Goal: Task Accomplishment & Management: Manage account settings

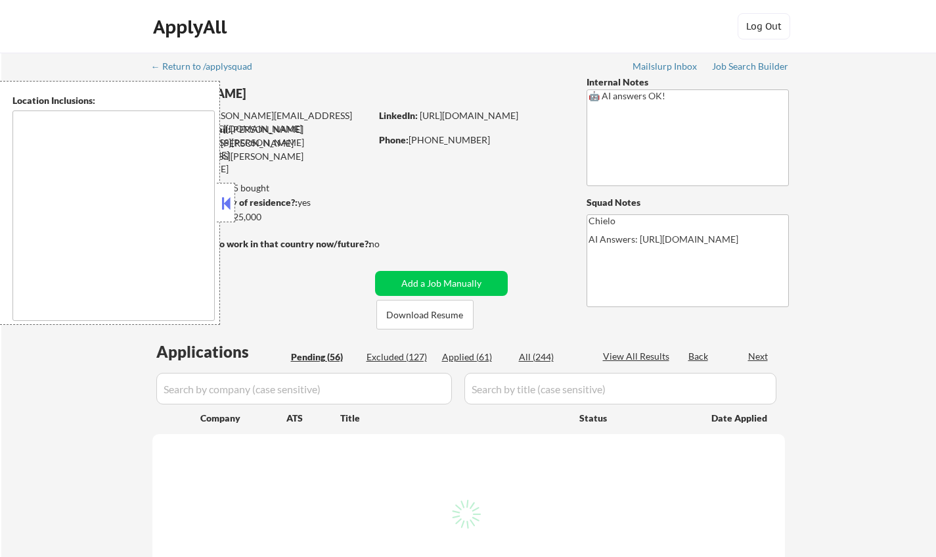
type textarea "Houston, TX Bellaire, TX West University Place, TX Southside Place, TX Hunters …"
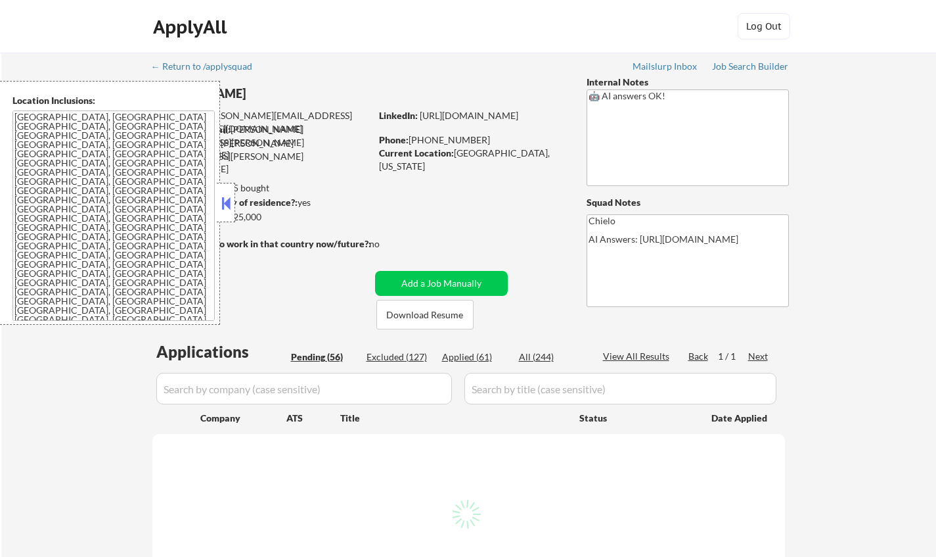
select select ""pending""
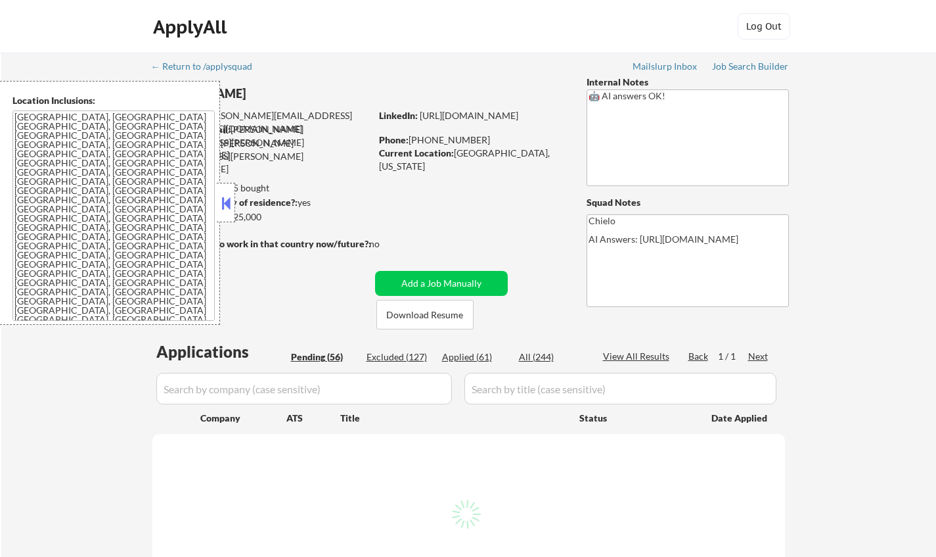
select select ""pending""
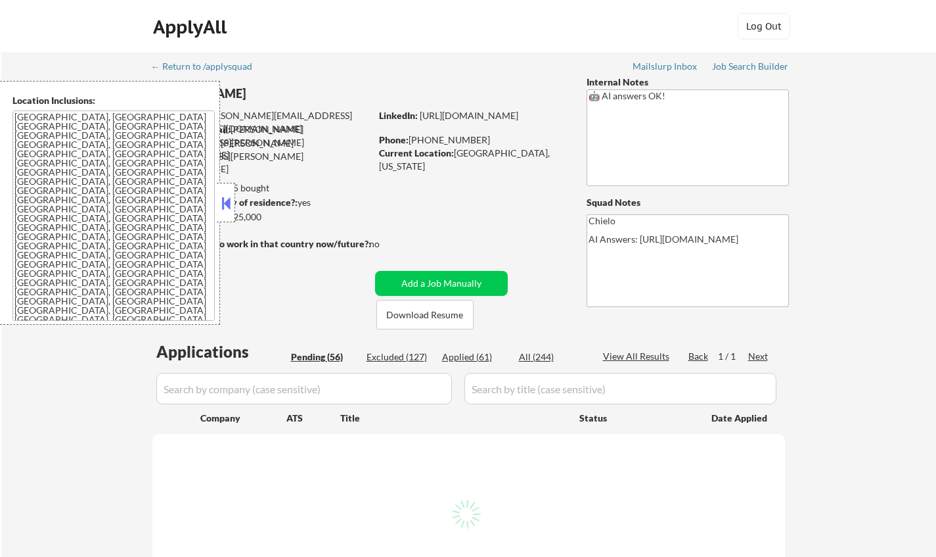
select select ""pending""
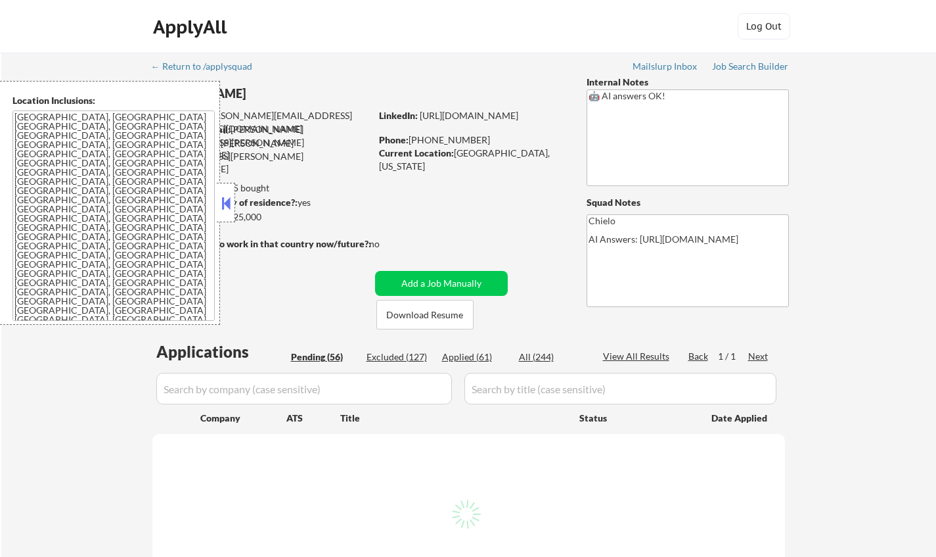
select select ""pending""
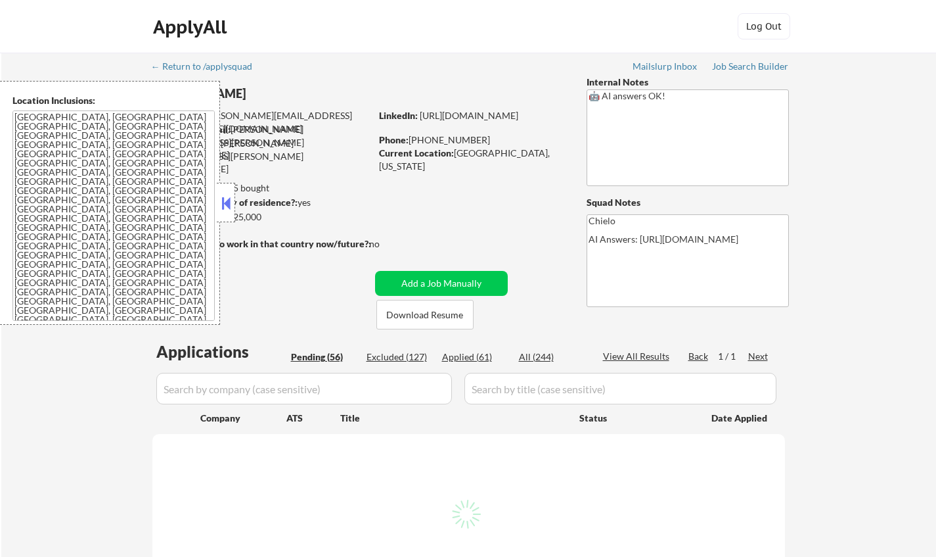
select select ""pending""
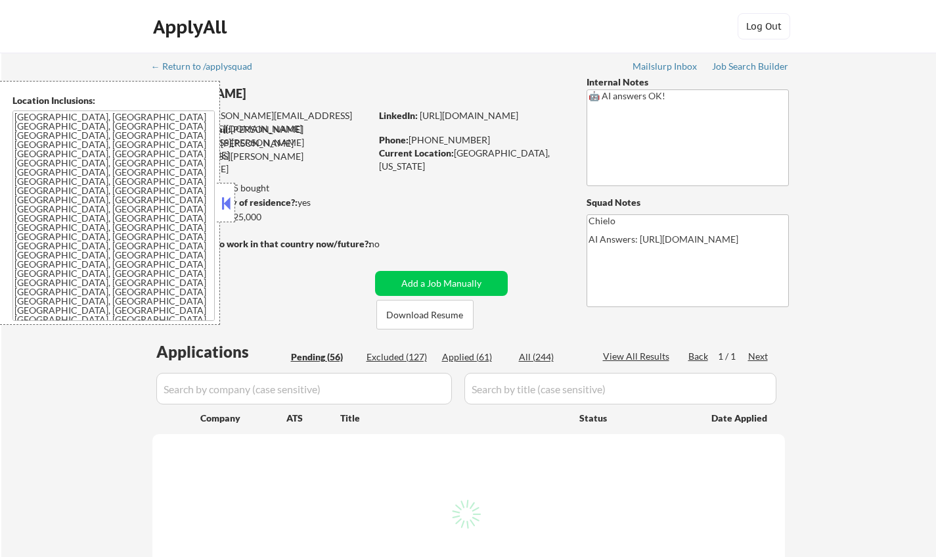
select select ""pending""
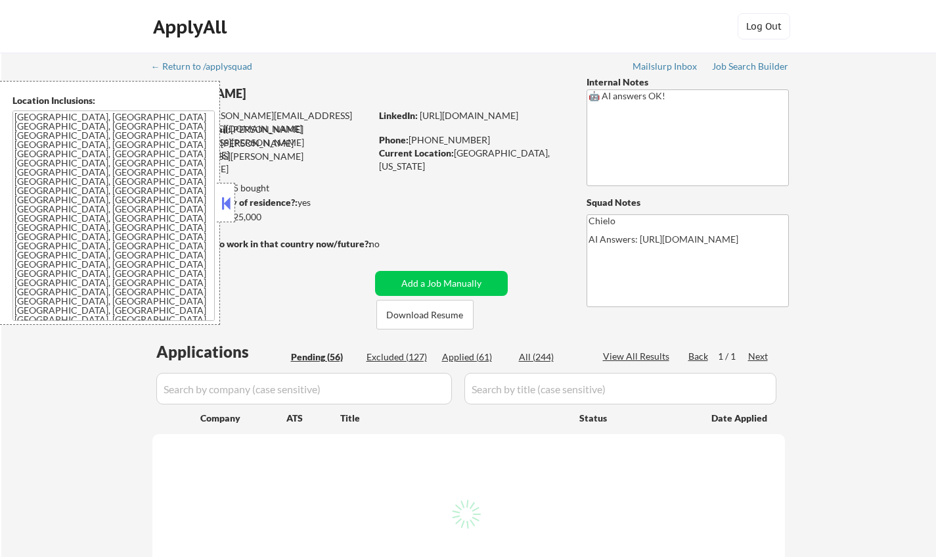
select select ""pending""
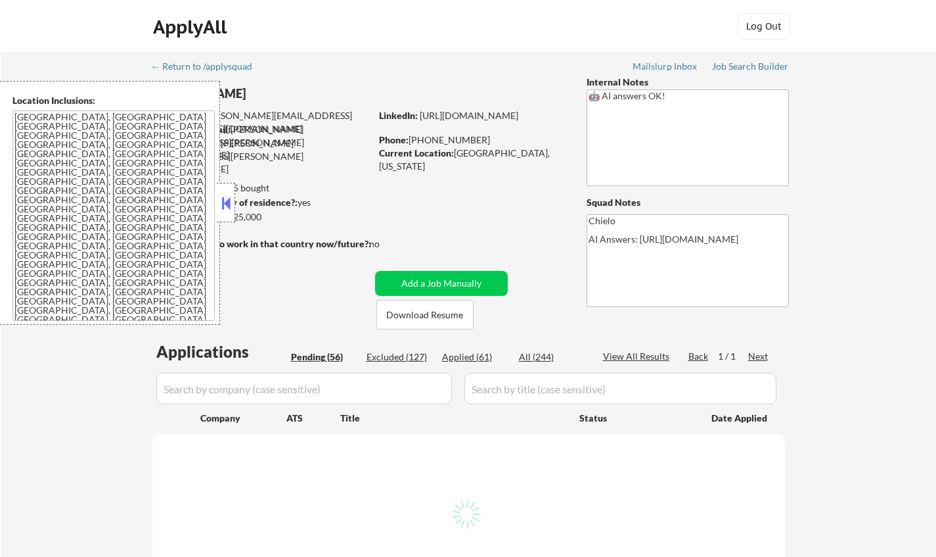
select select ""pending""
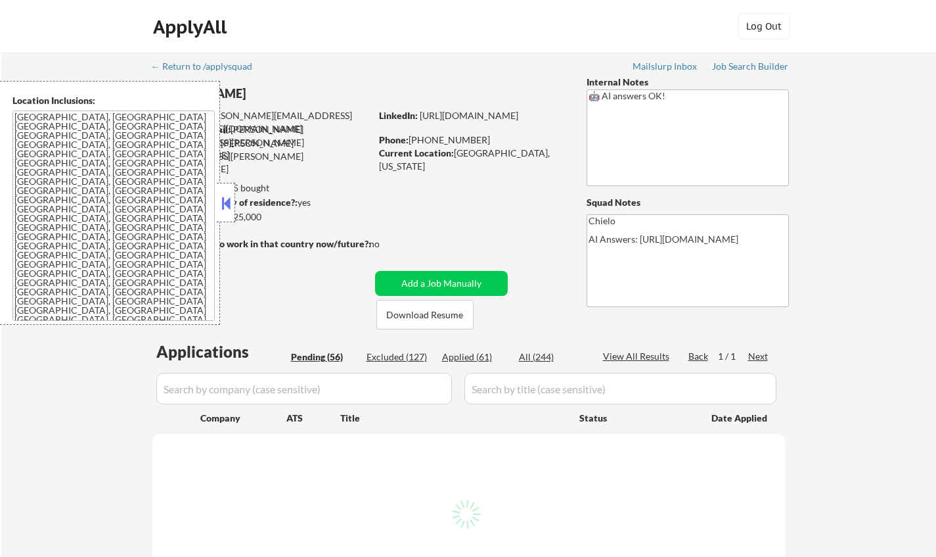
select select ""pending""
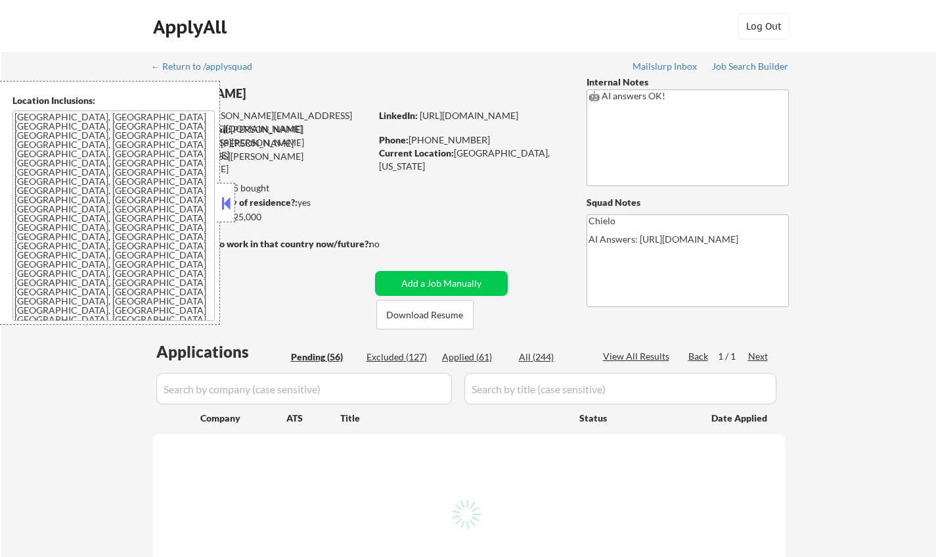
select select ""pending""
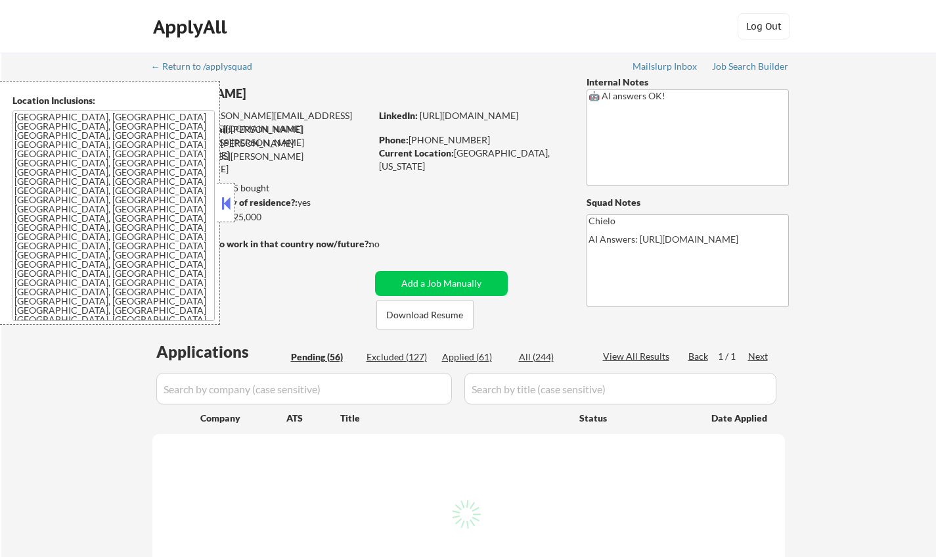
select select ""pending""
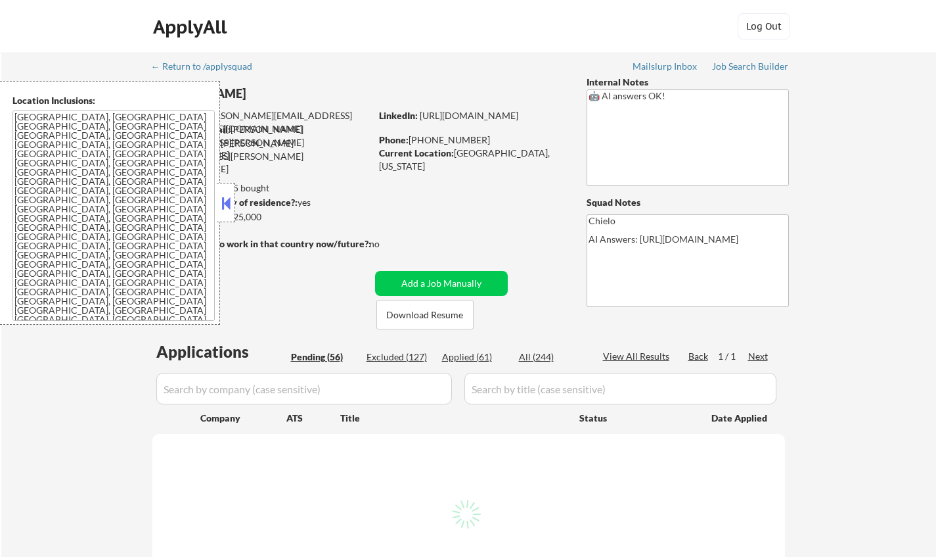
select select ""pending""
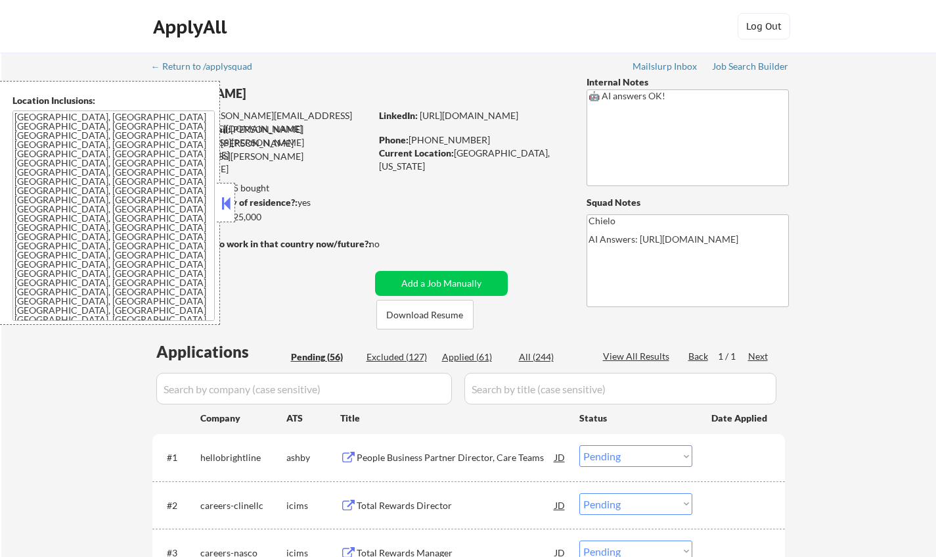
drag, startPoint x: 223, startPoint y: 202, endPoint x: 234, endPoint y: 203, distance: 10.6
click at [223, 202] on button at bounding box center [226, 203] width 14 height 20
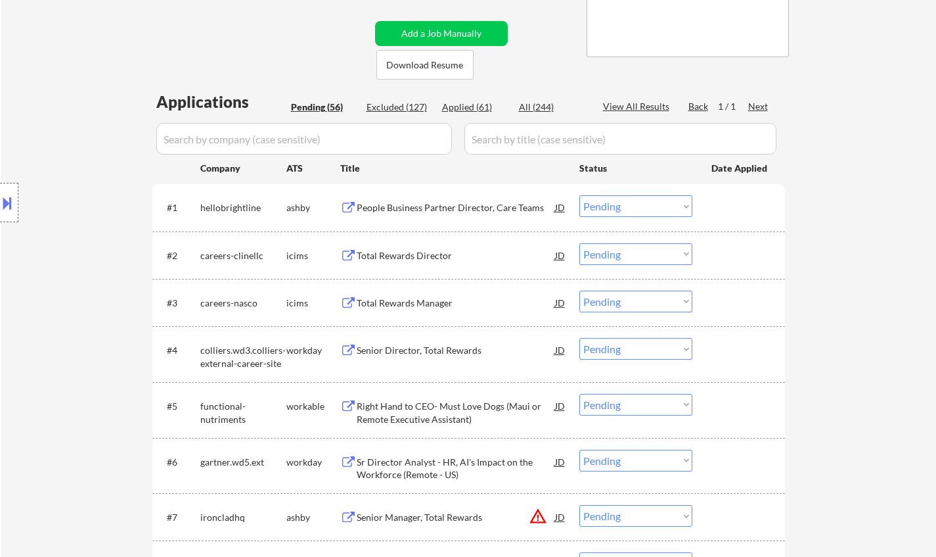
scroll to position [263, 0]
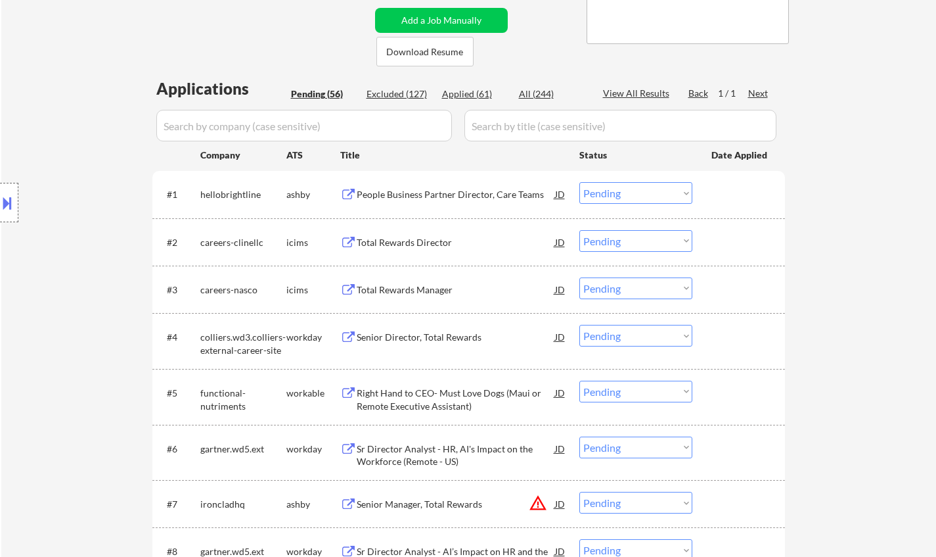
click at [427, 340] on div "Senior Director, Total Rewards" at bounding box center [456, 336] width 198 height 13
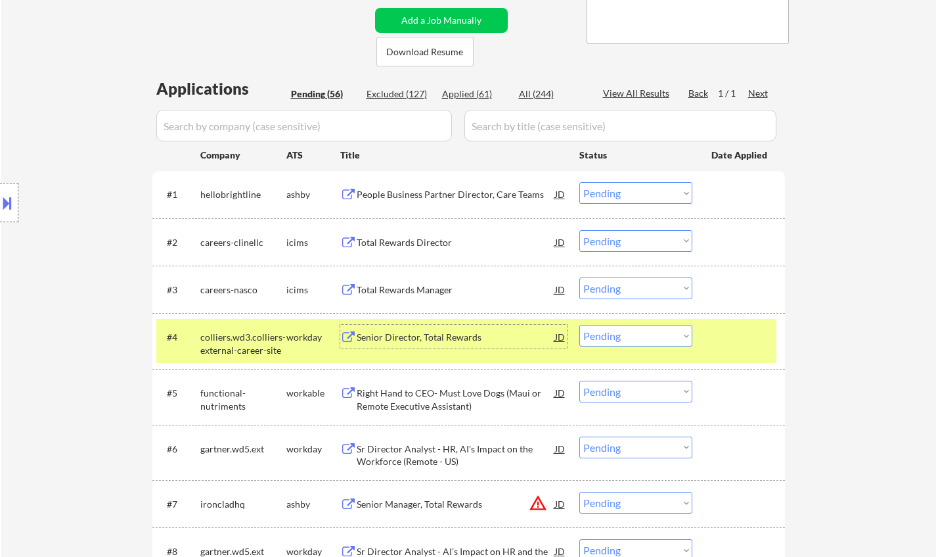
click at [638, 340] on select "Choose an option... Pending Applied Excluded (Questions) Excluded (Expired) Exc…" at bounding box center [636, 336] width 113 height 22
click at [580, 325] on select "Choose an option... Pending Applied Excluded (Questions) Excluded (Expired) Exc…" at bounding box center [636, 336] width 113 height 22
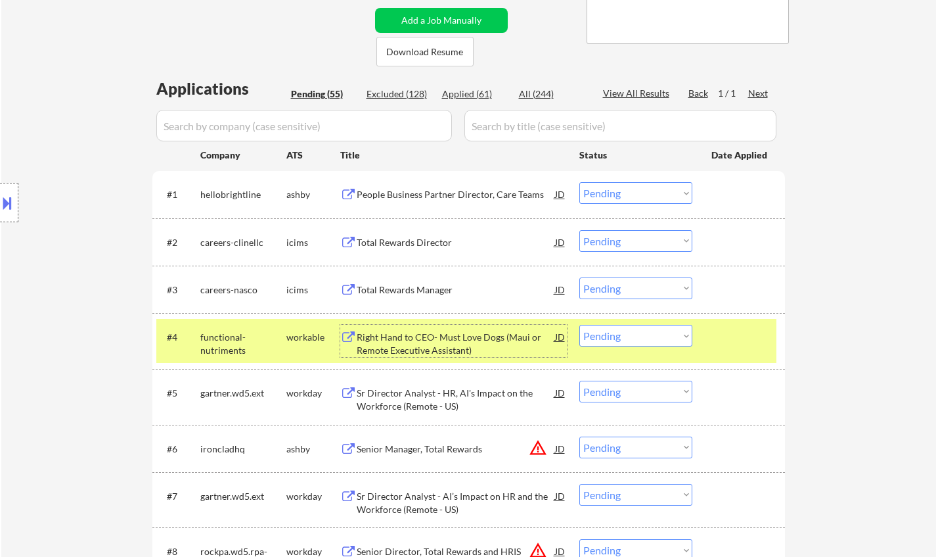
click at [419, 344] on div "Right Hand to CEO- Must Love Dogs (Maui or Remote Executive Assistant)" at bounding box center [456, 343] width 198 height 26
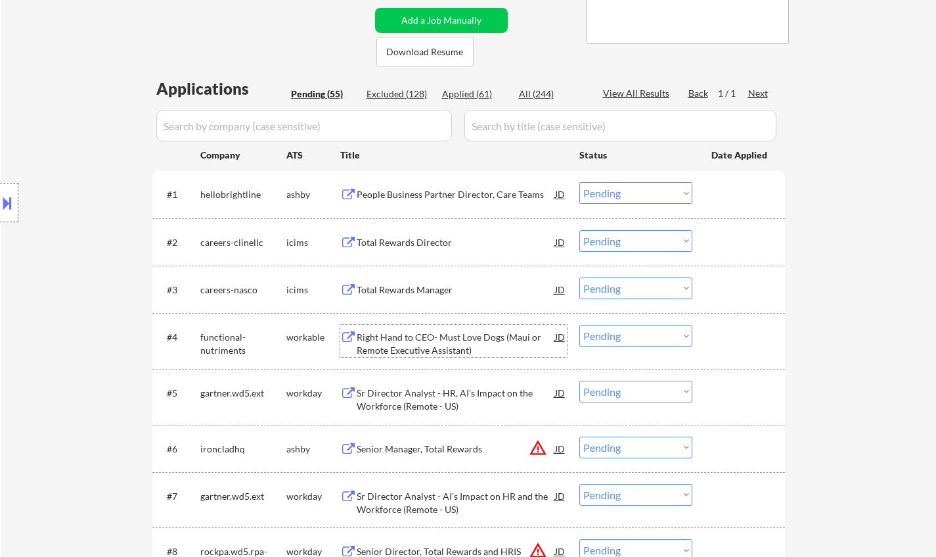
drag, startPoint x: 630, startPoint y: 330, endPoint x: 635, endPoint y: 335, distance: 7.0
click at [630, 330] on select "Choose an option... Pending Applied Excluded (Questions) Excluded (Expired) Exc…" at bounding box center [636, 336] width 113 height 22
click at [580, 325] on select "Choose an option... Pending Applied Excluded (Questions) Excluded (Expired) Exc…" at bounding box center [636, 336] width 113 height 22
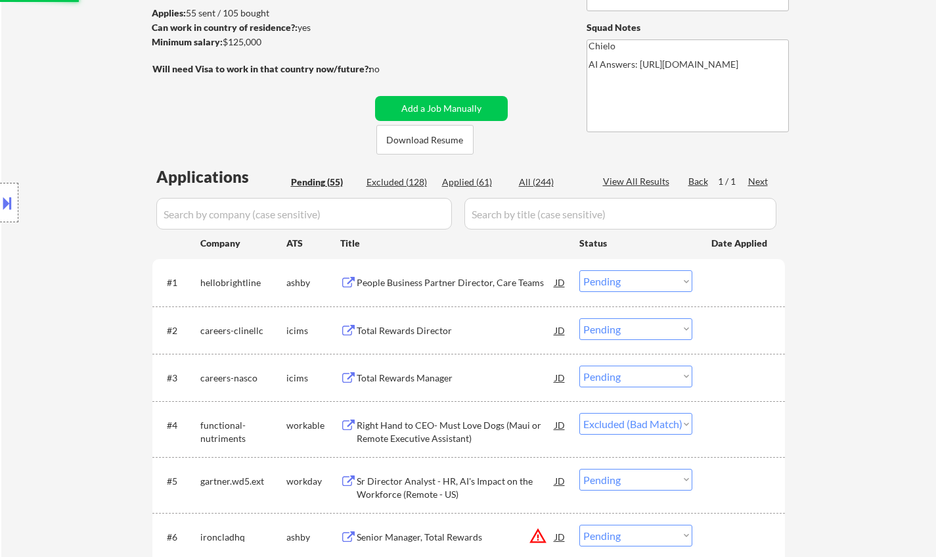
scroll to position [329, 0]
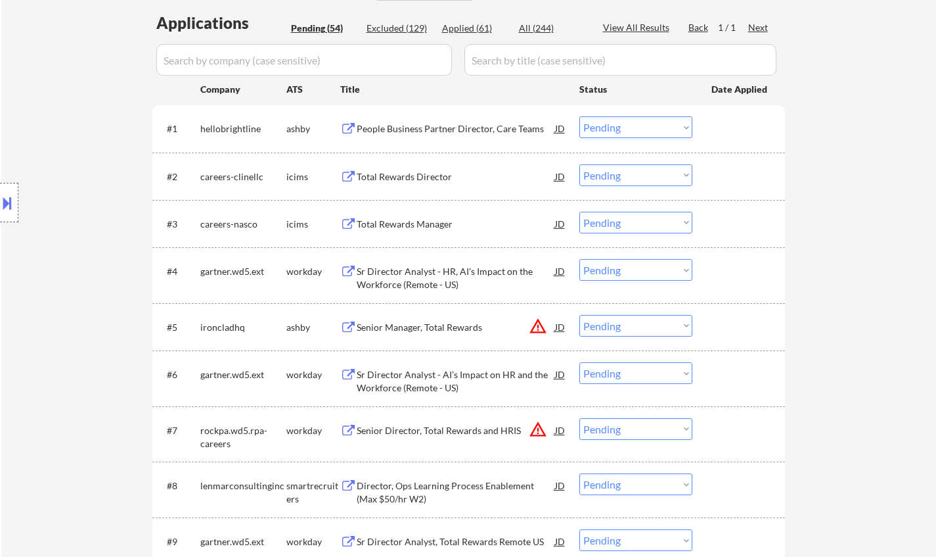
click at [392, 265] on div "Sr Director Analyst - HR, AI's Impact on the Workforce (Remote - US)" at bounding box center [456, 278] width 198 height 26
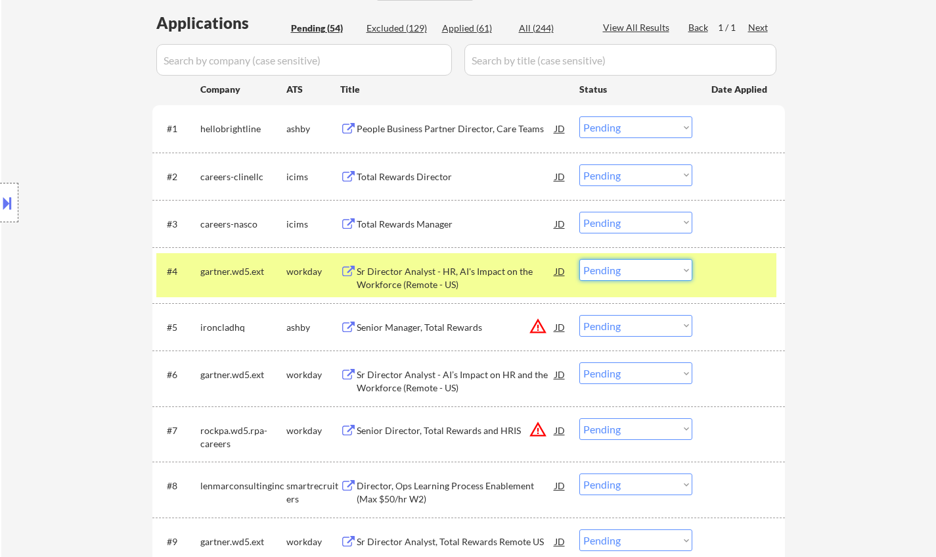
drag, startPoint x: 643, startPoint y: 267, endPoint x: 651, endPoint y: 272, distance: 10.0
click at [643, 267] on select "Choose an option... Pending Applied Excluded (Questions) Excluded (Expired) Exc…" at bounding box center [636, 270] width 113 height 22
click at [580, 259] on select "Choose an option... Pending Applied Excluded (Questions) Excluded (Expired) Exc…" at bounding box center [636, 270] width 113 height 22
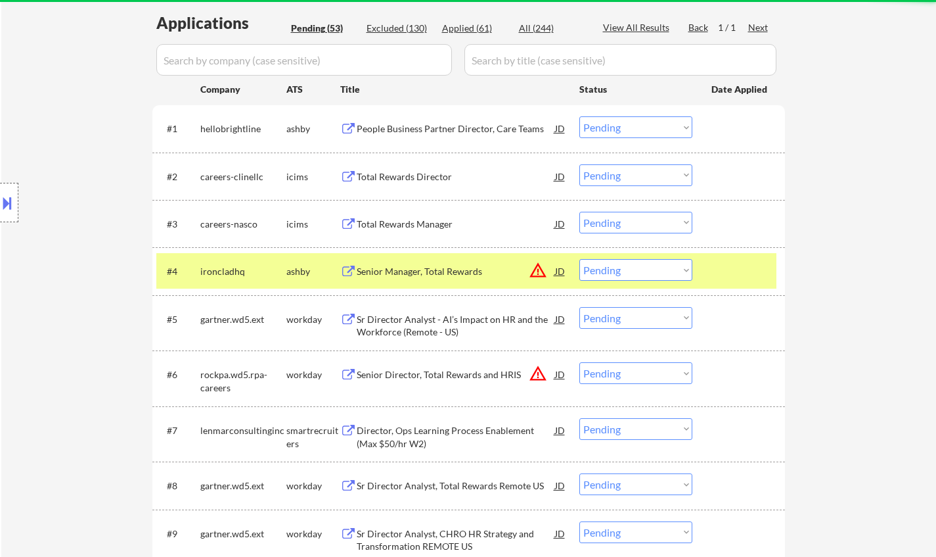
click at [622, 267] on select "Choose an option... Pending Applied Excluded (Questions) Excluded (Expired) Exc…" at bounding box center [636, 270] width 113 height 22
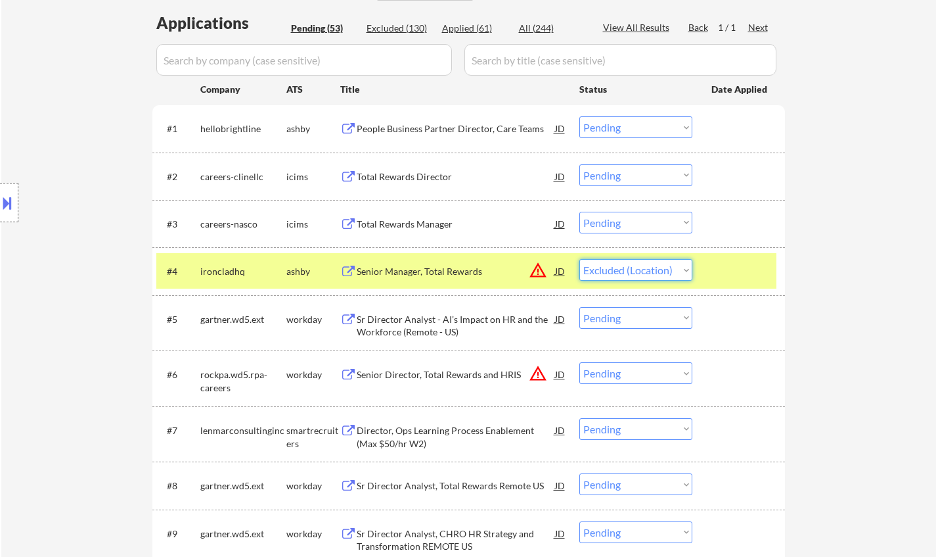
click at [580, 259] on select "Choose an option... Pending Applied Excluded (Questions) Excluded (Expired) Exc…" at bounding box center [636, 270] width 113 height 22
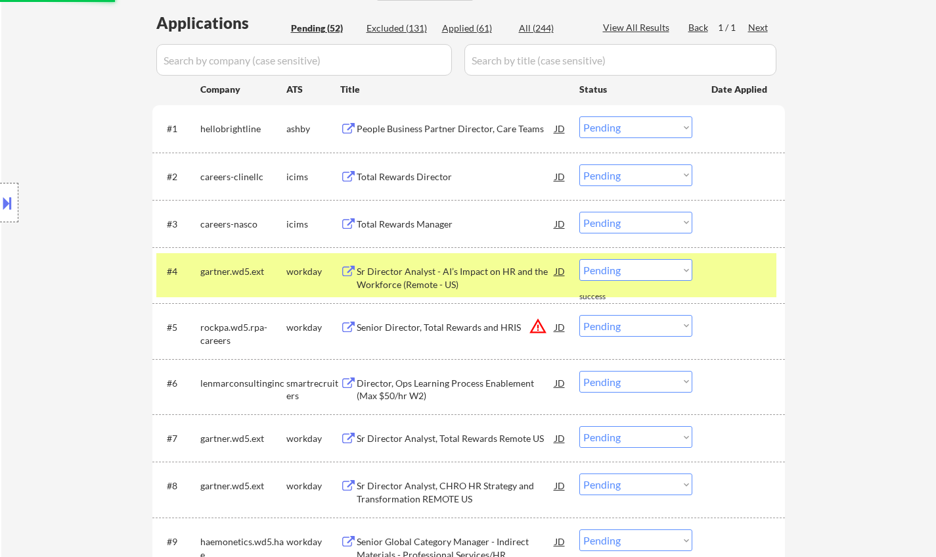
click at [444, 268] on div "Sr Director Analyst - AI’s Impact on HR and the Workforce (Remote - US)" at bounding box center [456, 278] width 198 height 26
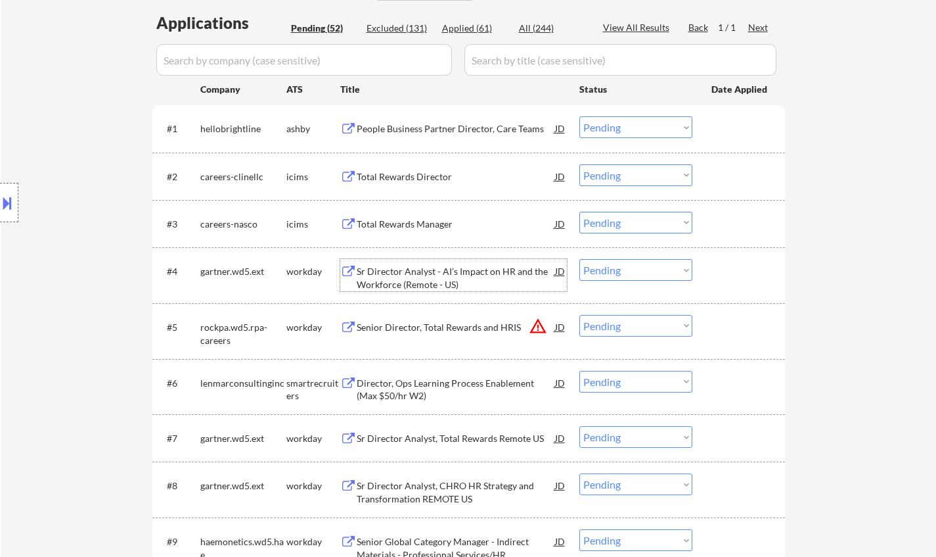
drag, startPoint x: 639, startPoint y: 274, endPoint x: 710, endPoint y: 371, distance: 120.0
click at [639, 274] on select "Choose an option... Pending Applied Excluded (Questions) Excluded (Expired) Exc…" at bounding box center [636, 270] width 113 height 22
click at [580, 259] on select "Choose an option... Pending Applied Excluded (Questions) Excluded (Expired) Exc…" at bounding box center [636, 270] width 113 height 22
click at [557, 324] on div "JD" at bounding box center [560, 327] width 13 height 24
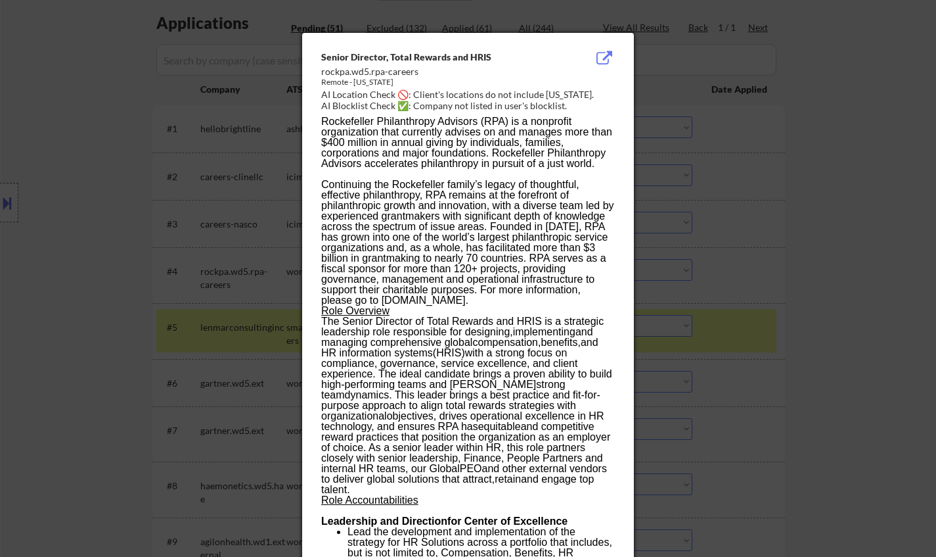
click at [882, 353] on div at bounding box center [468, 278] width 936 height 557
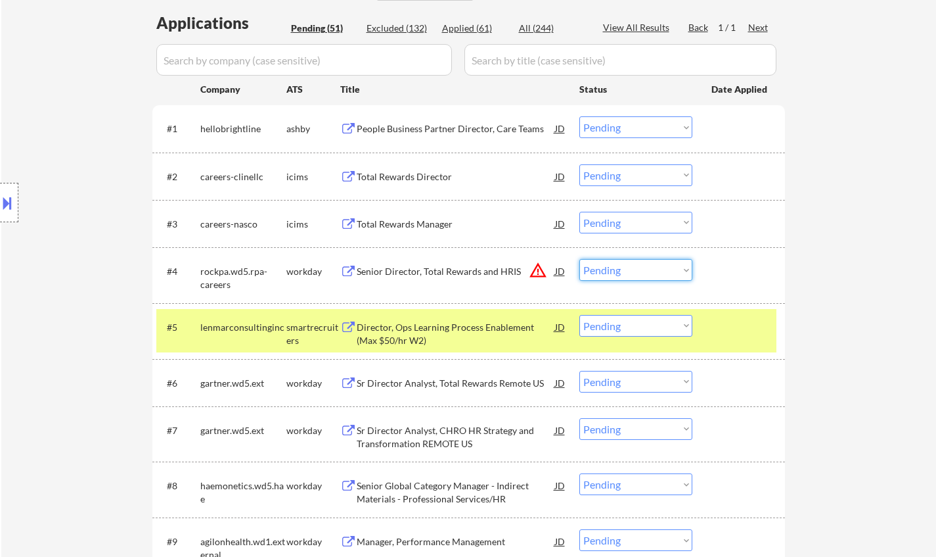
click at [633, 267] on select "Choose an option... Pending Applied Excluded (Questions) Excluded (Expired) Exc…" at bounding box center [636, 270] width 113 height 22
click at [580, 259] on select "Choose an option... Pending Applied Excluded (Questions) Excluded (Expired) Exc…" at bounding box center [636, 270] width 113 height 22
click at [444, 324] on div "Director, Ops Learning Process Enablement (Max $50/hr W2)" at bounding box center [456, 334] width 198 height 26
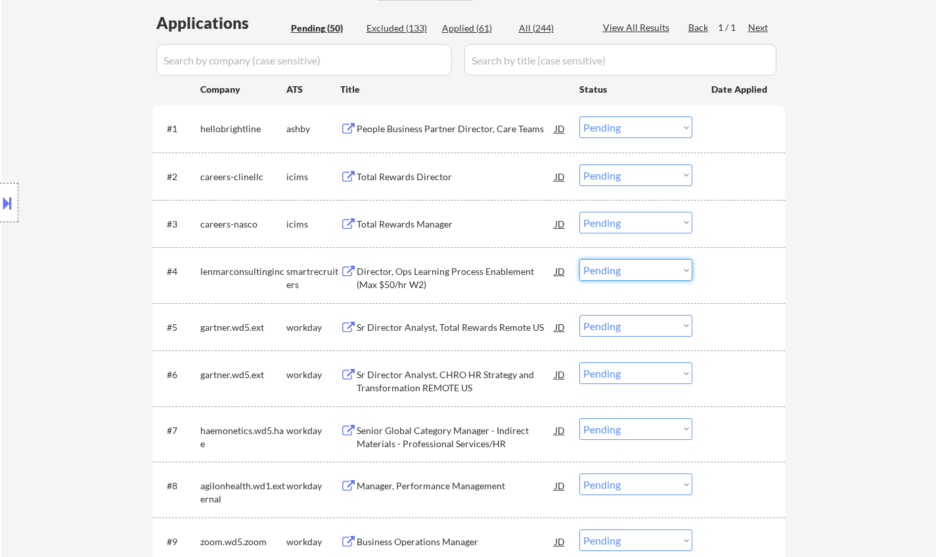
click at [649, 277] on select "Choose an option... Pending Applied Excluded (Questions) Excluded (Expired) Exc…" at bounding box center [636, 270] width 113 height 22
click at [580, 259] on select "Choose an option... Pending Applied Excluded (Questions) Excluded (Expired) Exc…" at bounding box center [636, 270] width 113 height 22
click at [430, 330] on div "Sr Director Analyst, Total Rewards Remote US" at bounding box center [456, 327] width 198 height 13
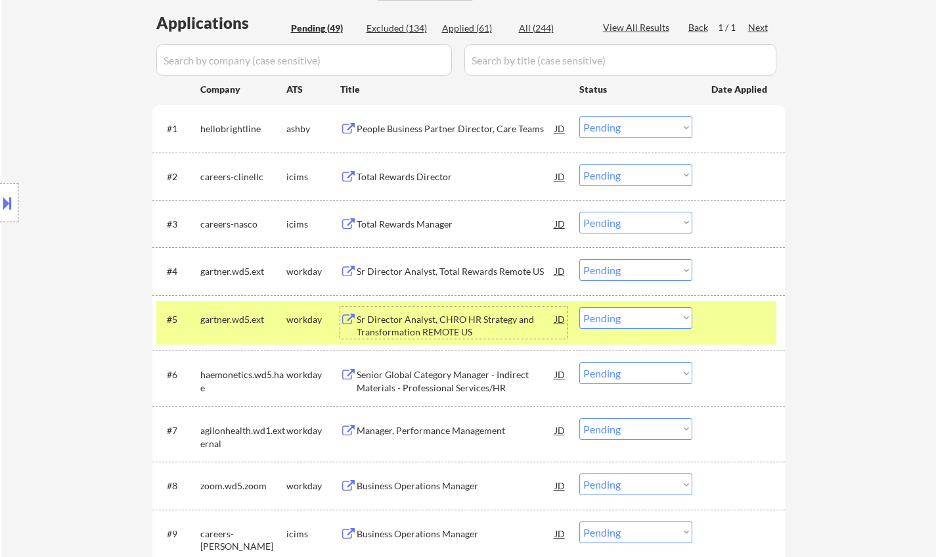
click at [476, 276] on div "Sr Director Analyst, Total Rewards Remote US" at bounding box center [456, 271] width 198 height 13
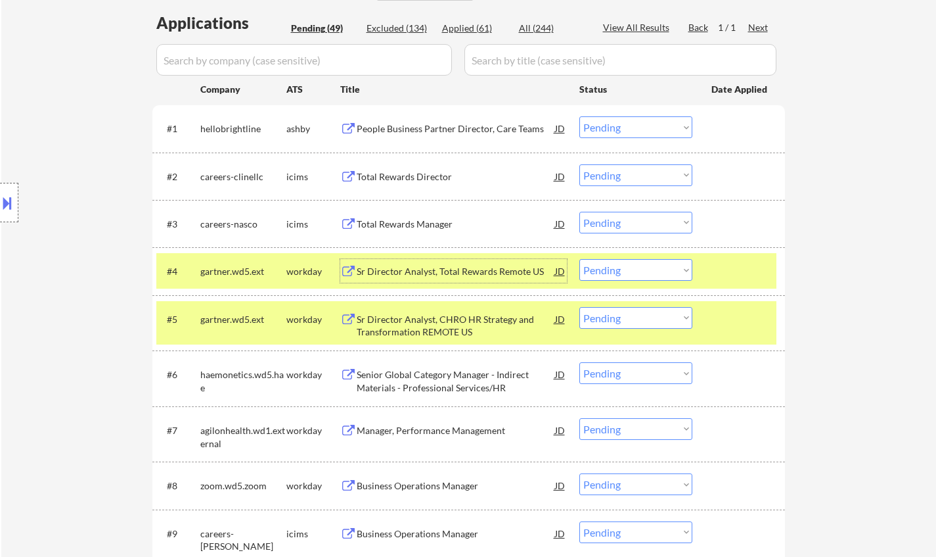
click at [632, 263] on select "Choose an option... Pending Applied Excluded (Questions) Excluded (Expired) Exc…" at bounding box center [636, 270] width 113 height 22
click at [580, 259] on select "Choose an option... Pending Applied Excluded (Questions) Excluded (Expired) Exc…" at bounding box center [636, 270] width 113 height 22
select select ""pending""
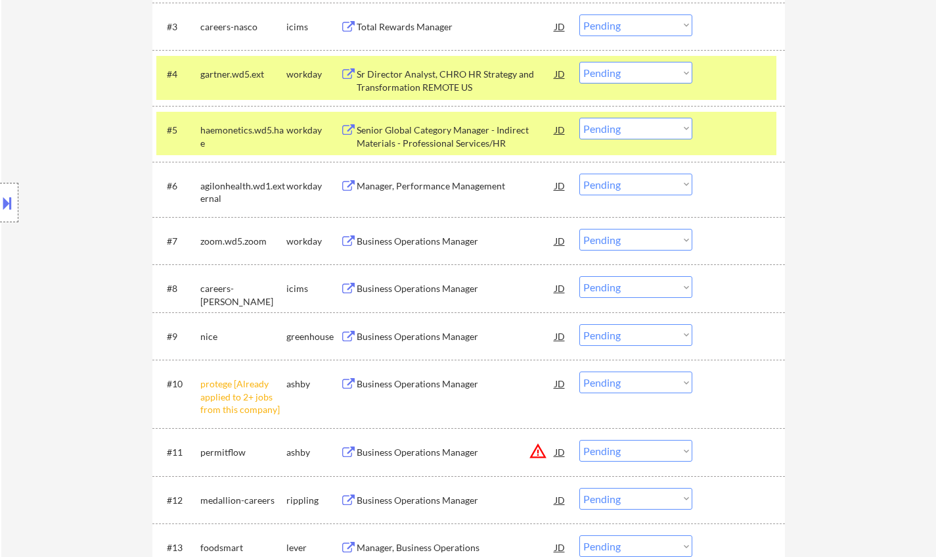
scroll to position [460, 0]
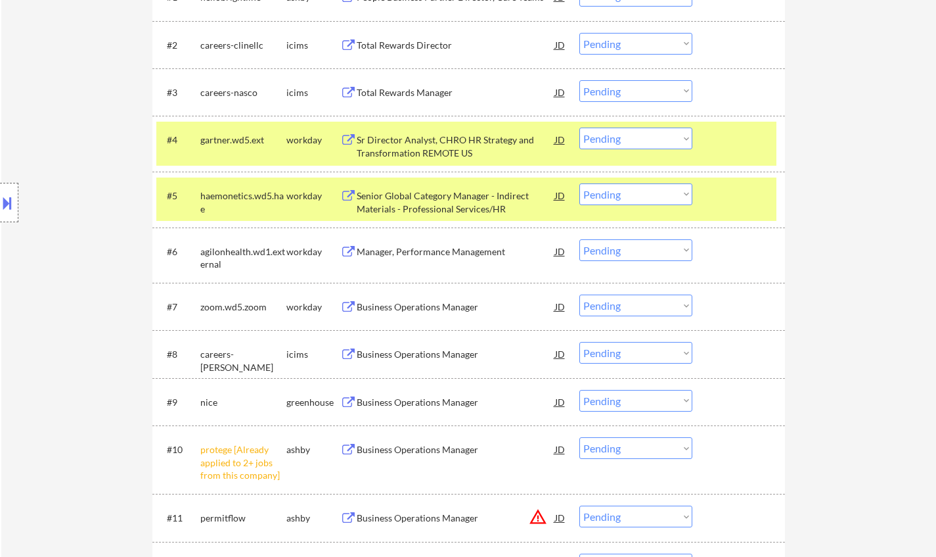
click at [418, 194] on div "Senior Global Category Manager - Indirect Materials - Professional Services/HR" at bounding box center [456, 202] width 198 height 26
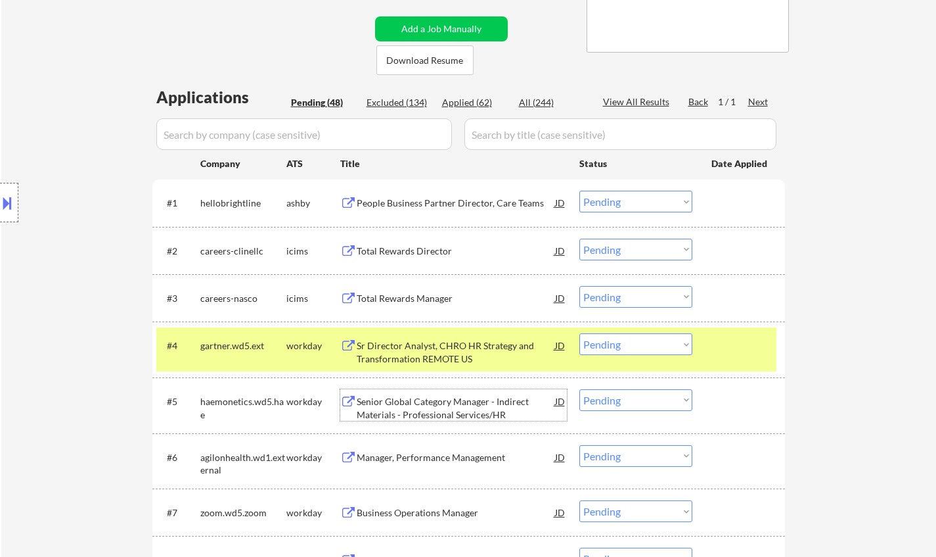
scroll to position [329, 0]
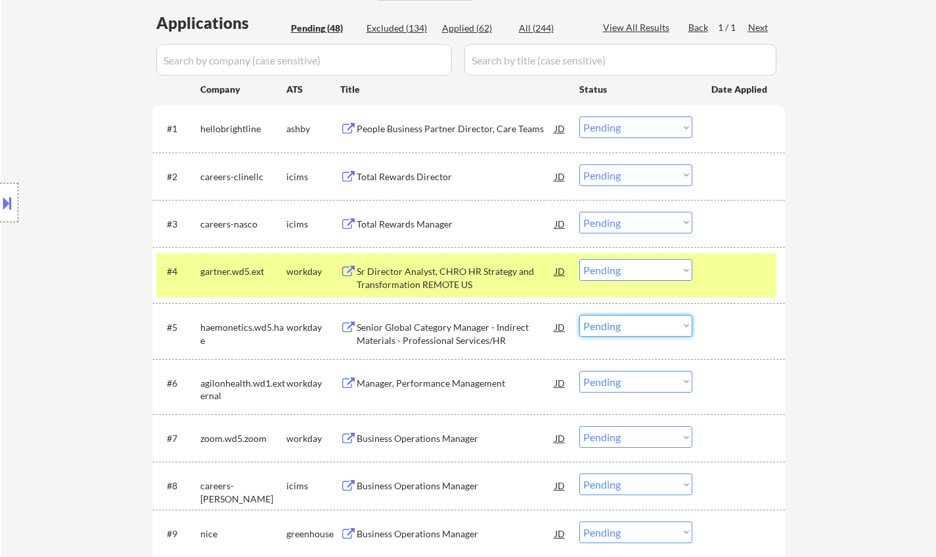
click at [629, 328] on select "Choose an option... Pending Applied Excluded (Questions) Excluded (Expired) Exc…" at bounding box center [636, 326] width 113 height 22
click at [580, 315] on select "Choose an option... Pending Applied Excluded (Questions) Excluded (Expired) Exc…" at bounding box center [636, 326] width 113 height 22
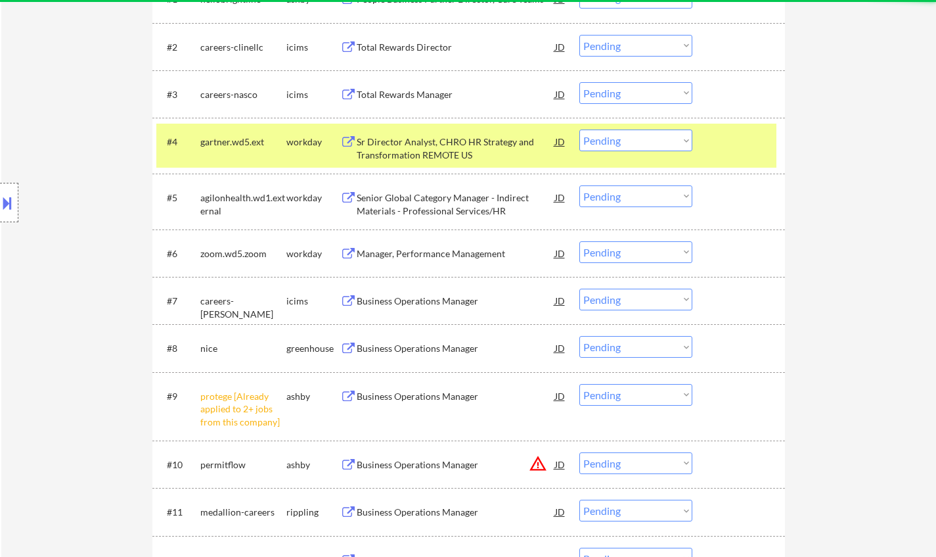
scroll to position [460, 0]
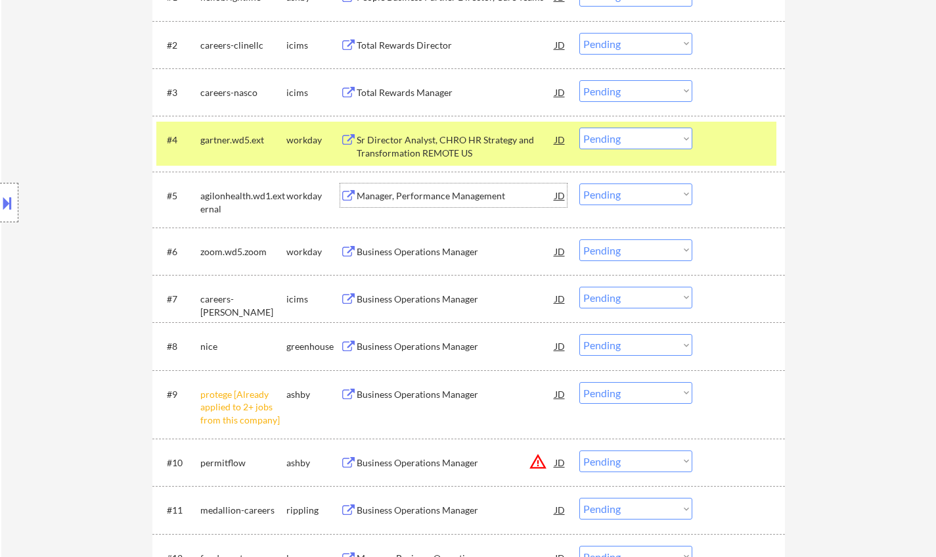
click at [418, 194] on div "Manager, Performance Management" at bounding box center [456, 195] width 198 height 13
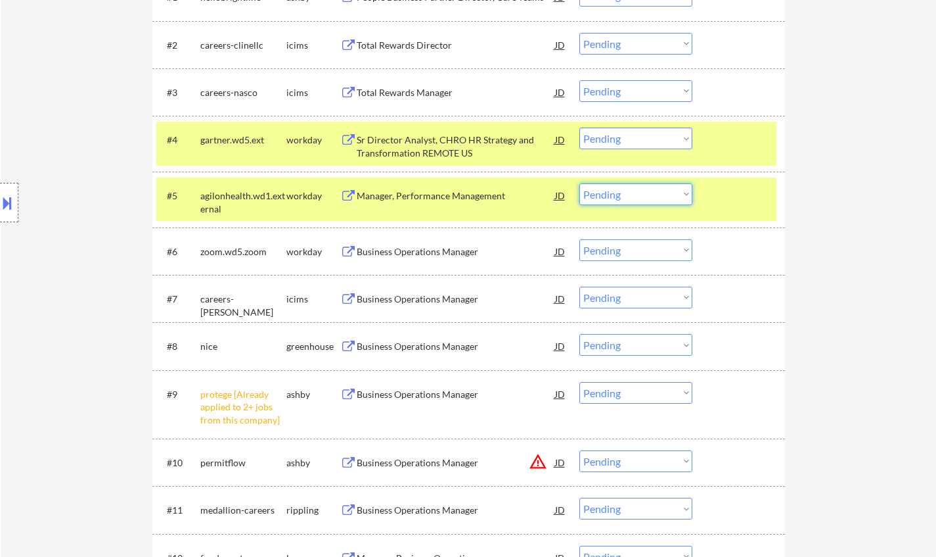
drag, startPoint x: 606, startPoint y: 190, endPoint x: 610, endPoint y: 198, distance: 8.5
click at [606, 190] on select "Choose an option... Pending Applied Excluded (Questions) Excluded (Expired) Exc…" at bounding box center [636, 194] width 113 height 22
click at [580, 183] on select "Choose an option... Pending Applied Excluded (Questions) Excluded (Expired) Exc…" at bounding box center [636, 194] width 113 height 22
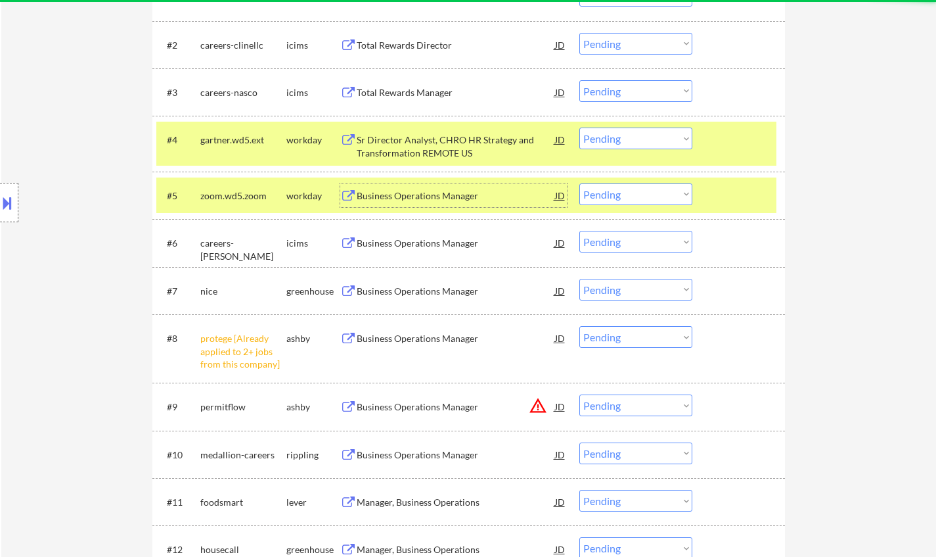
click at [391, 191] on div "Business Operations Manager" at bounding box center [456, 195] width 198 height 13
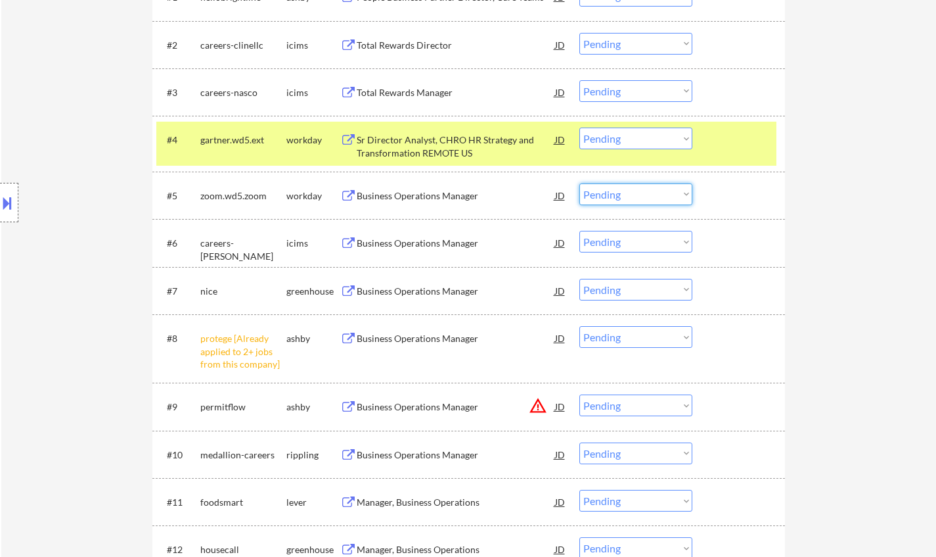
click at [635, 196] on select "Choose an option... Pending Applied Excluded (Questions) Excluded (Expired) Exc…" at bounding box center [636, 194] width 113 height 22
click at [580, 183] on select "Choose an option... Pending Applied Excluded (Questions) Excluded (Expired) Exc…" at bounding box center [636, 194] width 113 height 22
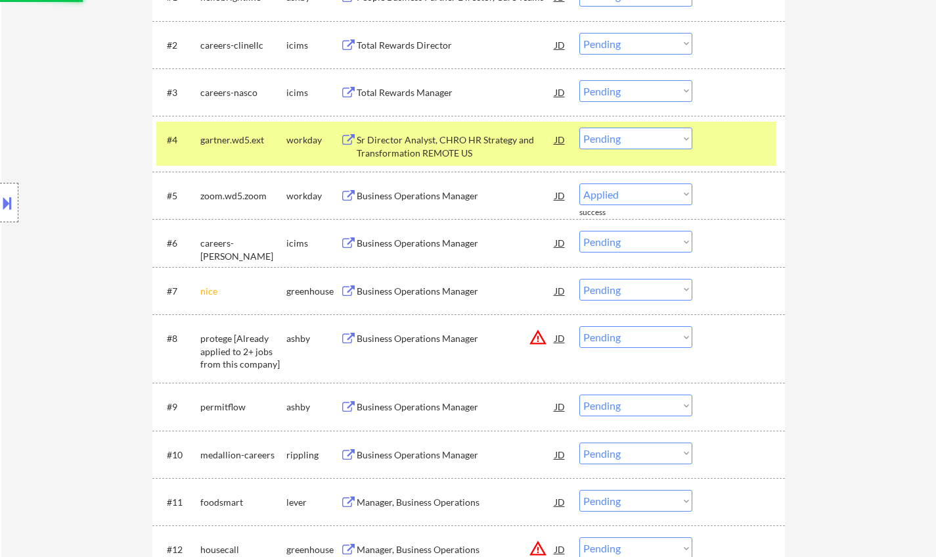
select select ""pending""
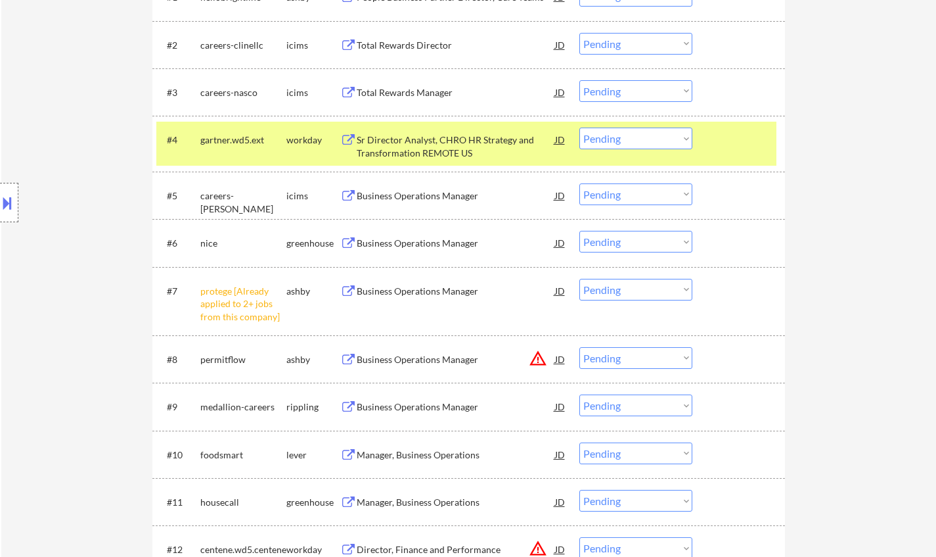
click at [421, 240] on div "Business Operations Manager" at bounding box center [456, 243] width 198 height 13
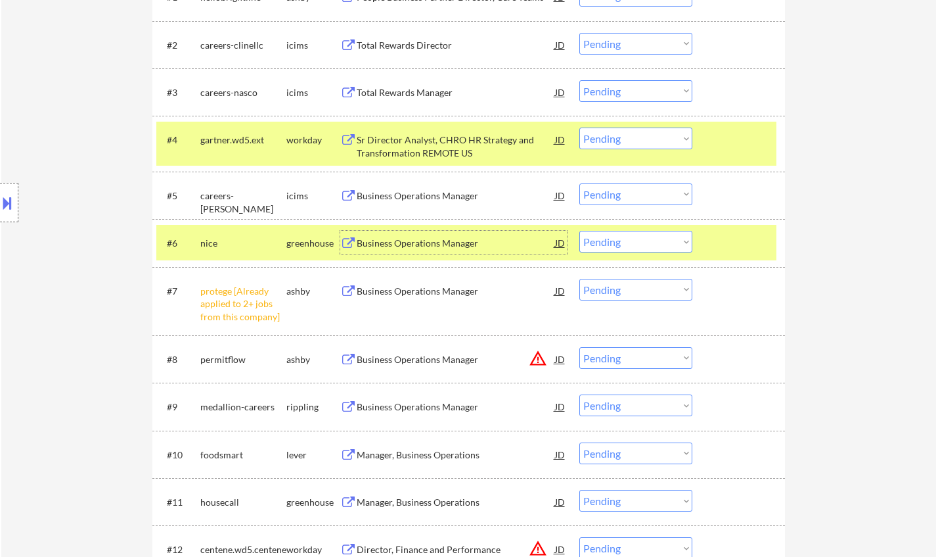
drag, startPoint x: 668, startPoint y: 287, endPoint x: 672, endPoint y: 299, distance: 12.5
click at [668, 290] on select "Choose an option... Pending Applied Excluded (Questions) Excluded (Expired) Exc…" at bounding box center [636, 290] width 113 height 22
click at [580, 279] on select "Choose an option... Pending Applied Excluded (Questions) Excluded (Expired) Exc…" at bounding box center [636, 290] width 113 height 22
select select ""pending""
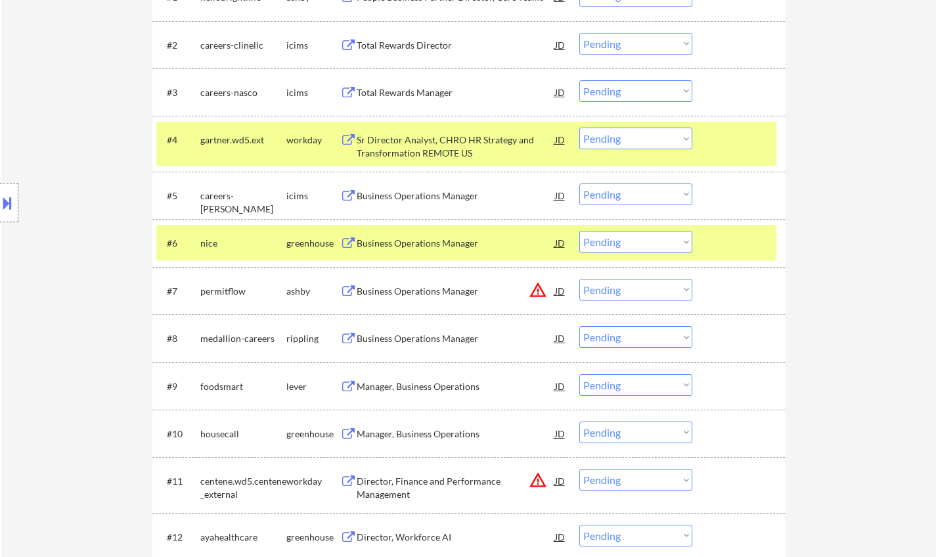
click at [609, 240] on select "Choose an option... Pending Applied Excluded (Questions) Excluded (Expired) Exc…" at bounding box center [636, 242] width 113 height 22
click at [580, 231] on select "Choose an option... Pending Applied Excluded (Questions) Excluded (Expired) Exc…" at bounding box center [636, 242] width 113 height 22
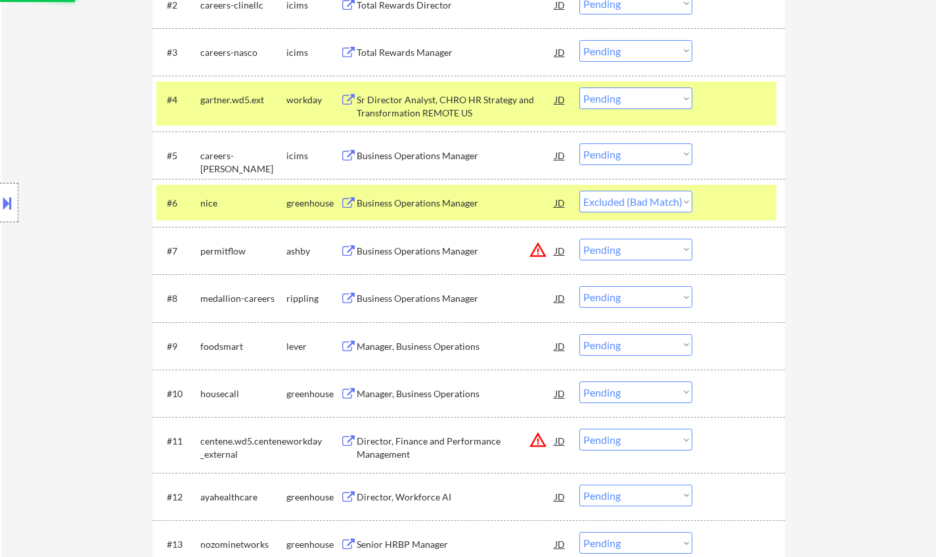
scroll to position [526, 0]
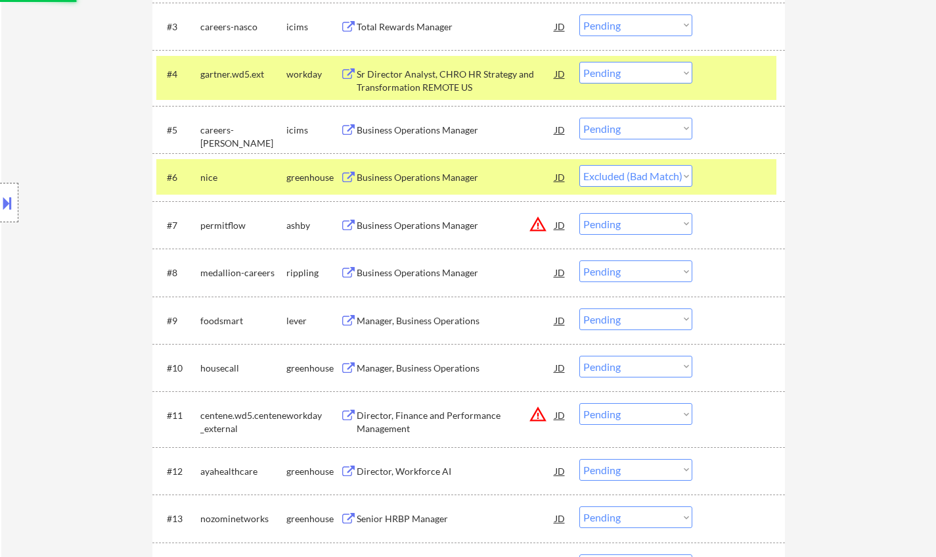
click at [445, 269] on div "Business Operations Manager" at bounding box center [456, 272] width 198 height 13
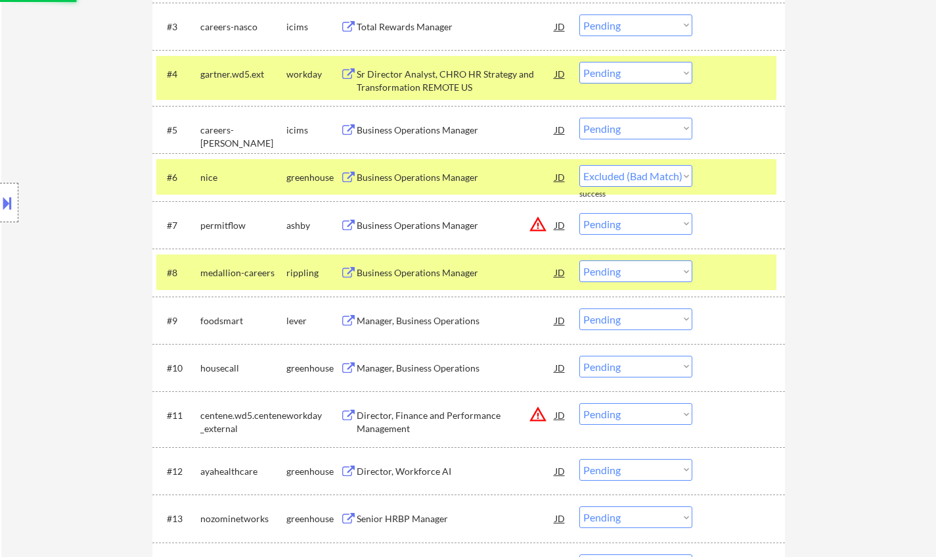
select select ""pending""
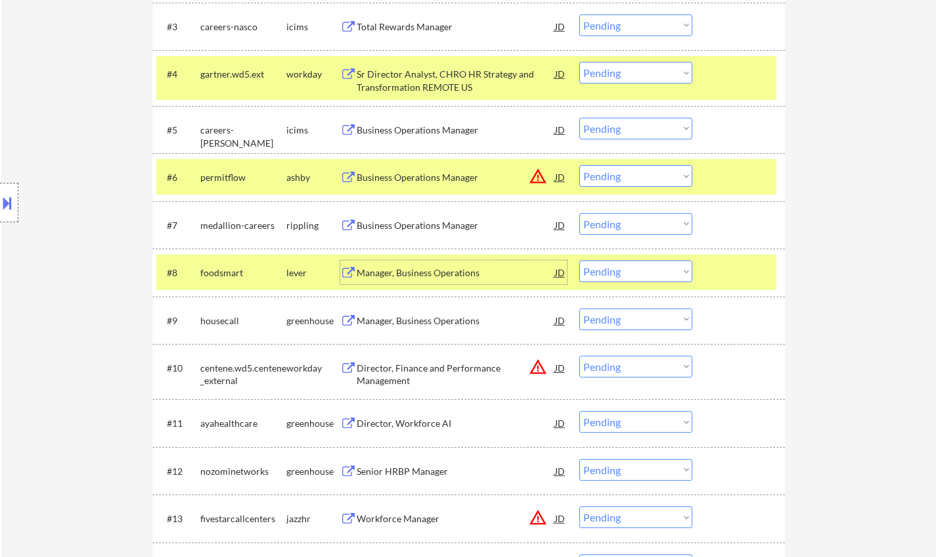
click at [442, 269] on div "Manager, Business Operations" at bounding box center [456, 272] width 198 height 13
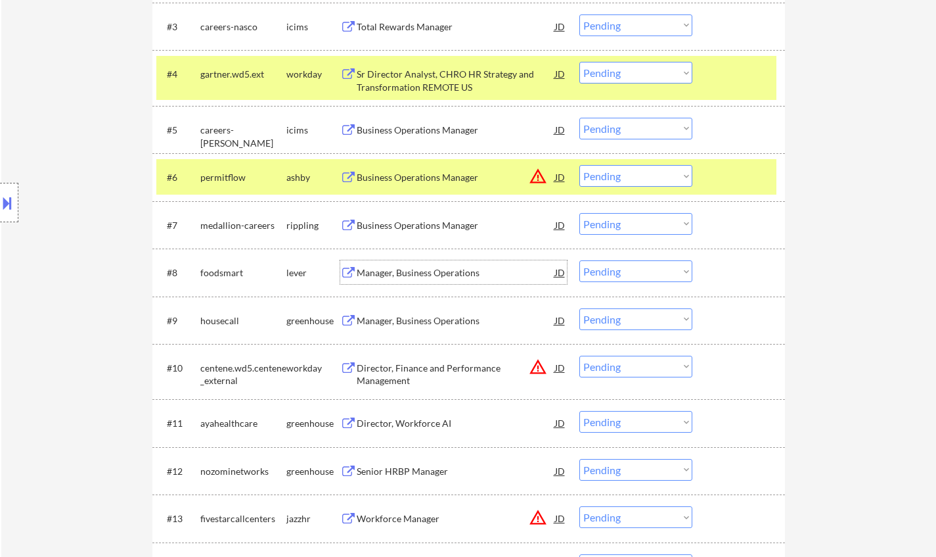
click at [385, 213] on div "Business Operations Manager" at bounding box center [456, 225] width 198 height 24
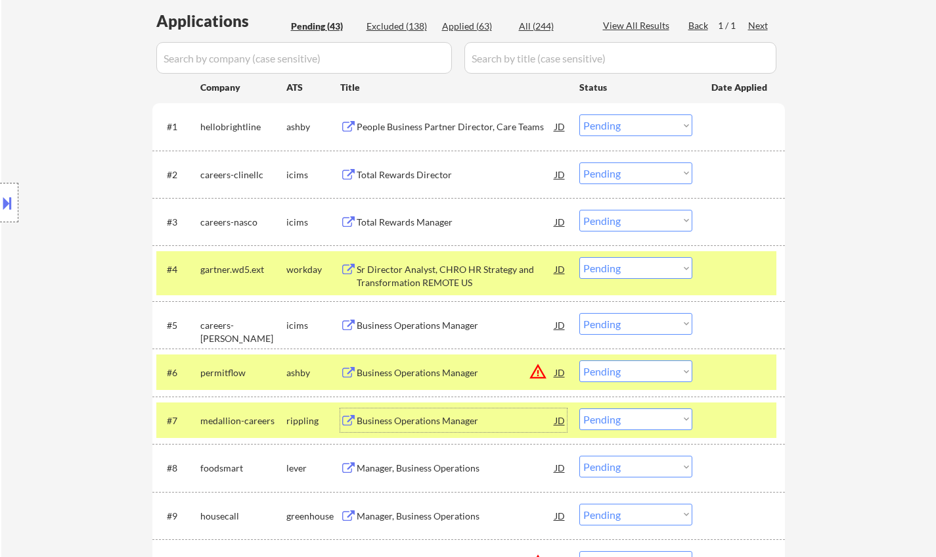
scroll to position [460, 0]
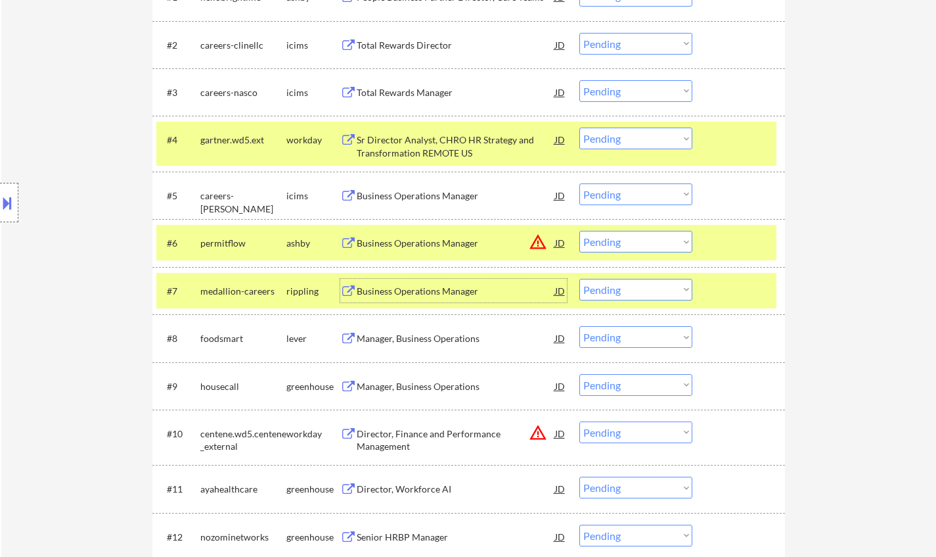
drag, startPoint x: 649, startPoint y: 285, endPoint x: 651, endPoint y: 295, distance: 10.7
click at [649, 285] on select "Choose an option... Pending Applied Excluded (Questions) Excluded (Expired) Exc…" at bounding box center [636, 290] width 113 height 22
click at [580, 279] on select "Choose an option... Pending Applied Excluded (Questions) Excluded (Expired) Exc…" at bounding box center [636, 290] width 113 height 22
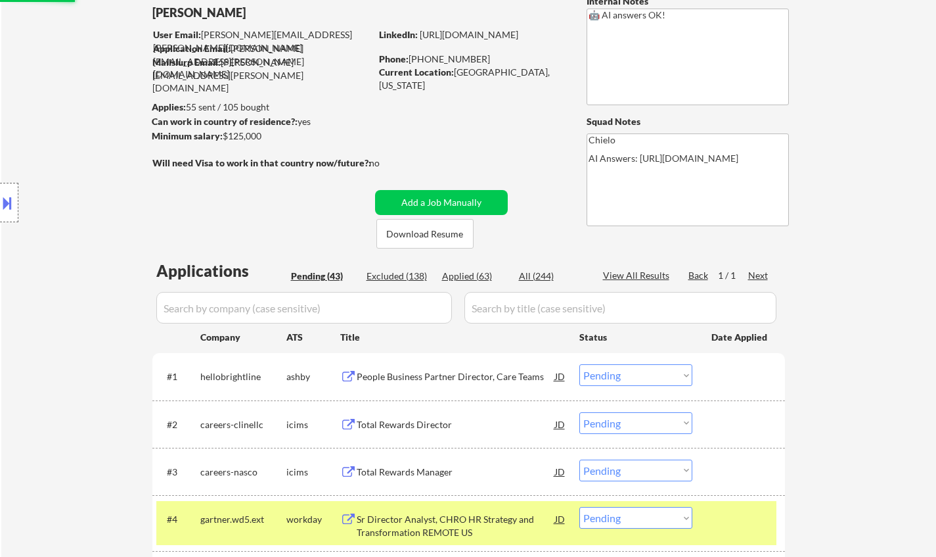
scroll to position [66, 0]
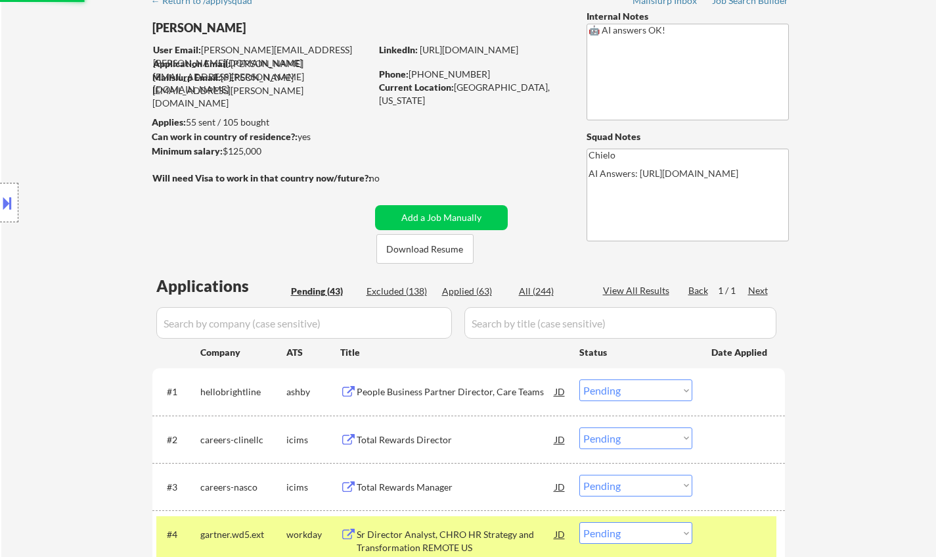
select select ""pending""
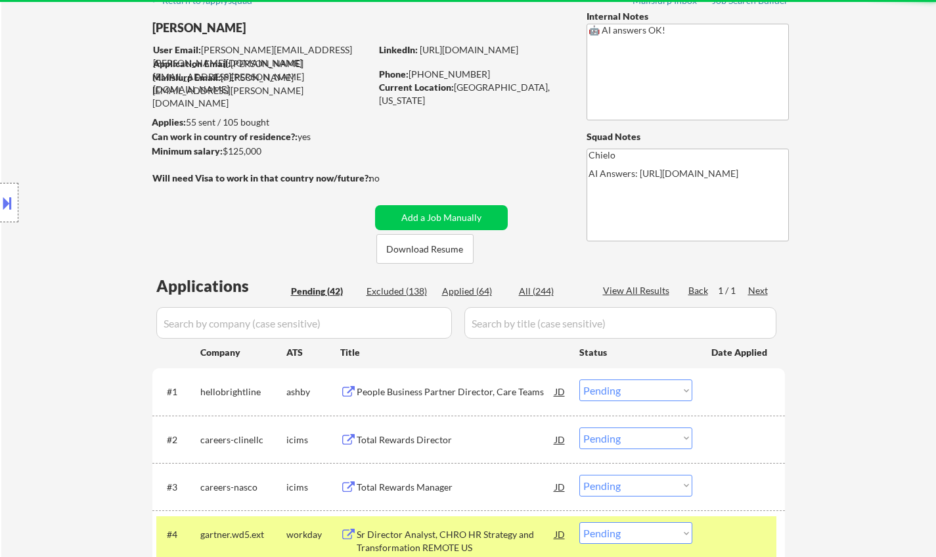
click at [476, 286] on div "Applied (64)" at bounding box center [475, 291] width 66 height 13
select select ""applied""
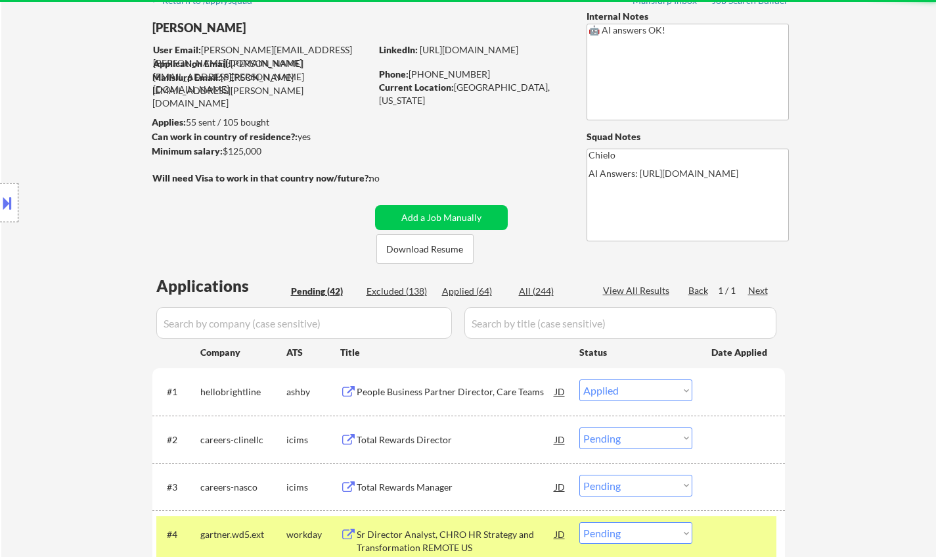
select select ""applied""
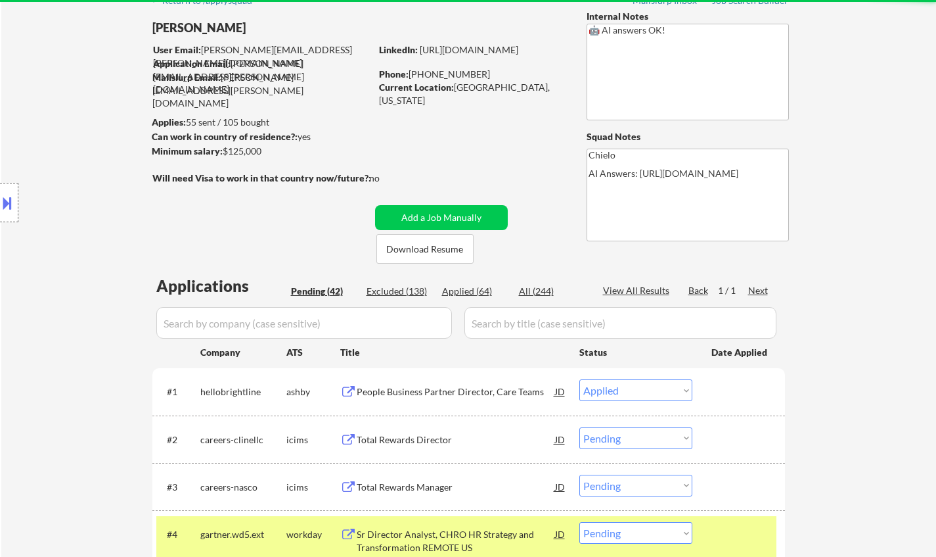
select select ""applied""
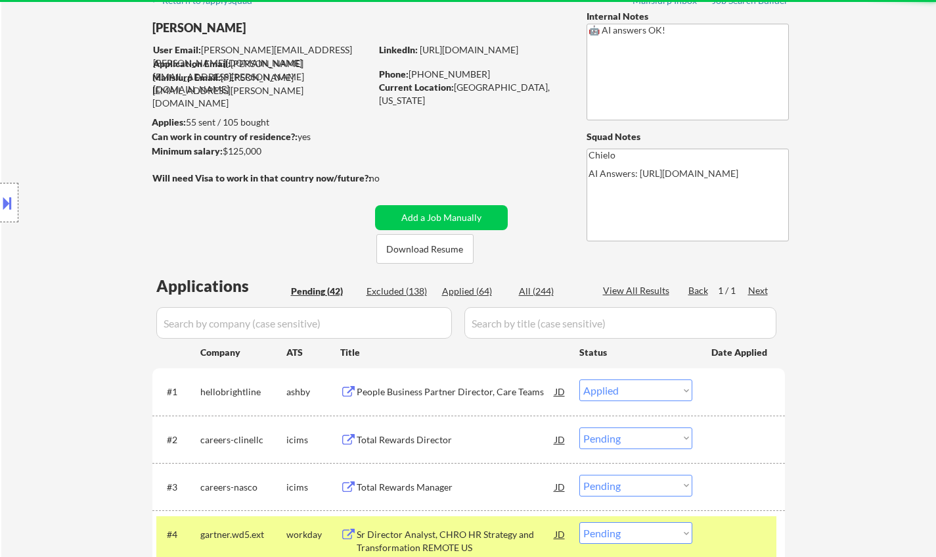
select select ""applied""
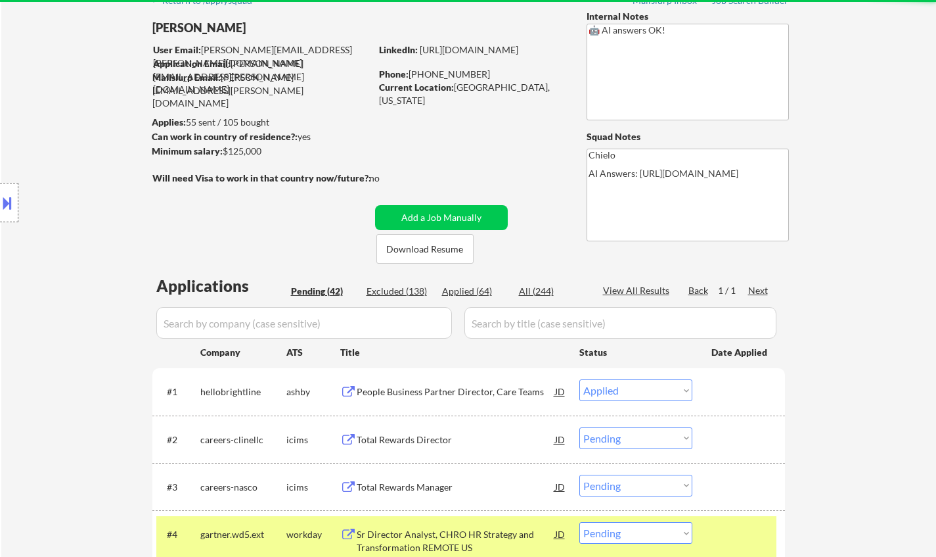
select select ""applied""
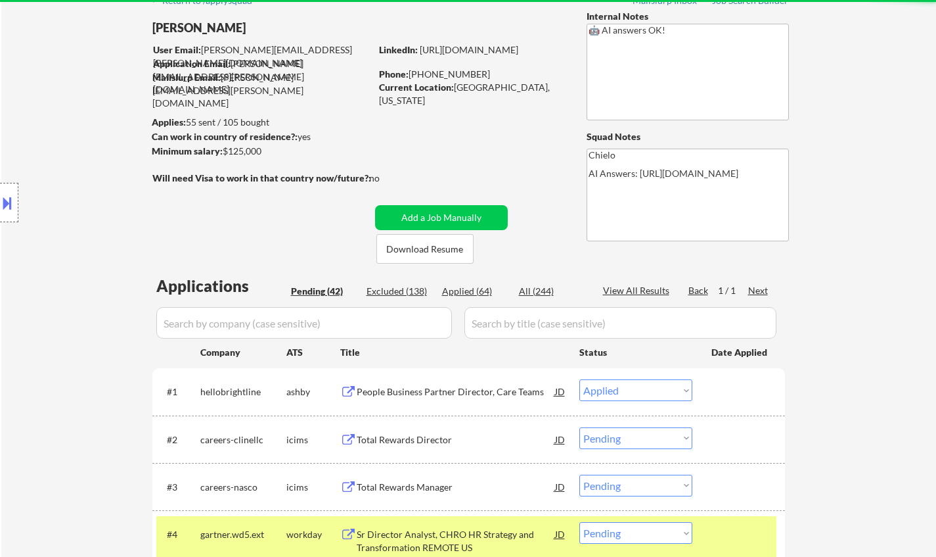
select select ""applied""
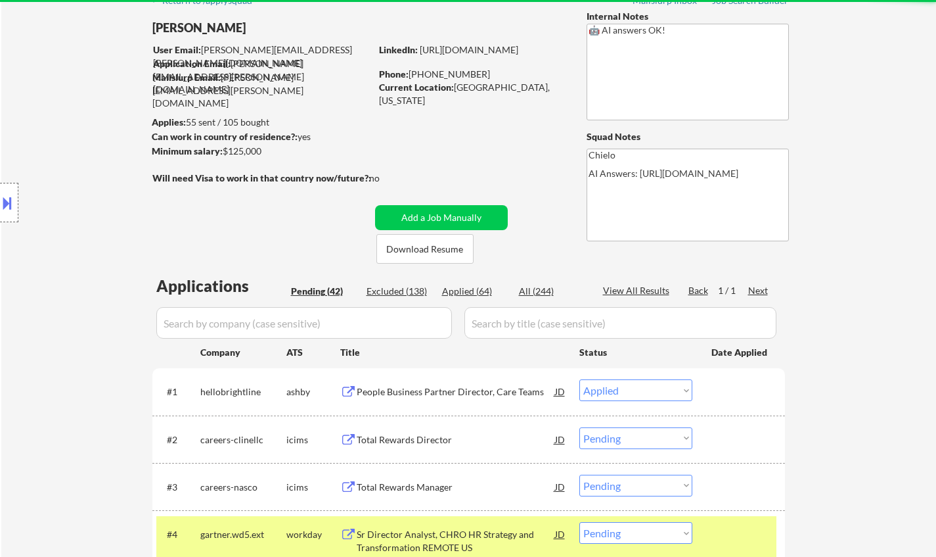
select select ""applied""
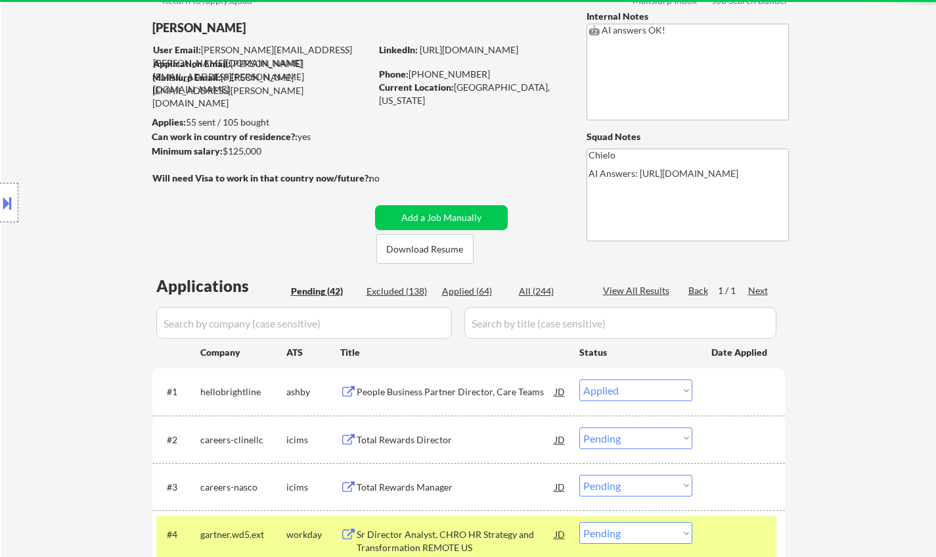
select select ""applied""
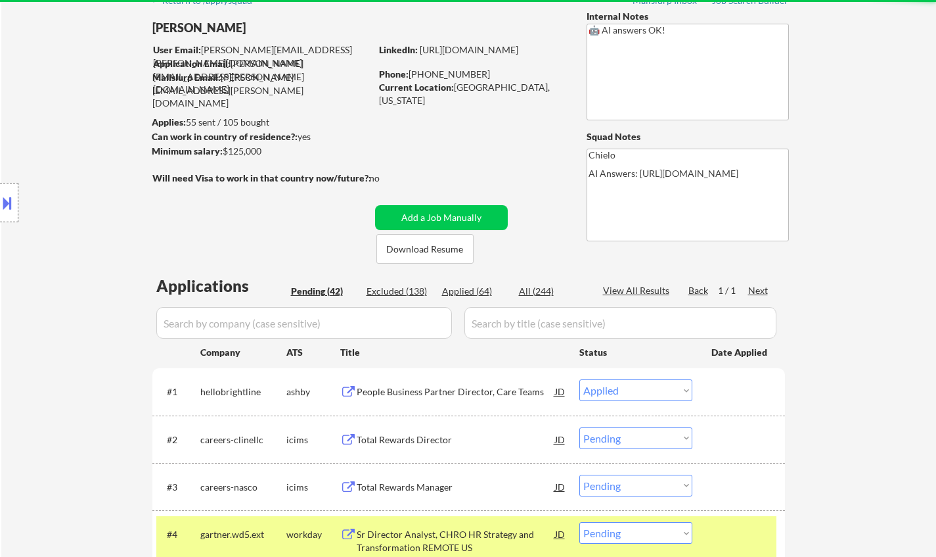
select select ""applied""
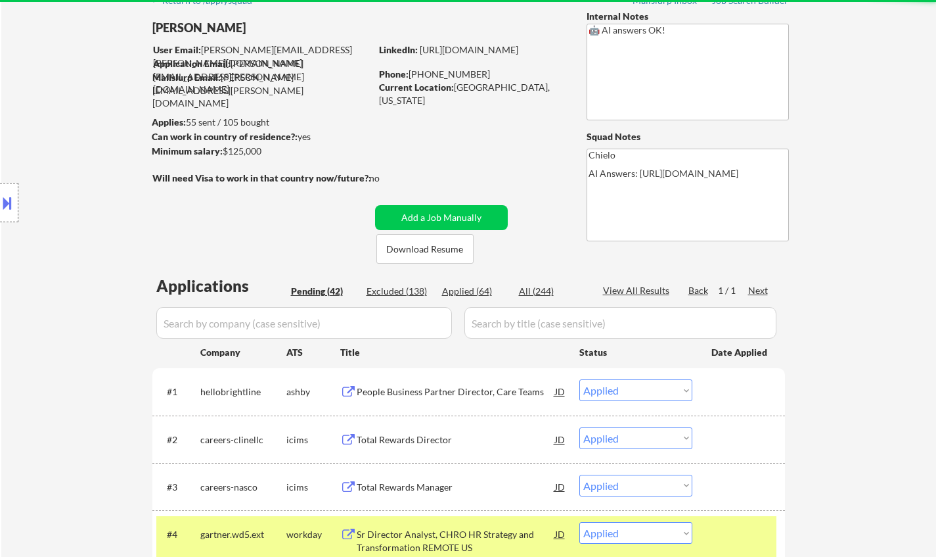
select select ""applied""
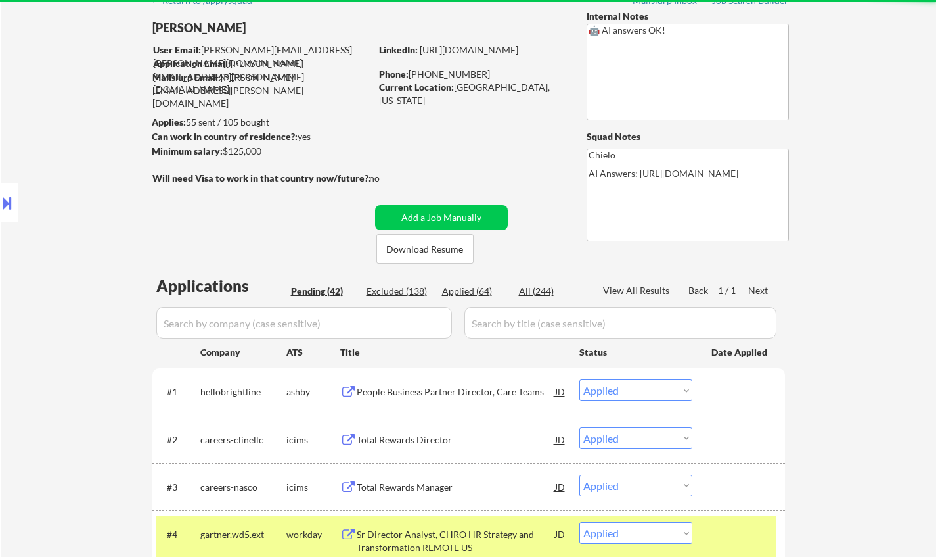
select select ""applied""
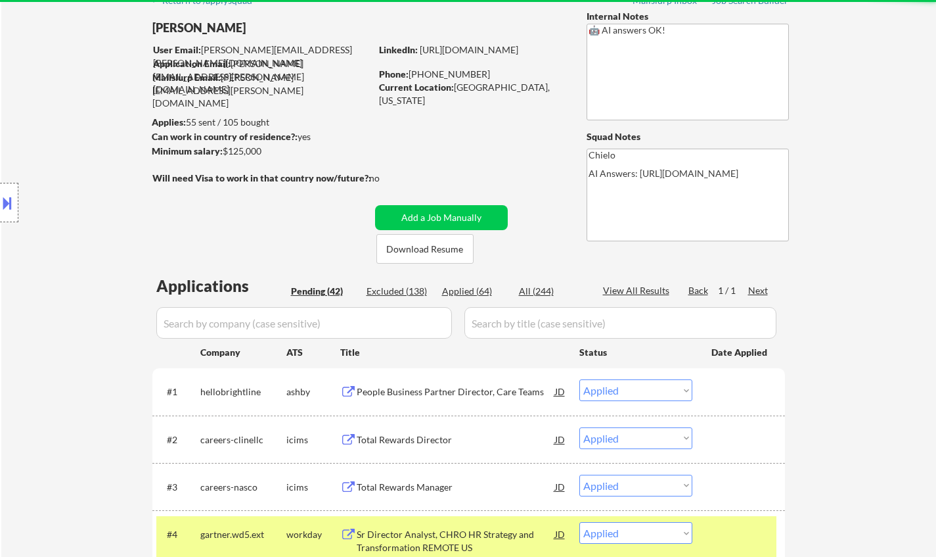
select select ""applied""
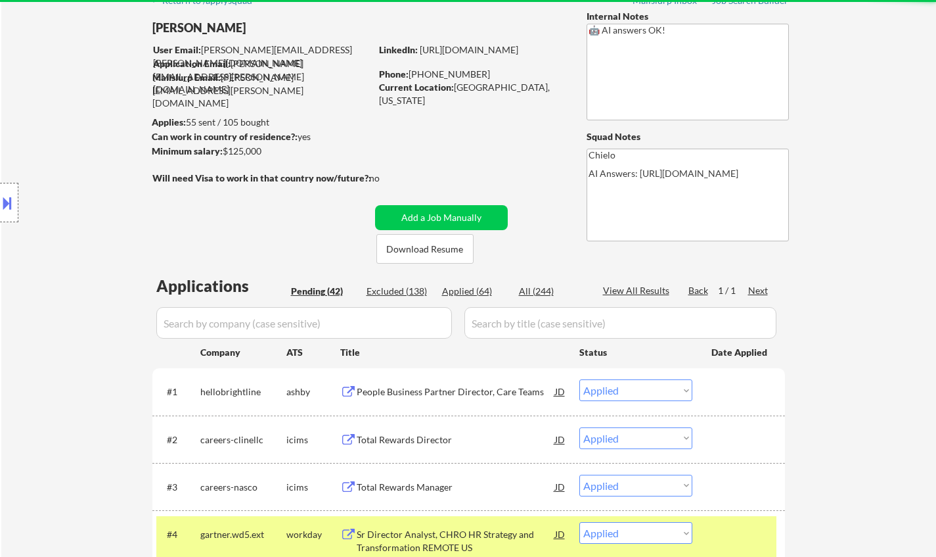
select select ""applied""
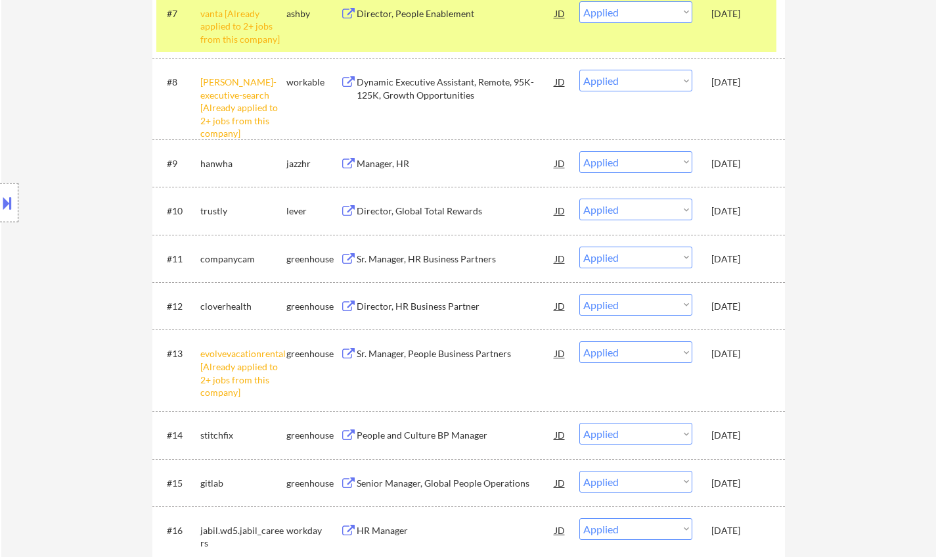
scroll to position [854, 0]
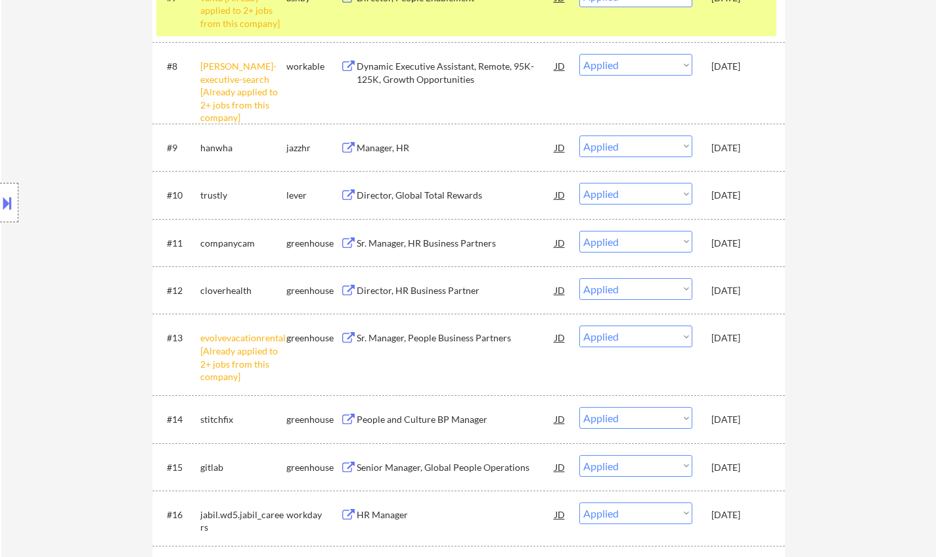
click at [444, 335] on div "Sr. Manager, People Business Partners" at bounding box center [456, 337] width 198 height 13
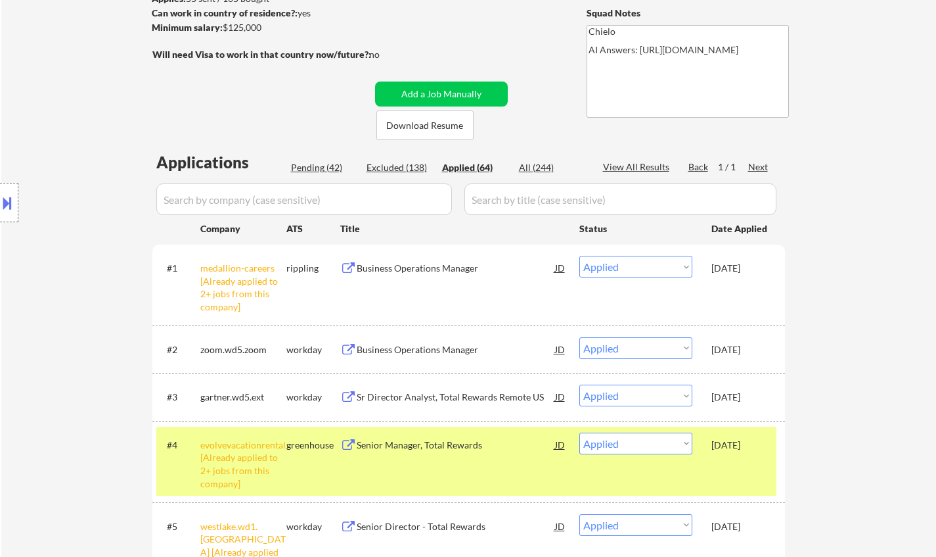
scroll to position [263, 0]
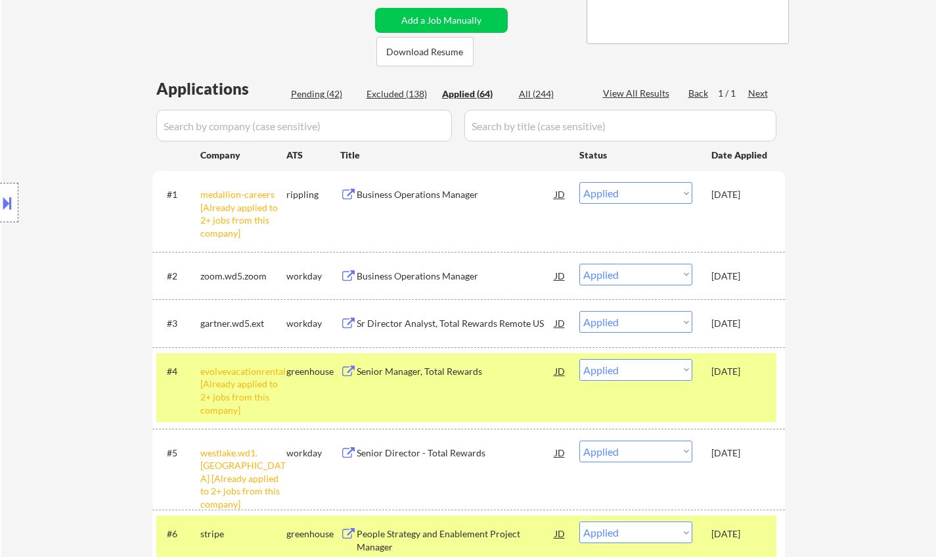
click at [397, 199] on div "Business Operations Manager" at bounding box center [456, 194] width 198 height 13
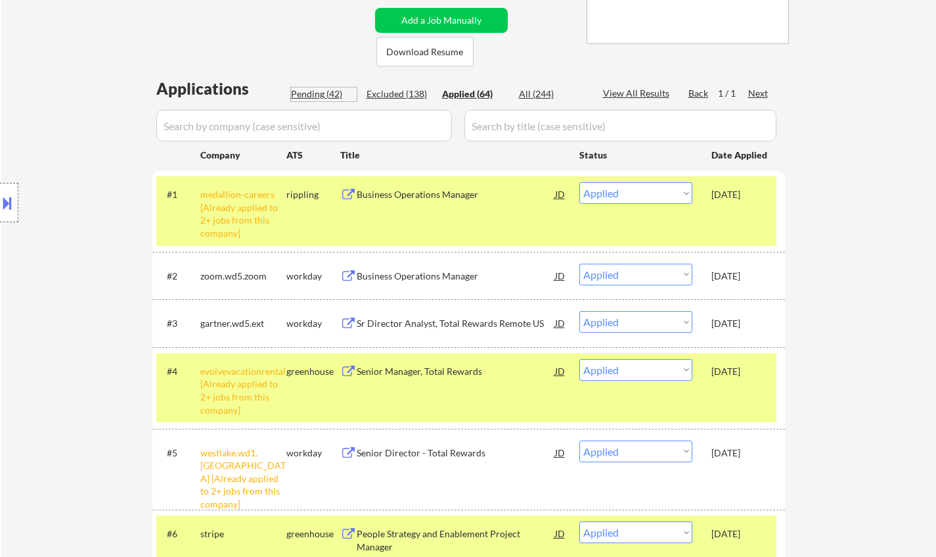
click at [325, 99] on div "Pending (42)" at bounding box center [324, 93] width 66 height 13
select select ""pending""
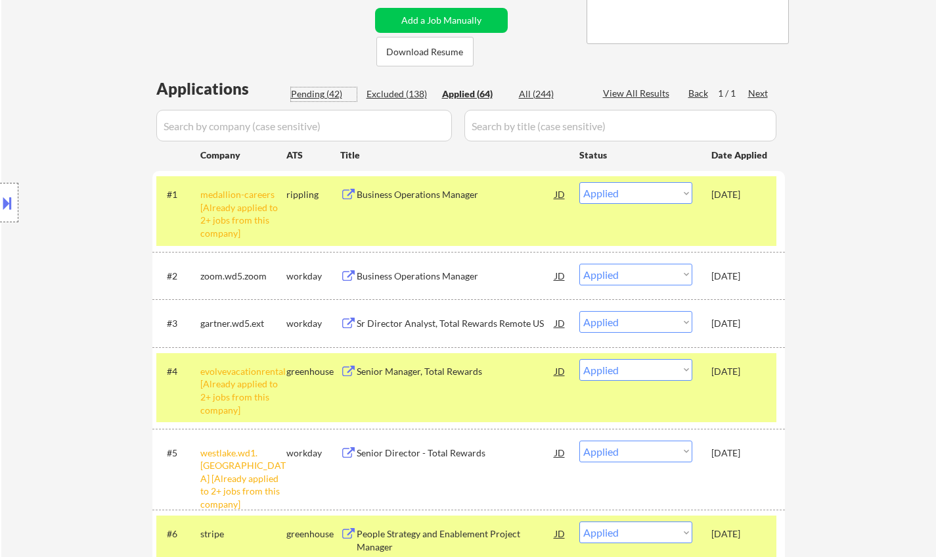
select select ""pending""
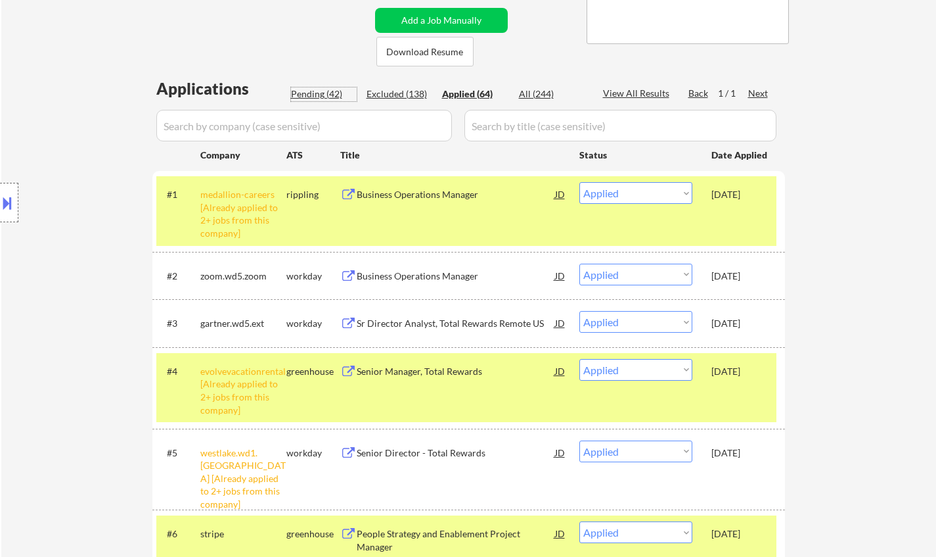
select select ""pending""
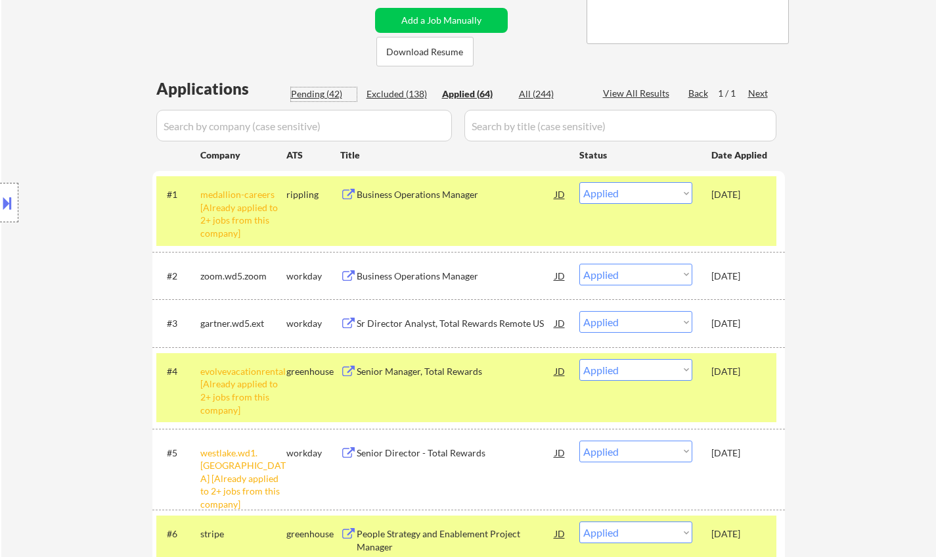
select select ""pending""
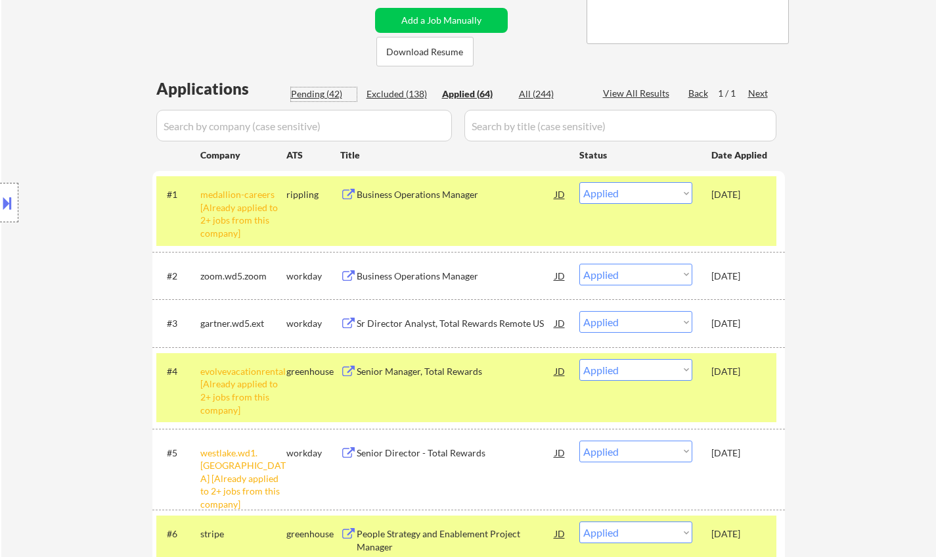
select select ""pending""
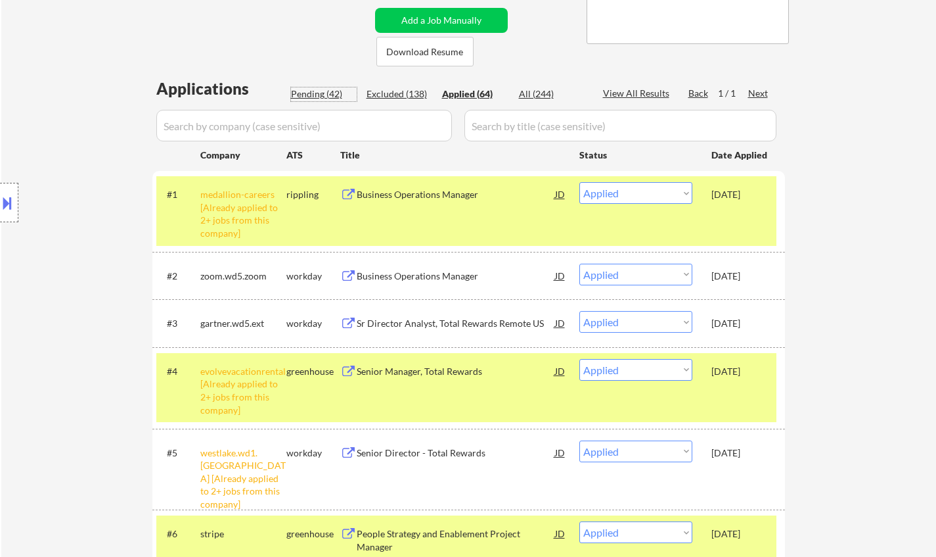
select select ""pending""
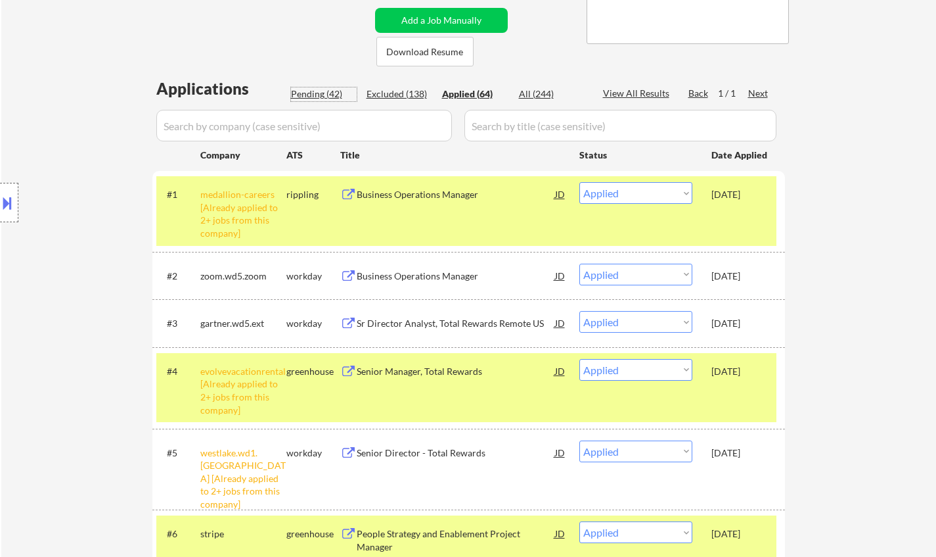
select select ""pending""
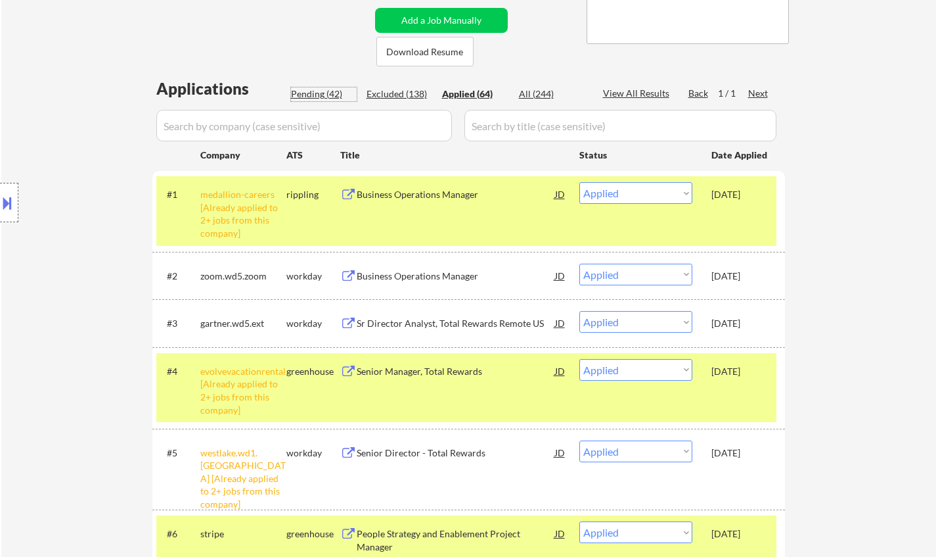
select select ""pending""
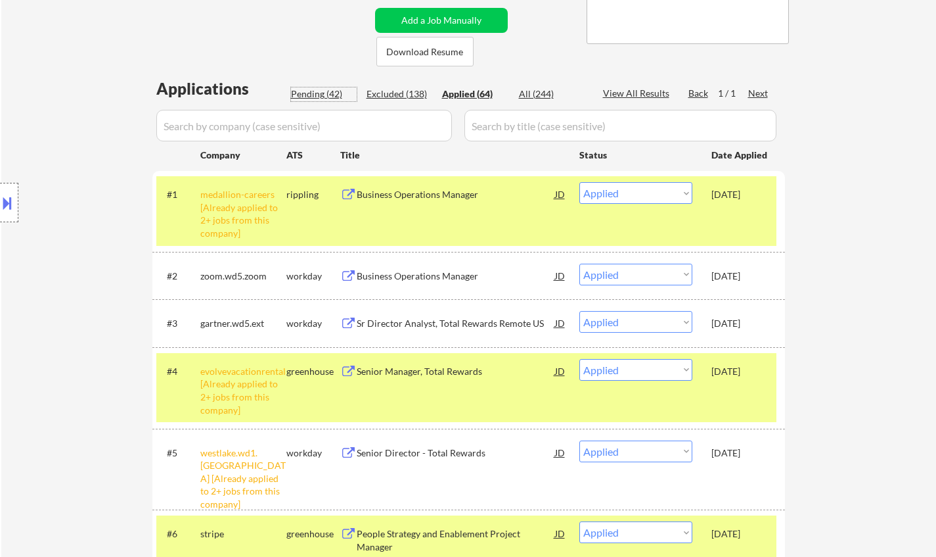
select select ""pending""
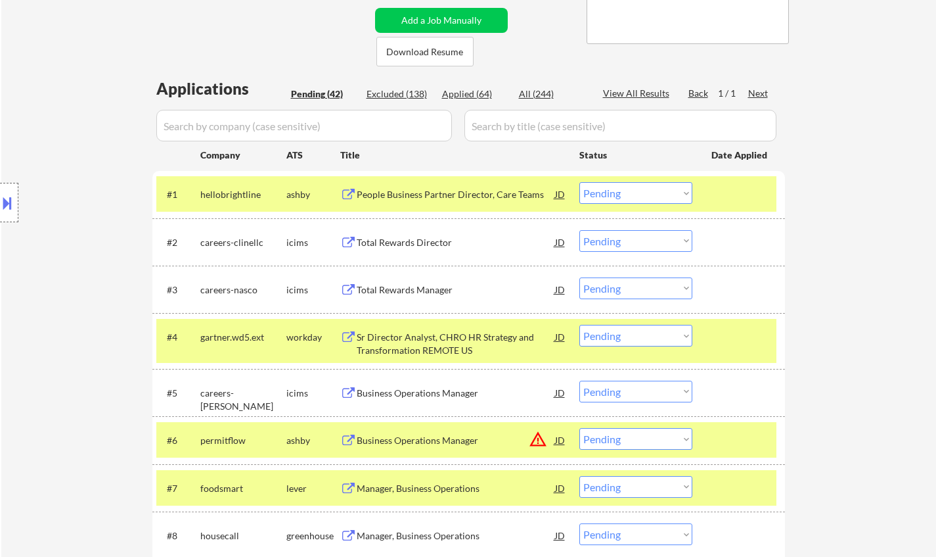
scroll to position [526, 0]
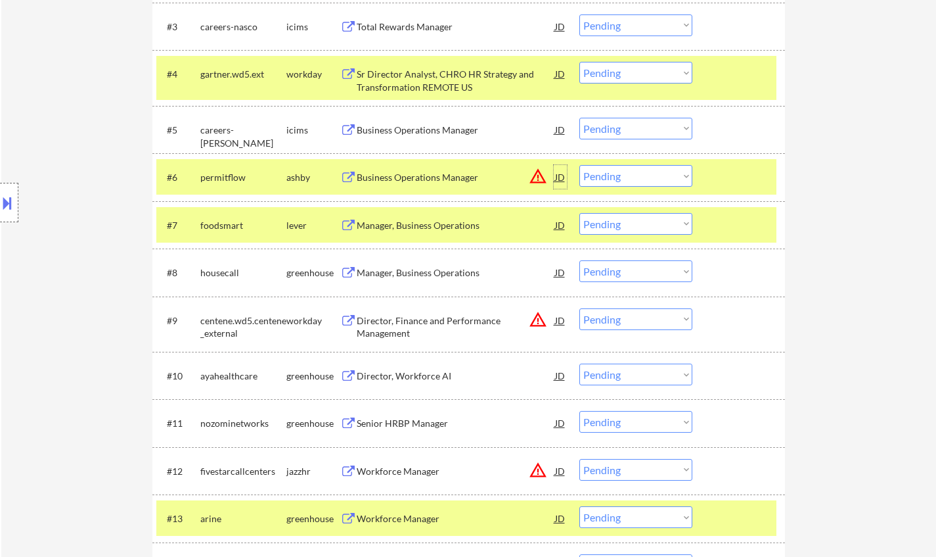
drag, startPoint x: 561, startPoint y: 177, endPoint x: 560, endPoint y: 187, distance: 9.2
click at [561, 178] on div "JD" at bounding box center [560, 177] width 13 height 24
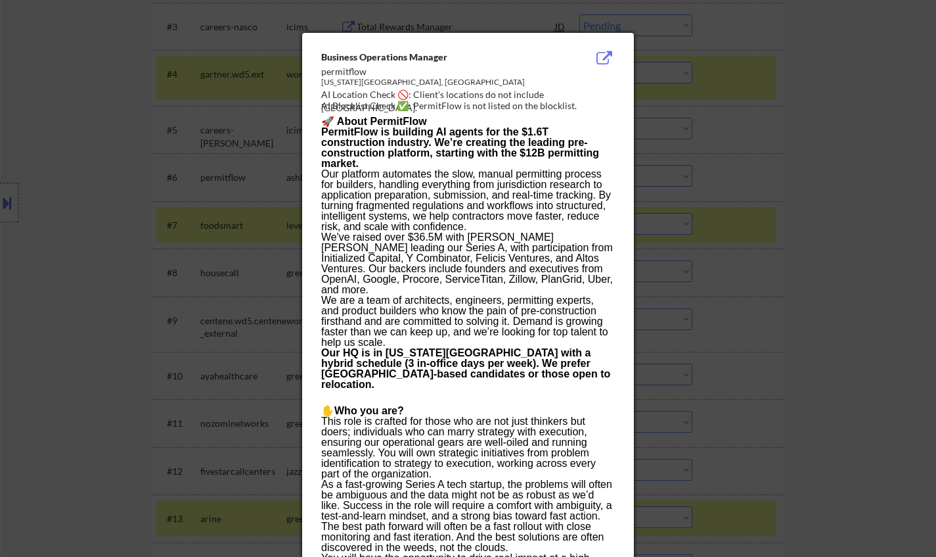
click at [781, 316] on div at bounding box center [468, 278] width 936 height 557
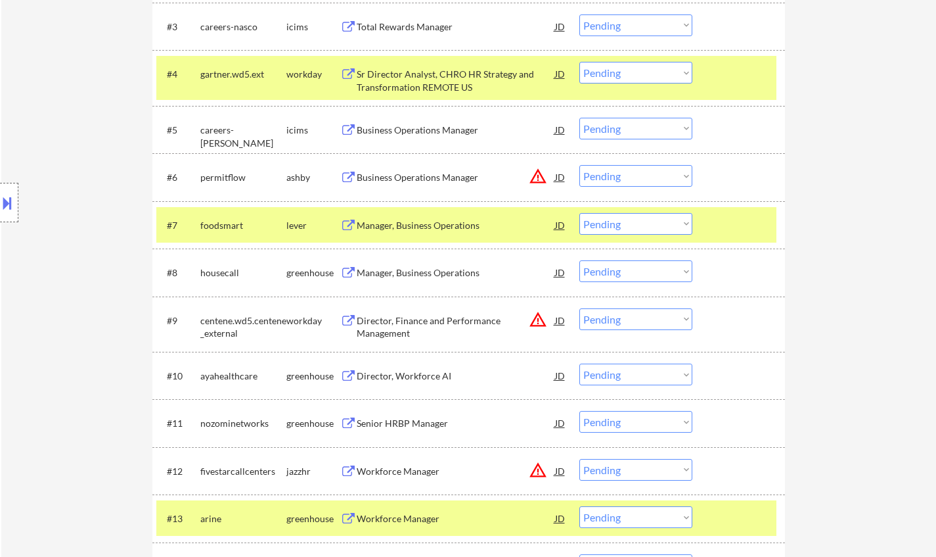
drag, startPoint x: 656, startPoint y: 168, endPoint x: 666, endPoint y: 184, distance: 18.3
click at [656, 168] on select "Choose an option... Pending Applied Excluded (Questions) Excluded (Expired) Exc…" at bounding box center [636, 176] width 113 height 22
click at [580, 165] on select "Choose an option... Pending Applied Excluded (Questions) Excluded (Expired) Exc…" at bounding box center [636, 176] width 113 height 22
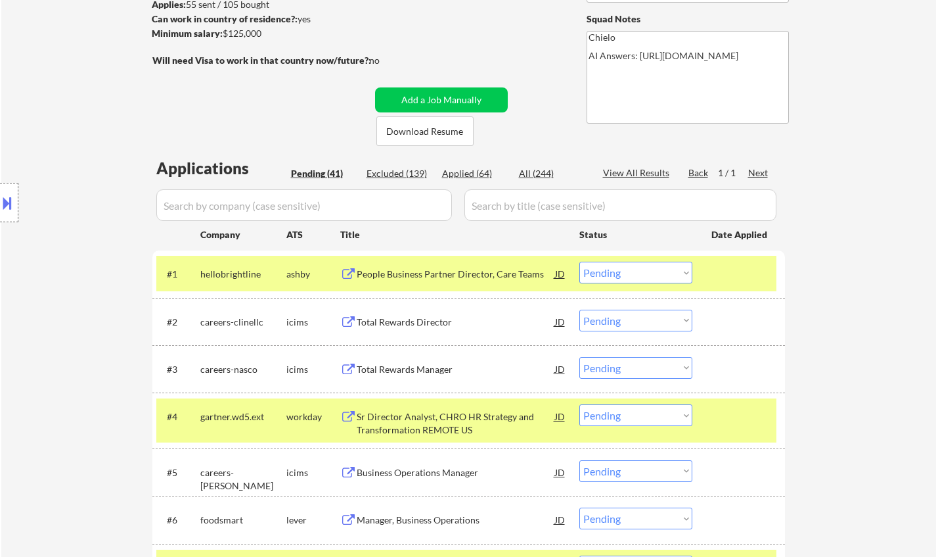
scroll to position [394, 0]
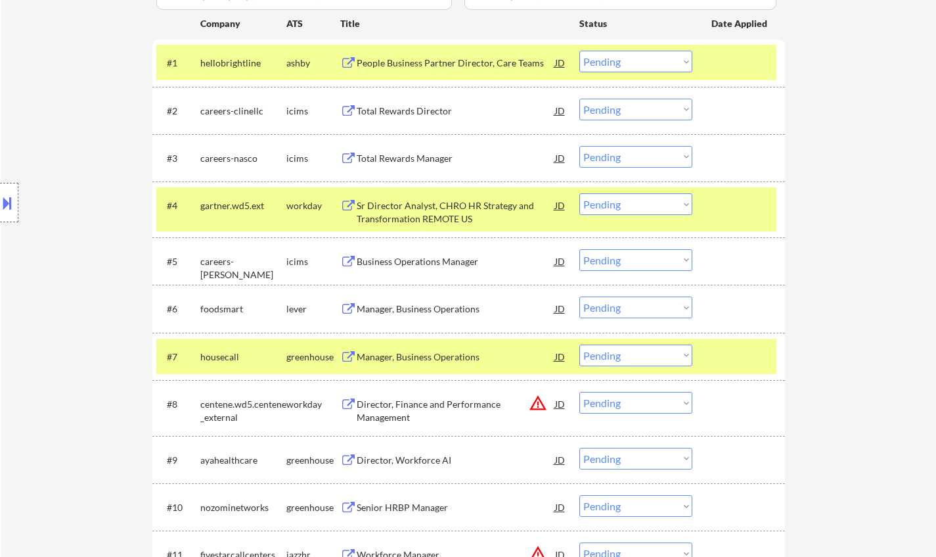
click at [392, 303] on div "Manager, Business Operations" at bounding box center [456, 308] width 198 height 13
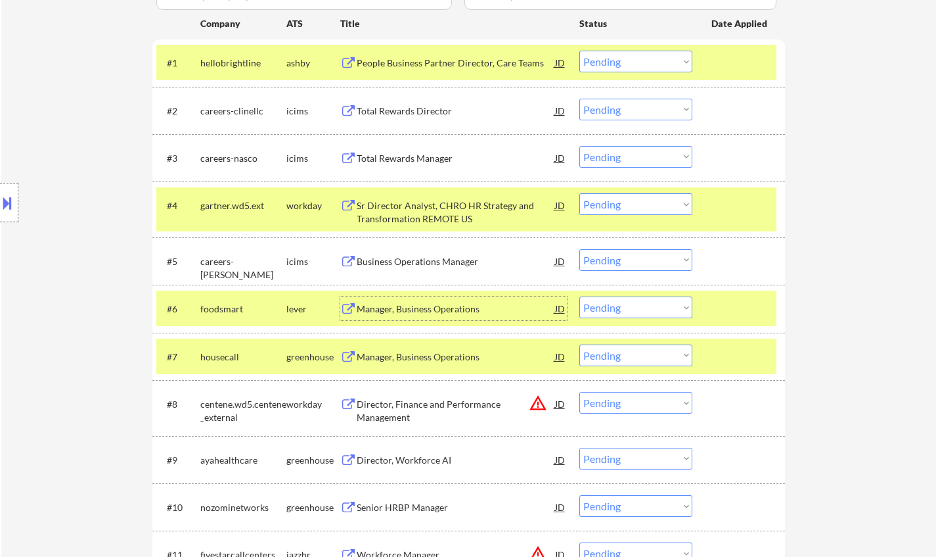
drag, startPoint x: 637, startPoint y: 307, endPoint x: 639, endPoint y: 316, distance: 8.9
click at [637, 307] on select "Choose an option... Pending Applied Excluded (Questions) Excluded (Expired) Exc…" at bounding box center [636, 307] width 113 height 22
click at [580, 296] on select "Choose an option... Pending Applied Excluded (Questions) Excluded (Expired) Exc…" at bounding box center [636, 307] width 113 height 22
select select ""pending""
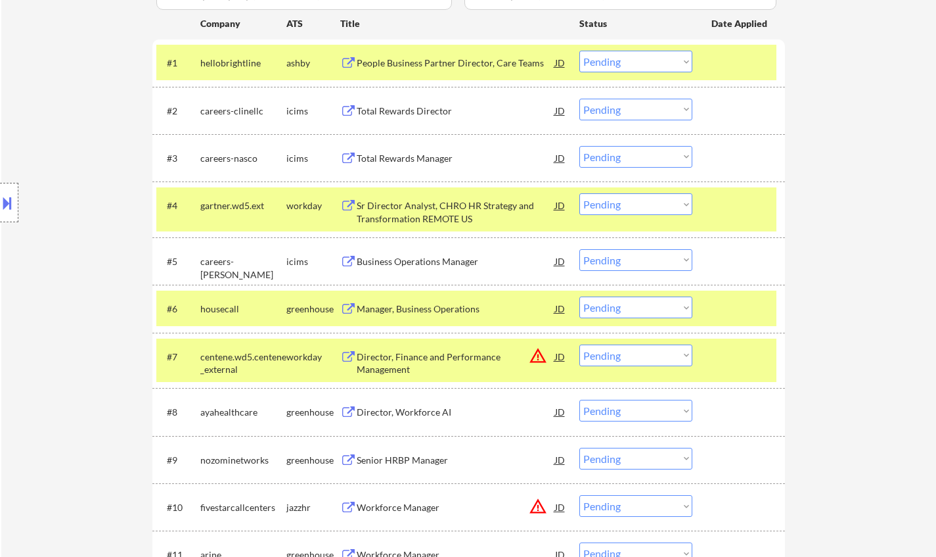
click at [562, 357] on div "JD" at bounding box center [560, 356] width 13 height 24
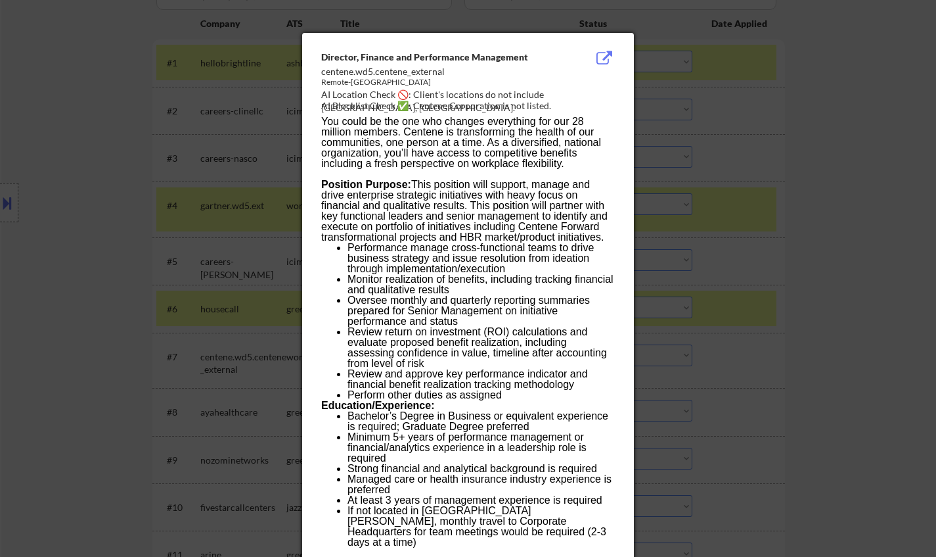
click at [929, 371] on div at bounding box center [468, 278] width 936 height 557
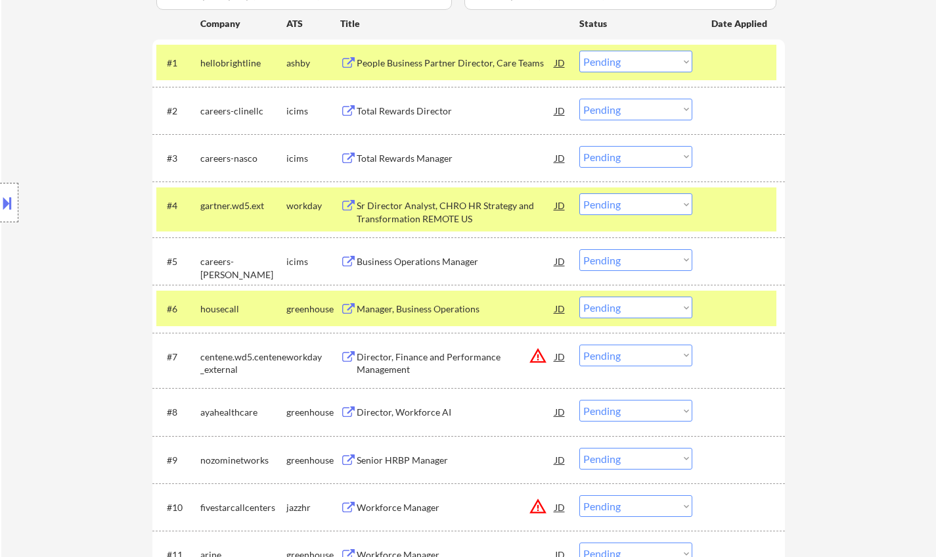
click at [634, 350] on select "Choose an option... Pending Applied Excluded (Questions) Excluded (Expired) Exc…" at bounding box center [636, 355] width 113 height 22
click at [580, 344] on select "Choose an option... Pending Applied Excluded (Questions) Excluded (Expired) Exc…" at bounding box center [636, 355] width 113 height 22
click at [395, 305] on div "Manager, Business Operations" at bounding box center [456, 308] width 198 height 13
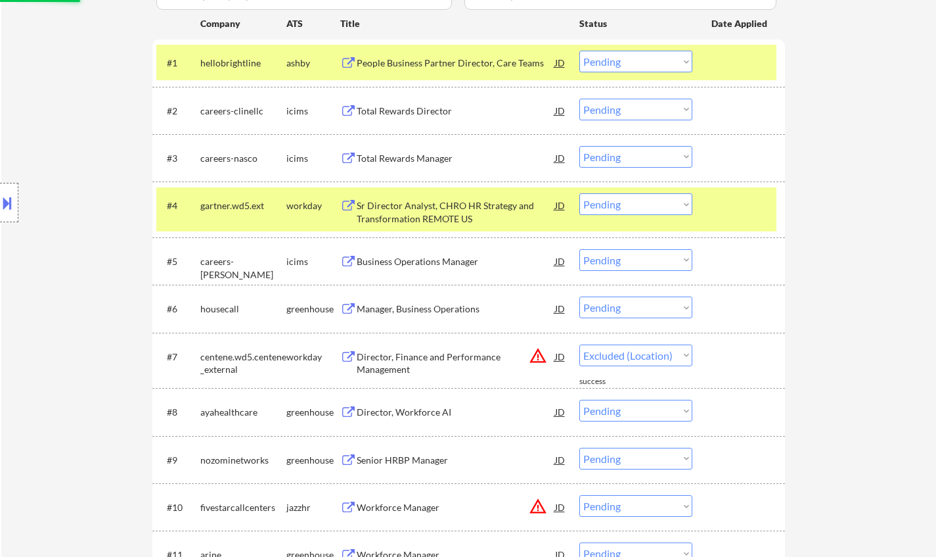
select select ""pending""
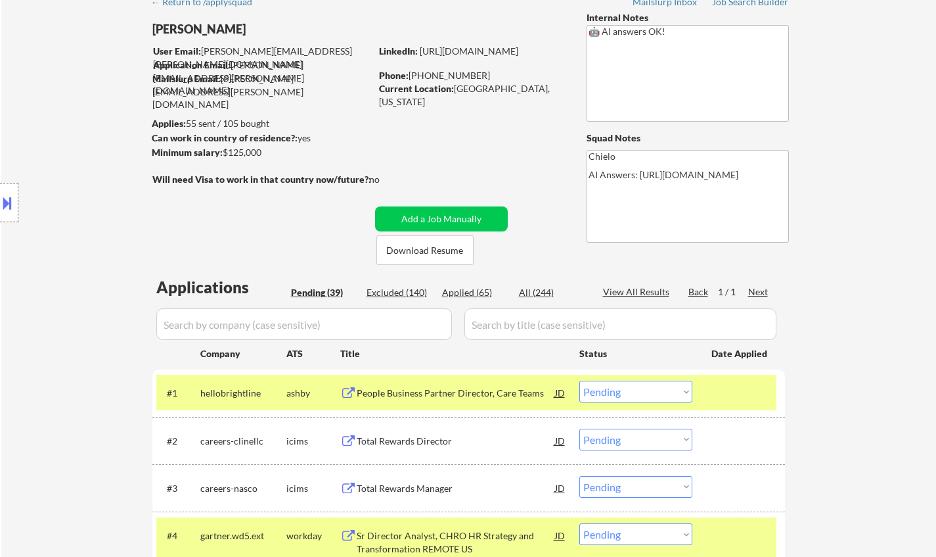
scroll to position [0, 0]
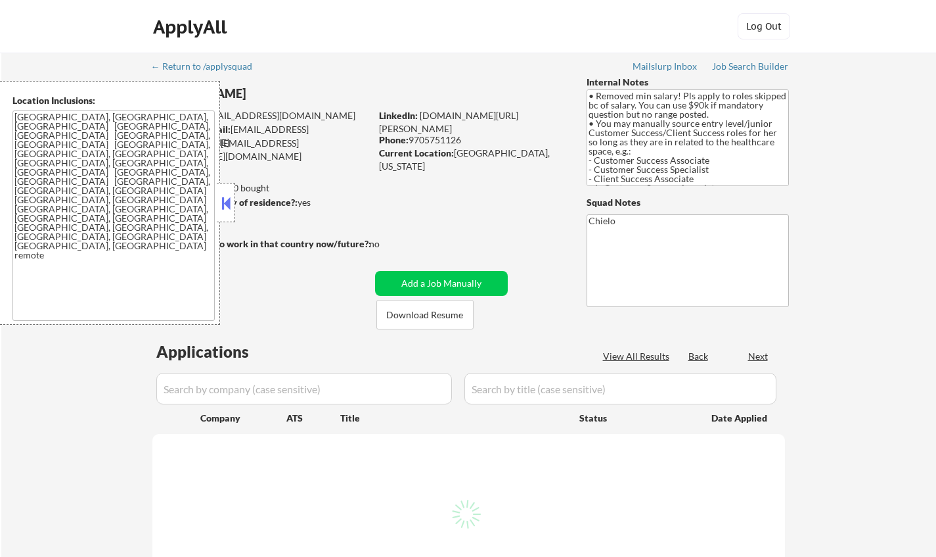
select select ""pending""
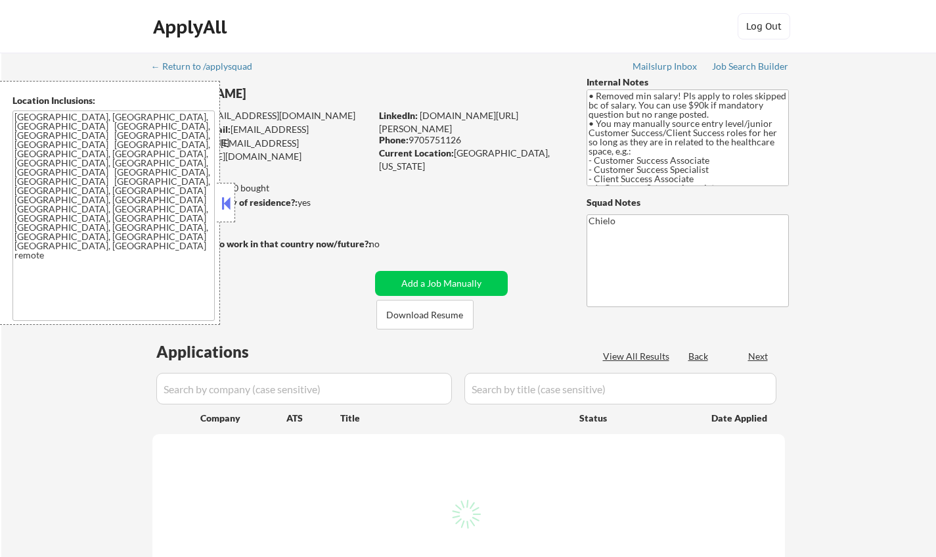
select select ""pending""
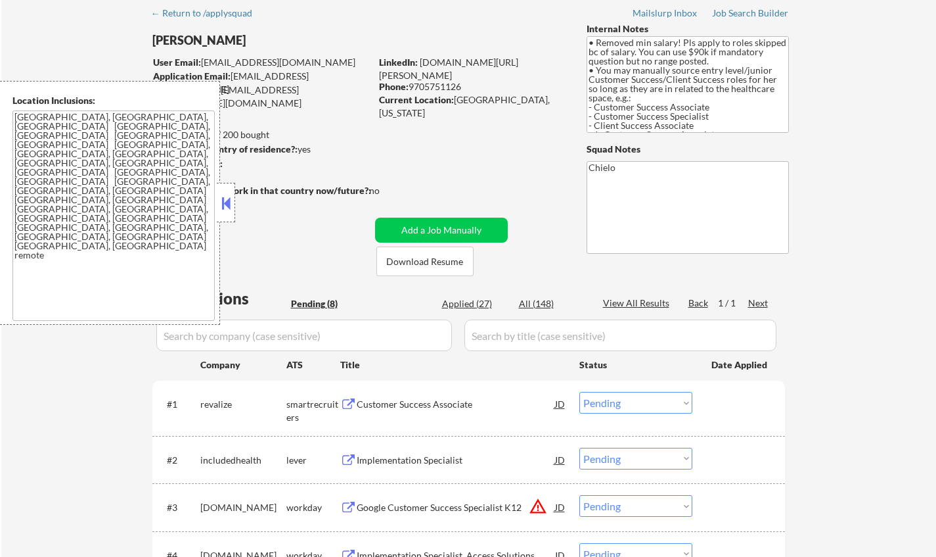
scroll to position [66, 0]
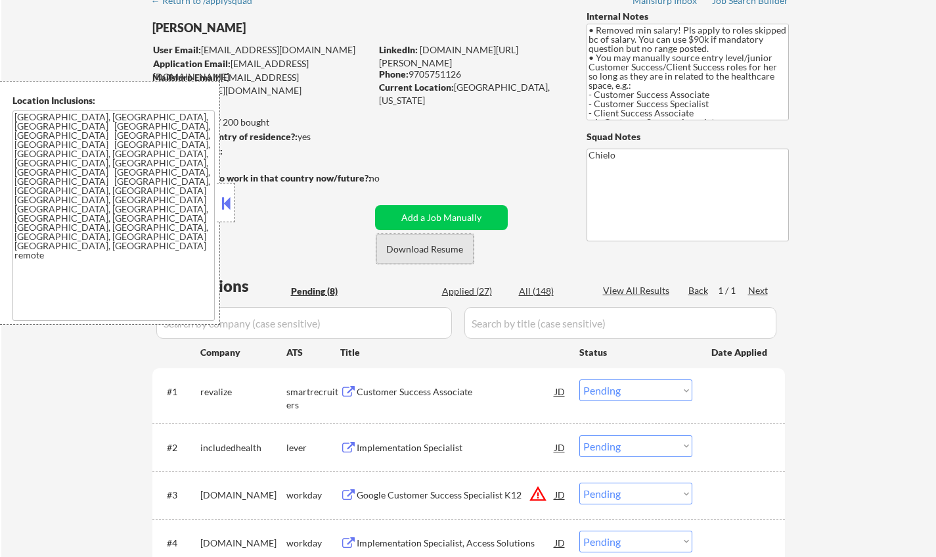
click at [407, 251] on button "Download Resume" at bounding box center [424, 249] width 97 height 30
click at [219, 198] on button at bounding box center [226, 203] width 14 height 20
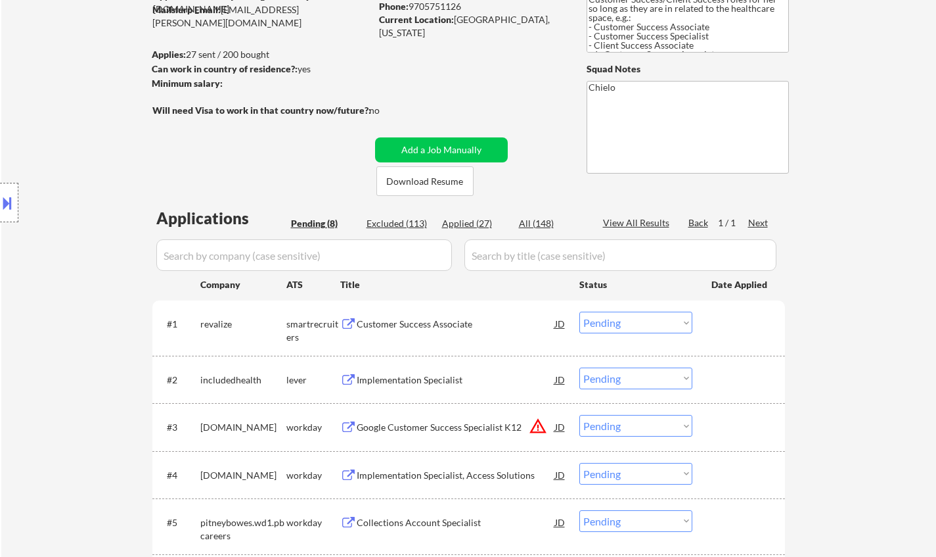
scroll to position [263, 0]
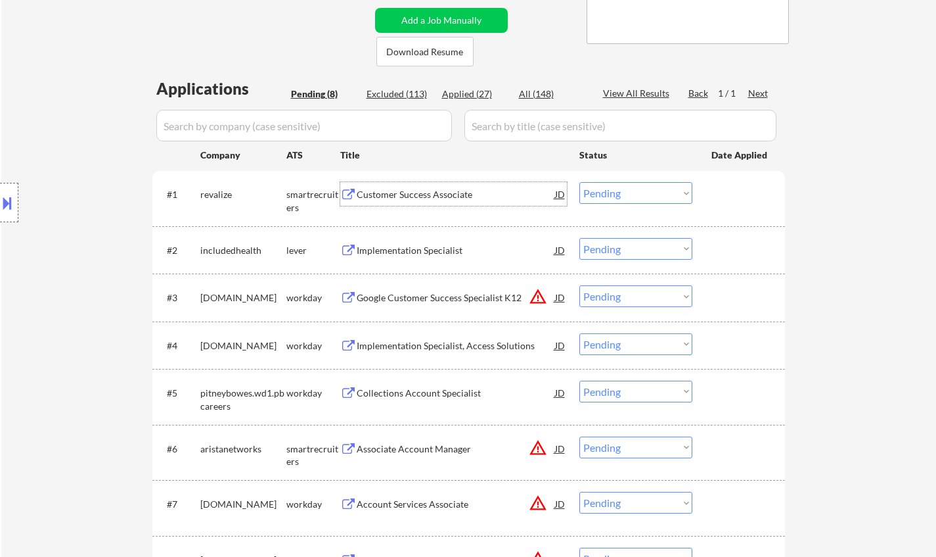
click at [394, 198] on div "Customer Success Associate" at bounding box center [456, 194] width 198 height 13
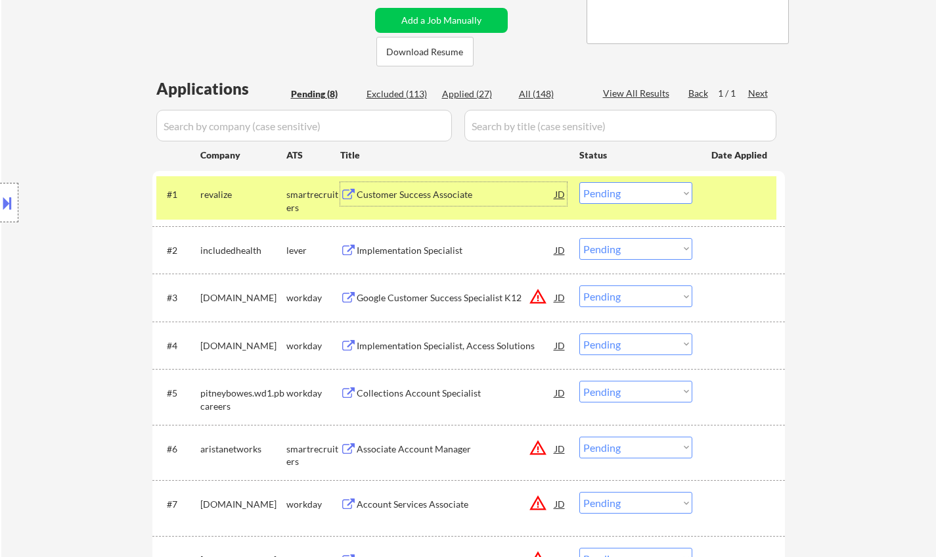
drag, startPoint x: 641, startPoint y: 197, endPoint x: 647, endPoint y: 203, distance: 8.4
click at [641, 197] on select "Choose an option... Pending Applied Excluded (Questions) Excluded (Expired) Exc…" at bounding box center [636, 193] width 113 height 22
click at [580, 182] on select "Choose an option... Pending Applied Excluded (Questions) Excluded (Expired) Exc…" at bounding box center [636, 193] width 113 height 22
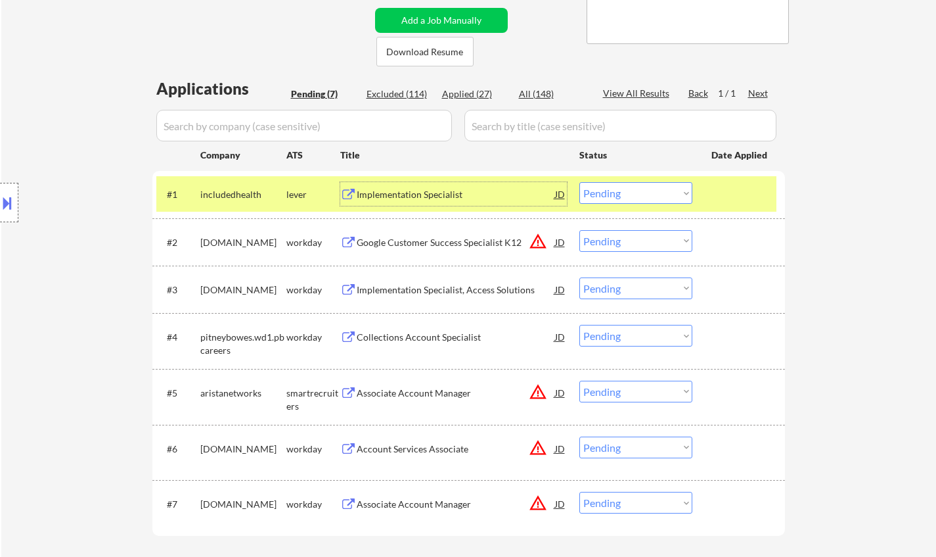
click at [419, 191] on div "Implementation Specialist" at bounding box center [456, 194] width 198 height 13
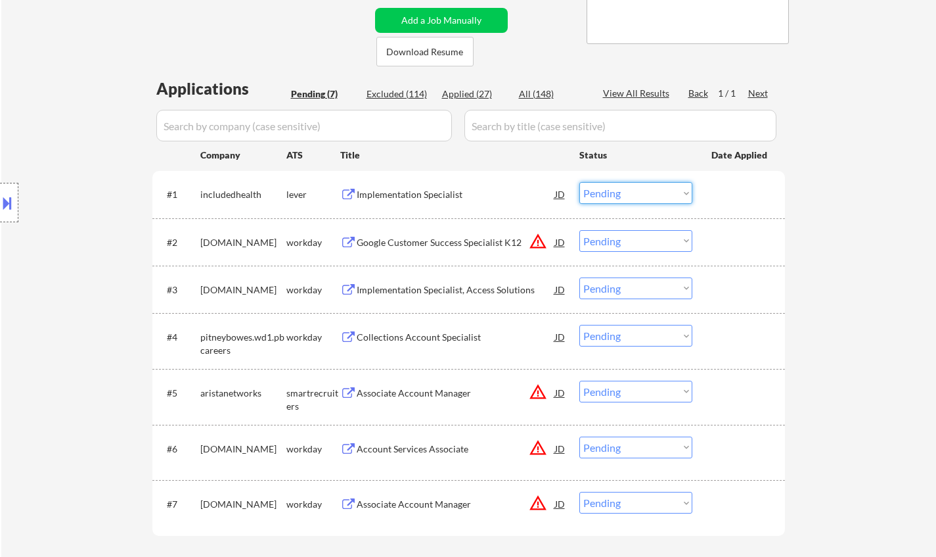
drag, startPoint x: 633, startPoint y: 195, endPoint x: 634, endPoint y: 203, distance: 8.0
click at [633, 196] on select "Choose an option... Pending Applied Excluded (Questions) Excluded (Expired) Exc…" at bounding box center [636, 193] width 113 height 22
click at [580, 182] on select "Choose an option... Pending Applied Excluded (Questions) Excluded (Expired) Exc…" at bounding box center [636, 193] width 113 height 22
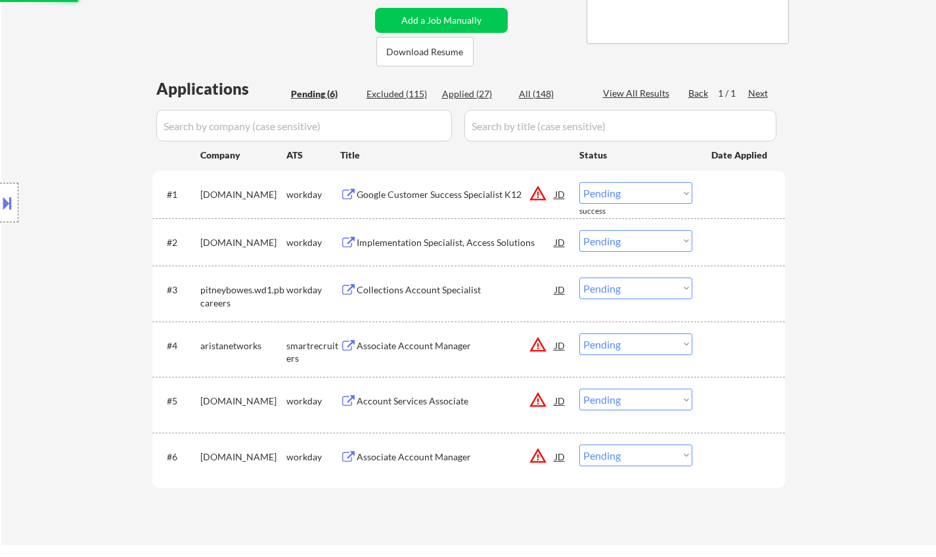
click at [3, 204] on button at bounding box center [7, 203] width 14 height 22
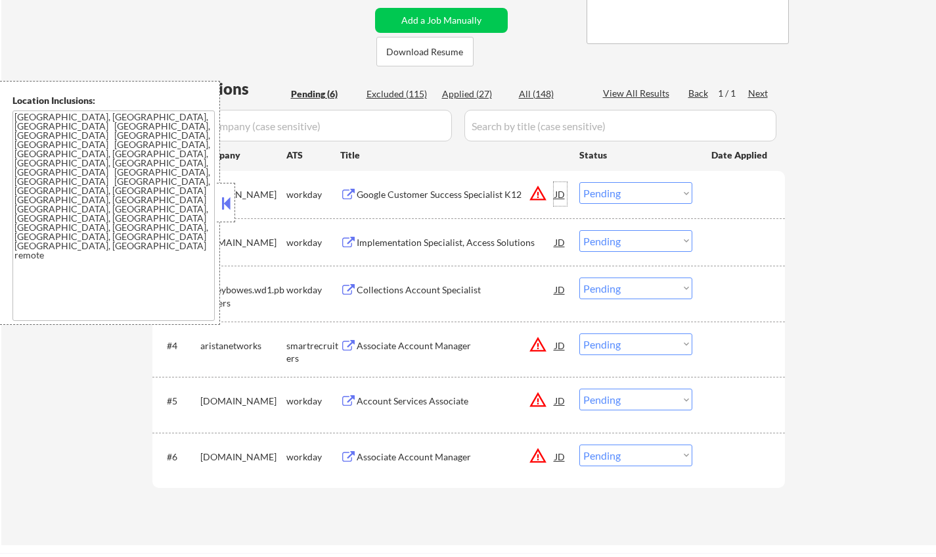
click at [562, 194] on div "JD" at bounding box center [560, 194] width 13 height 24
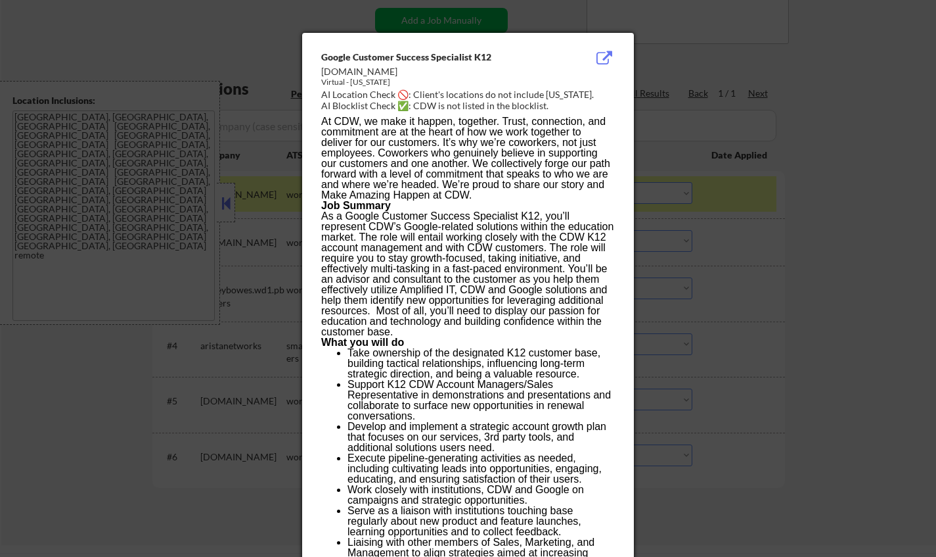
click at [819, 297] on div at bounding box center [468, 278] width 936 height 557
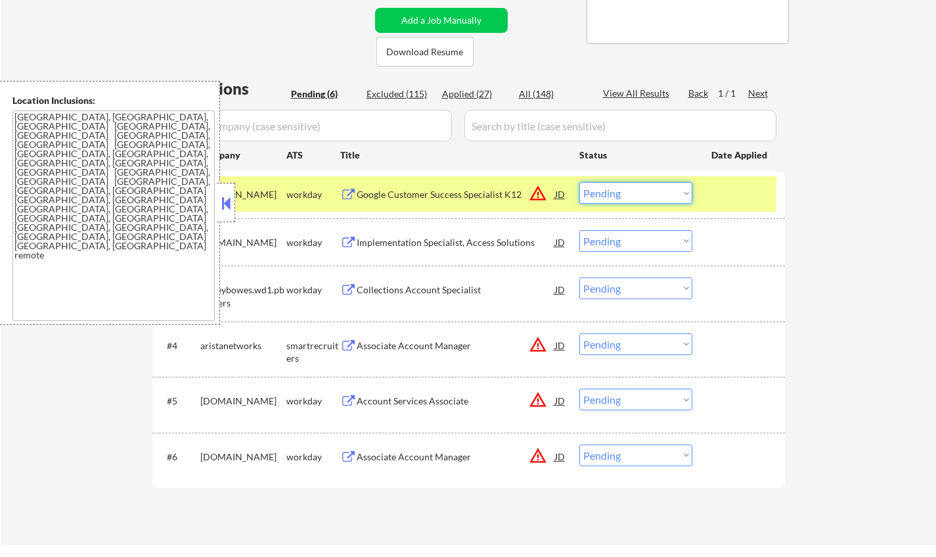
drag, startPoint x: 648, startPoint y: 191, endPoint x: 660, endPoint y: 202, distance: 16.3
click at [648, 191] on select "Choose an option... Pending Applied Excluded (Questions) Excluded (Expired) Exc…" at bounding box center [636, 193] width 113 height 22
click at [580, 182] on select "Choose an option... Pending Applied Excluded (Questions) Excluded (Expired) Exc…" at bounding box center [636, 193] width 113 height 22
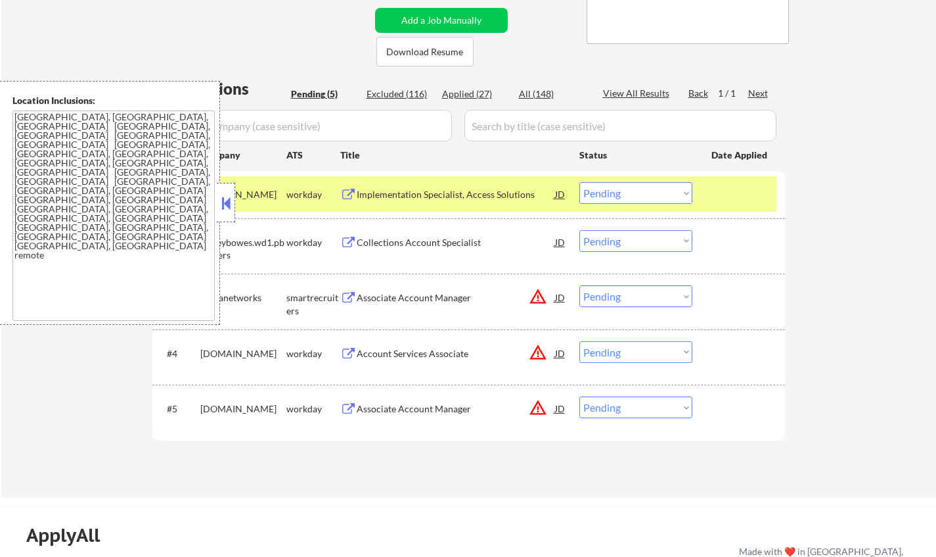
click at [426, 193] on div "Implementation Specialist, Access Solutions" at bounding box center [456, 194] width 198 height 13
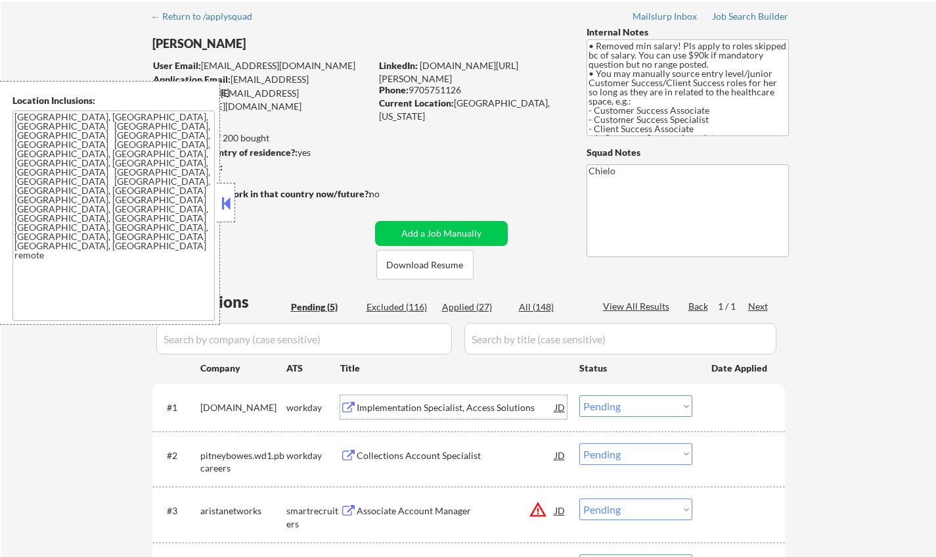
scroll to position [0, 0]
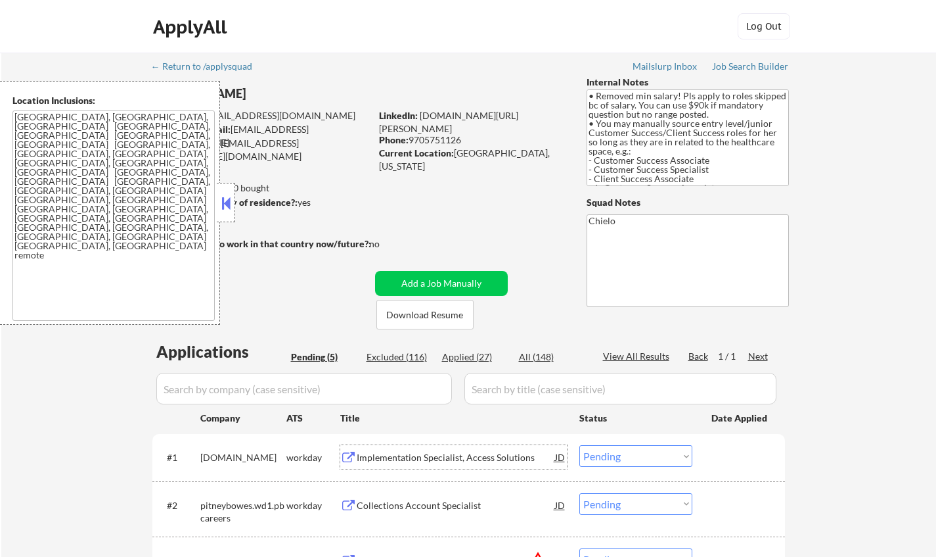
drag, startPoint x: 230, startPoint y: 199, endPoint x: 242, endPoint y: 151, distance: 49.4
click at [229, 199] on button at bounding box center [226, 203] width 14 height 20
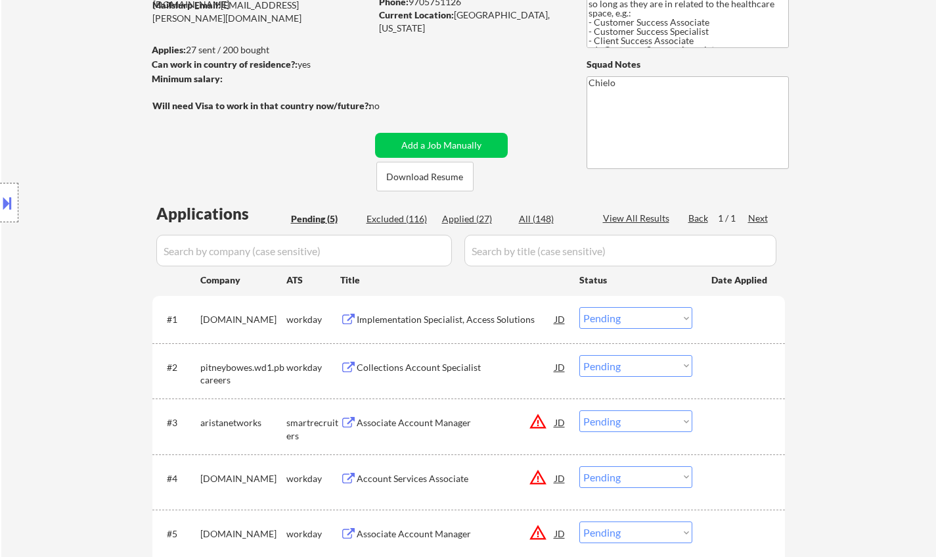
scroll to position [197, 0]
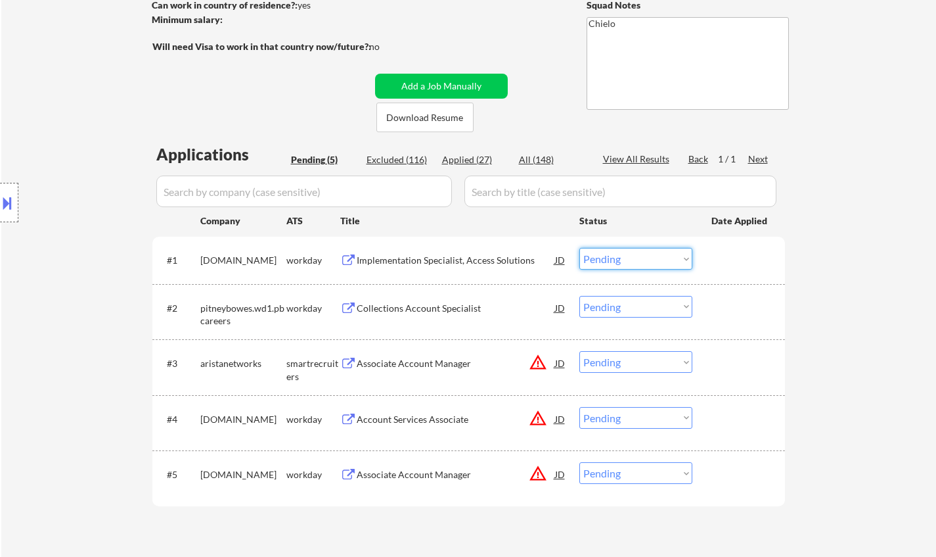
click at [625, 255] on select "Choose an option... Pending Applied Excluded (Questions) Excluded (Expired) Exc…" at bounding box center [636, 259] width 113 height 22
click at [580, 248] on select "Choose an option... Pending Applied Excluded (Questions) Excluded (Expired) Exc…" at bounding box center [636, 259] width 113 height 22
select select ""pending""
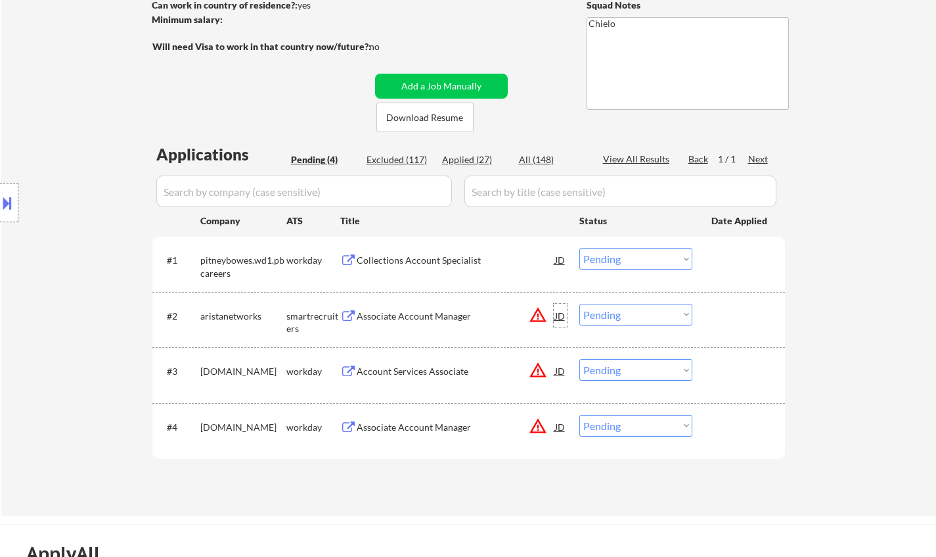
click at [559, 322] on div "JD" at bounding box center [560, 316] width 13 height 24
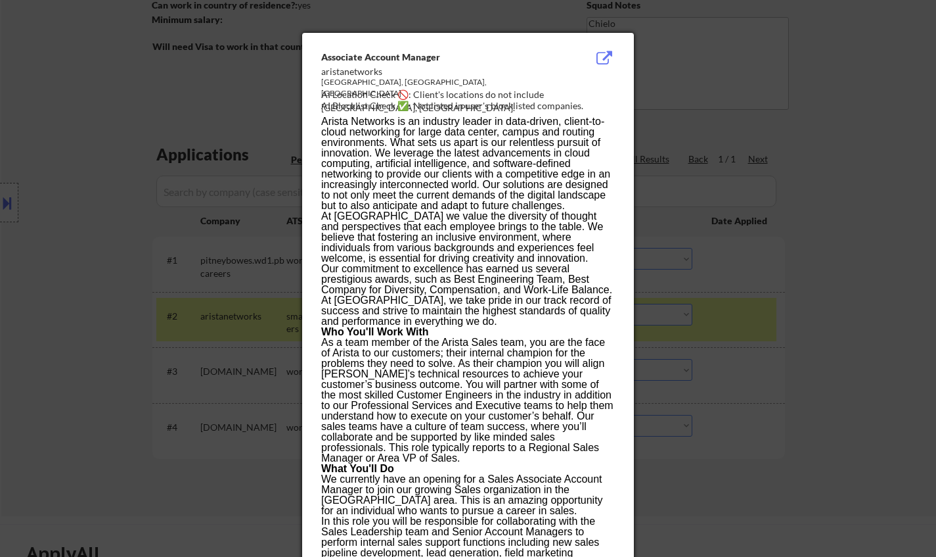
click at [804, 337] on div at bounding box center [468, 278] width 936 height 557
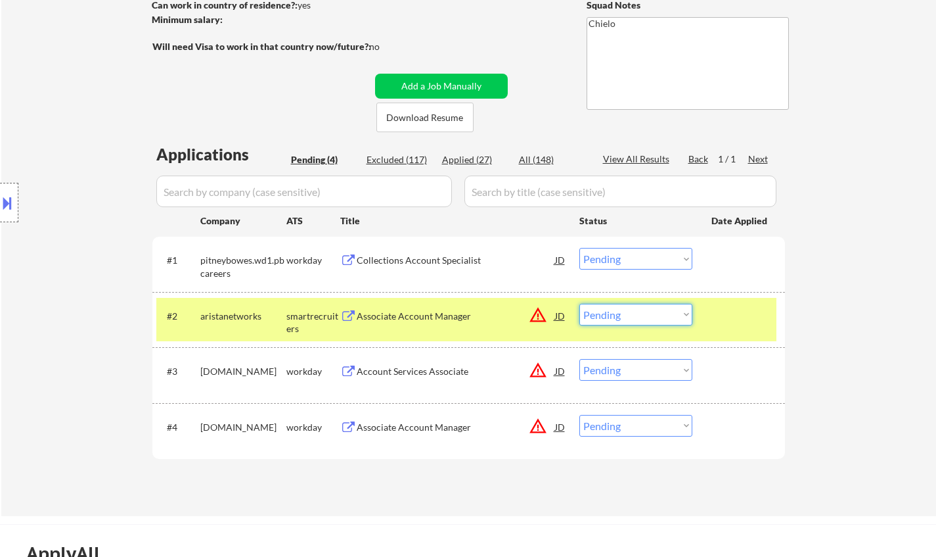
click at [622, 304] on select "Choose an option... Pending Applied Excluded (Questions) Excluded (Expired) Exc…" at bounding box center [636, 315] width 113 height 22
click at [580, 304] on select "Choose an option... Pending Applied Excluded (Questions) Excluded (Expired) Exc…" at bounding box center [636, 315] width 113 height 22
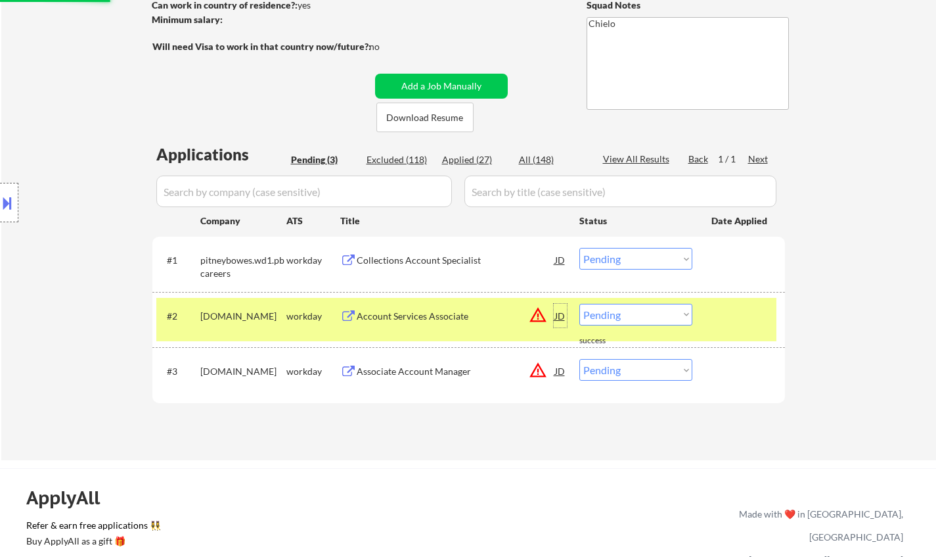
drag, startPoint x: 559, startPoint y: 315, endPoint x: 619, endPoint y: 338, distance: 64.1
click at [558, 315] on div "JD" at bounding box center [560, 316] width 13 height 24
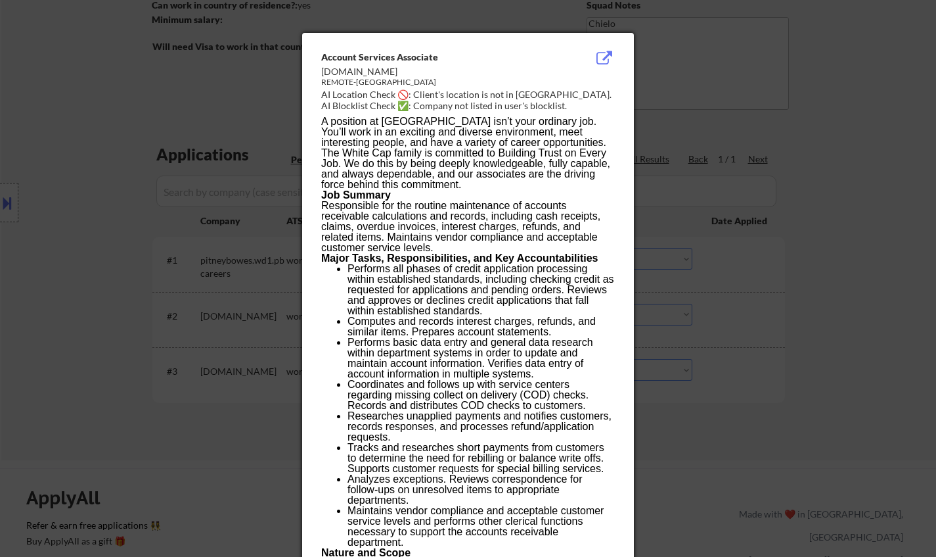
click at [767, 364] on div at bounding box center [468, 278] width 936 height 557
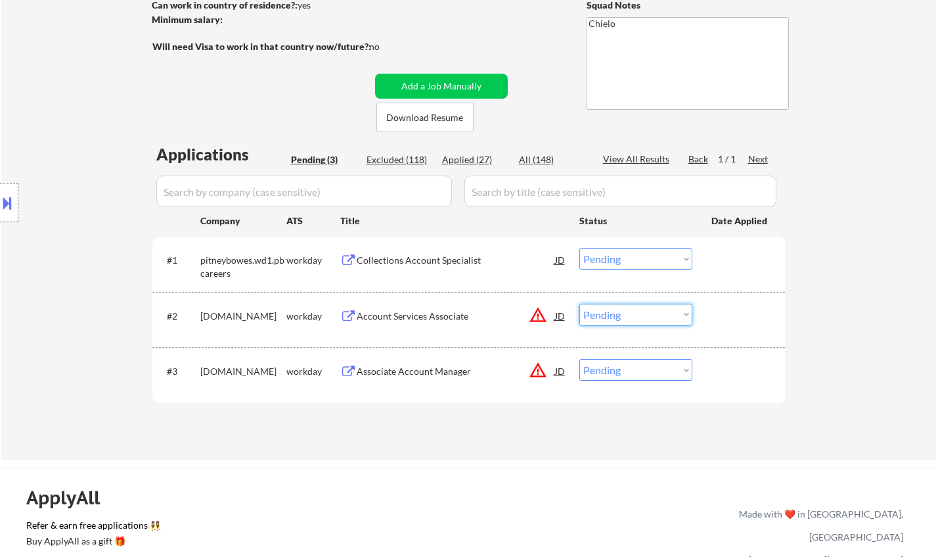
drag, startPoint x: 663, startPoint y: 314, endPoint x: 719, endPoint y: 384, distance: 89.7
click at [663, 314] on select "Choose an option... Pending Applied Excluded (Questions) Excluded (Expired) Exc…" at bounding box center [636, 315] width 113 height 22
click at [580, 304] on select "Choose an option... Pending Applied Excluded (Questions) Excluded (Expired) Exc…" at bounding box center [636, 315] width 113 height 22
click at [558, 373] on div "JD" at bounding box center [560, 371] width 13 height 24
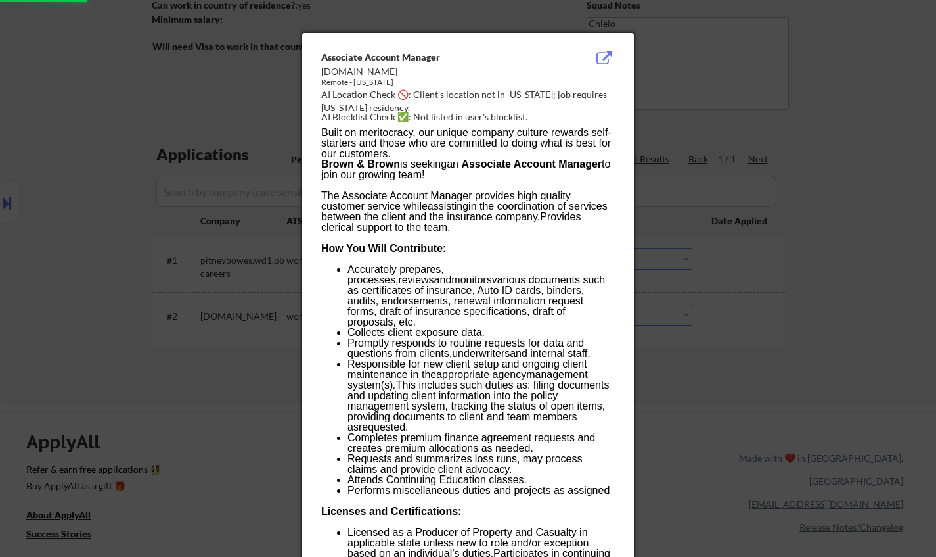
click at [835, 389] on div at bounding box center [468, 278] width 936 height 557
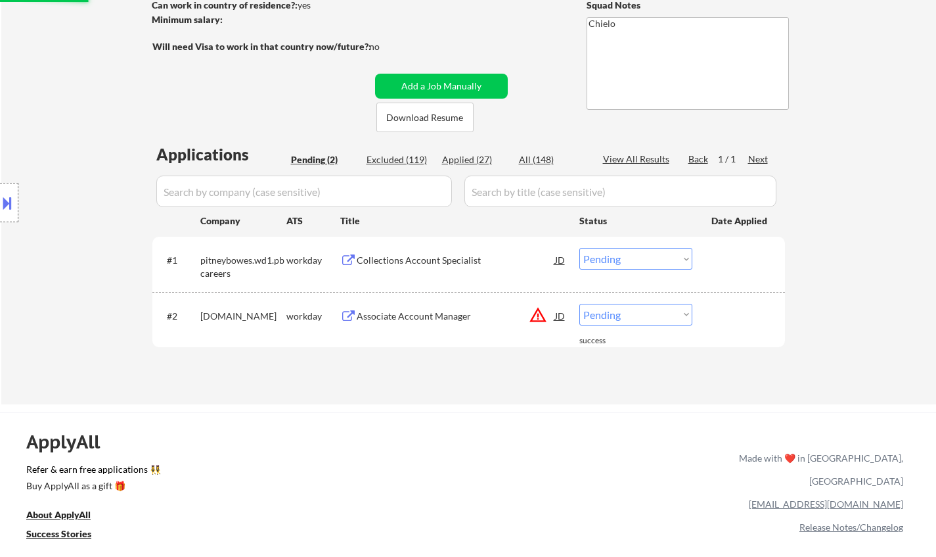
click at [643, 313] on select "Choose an option... Pending Applied Excluded (Questions) Excluded (Expired) Exc…" at bounding box center [636, 315] width 113 height 22
select select ""excluded__expired_""
click at [580, 304] on select "Choose an option... Pending Applied Excluded (Questions) Excluded (Expired) Exc…" at bounding box center [636, 315] width 113 height 22
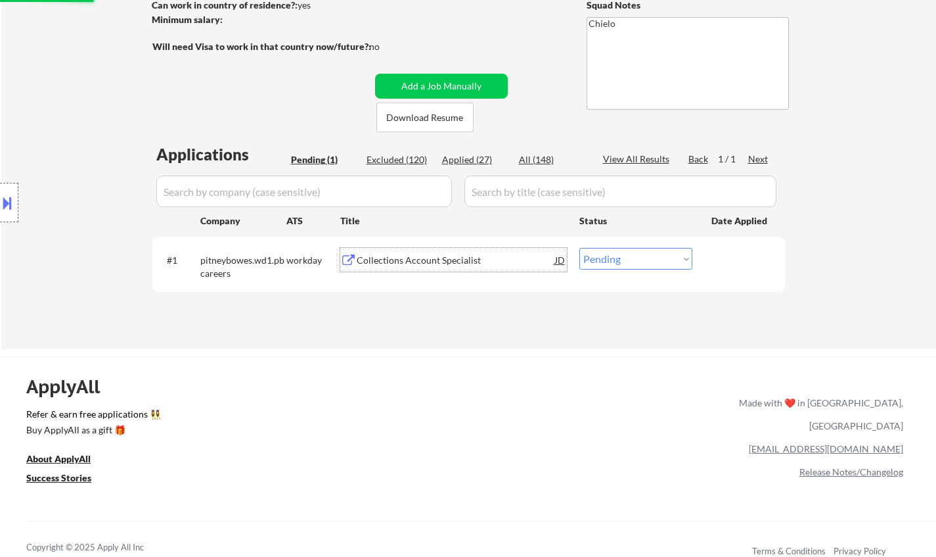
click at [424, 259] on div "Collections Account Specialist" at bounding box center [456, 260] width 198 height 13
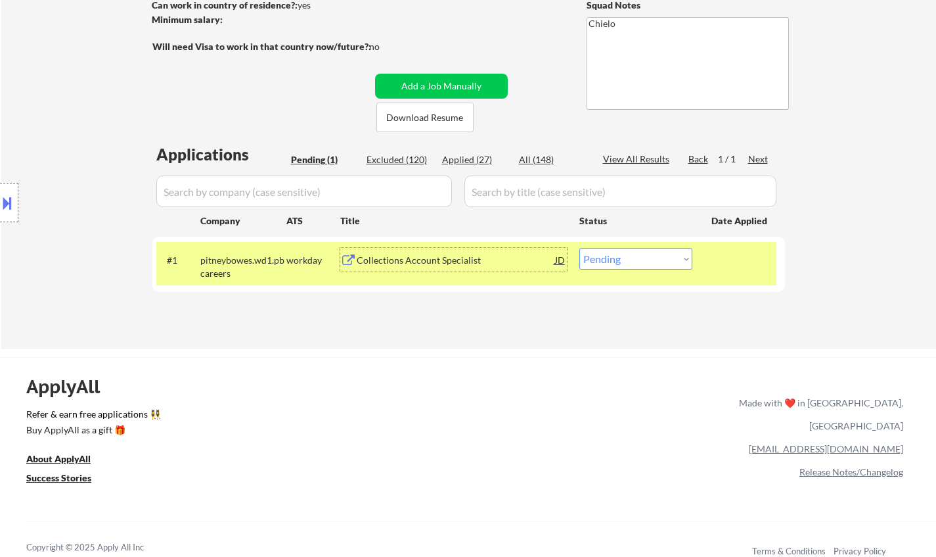
drag, startPoint x: 647, startPoint y: 259, endPoint x: 653, endPoint y: 266, distance: 9.3
click at [647, 259] on select "Choose an option... Pending Applied Excluded (Questions) Excluded (Expired) Exc…" at bounding box center [636, 259] width 113 height 22
select select ""excluded__bad_match_""
click at [580, 248] on select "Choose an option... Pending Applied Excluded (Questions) Excluded (Expired) Exc…" at bounding box center [636, 259] width 113 height 22
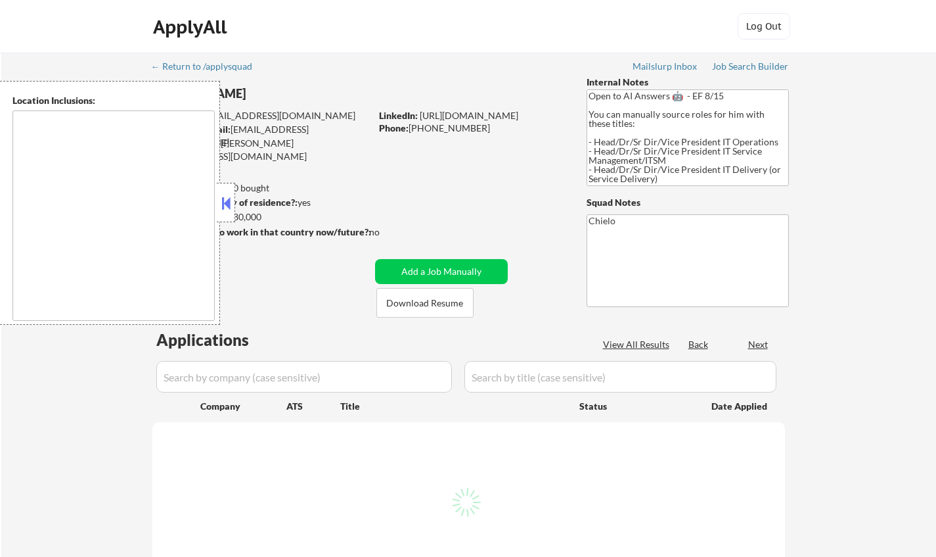
type textarea "[GEOGRAPHIC_DATA], [GEOGRAPHIC_DATA] [GEOGRAPHIC_DATA], [GEOGRAPHIC_DATA] [GEOG…"
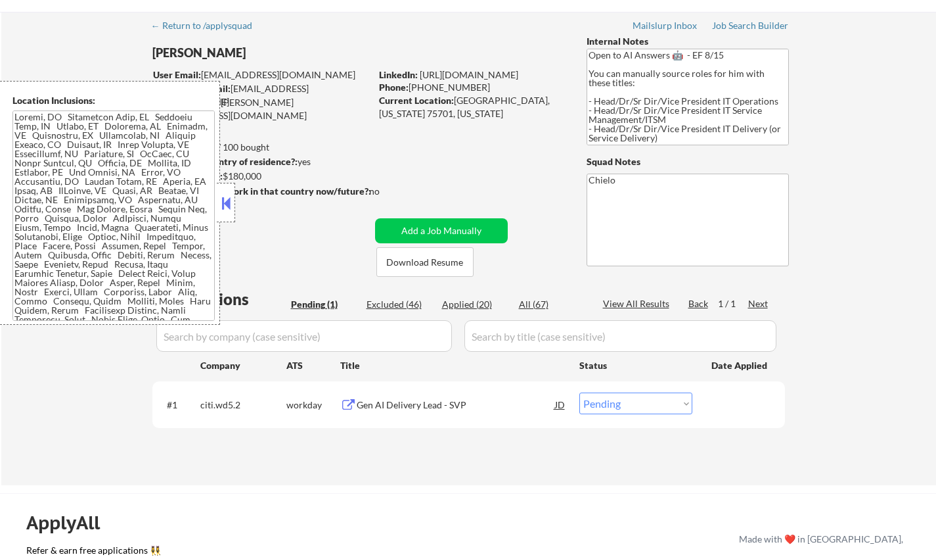
scroll to position [66, 0]
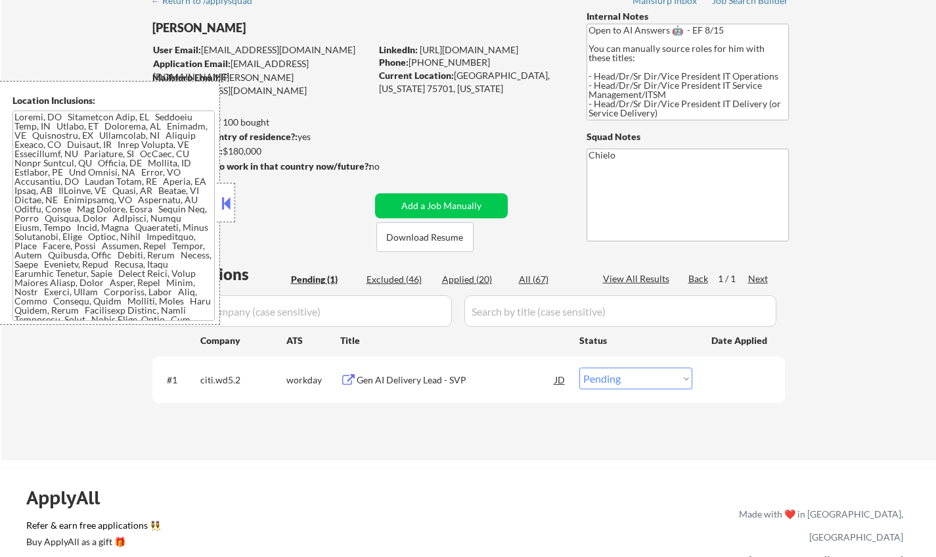
click at [224, 209] on button at bounding box center [226, 203] width 14 height 20
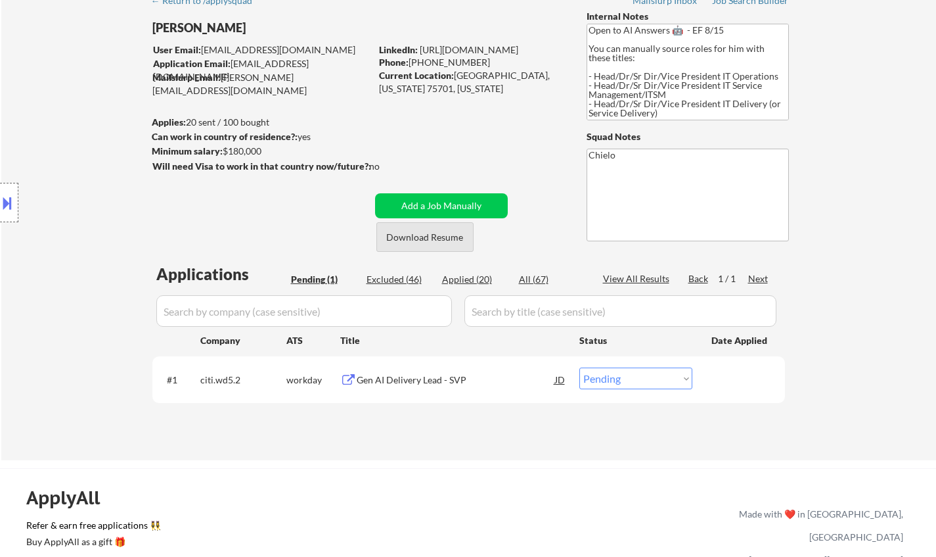
click at [446, 240] on button "Download Resume" at bounding box center [424, 237] width 97 height 30
click at [415, 378] on div "Gen AI Delivery Lead - SVP" at bounding box center [456, 379] width 198 height 13
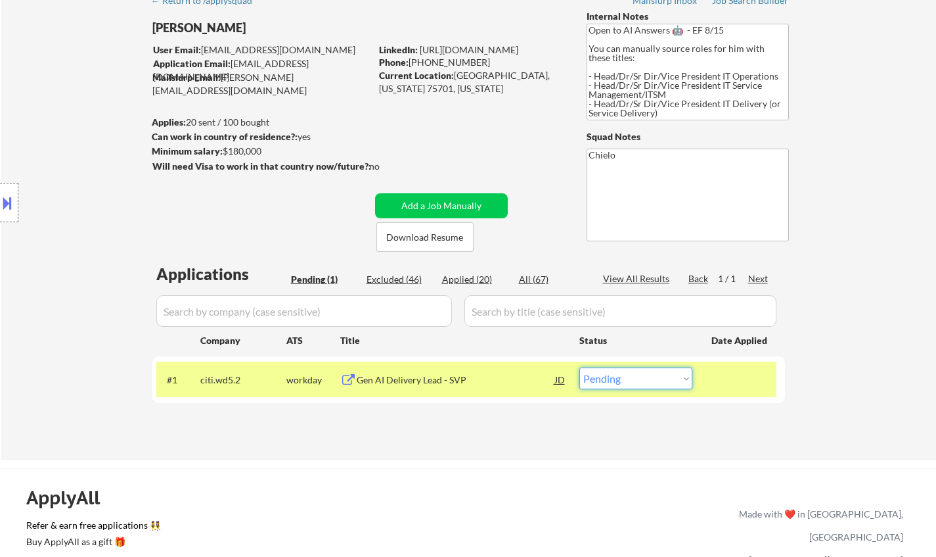
click at [652, 380] on select "Choose an option... Pending Applied Excluded (Questions) Excluded (Expired) Exc…" at bounding box center [636, 378] width 113 height 22
select select ""excluded__bad_match_""
click at [580, 367] on select "Choose an option... Pending Applied Excluded (Questions) Excluded (Expired) Exc…" at bounding box center [636, 378] width 113 height 22
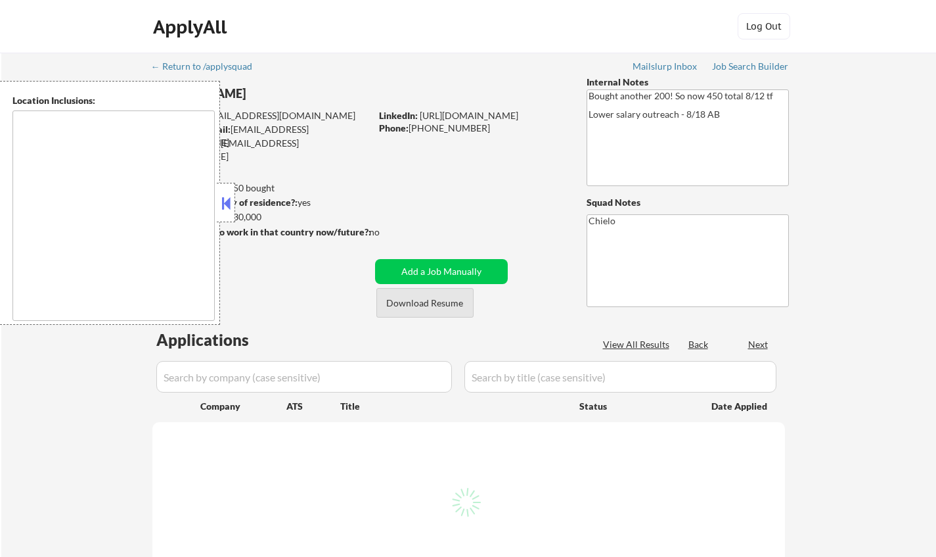
type textarea "[GEOGRAPHIC_DATA], [GEOGRAPHIC_DATA] [GEOGRAPHIC_DATA], [GEOGRAPHIC_DATA] [GEOG…"
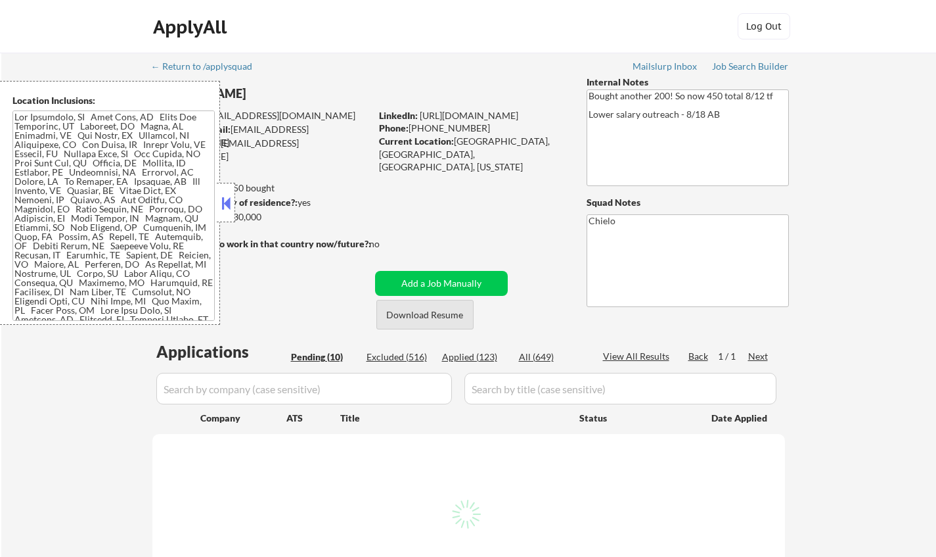
click at [399, 311] on button "Download Resume" at bounding box center [424, 315] width 97 height 30
select select ""pending""
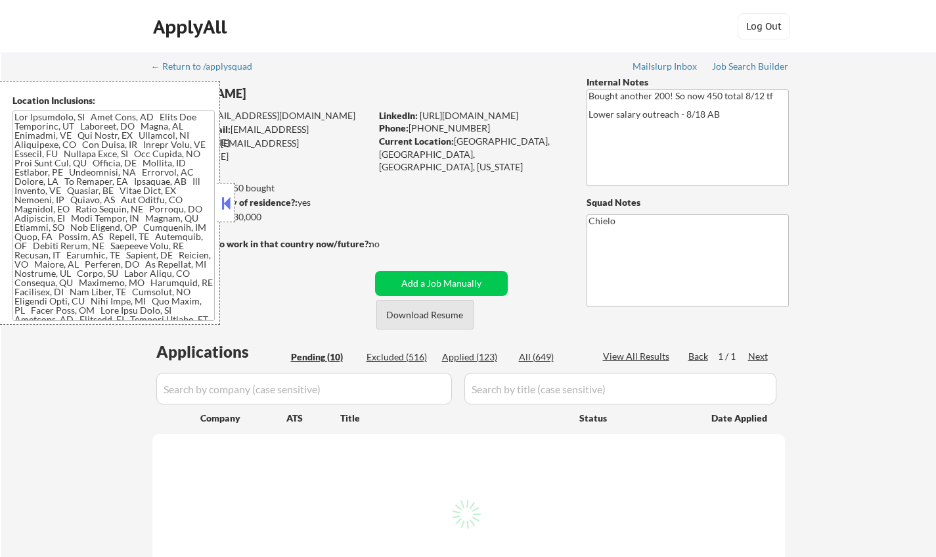
select select ""pending""
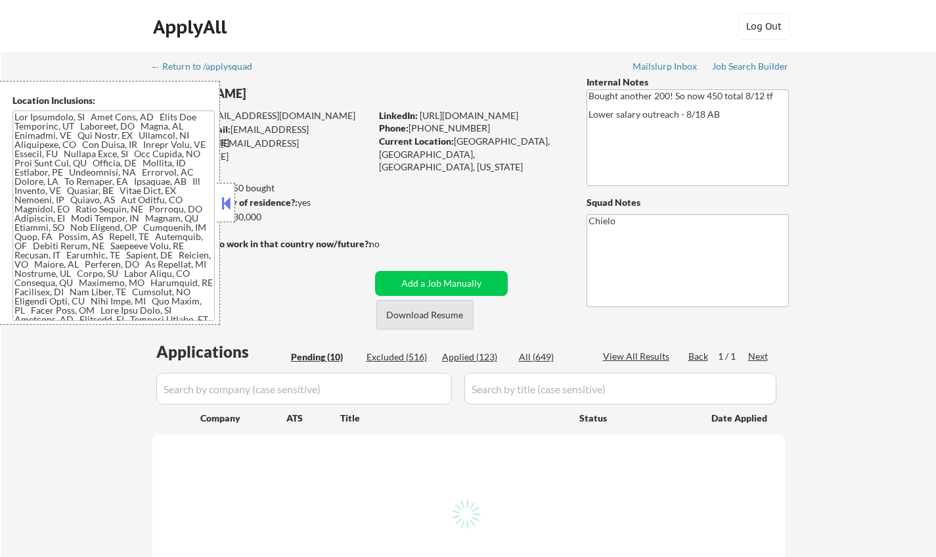
select select ""pending""
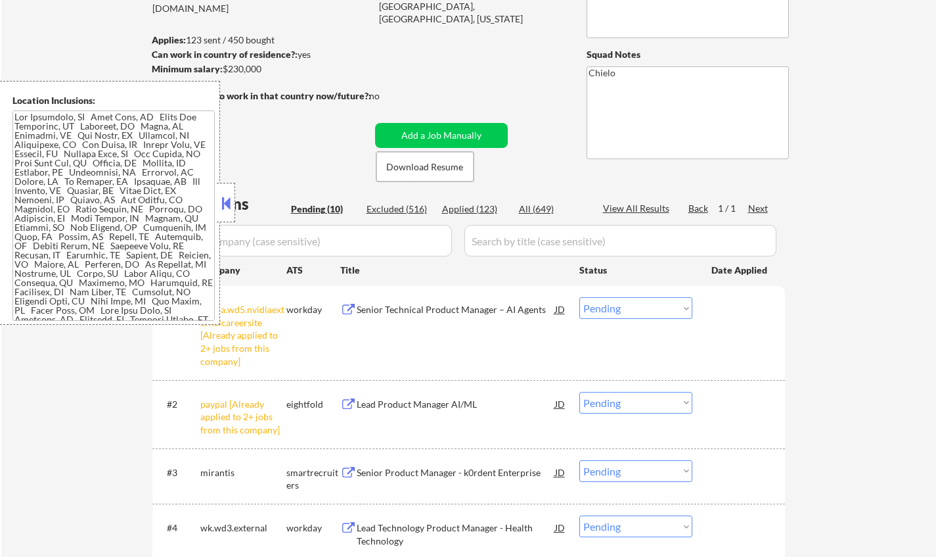
scroll to position [263, 0]
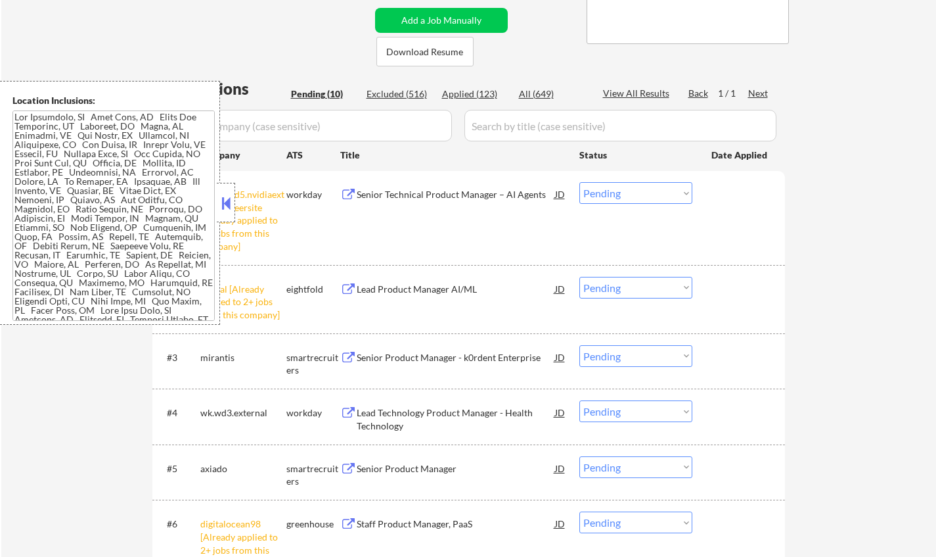
click at [223, 199] on button at bounding box center [226, 203] width 14 height 20
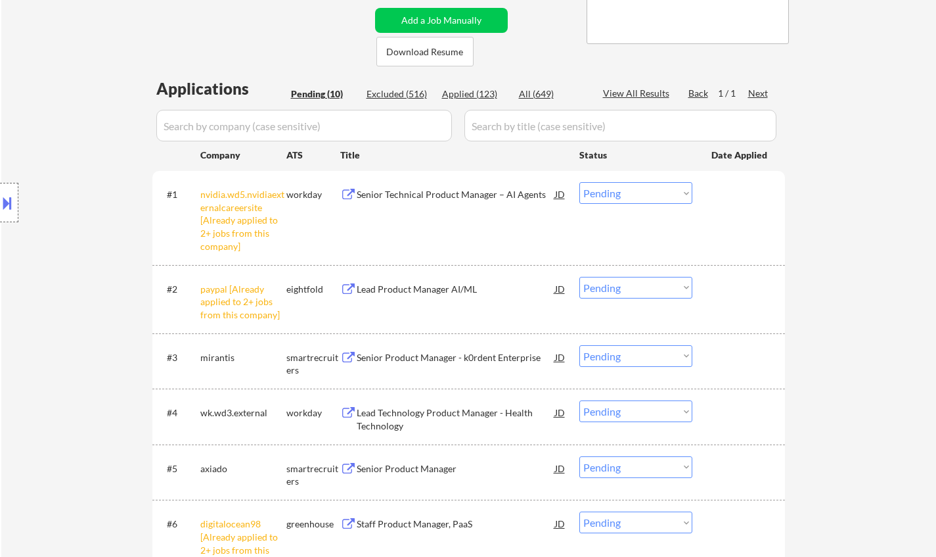
drag, startPoint x: 649, startPoint y: 193, endPoint x: 649, endPoint y: 200, distance: 7.3
click at [649, 193] on select "Choose an option... Pending Applied Excluded (Questions) Excluded (Expired) Exc…" at bounding box center [636, 193] width 113 height 22
click at [580, 182] on select "Choose an option... Pending Applied Excluded (Questions) Excluded (Expired) Exc…" at bounding box center [636, 193] width 113 height 22
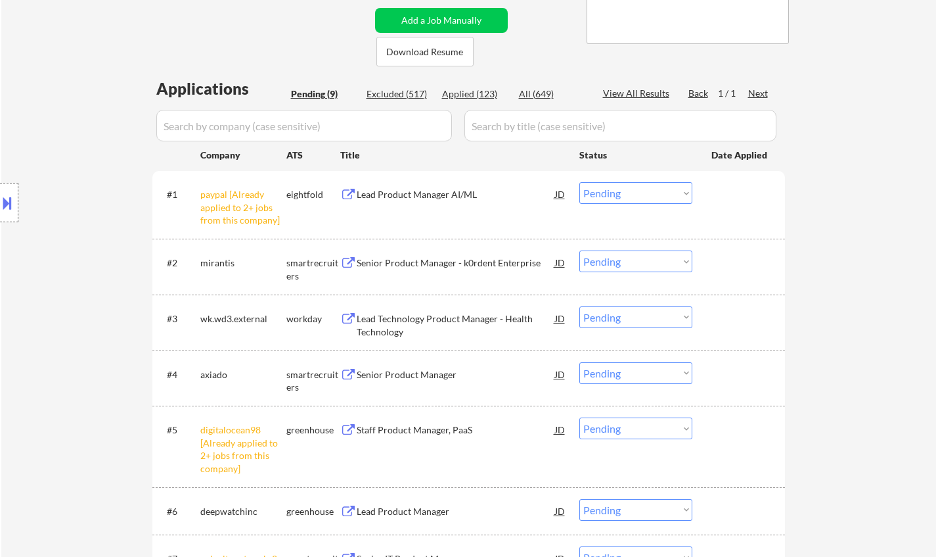
drag, startPoint x: 622, startPoint y: 189, endPoint x: 629, endPoint y: 203, distance: 16.2
click at [622, 189] on select "Choose an option... Pending Applied Excluded (Questions) Excluded (Expired) Exc…" at bounding box center [636, 193] width 113 height 22
click at [580, 182] on select "Choose an option... Pending Applied Excluded (Questions) Excluded (Expired) Exc…" at bounding box center [636, 193] width 113 height 22
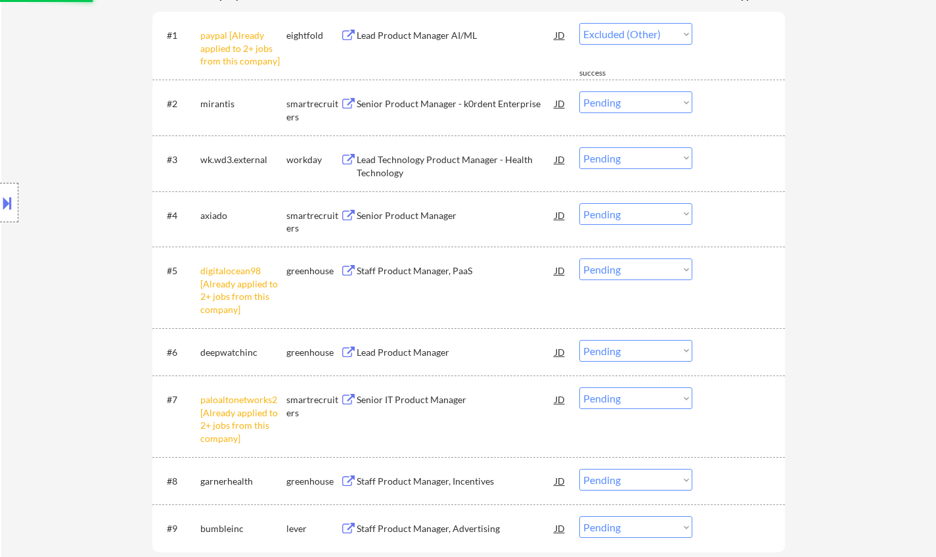
scroll to position [460, 0]
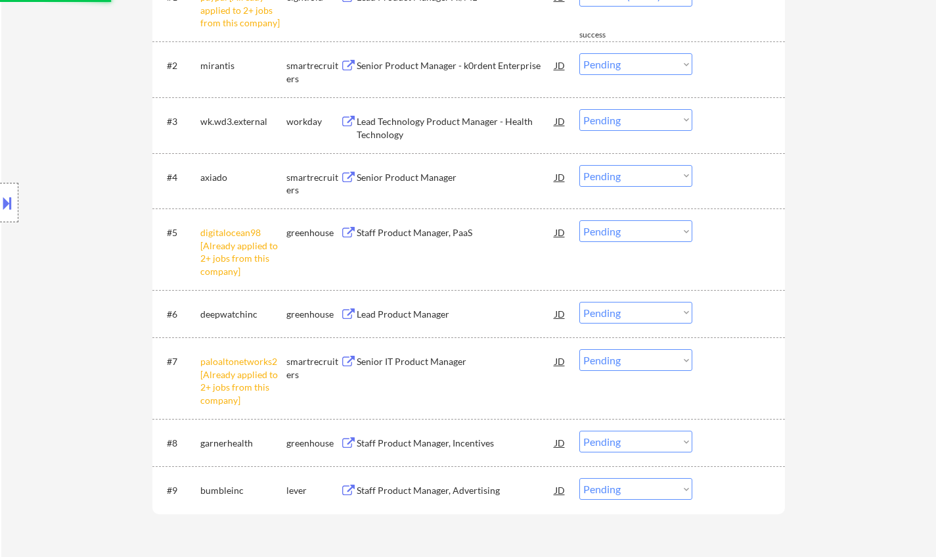
select select ""pending""
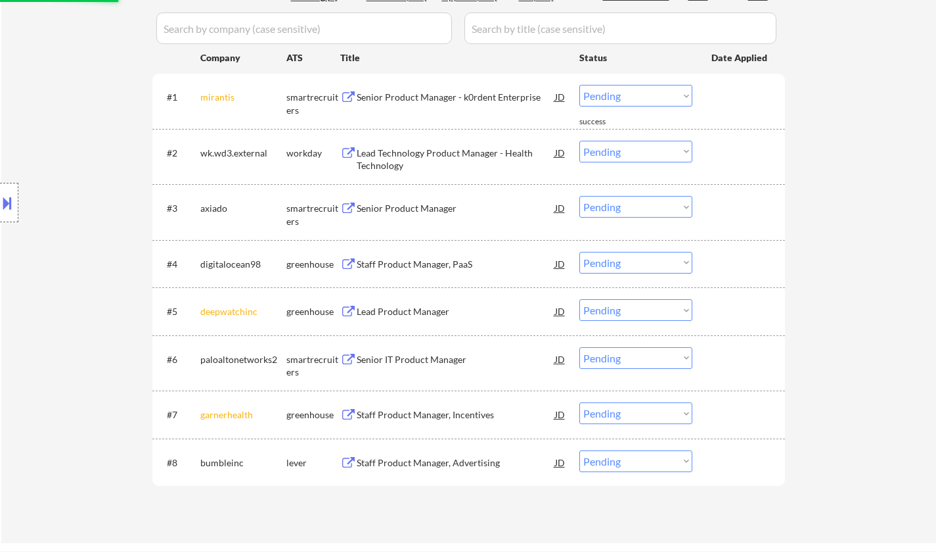
scroll to position [263, 0]
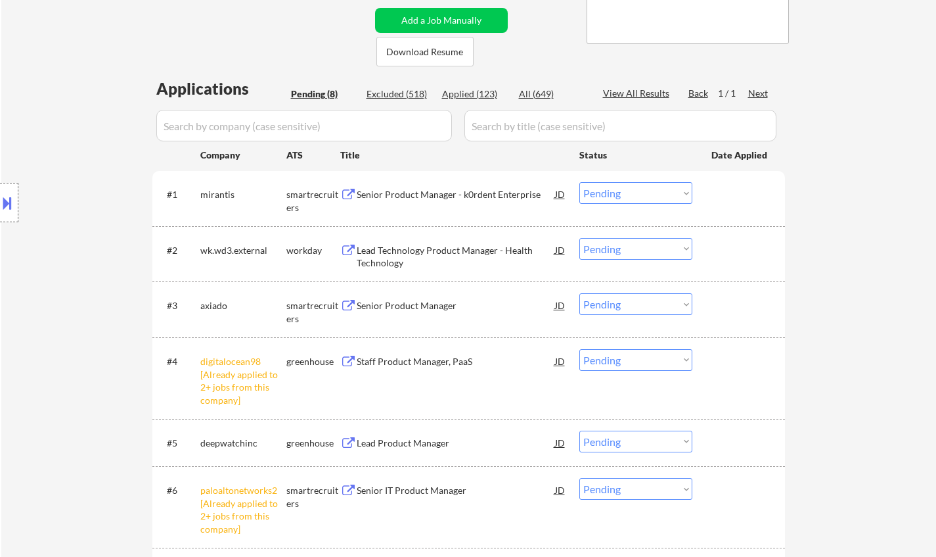
click at [644, 360] on select "Choose an option... Pending Applied Excluded (Questions) Excluded (Expired) Exc…" at bounding box center [636, 360] width 113 height 22
click at [580, 349] on select "Choose an option... Pending Applied Excluded (Questions) Excluded (Expired) Exc…" at bounding box center [636, 360] width 113 height 22
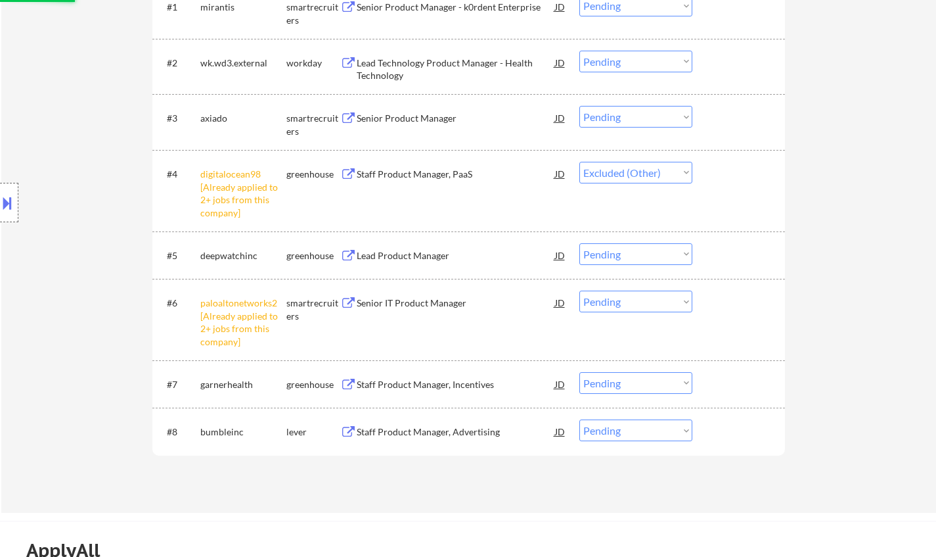
scroll to position [526, 0]
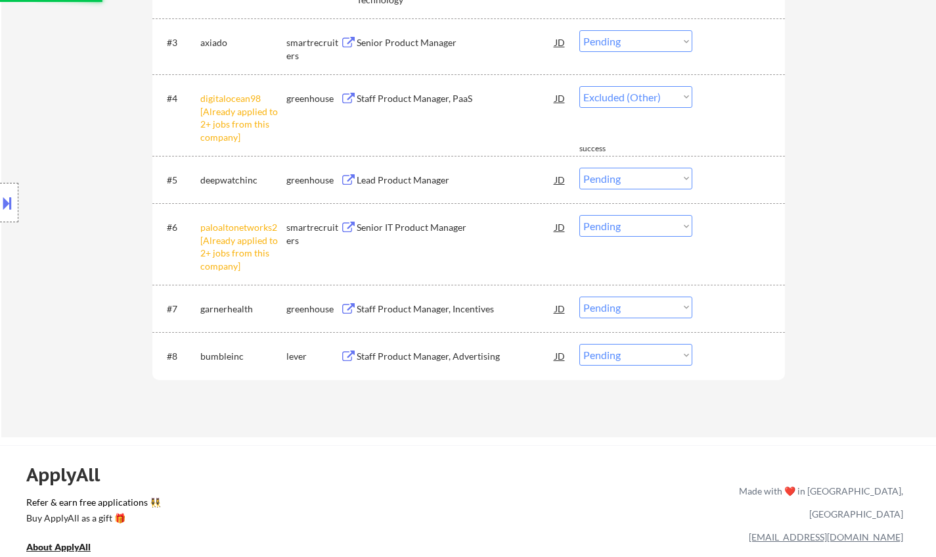
select select ""pending""
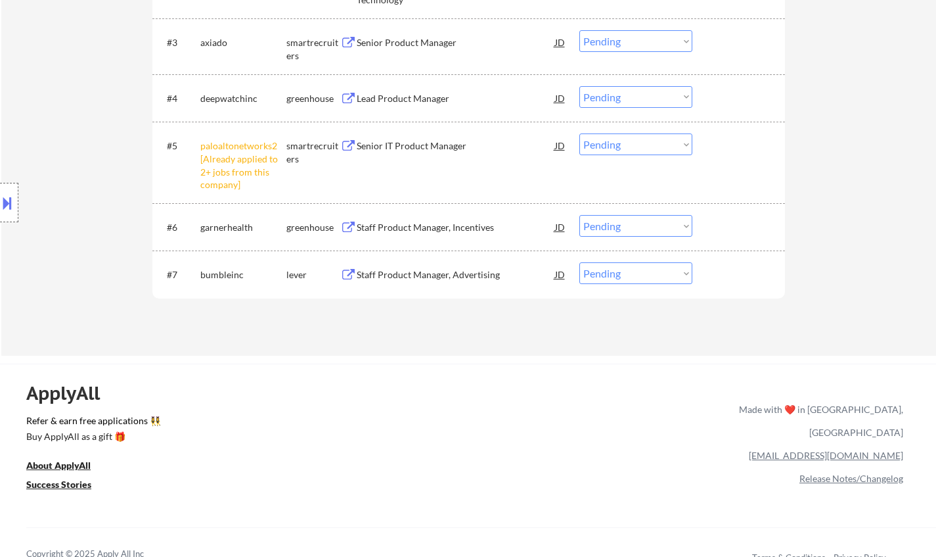
drag, startPoint x: 633, startPoint y: 144, endPoint x: 635, endPoint y: 154, distance: 10.2
click at [633, 144] on select "Choose an option... Pending Applied Excluded (Questions) Excluded (Expired) Exc…" at bounding box center [636, 144] width 113 height 22
click at [580, 133] on select "Choose an option... Pending Applied Excluded (Questions) Excluded (Expired) Exc…" at bounding box center [636, 144] width 113 height 22
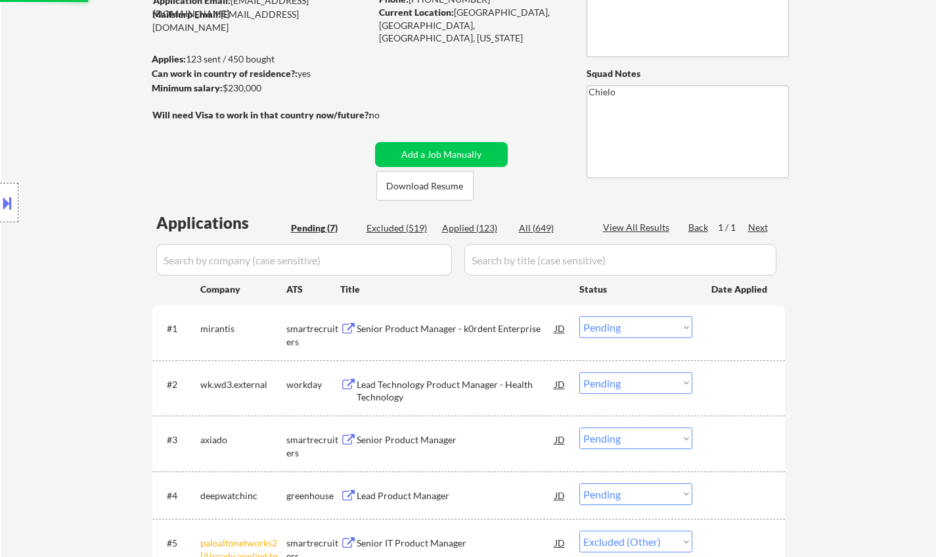
scroll to position [66, 0]
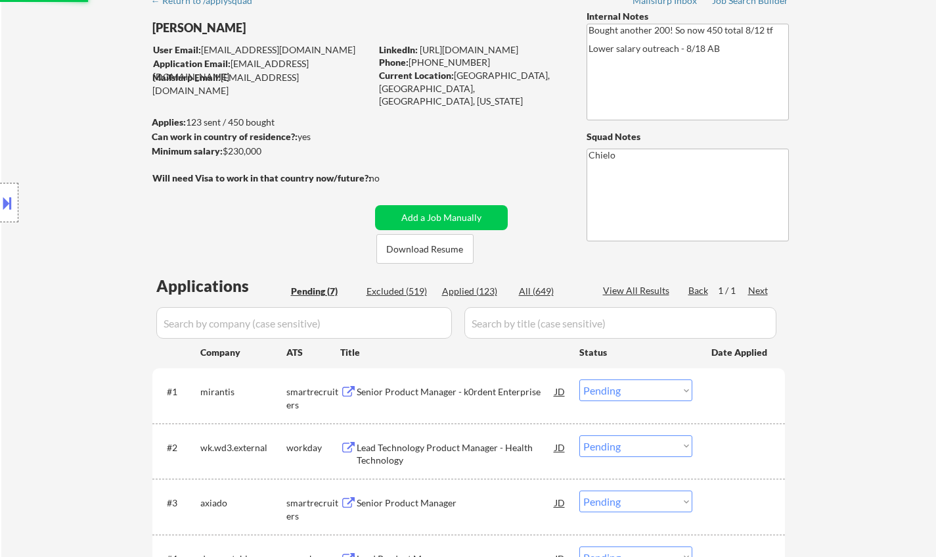
select select ""pending""
click at [448, 392] on div "Senior Product Manager - k0rdent Enterprise" at bounding box center [456, 391] width 198 height 13
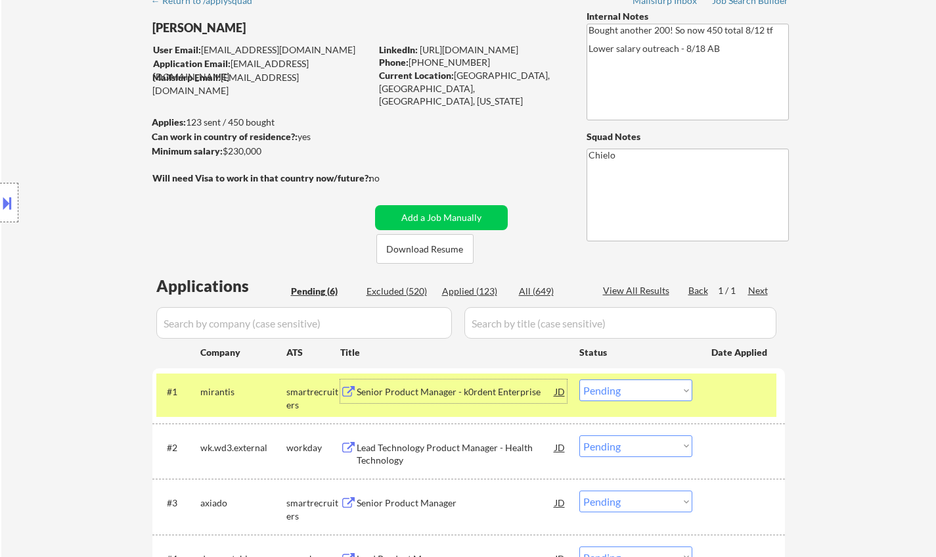
drag, startPoint x: 621, startPoint y: 387, endPoint x: 678, endPoint y: 441, distance: 78.6
click at [620, 388] on select "Choose an option... Pending Applied Excluded (Questions) Excluded (Expired) Exc…" at bounding box center [636, 390] width 113 height 22
click at [580, 379] on select "Choose an option... Pending Applied Excluded (Questions) Excluded (Expired) Exc…" at bounding box center [636, 390] width 113 height 22
select select ""pending""
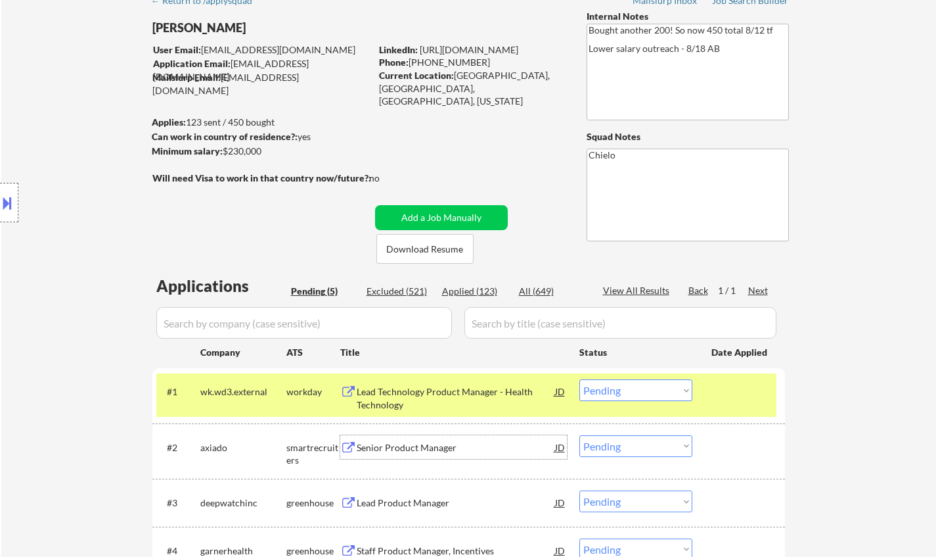
click at [424, 441] on div "Senior Product Manager" at bounding box center [456, 447] width 198 height 13
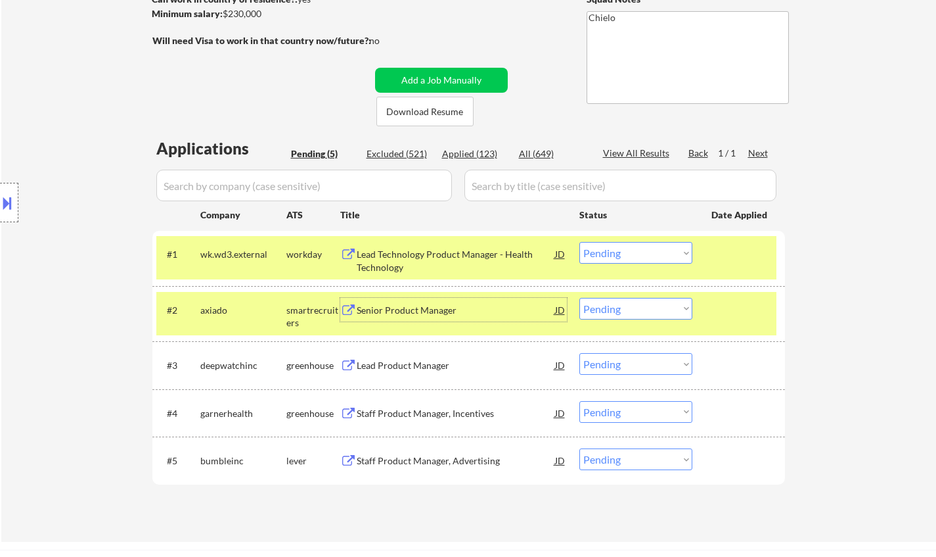
scroll to position [263, 0]
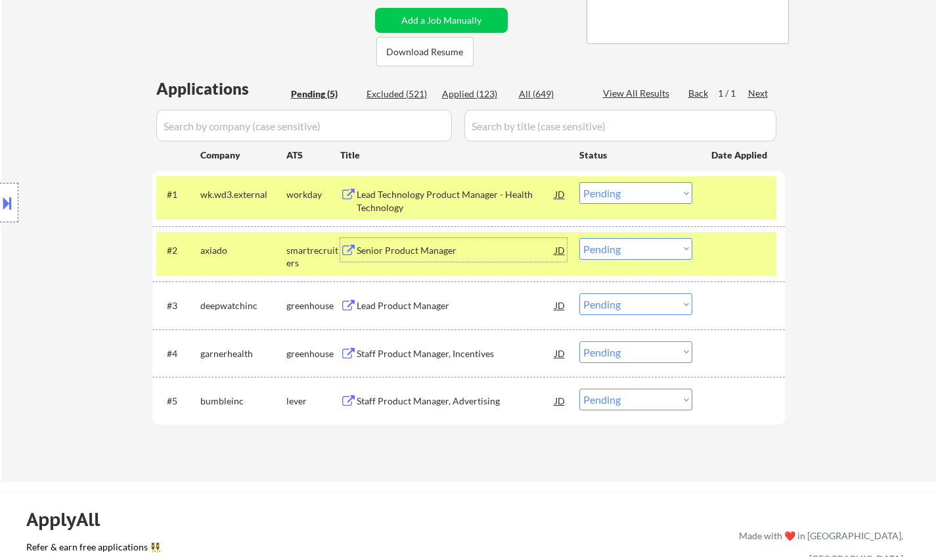
click at [662, 254] on select "Choose an option... Pending Applied Excluded (Questions) Excluded (Expired) Exc…" at bounding box center [636, 249] width 113 height 22
click at [580, 238] on select "Choose an option... Pending Applied Excluded (Questions) Excluded (Expired) Exc…" at bounding box center [636, 249] width 113 height 22
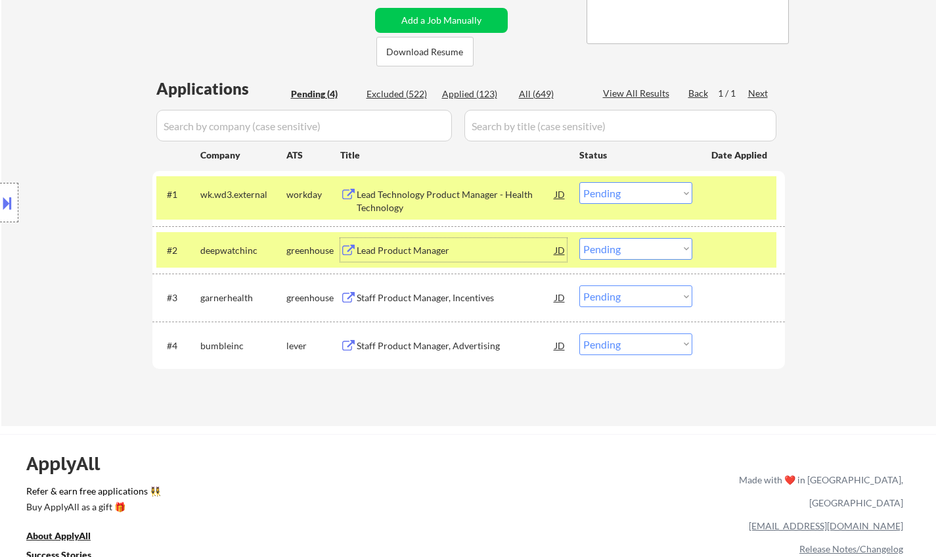
click at [407, 254] on div "Lead Product Manager" at bounding box center [456, 250] width 198 height 13
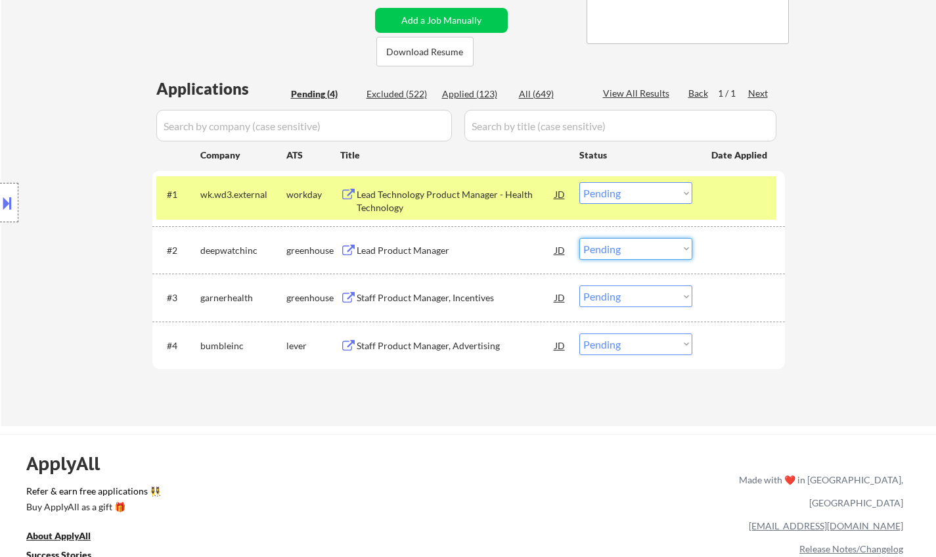
click at [622, 255] on select "Choose an option... Pending Applied Excluded (Questions) Excluded (Expired) Exc…" at bounding box center [636, 249] width 113 height 22
click at [580, 238] on select "Choose an option... Pending Applied Excluded (Questions) Excluded (Expired) Exc…" at bounding box center [636, 249] width 113 height 22
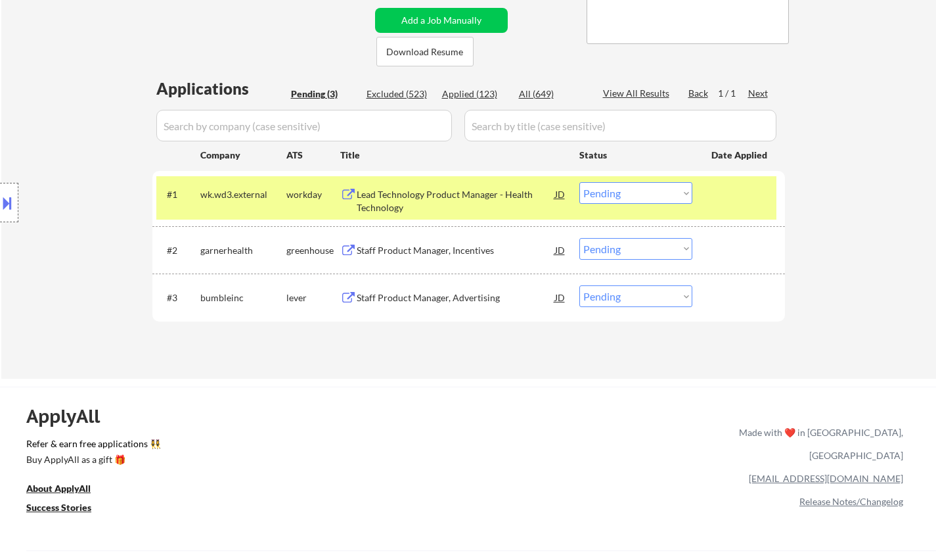
click at [422, 242] on div "Staff Product Manager, Incentives" at bounding box center [456, 250] width 198 height 24
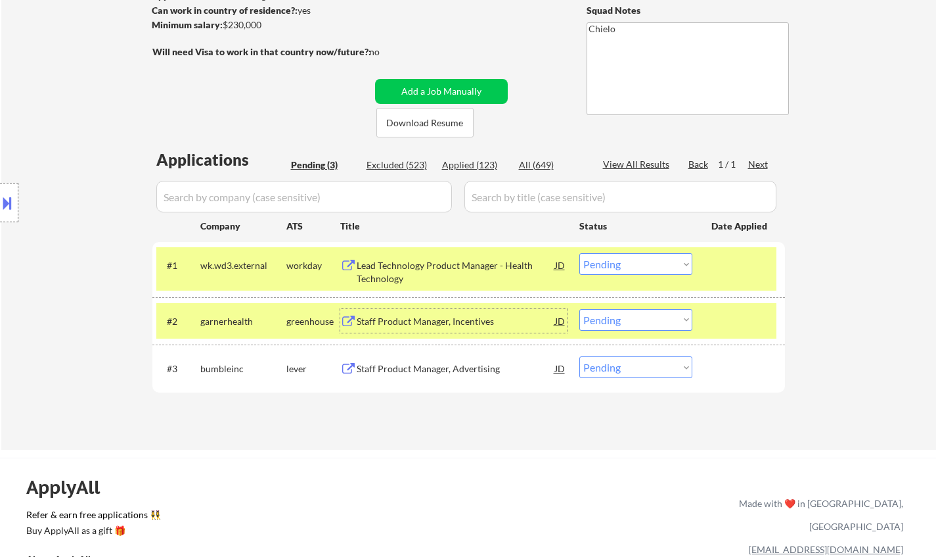
scroll to position [329, 0]
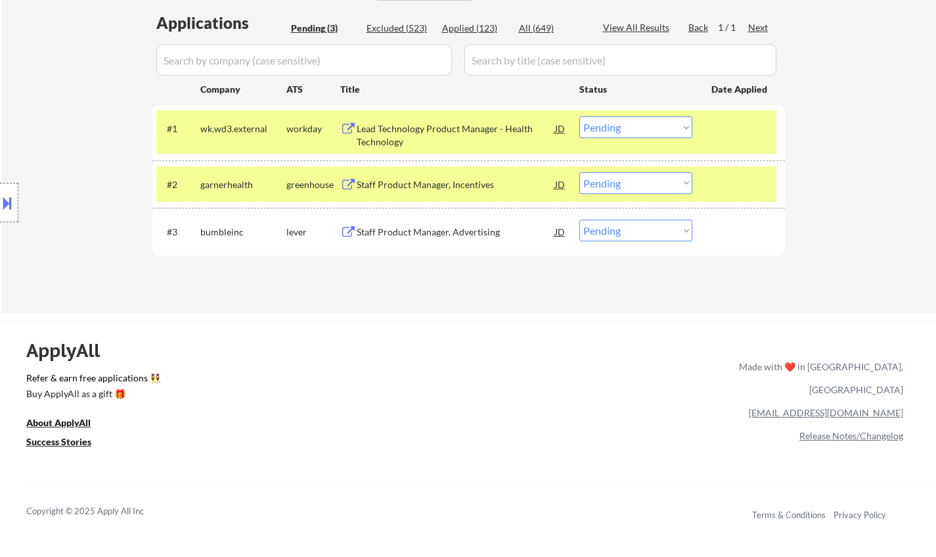
click at [5, 192] on button at bounding box center [7, 203] width 14 height 22
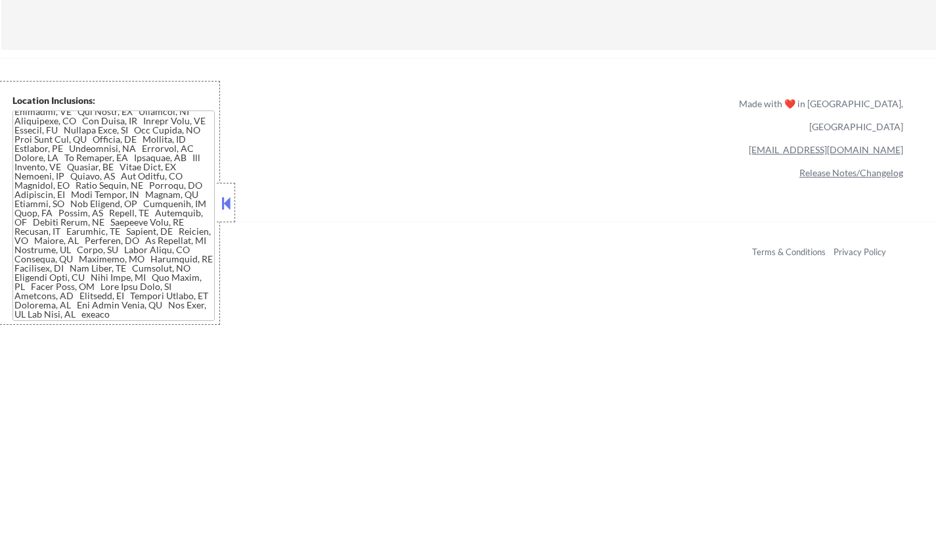
scroll to position [758, 0]
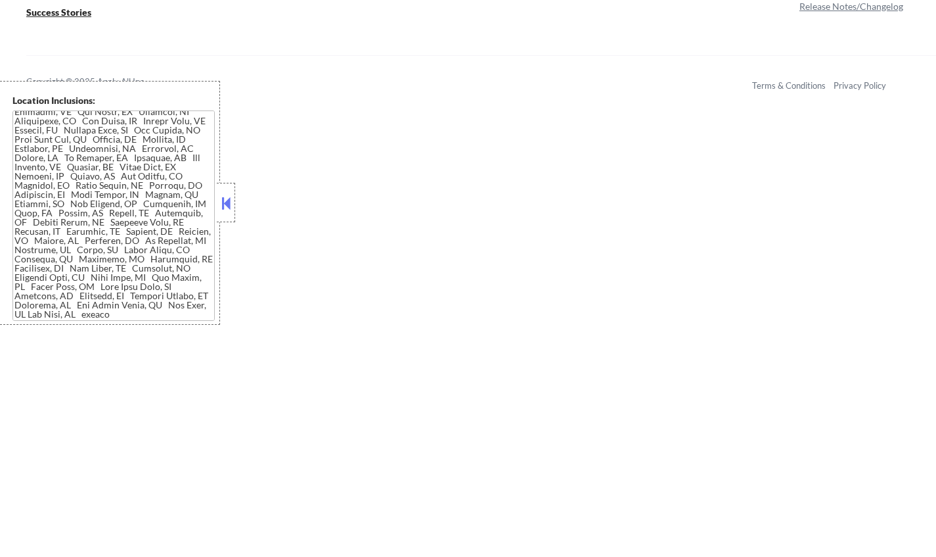
click at [223, 196] on button at bounding box center [226, 203] width 14 height 20
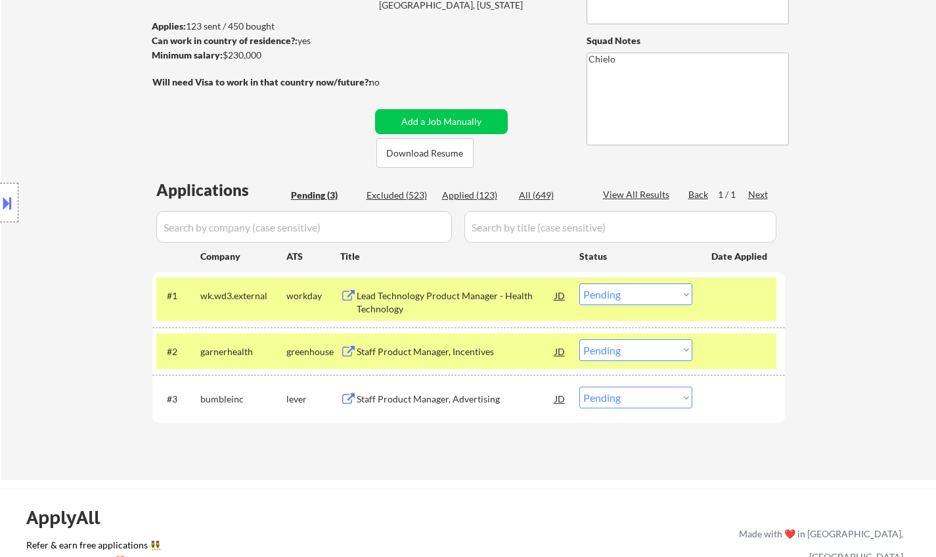
scroll to position [101, 0]
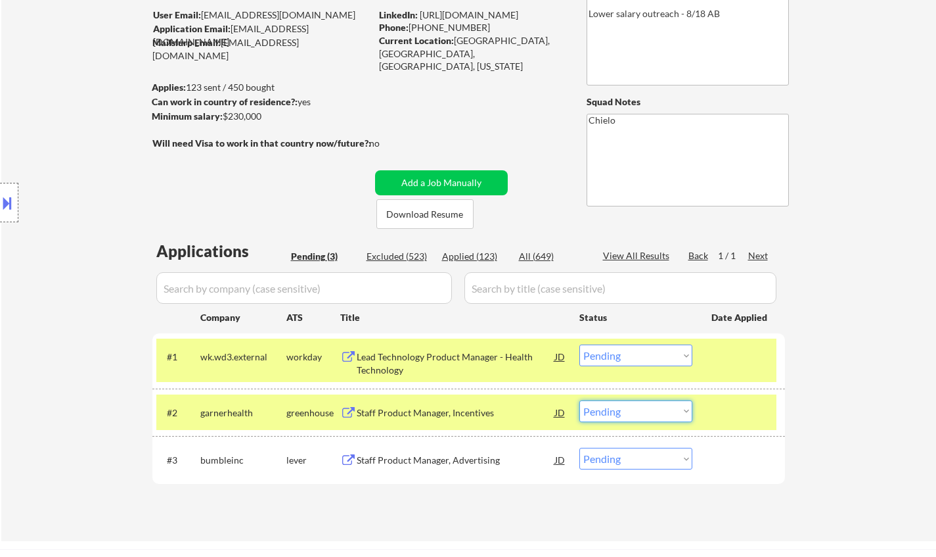
click at [641, 410] on select "Choose an option... Pending Applied Excluded (Questions) Excluded (Expired) Exc…" at bounding box center [636, 411] width 113 height 22
click at [580, 400] on select "Choose an option... Pending Applied Excluded (Questions) Excluded (Expired) Exc…" at bounding box center [636, 411] width 113 height 22
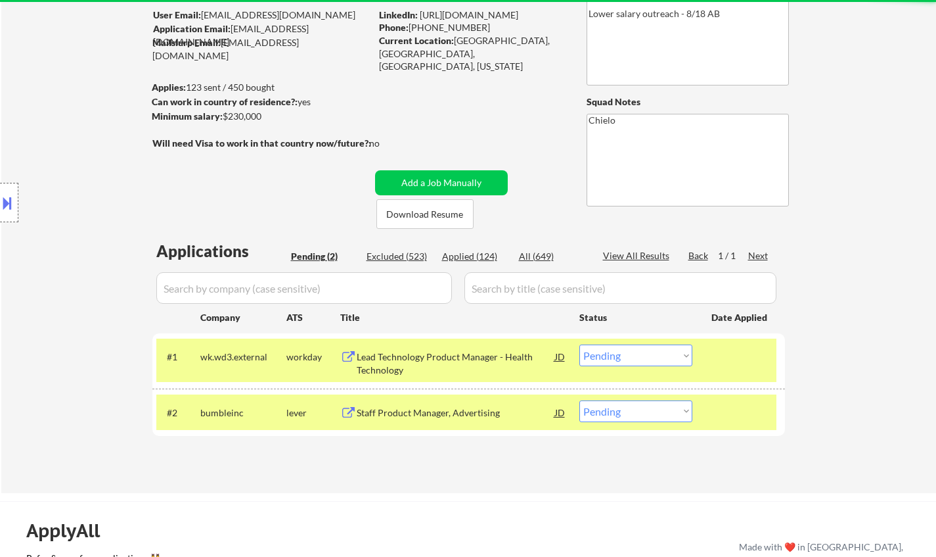
scroll to position [232, 0]
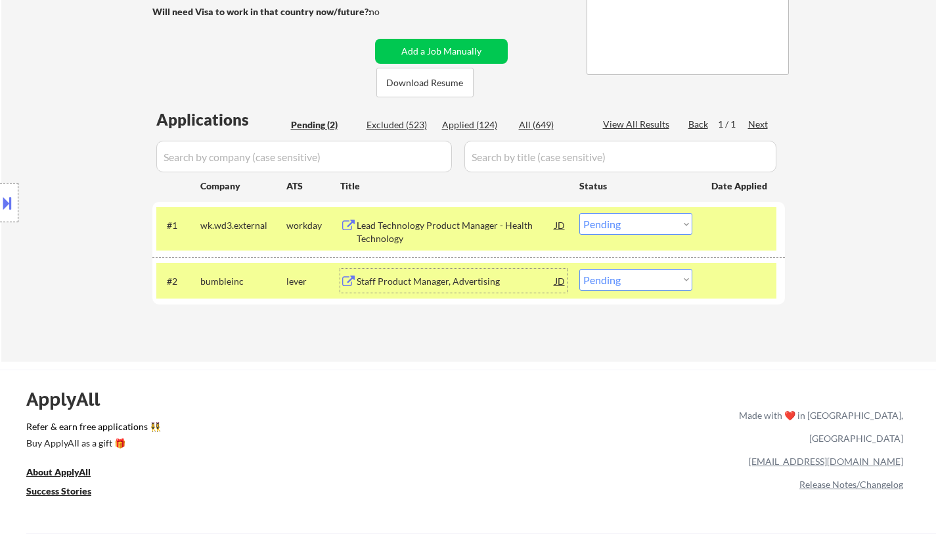
click at [426, 278] on div "Staff Product Manager, Advertising" at bounding box center [456, 281] width 198 height 13
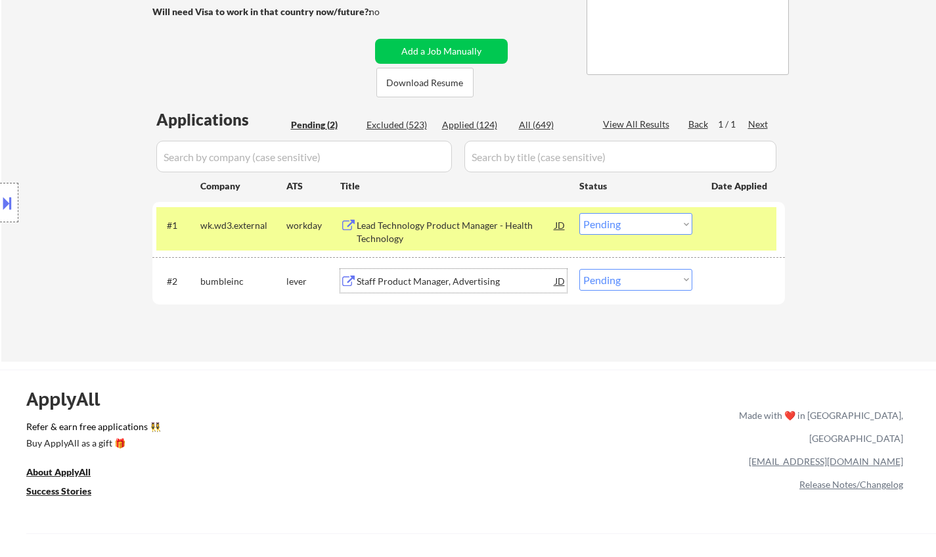
click at [621, 280] on select "Choose an option... Pending Applied Excluded (Questions) Excluded (Expired) Exc…" at bounding box center [636, 280] width 113 height 22
select select ""applied""
click at [580, 269] on select "Choose an option... Pending Applied Excluded (Questions) Excluded (Expired) Exc…" at bounding box center [636, 280] width 113 height 22
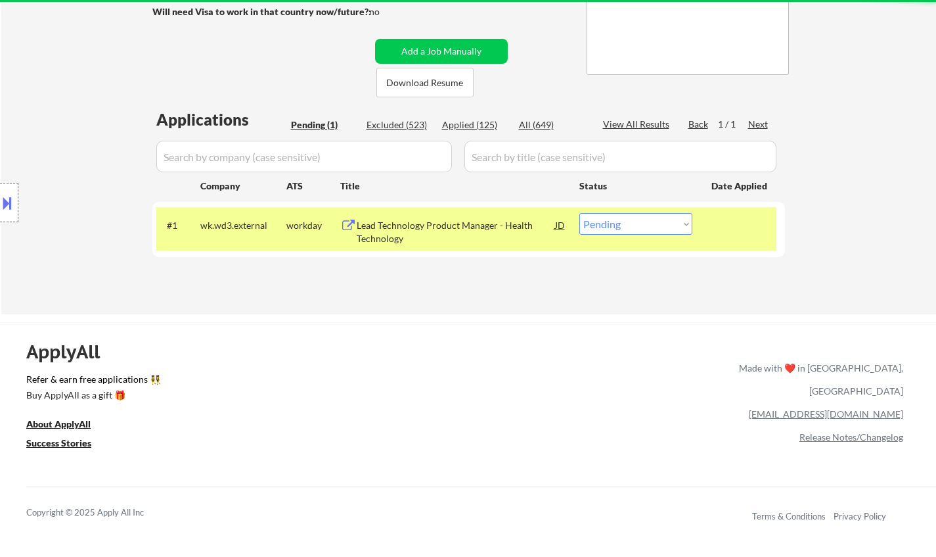
click at [413, 221] on div "Lead Technology Product Manager - Health Technology" at bounding box center [456, 232] width 198 height 26
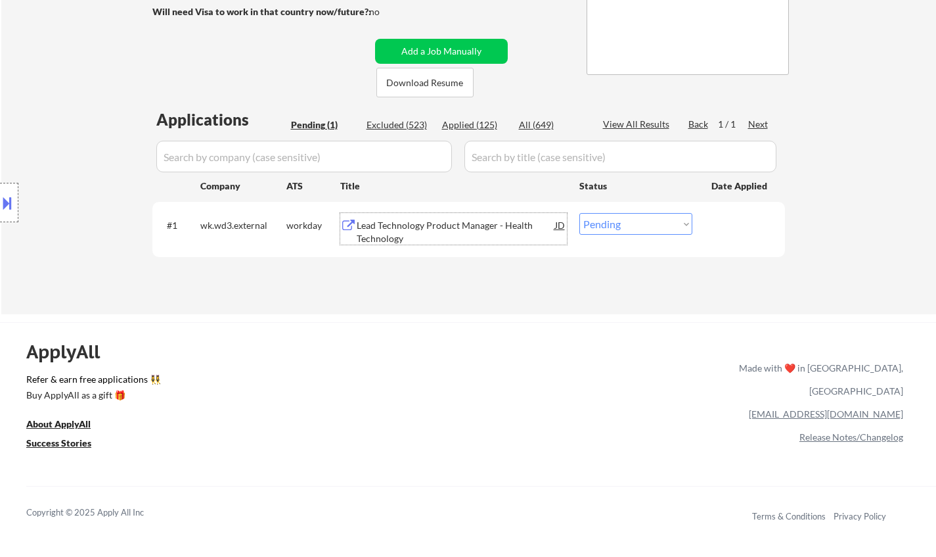
click at [626, 222] on select "Choose an option... Pending Applied Excluded (Questions) Excluded (Expired) Exc…" at bounding box center [636, 224] width 113 height 22
select select ""excluded__salary_""
click at [580, 213] on select "Choose an option... Pending Applied Excluded (Questions) Excluded (Expired) Exc…" at bounding box center [636, 224] width 113 height 22
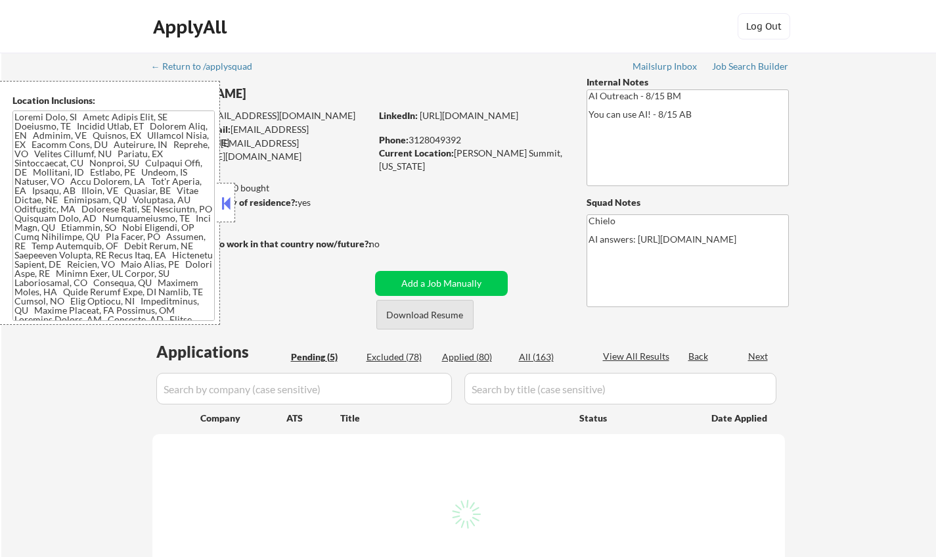
select select ""pending""
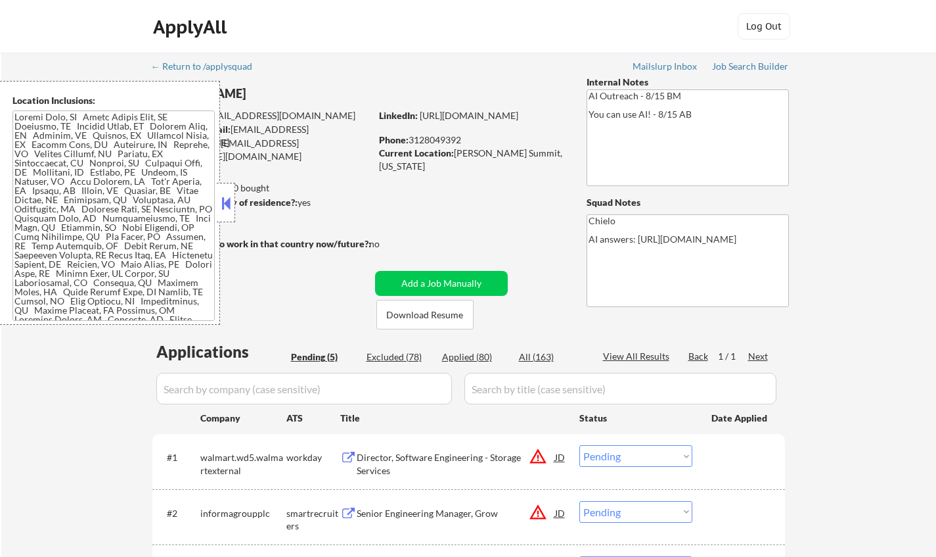
click at [228, 203] on button at bounding box center [226, 203] width 14 height 20
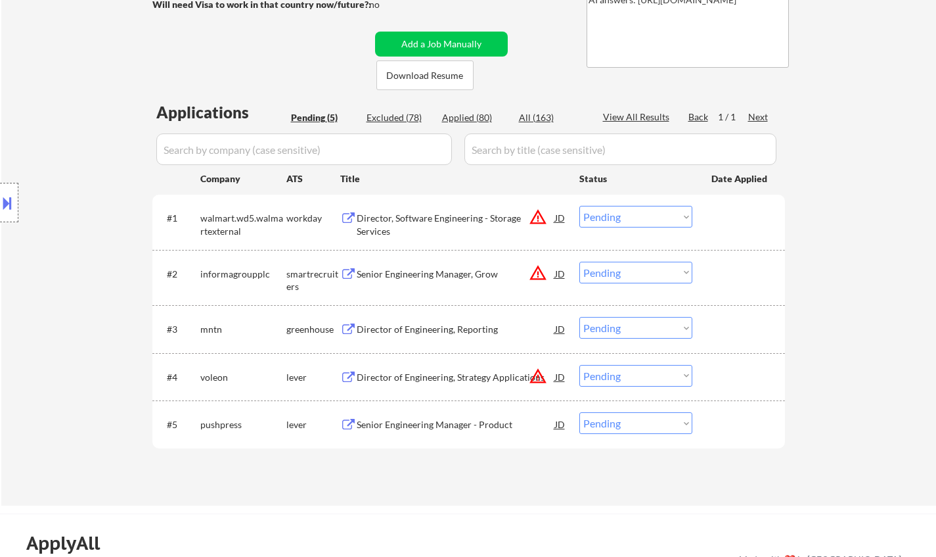
scroll to position [263, 0]
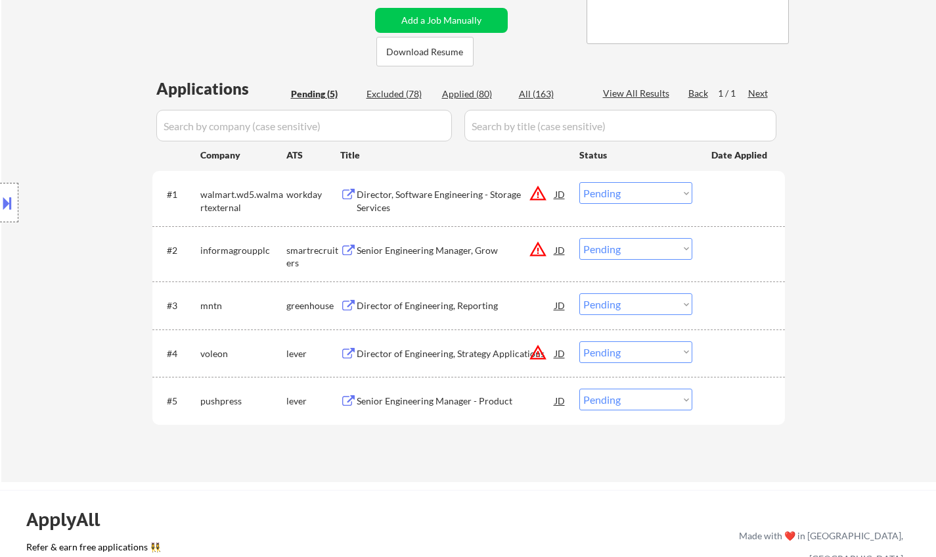
click at [413, 309] on div "Director of Engineering, Reporting" at bounding box center [456, 305] width 198 height 13
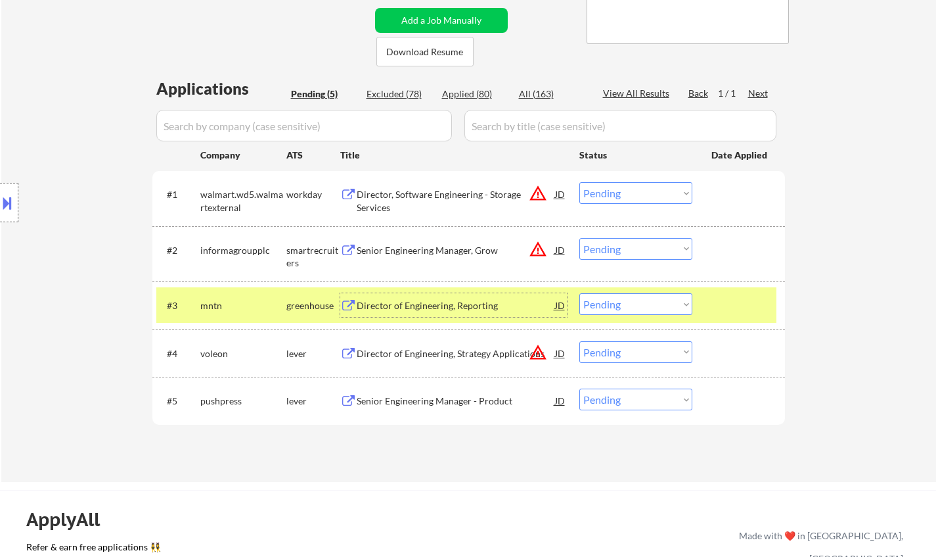
drag, startPoint x: 668, startPoint y: 302, endPoint x: 669, endPoint y: 313, distance: 11.2
click at [668, 302] on select "Choose an option... Pending Applied Excluded (Questions) Excluded (Expired) Exc…" at bounding box center [636, 304] width 113 height 22
click at [580, 293] on select "Choose an option... Pending Applied Excluded (Questions) Excluded (Expired) Exc…" at bounding box center [636, 304] width 113 height 22
click at [0, 204] on button at bounding box center [7, 203] width 14 height 22
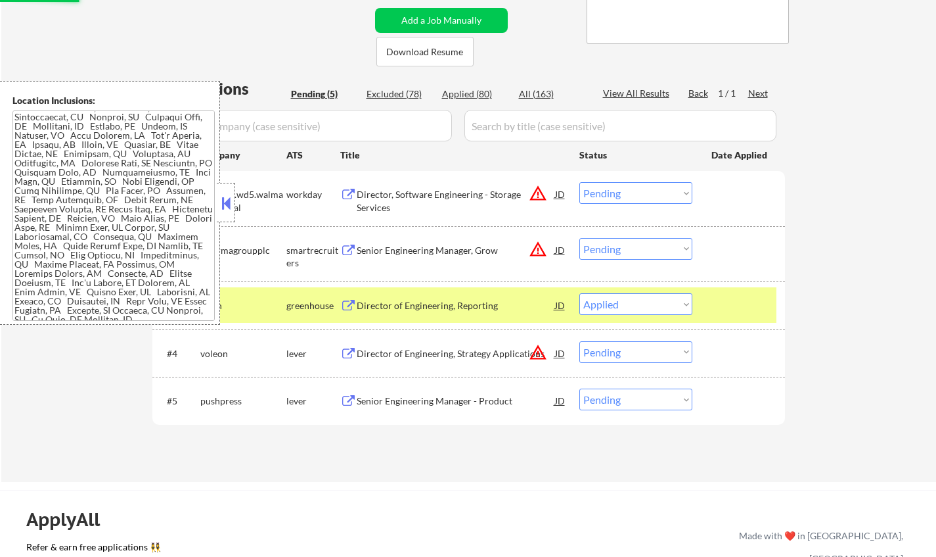
scroll to position [60, 0]
select select ""pending""
click at [229, 206] on button at bounding box center [226, 203] width 14 height 20
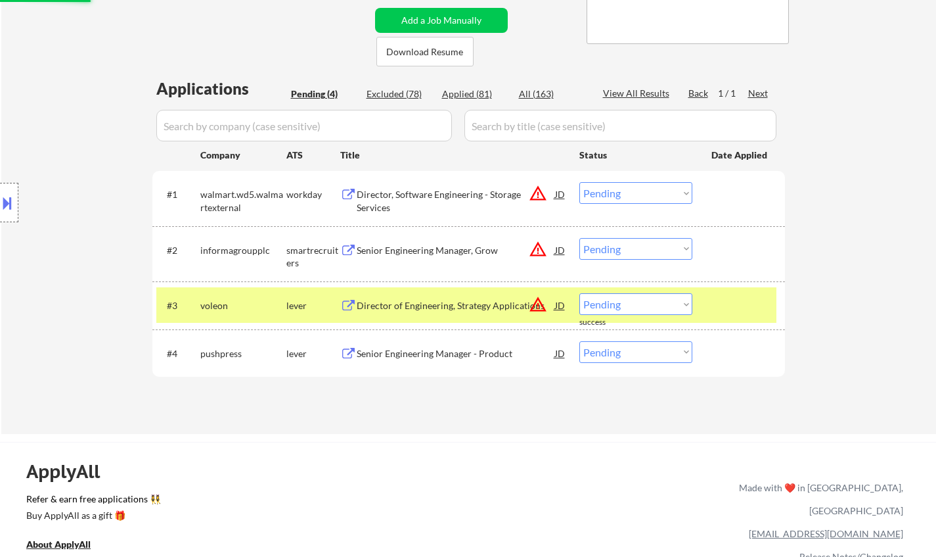
click at [560, 191] on div "JD" at bounding box center [560, 194] width 13 height 24
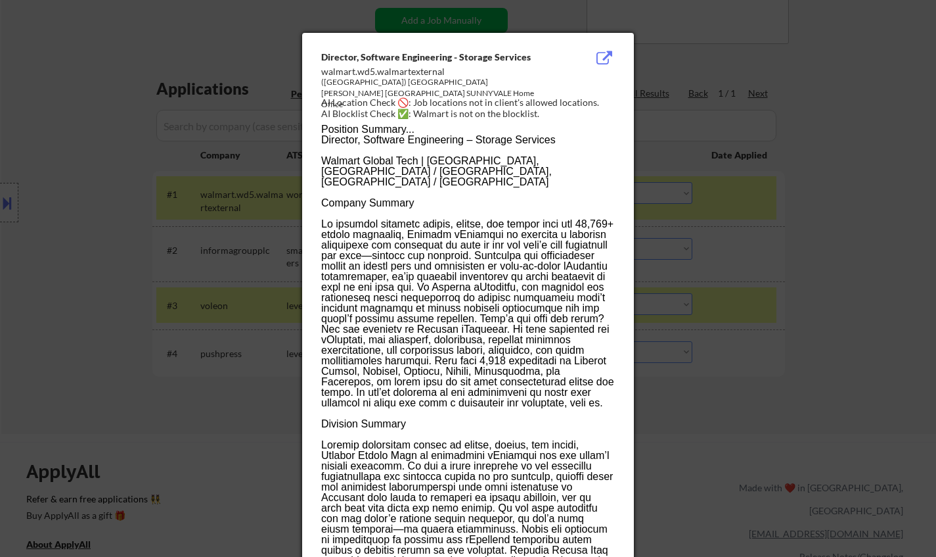
click at [704, 379] on div at bounding box center [468, 278] width 936 height 557
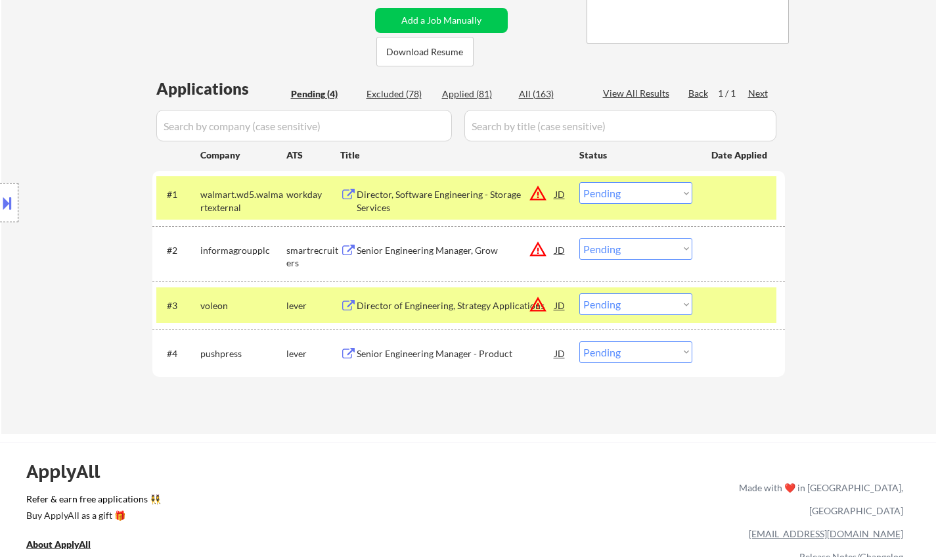
drag, startPoint x: 613, startPoint y: 183, endPoint x: 622, endPoint y: 200, distance: 19.1
click at [613, 183] on select "Choose an option... Pending Applied Excluded (Questions) Excluded (Expired) Exc…" at bounding box center [636, 193] width 113 height 22
click at [580, 182] on select "Choose an option... Pending Applied Excluded (Questions) Excluded (Expired) Exc…" at bounding box center [636, 193] width 113 height 22
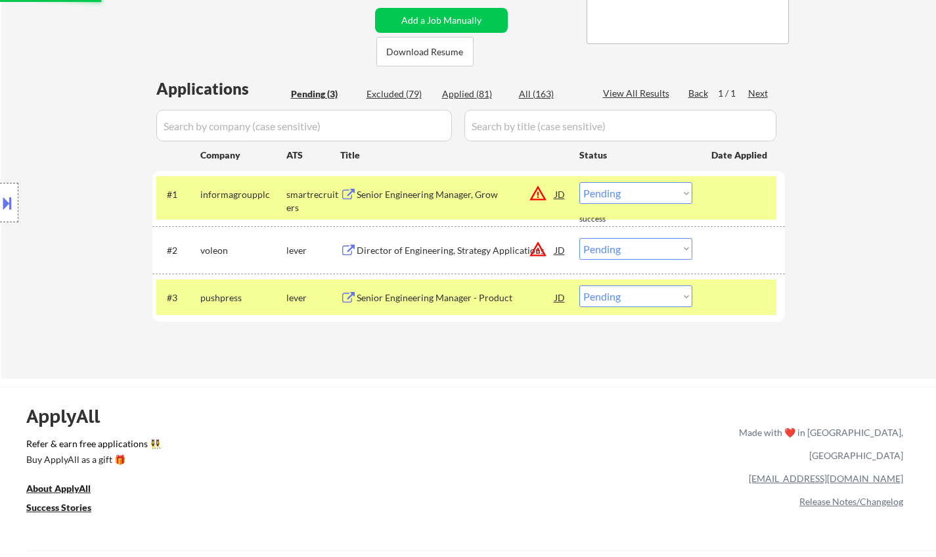
click at [620, 194] on select "Choose an option... Pending Applied Excluded (Questions) Excluded (Expired) Exc…" at bounding box center [636, 193] width 113 height 22
click at [580, 182] on select "Choose an option... Pending Applied Excluded (Questions) Excluded (Expired) Exc…" at bounding box center [636, 193] width 113 height 22
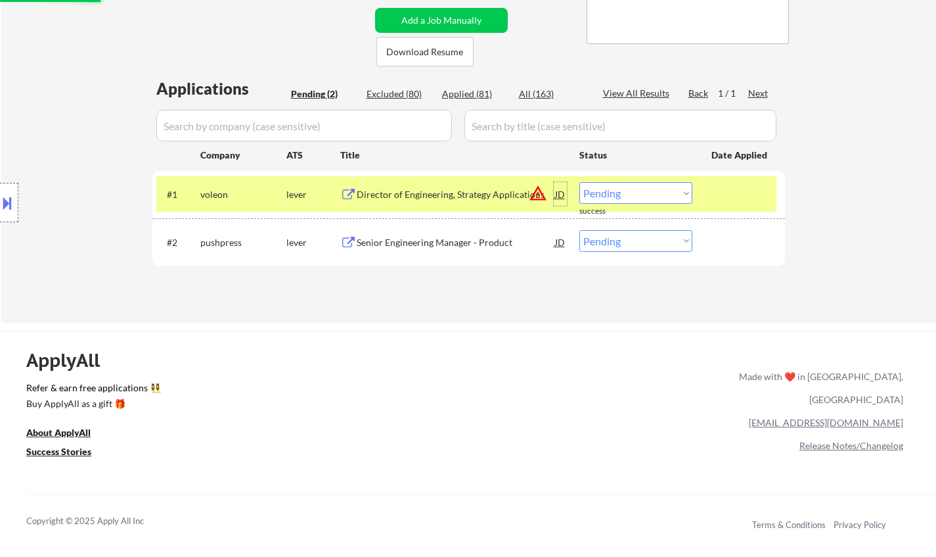
click at [561, 192] on div "JD" at bounding box center [560, 194] width 13 height 24
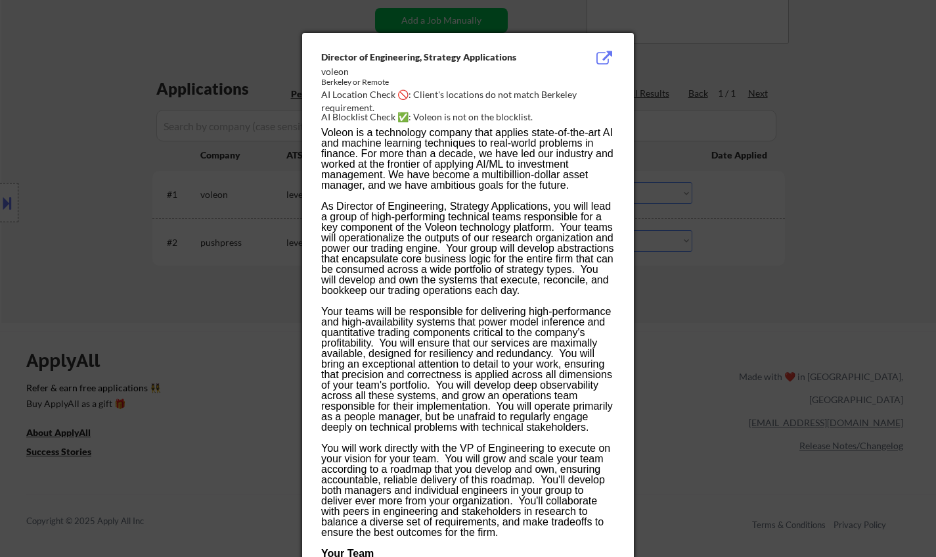
click at [756, 384] on div at bounding box center [468, 278] width 936 height 557
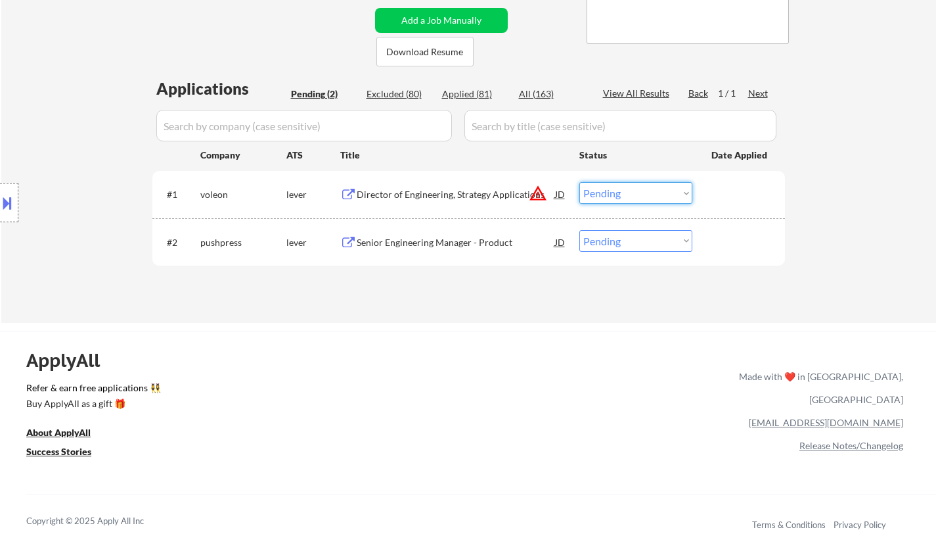
drag, startPoint x: 646, startPoint y: 192, endPoint x: 651, endPoint y: 202, distance: 11.2
click at [646, 192] on select "Choose an option... Pending Applied Excluded (Questions) Excluded (Expired) Exc…" at bounding box center [636, 193] width 113 height 22
click at [580, 182] on select "Choose an option... Pending Applied Excluded (Questions) Excluded (Expired) Exc…" at bounding box center [636, 193] width 113 height 22
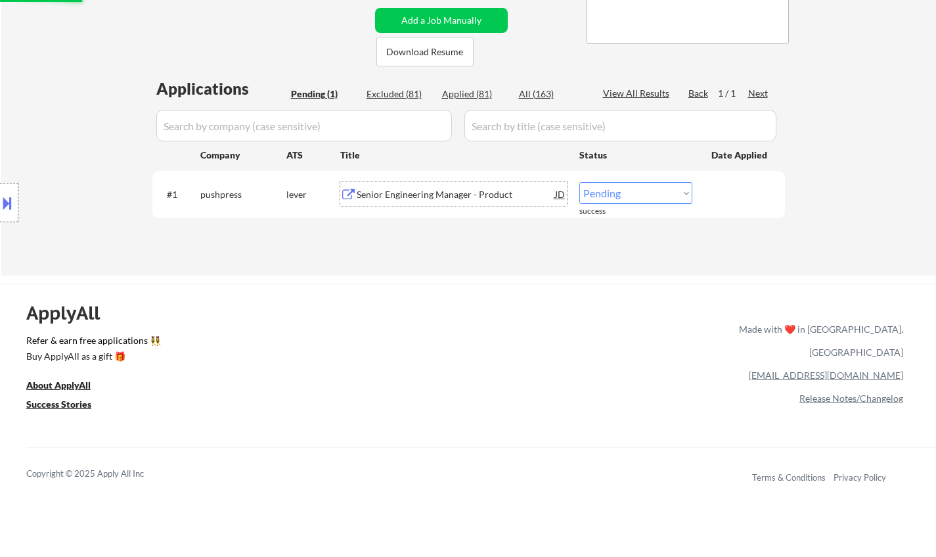
click at [440, 196] on div "Senior Engineering Manager - Product" at bounding box center [456, 194] width 198 height 13
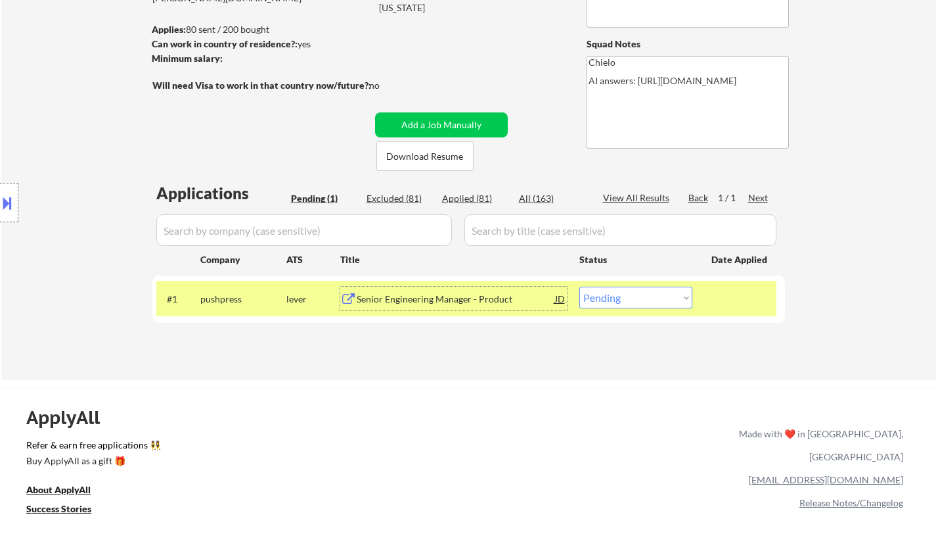
scroll to position [263, 0]
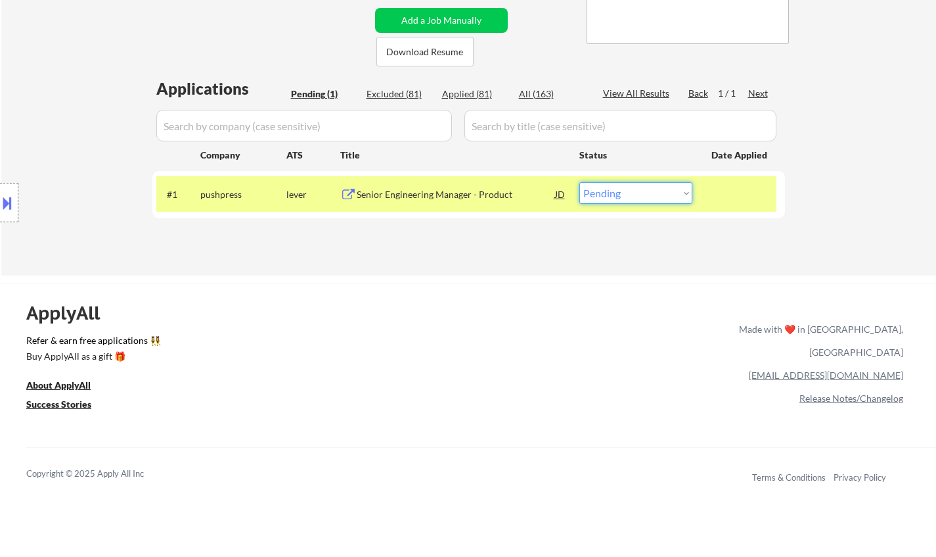
drag, startPoint x: 635, startPoint y: 191, endPoint x: 635, endPoint y: 202, distance: 10.5
click at [635, 191] on select "Choose an option... Pending Applied Excluded (Questions) Excluded (Expired) Exc…" at bounding box center [636, 193] width 113 height 22
select select ""applied""
click at [580, 182] on select "Choose an option... Pending Applied Excluded (Questions) Excluded (Expired) Exc…" at bounding box center [636, 193] width 113 height 22
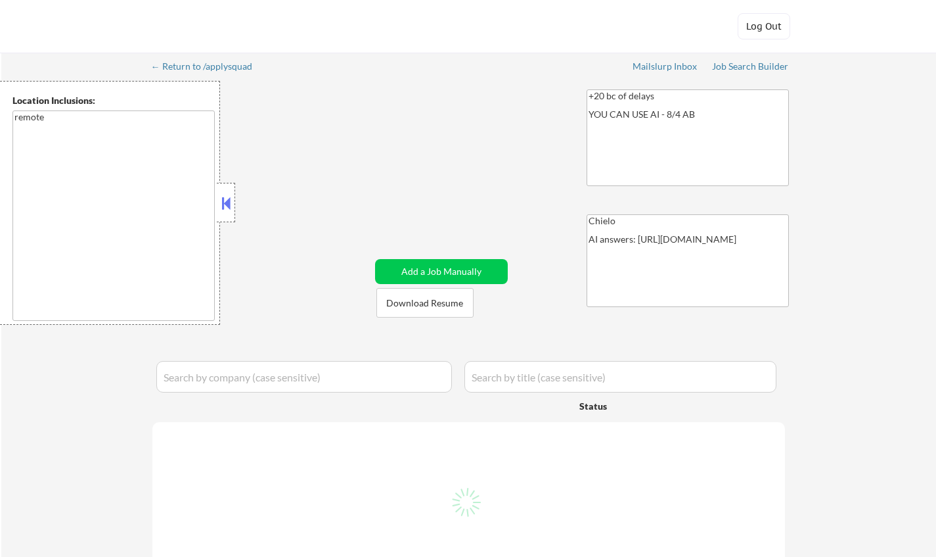
select select ""pending""
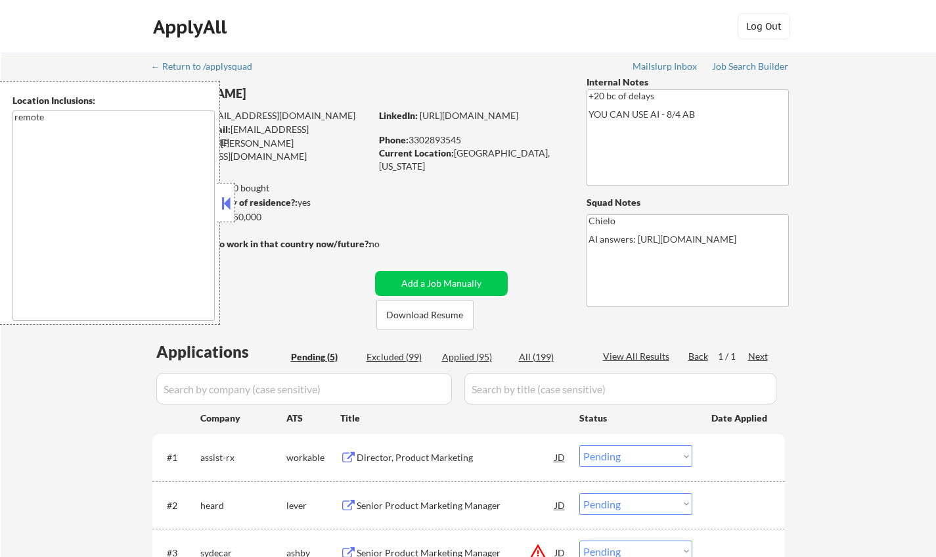
click at [235, 204] on div at bounding box center [226, 202] width 18 height 39
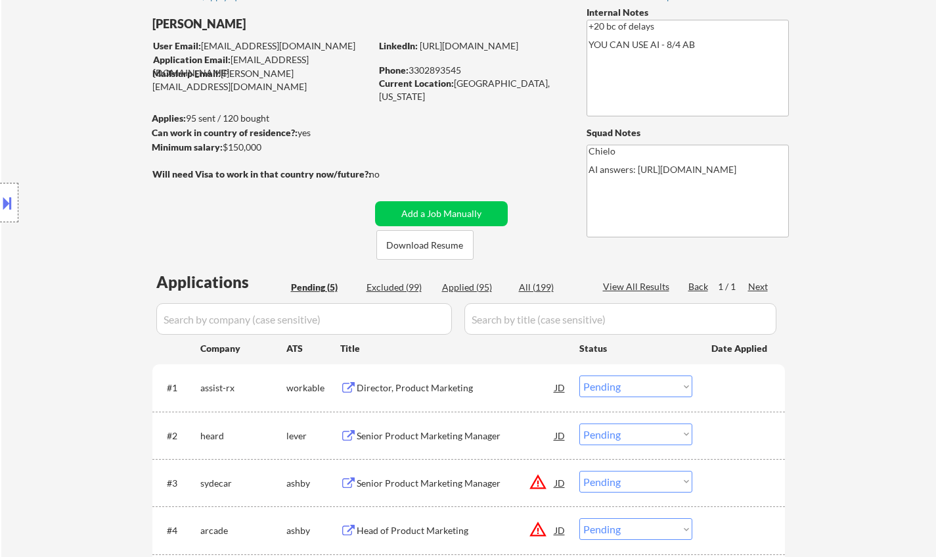
scroll to position [66, 0]
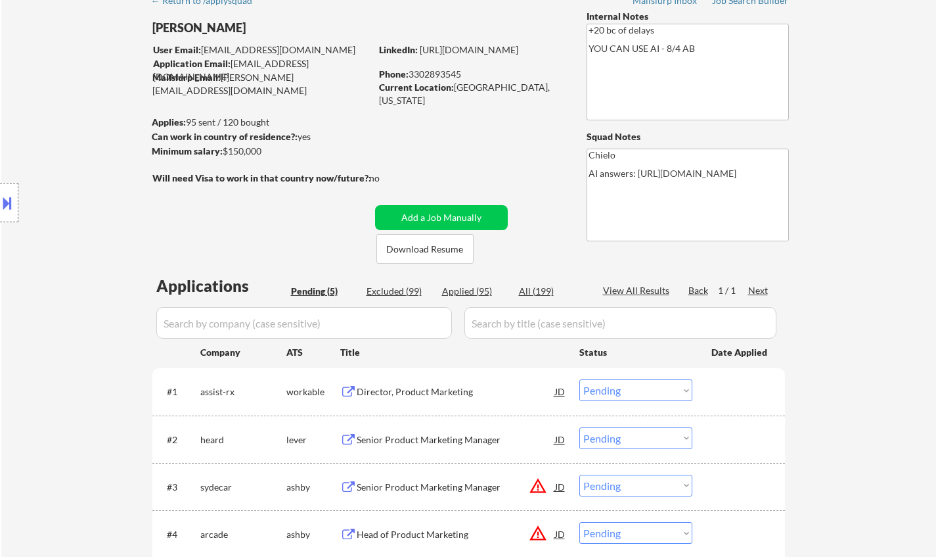
click at [417, 394] on div "Director, Product Marketing" at bounding box center [456, 391] width 198 height 13
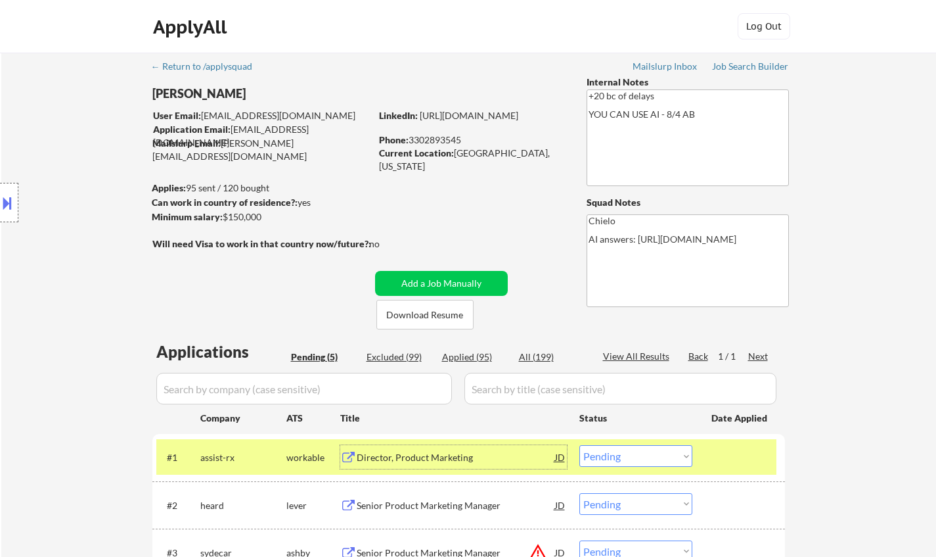
scroll to position [263, 0]
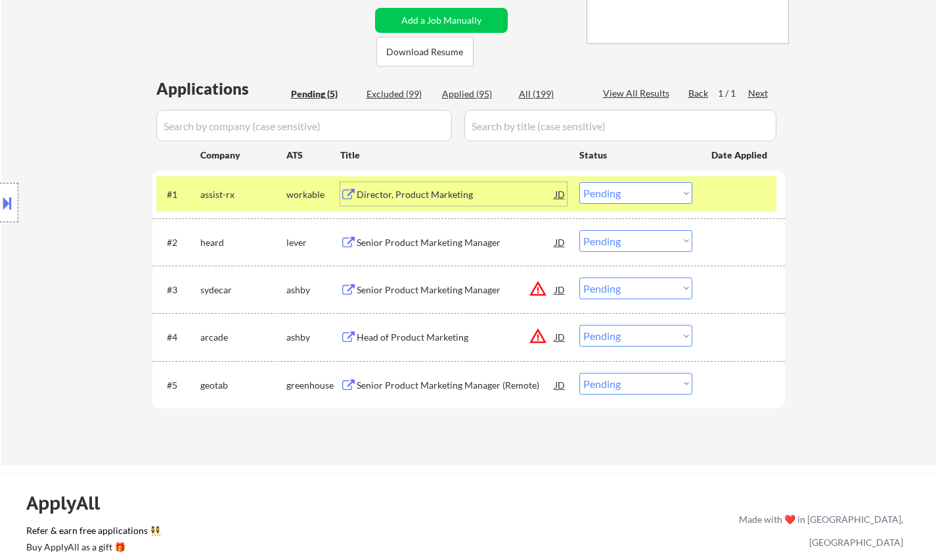
drag, startPoint x: 626, startPoint y: 196, endPoint x: 624, endPoint y: 202, distance: 6.7
click at [626, 196] on select "Choose an option... Pending Applied Excluded (Questions) Excluded (Expired) Exc…" at bounding box center [636, 193] width 113 height 22
click at [580, 182] on select "Choose an option... Pending Applied Excluded (Questions) Excluded (Expired) Exc…" at bounding box center [636, 193] width 113 height 22
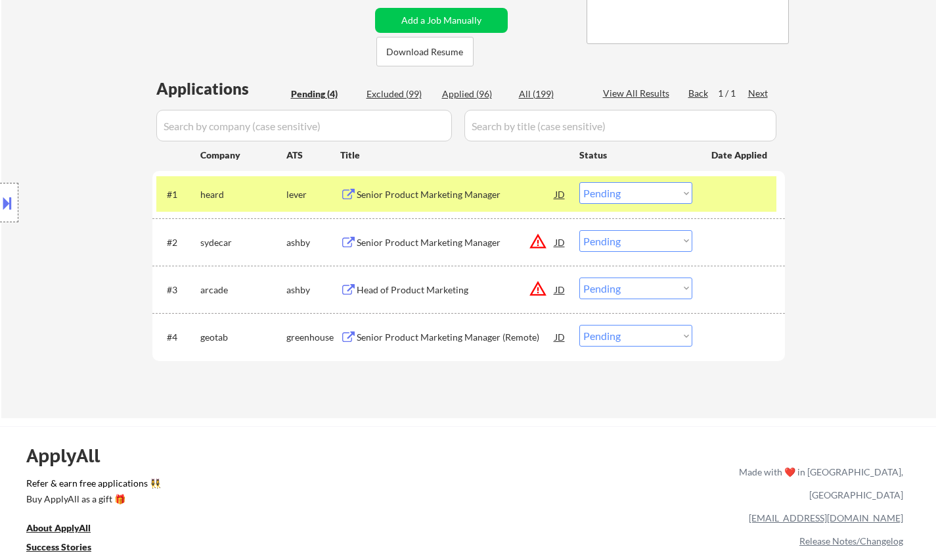
click at [420, 193] on div "Senior Product Marketing Manager" at bounding box center [456, 194] width 198 height 13
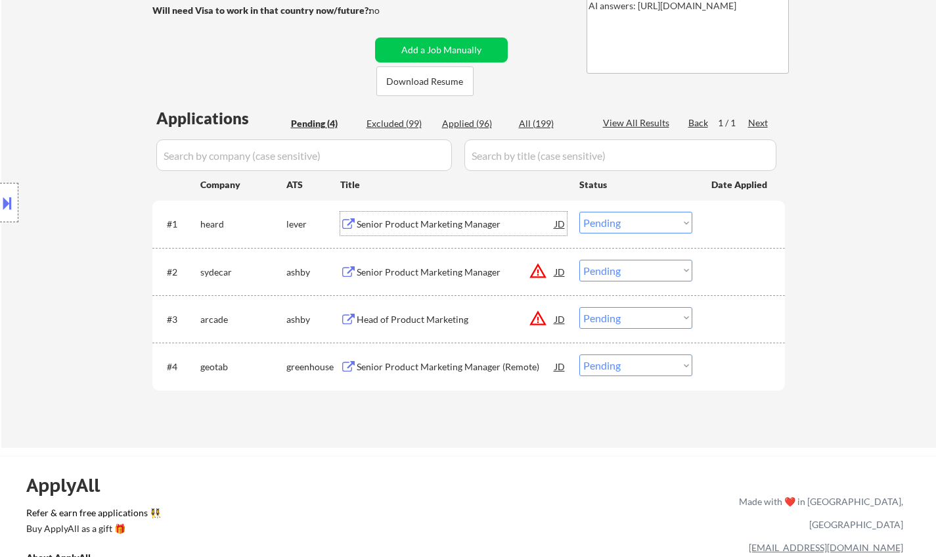
scroll to position [394, 0]
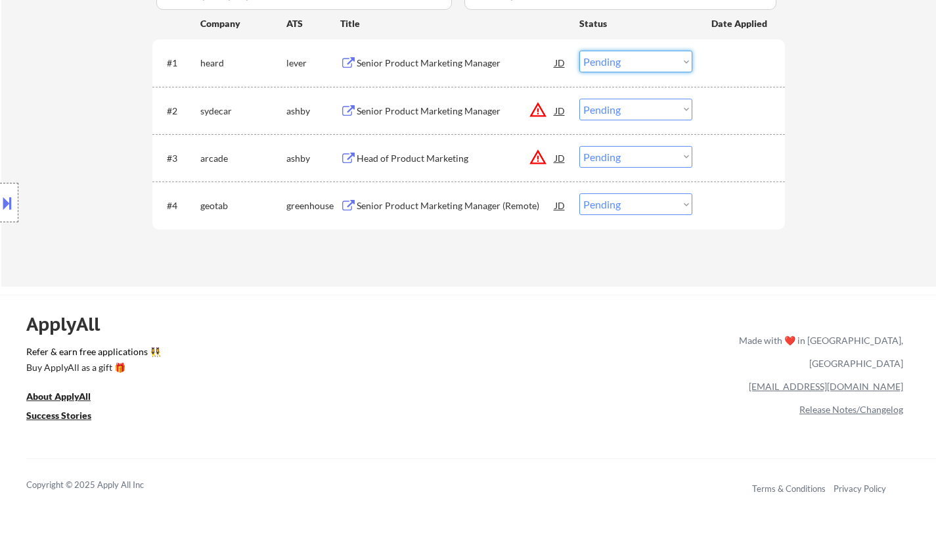
drag, startPoint x: 647, startPoint y: 54, endPoint x: 648, endPoint y: 70, distance: 16.4
click at [647, 54] on select "Choose an option... Pending Applied Excluded (Questions) Excluded (Expired) Exc…" at bounding box center [636, 62] width 113 height 22
click at [580, 51] on select "Choose an option... Pending Applied Excluded (Questions) Excluded (Expired) Exc…" at bounding box center [636, 62] width 113 height 22
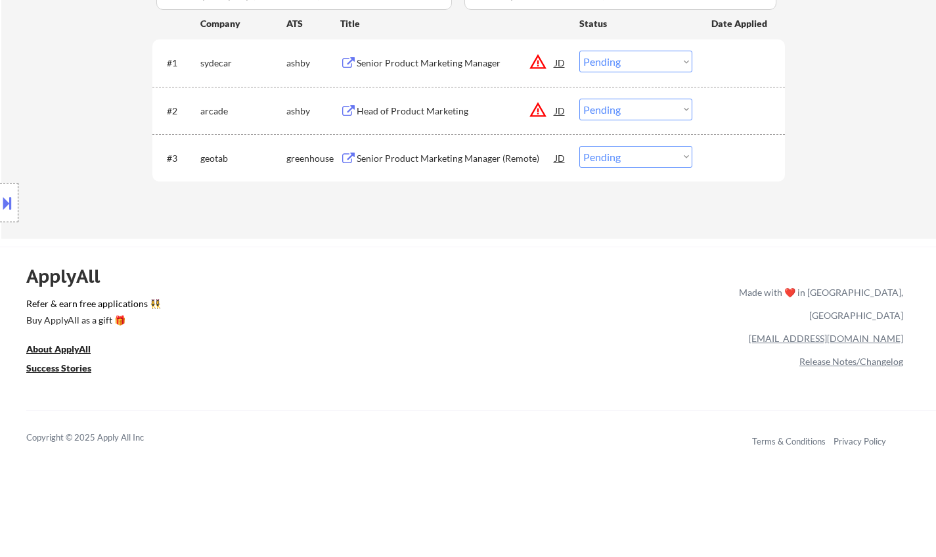
click at [552, 58] on div "Senior Product Marketing Manager" at bounding box center [456, 63] width 198 height 13
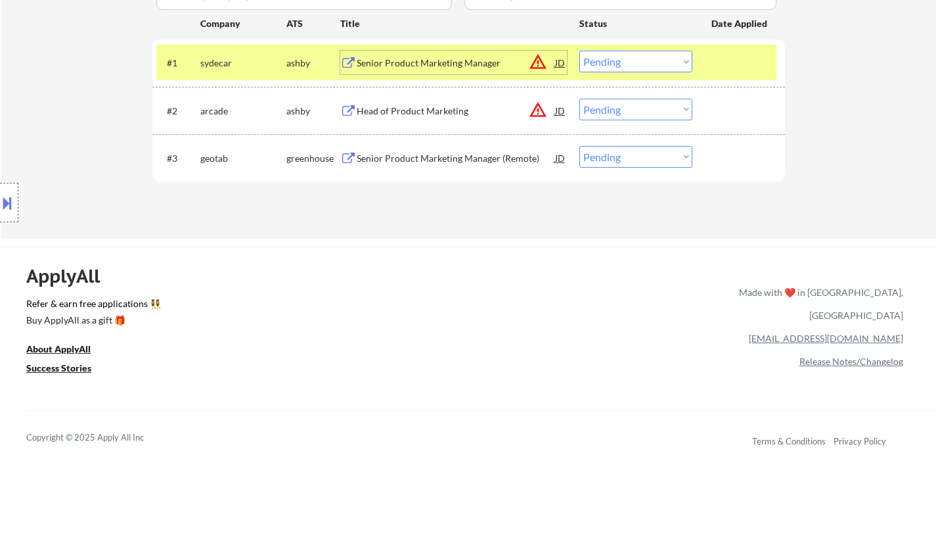
click at [564, 60] on div "JD" at bounding box center [560, 63] width 13 height 24
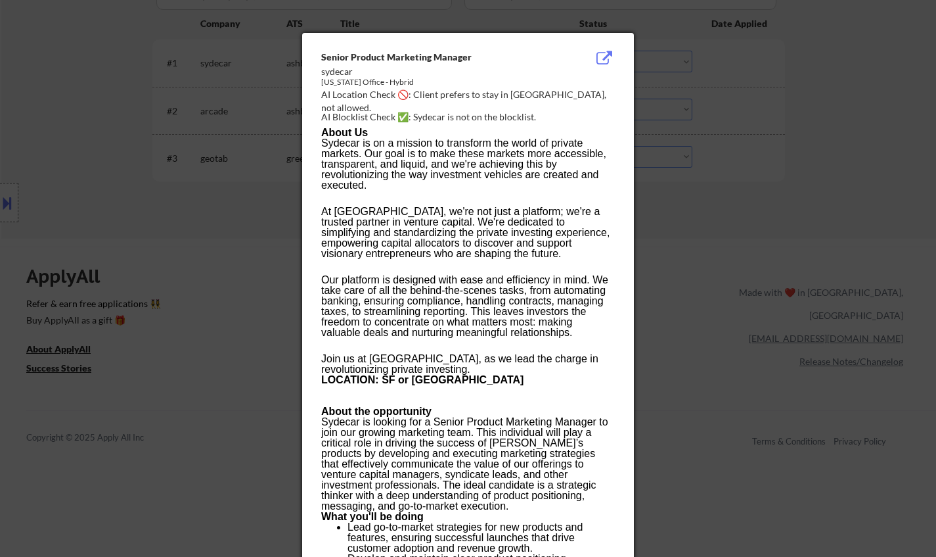
click at [2, 200] on div at bounding box center [468, 278] width 936 height 557
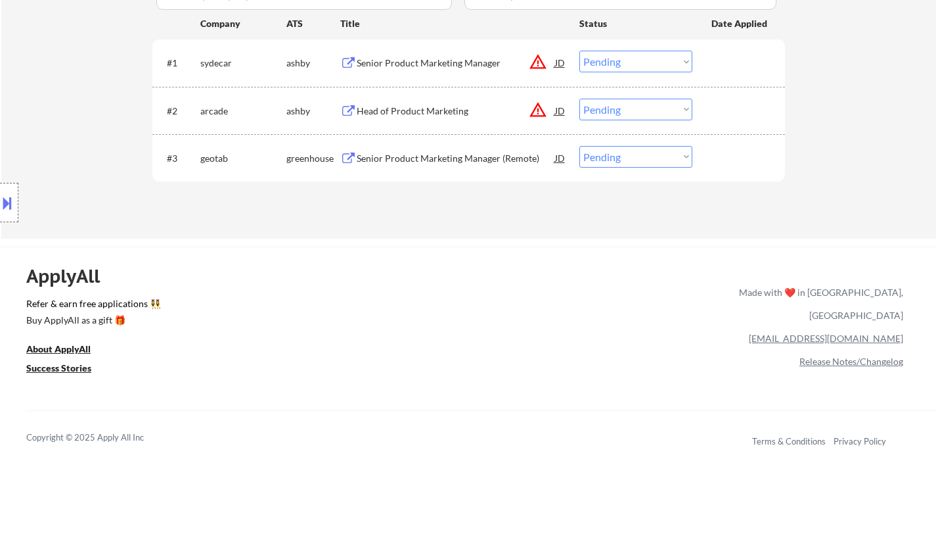
click at [8, 202] on button at bounding box center [7, 203] width 14 height 22
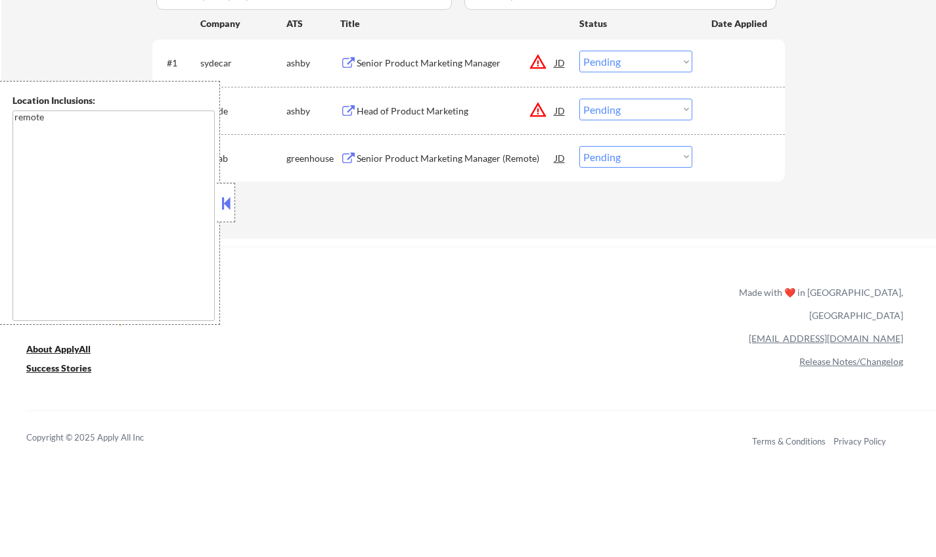
click at [222, 205] on button at bounding box center [226, 203] width 14 height 20
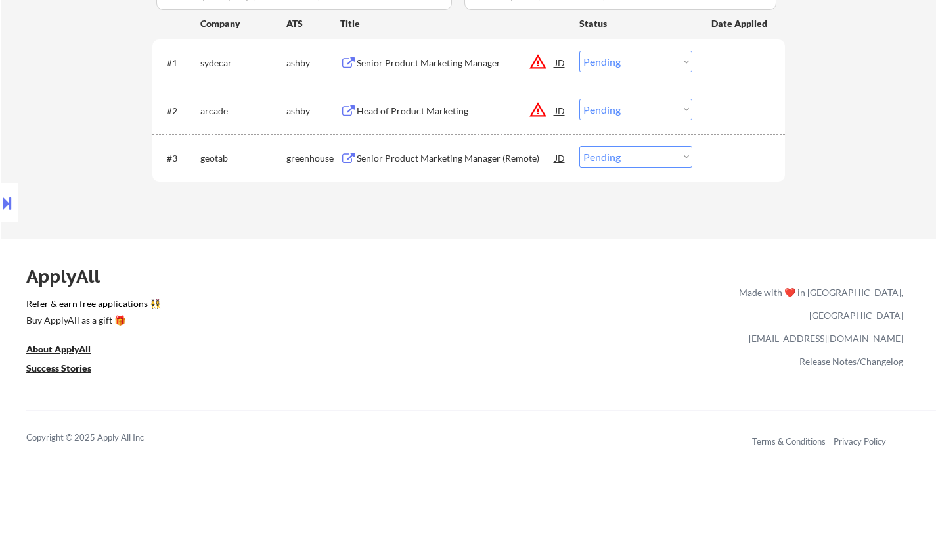
drag, startPoint x: 622, startPoint y: 60, endPoint x: 629, endPoint y: 67, distance: 9.8
click at [622, 60] on select "Choose an option... Pending Applied Excluded (Questions) Excluded (Expired) Exc…" at bounding box center [636, 62] width 113 height 22
click at [580, 51] on select "Choose an option... Pending Applied Excluded (Questions) Excluded (Expired) Exc…" at bounding box center [636, 62] width 113 height 22
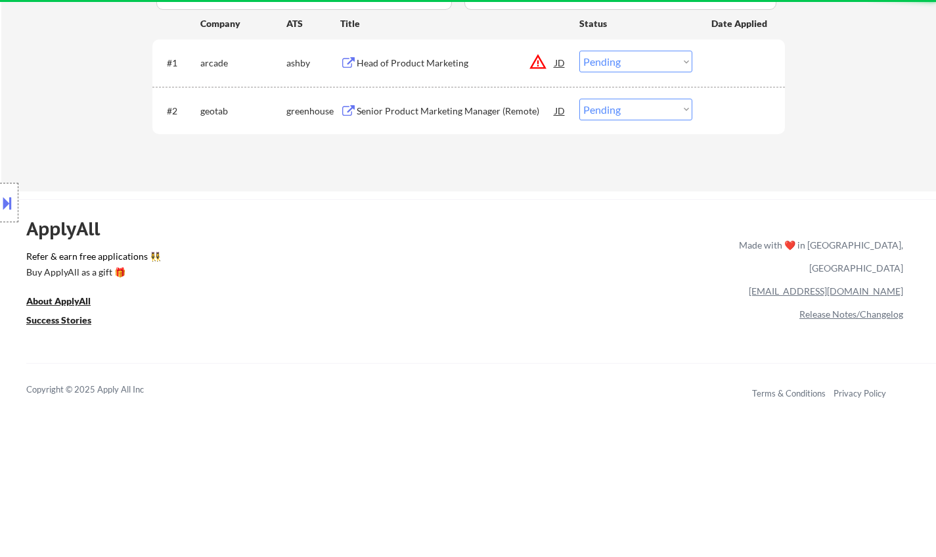
click at [562, 64] on div "JD" at bounding box center [560, 63] width 13 height 24
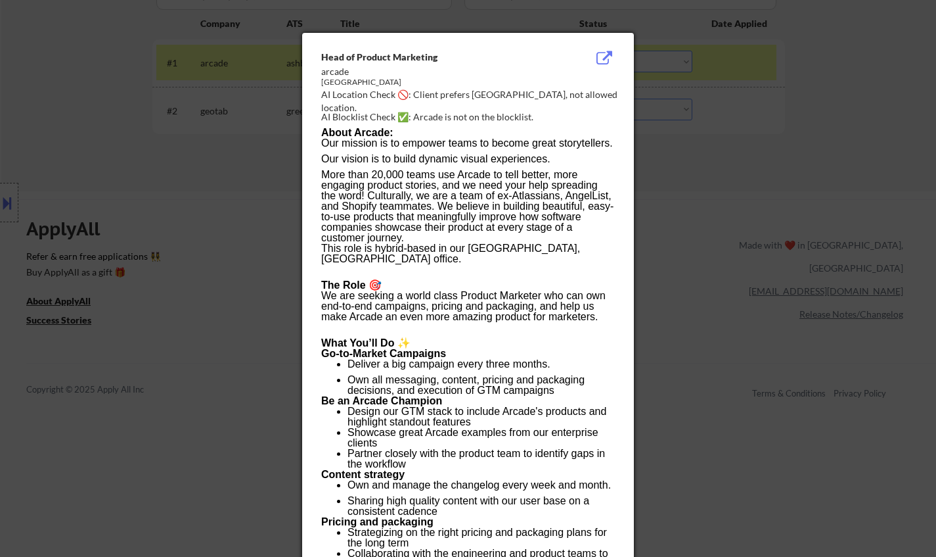
click at [719, 286] on div at bounding box center [468, 278] width 936 height 557
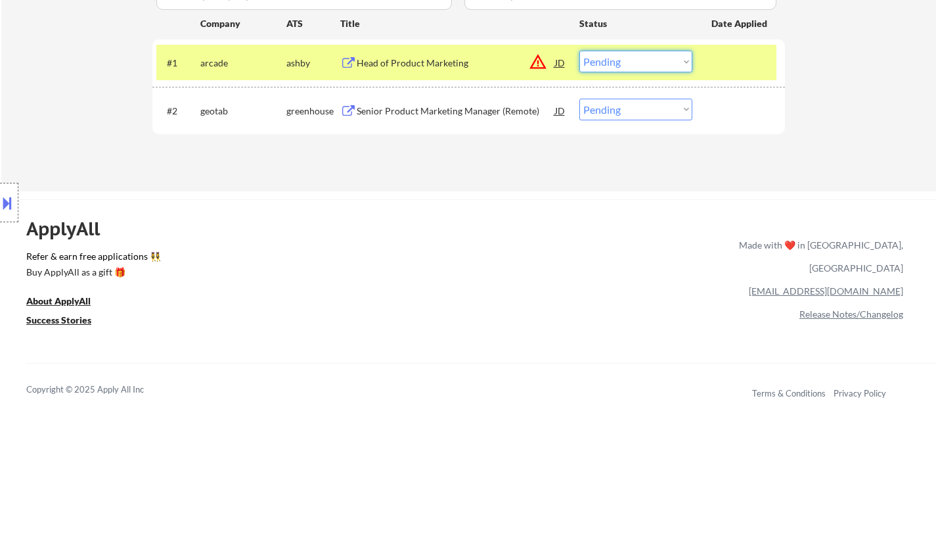
click at [633, 55] on select "Choose an option... Pending Applied Excluded (Questions) Excluded (Expired) Exc…" at bounding box center [636, 62] width 113 height 22
click at [580, 51] on select "Choose an option... Pending Applied Excluded (Questions) Excluded (Expired) Exc…" at bounding box center [636, 62] width 113 height 22
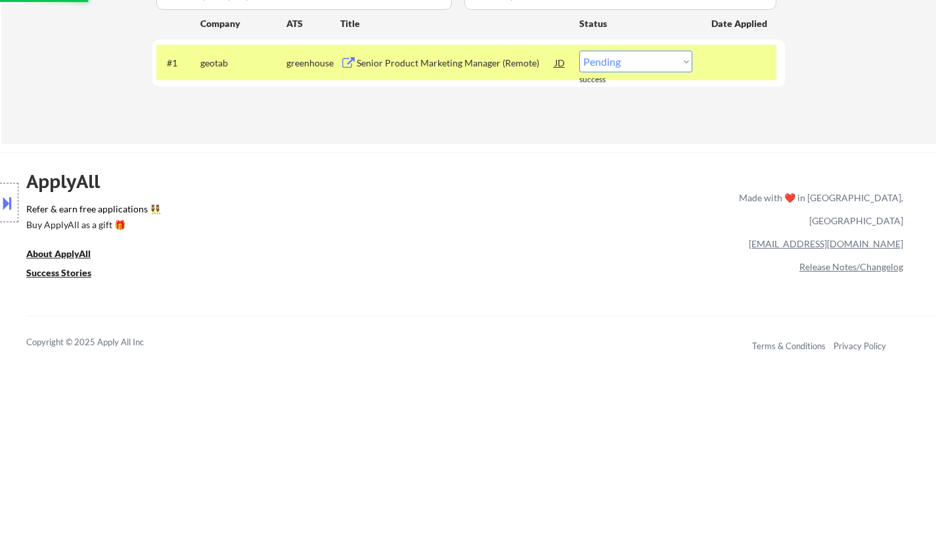
click at [411, 67] on div "Senior Product Marketing Manager (Remote)" at bounding box center [456, 63] width 198 height 13
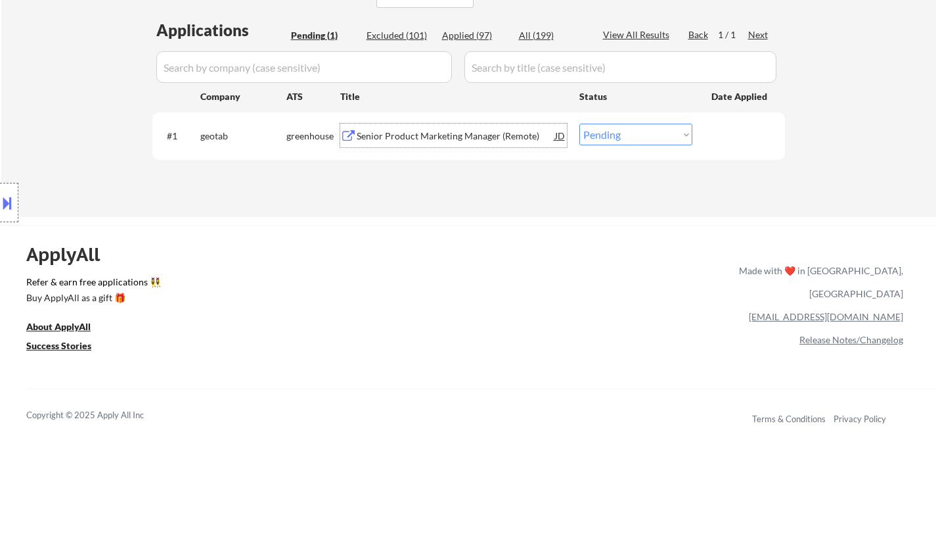
scroll to position [263, 0]
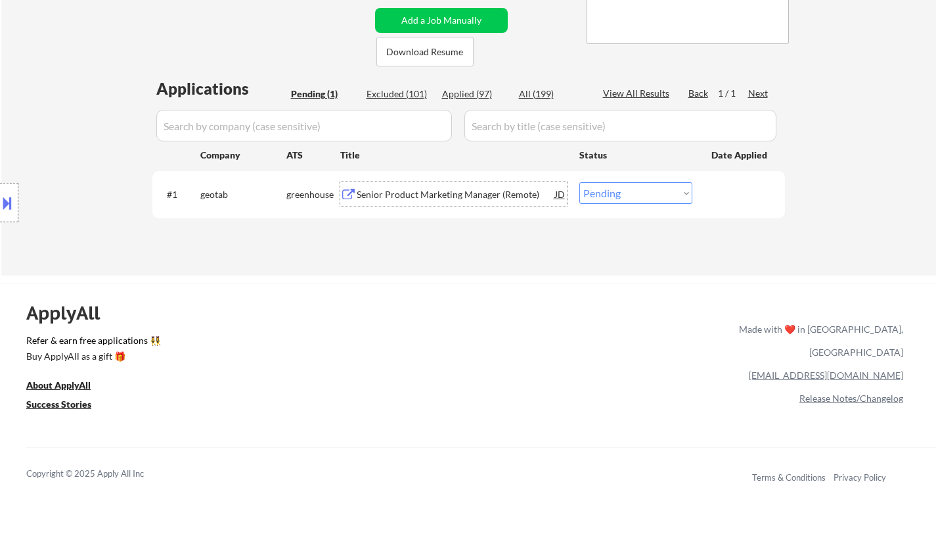
click at [627, 192] on select "Choose an option... Pending Applied Excluded (Questions) Excluded (Expired) Exc…" at bounding box center [636, 193] width 113 height 22
select select ""applied""
click at [580, 182] on select "Choose an option... Pending Applied Excluded (Questions) Excluded (Expired) Exc…" at bounding box center [636, 193] width 113 height 22
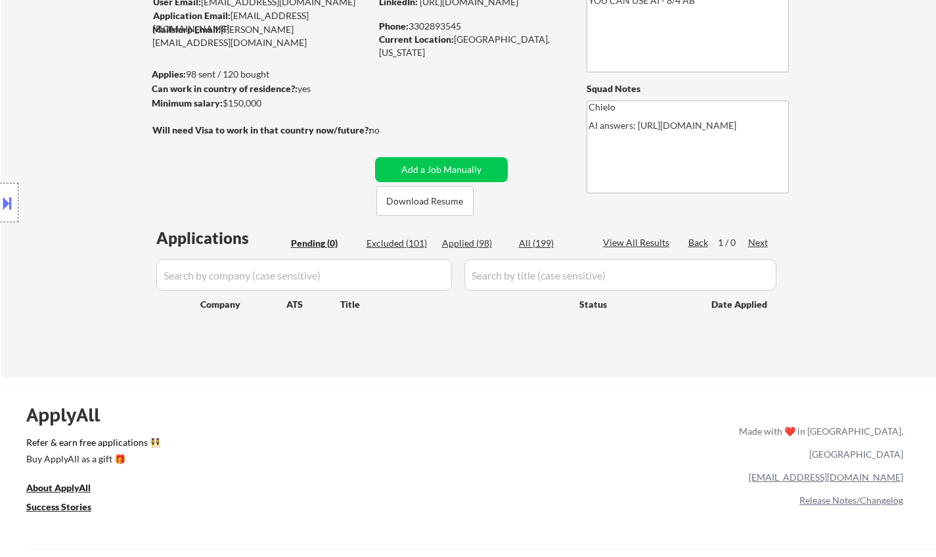
scroll to position [66, 0]
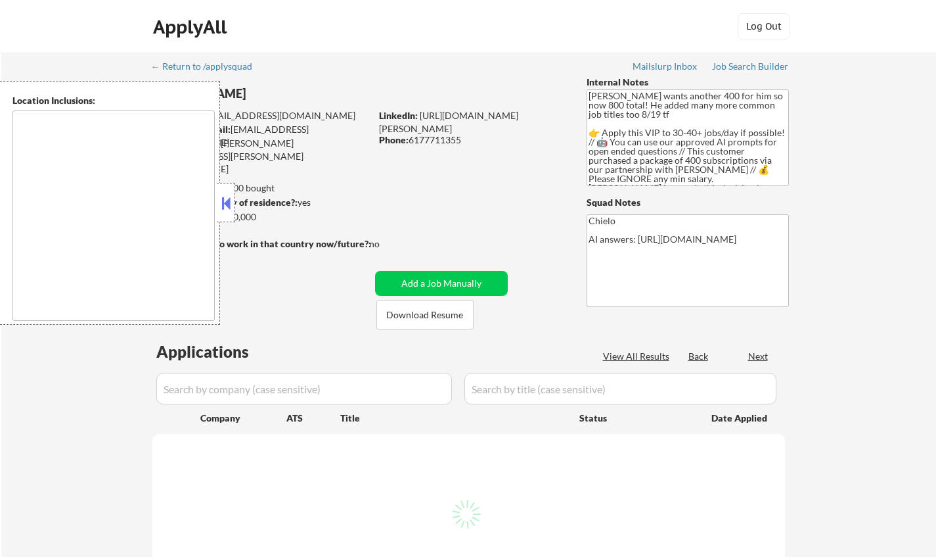
type textarea "[GEOGRAPHIC_DATA], [GEOGRAPHIC_DATA] [GEOGRAPHIC_DATA], [GEOGRAPHIC_DATA] [GEOG…"
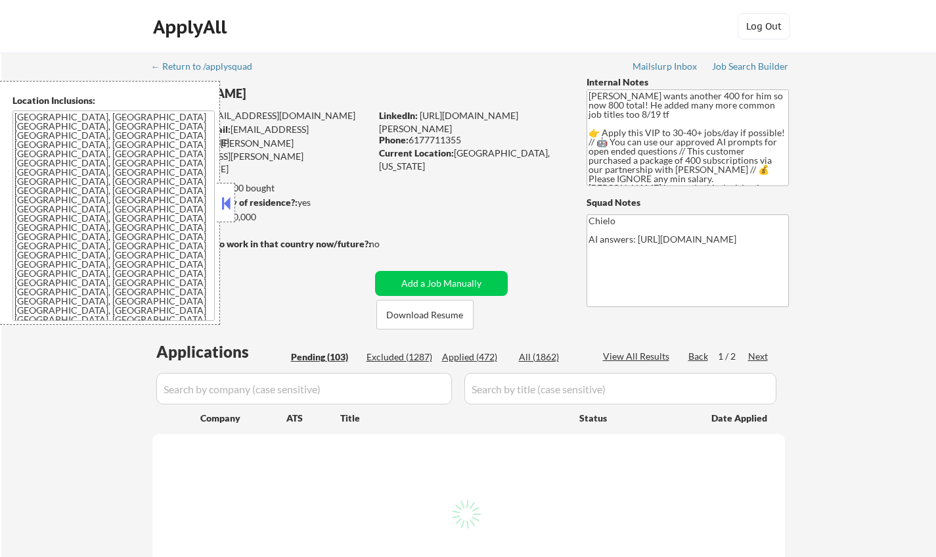
select select ""pending""
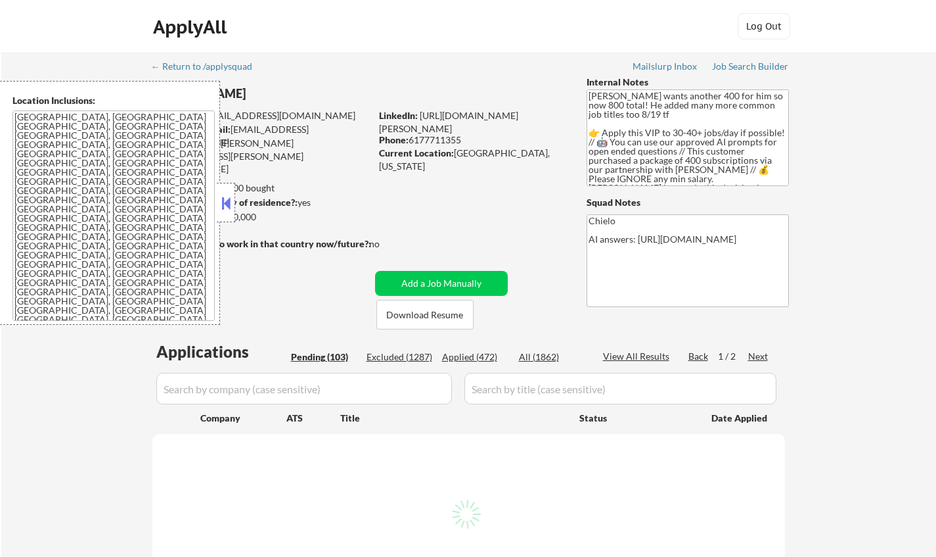
select select ""pending""
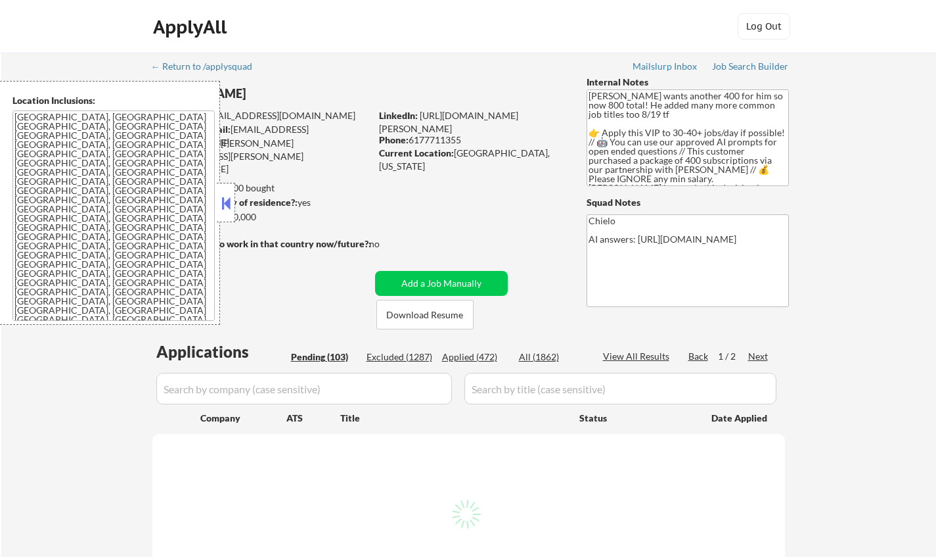
select select ""pending""
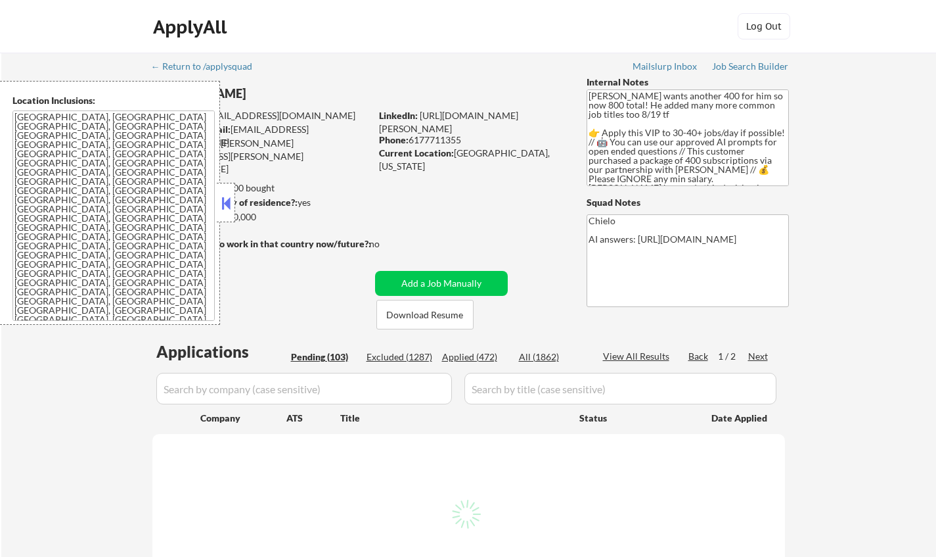
select select ""pending""
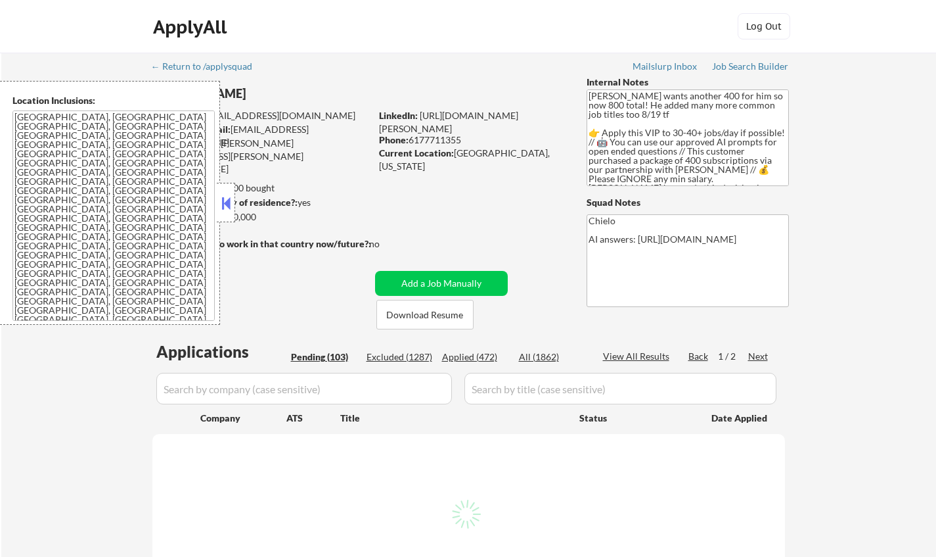
select select ""pending""
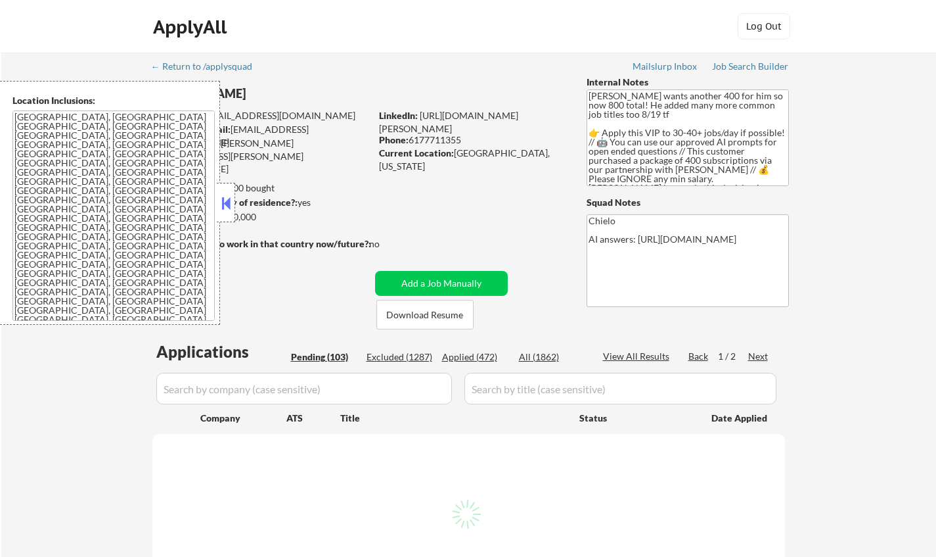
select select ""pending""
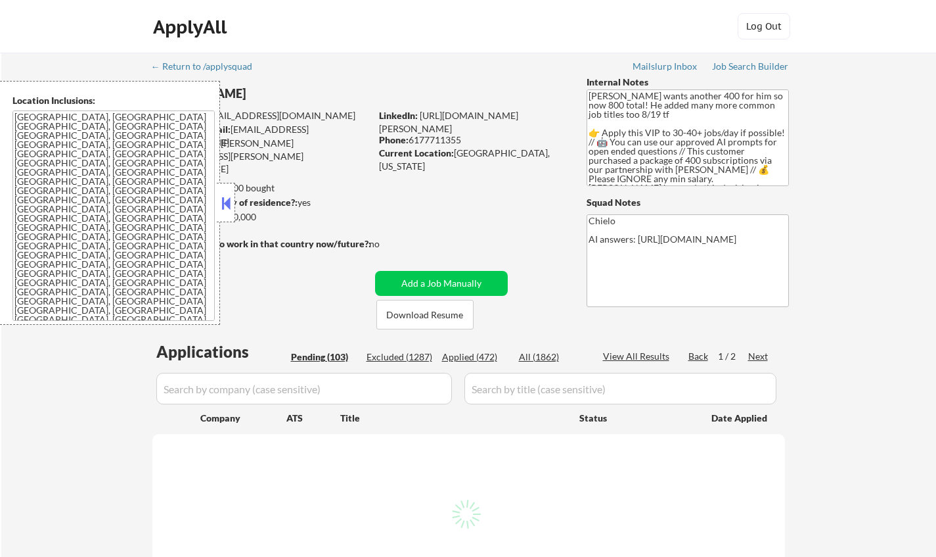
select select ""pending""
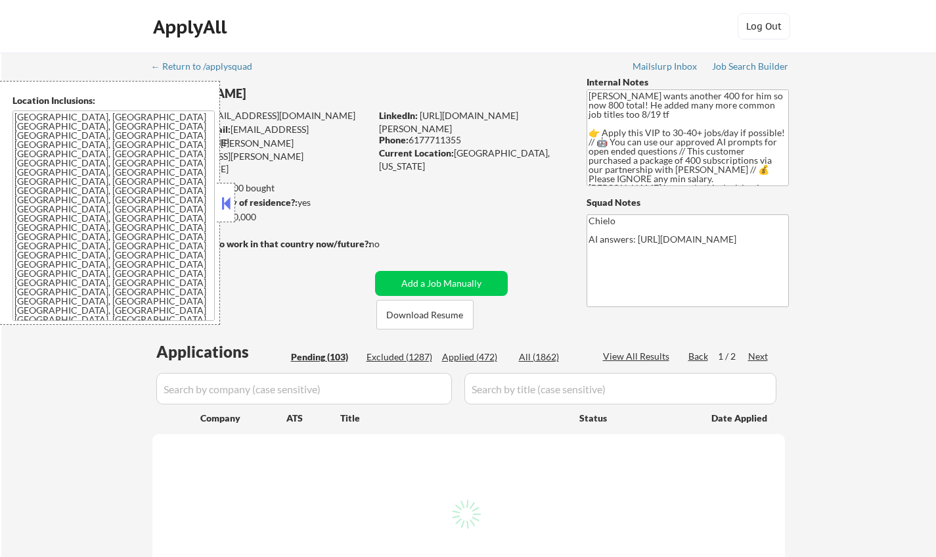
select select ""pending""
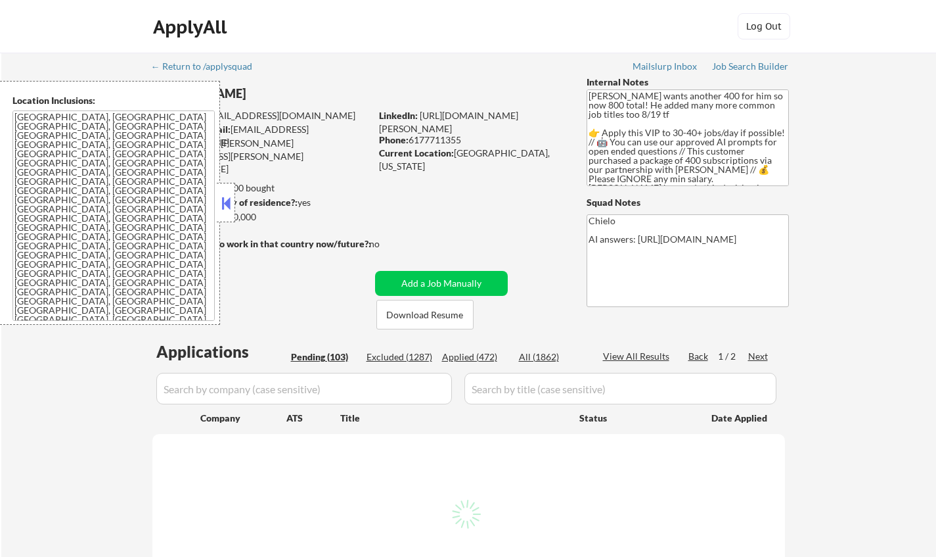
select select ""pending""
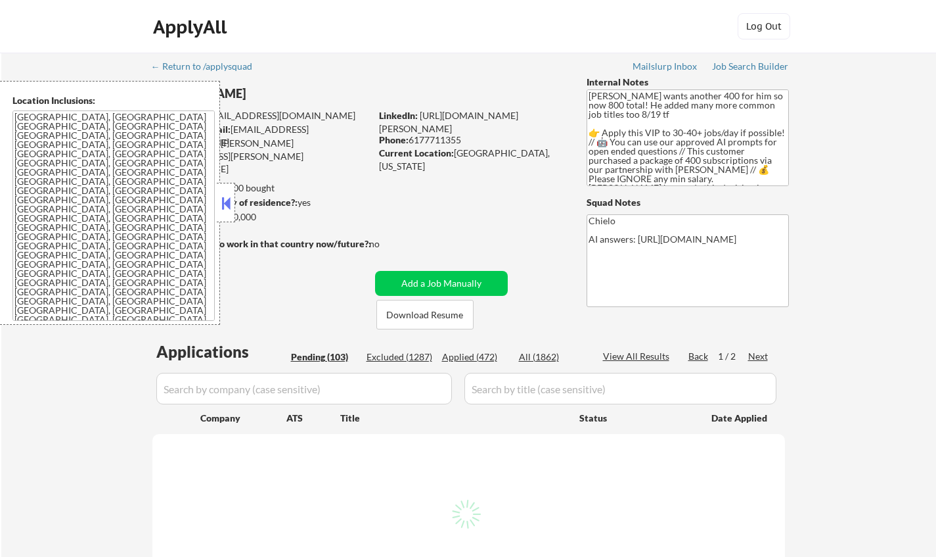
select select ""pending""
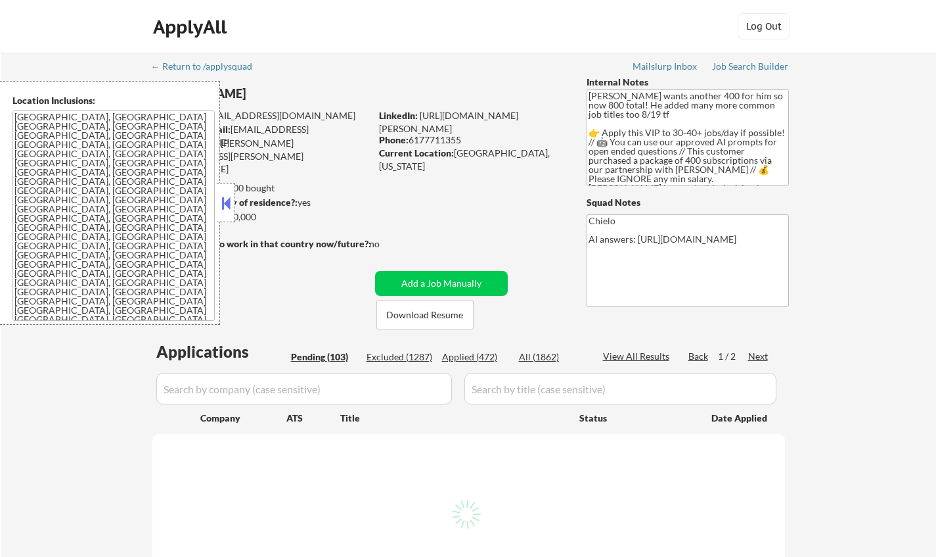
select select ""pending""
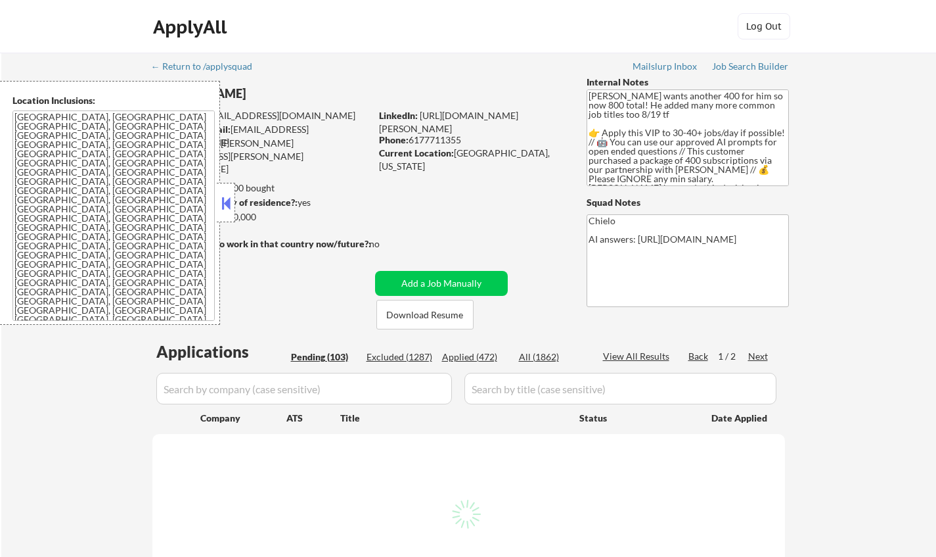
select select ""pending""
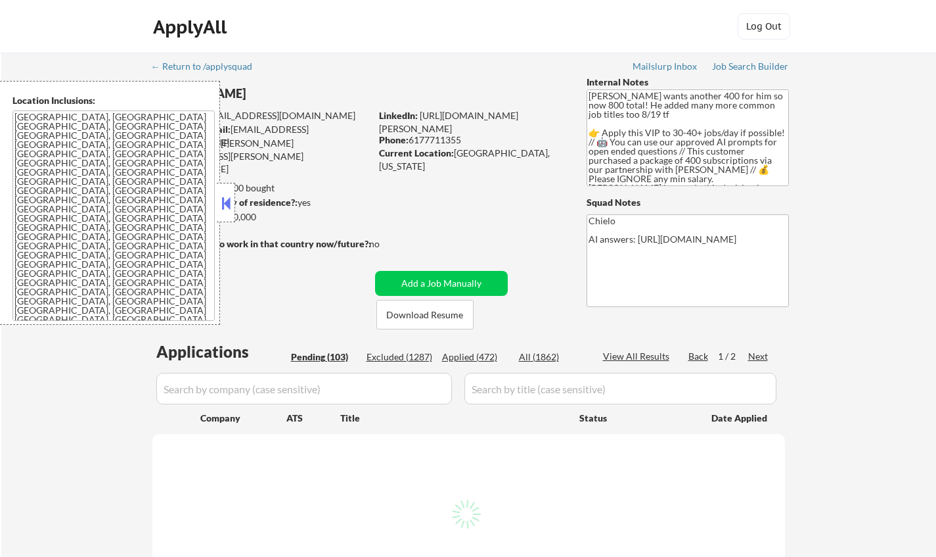
select select ""pending""
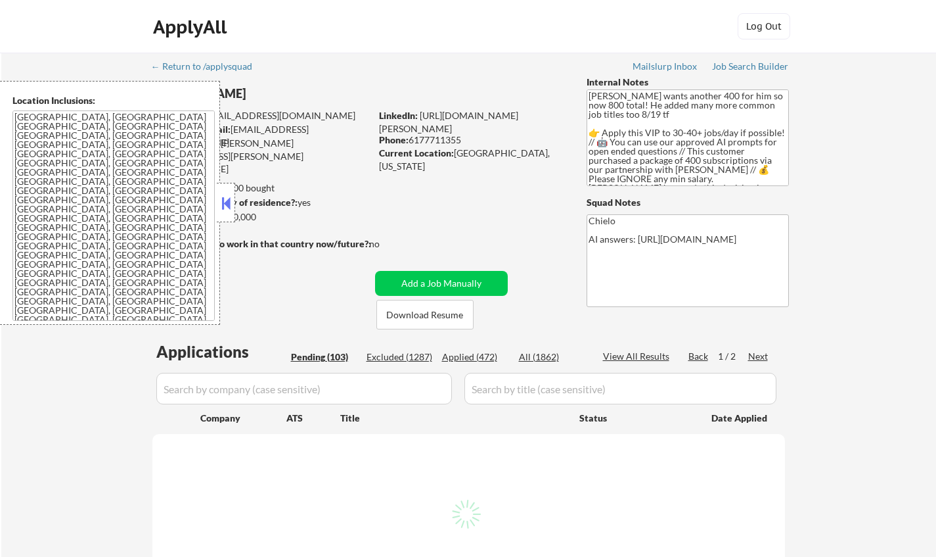
select select ""pending""
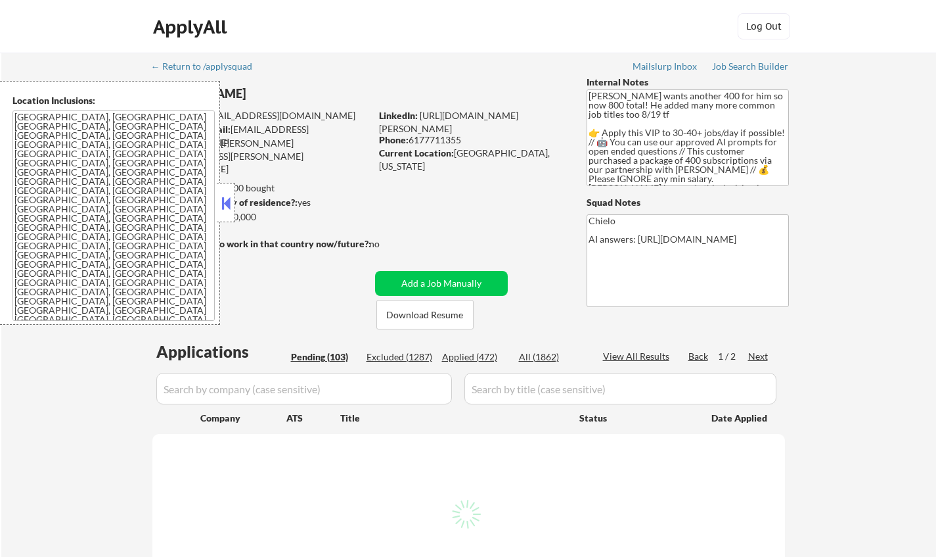
select select ""pending""
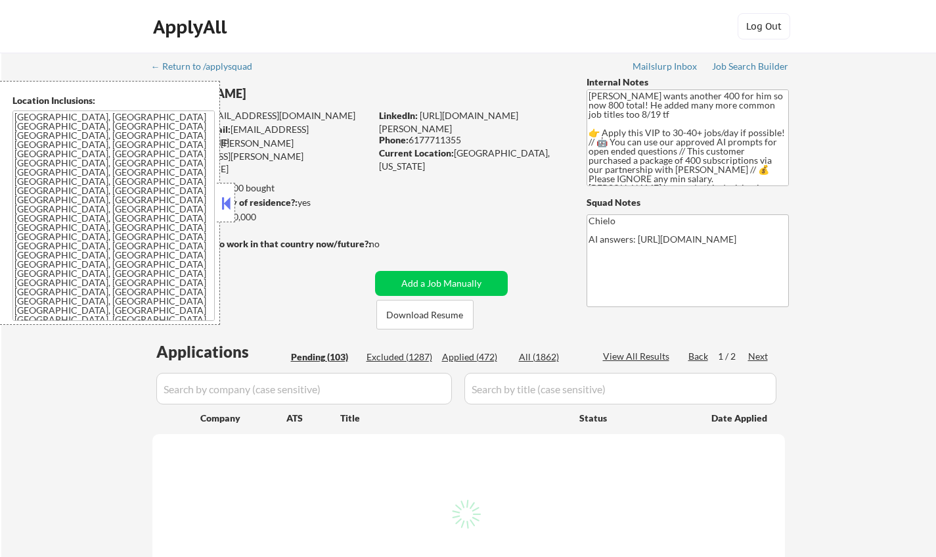
select select ""pending""
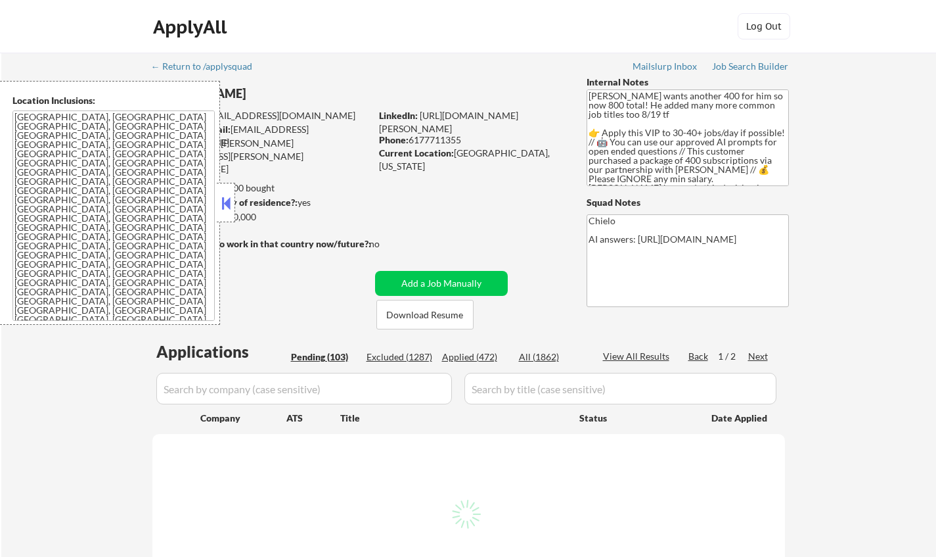
select select ""pending""
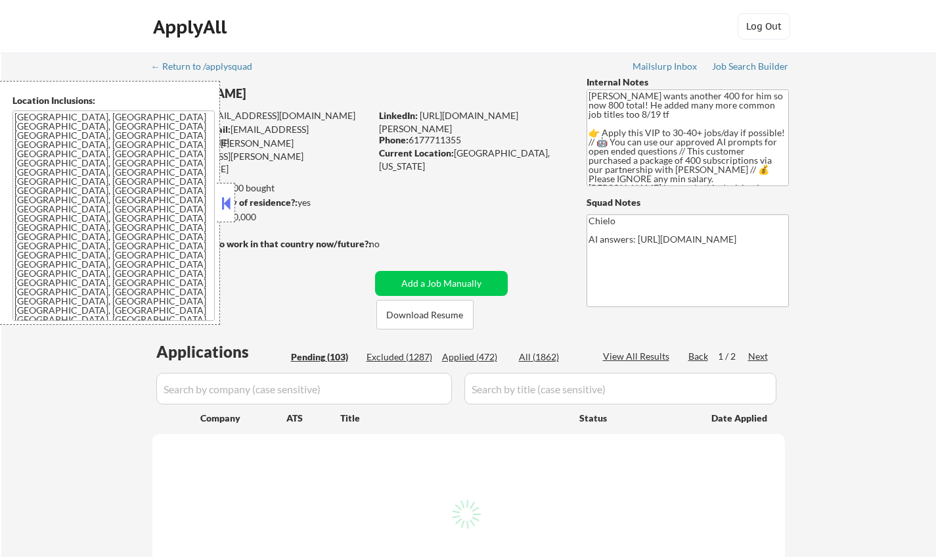
select select ""pending""
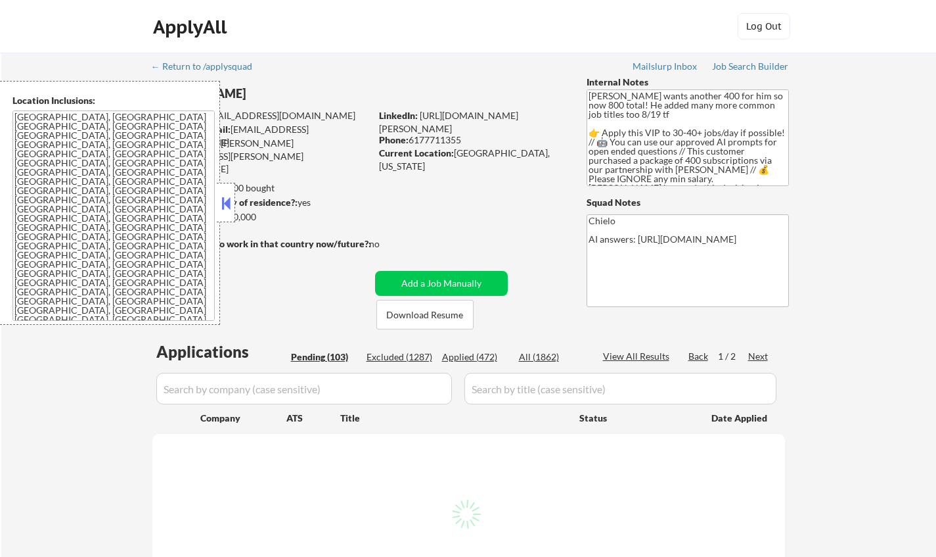
select select ""pending""
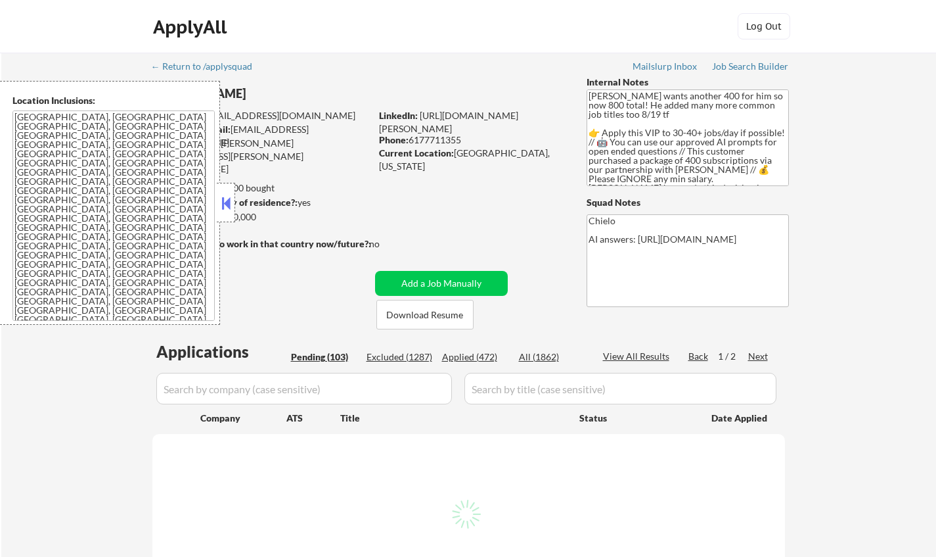
select select ""pending""
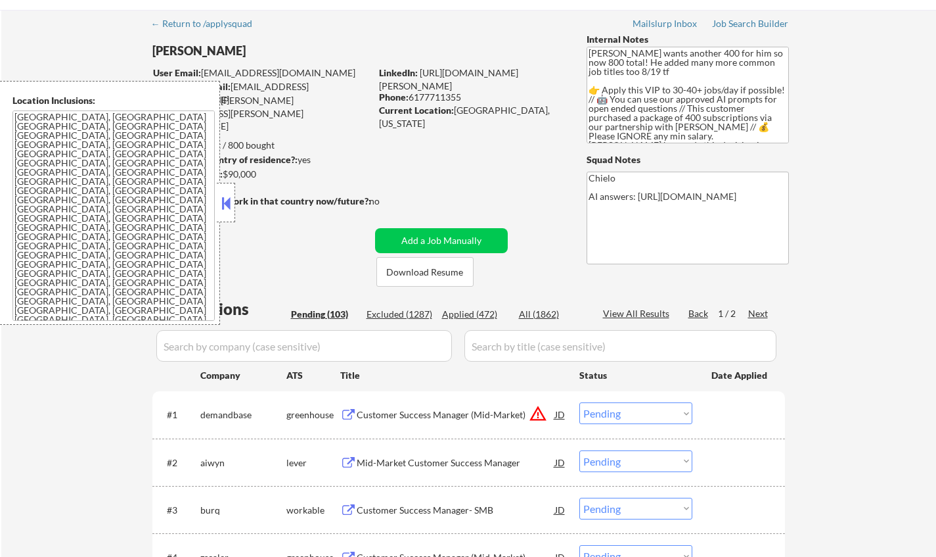
scroll to position [131, 0]
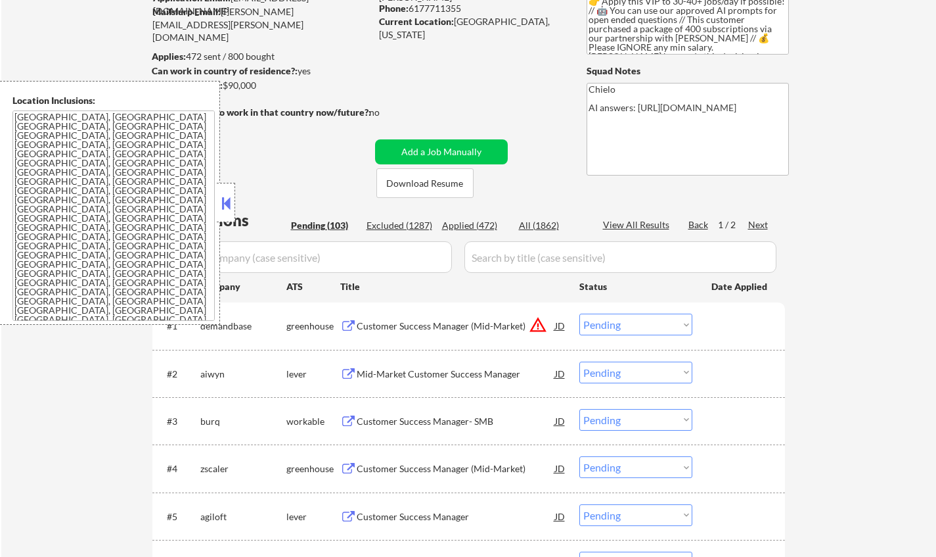
click at [221, 198] on button at bounding box center [226, 203] width 14 height 20
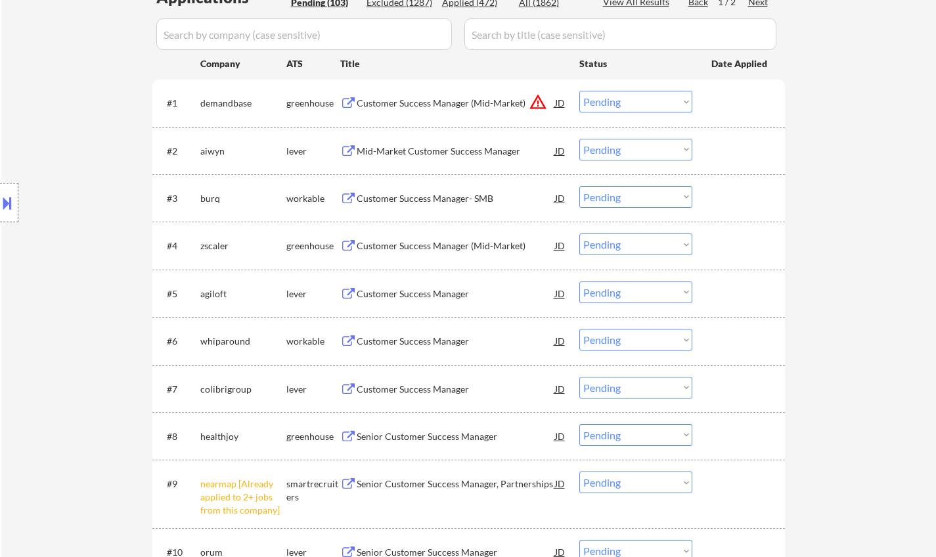
scroll to position [460, 0]
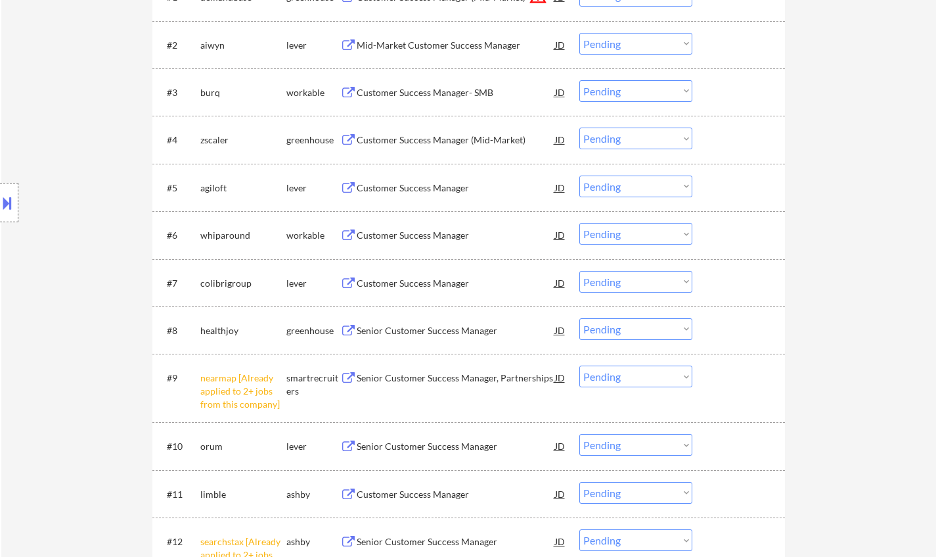
drag, startPoint x: 654, startPoint y: 373, endPoint x: 658, endPoint y: 378, distance: 7.1
click at [654, 373] on select "Choose an option... Pending Applied Excluded (Questions) Excluded (Expired) Exc…" at bounding box center [636, 376] width 113 height 22
click at [580, 365] on select "Choose an option... Pending Applied Excluded (Questions) Excluded (Expired) Exc…" at bounding box center [636, 376] width 113 height 22
select select ""pending""
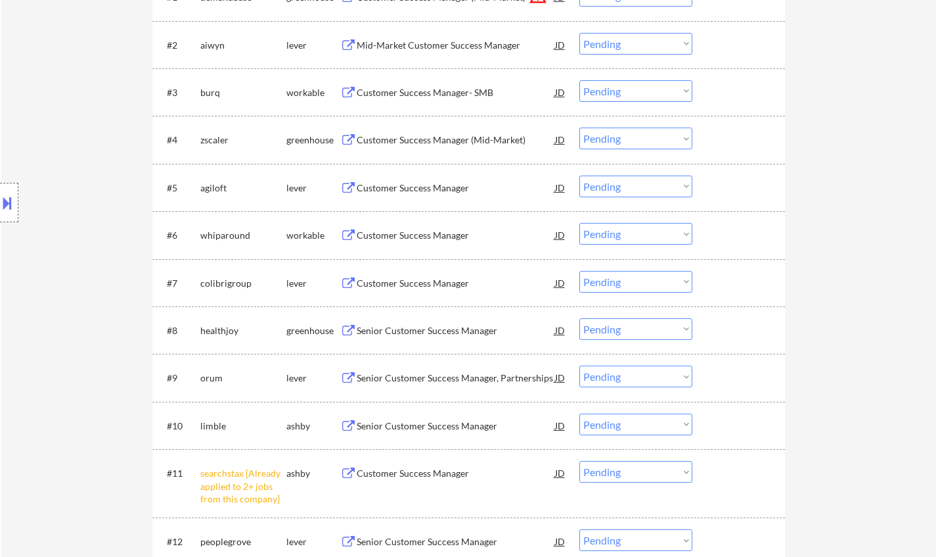
scroll to position [131, 0]
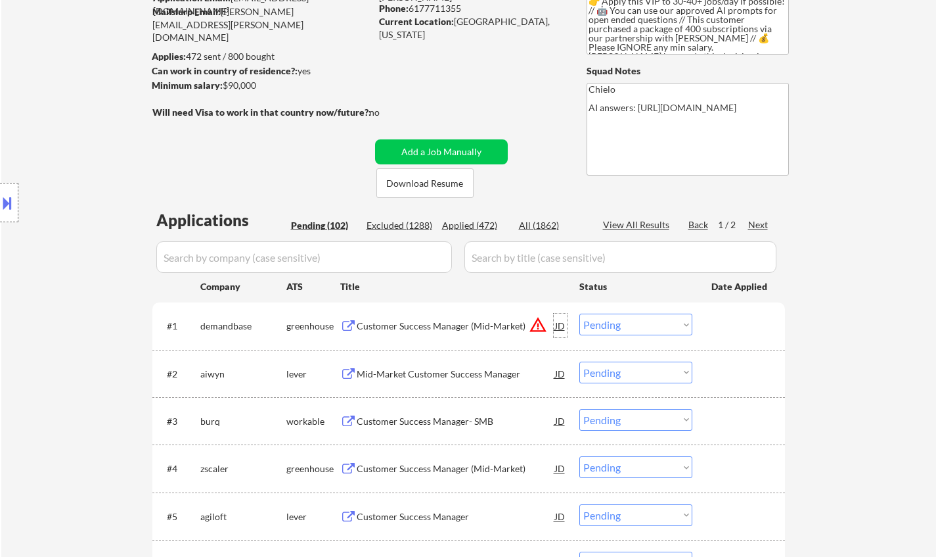
click at [558, 328] on div "JD" at bounding box center [560, 325] width 13 height 24
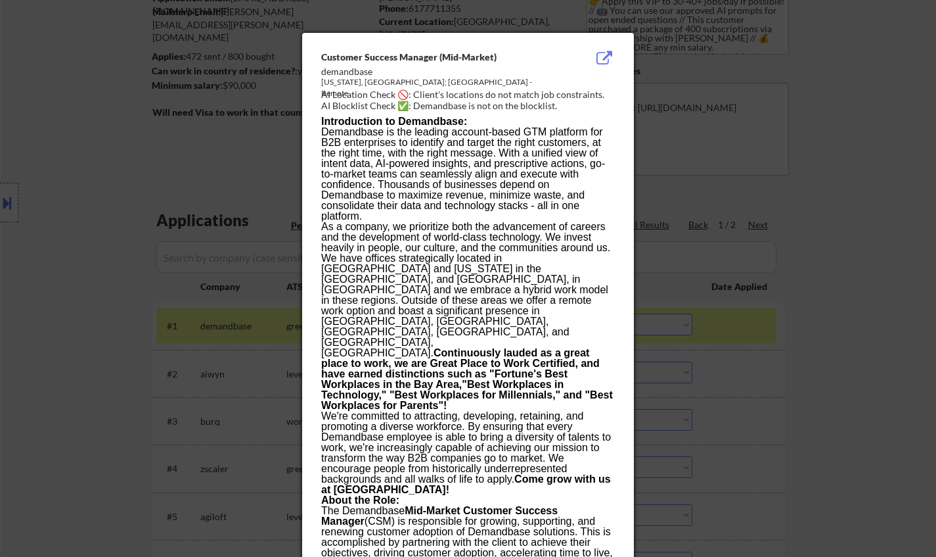
click at [685, 375] on div at bounding box center [468, 278] width 936 height 557
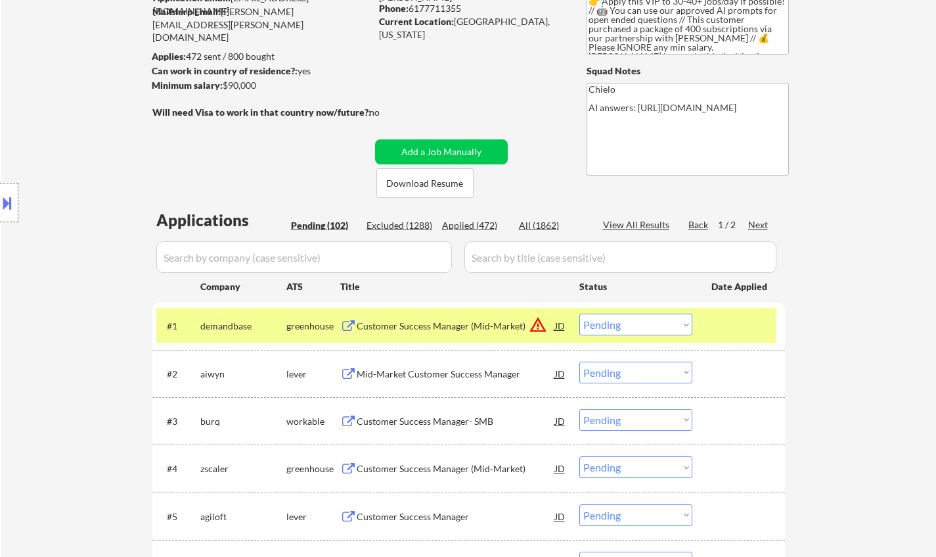
click at [3, 202] on button at bounding box center [7, 203] width 14 height 22
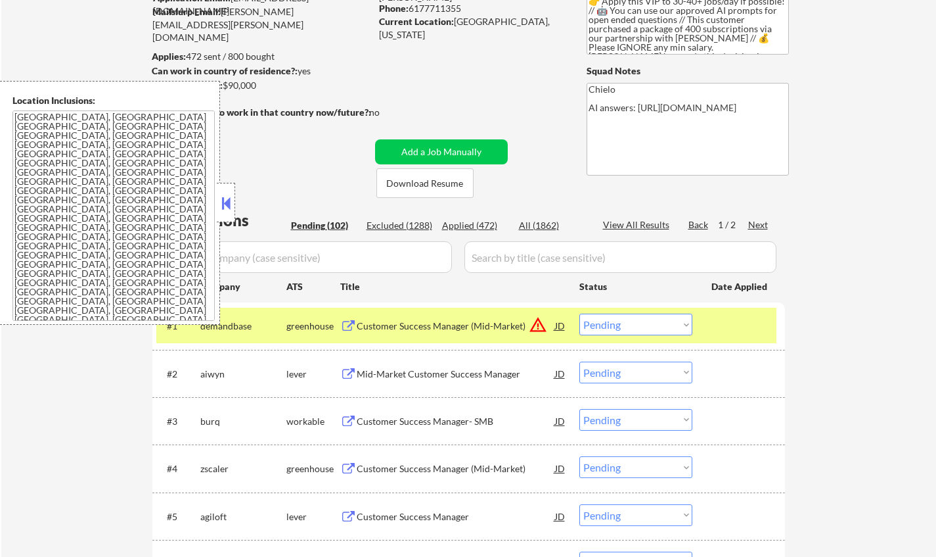
click at [650, 315] on select "Choose an option... Pending Applied Excluded (Questions) Excluded (Expired) Exc…" at bounding box center [636, 324] width 113 height 22
click at [580, 313] on select "Choose an option... Pending Applied Excluded (Questions) Excluded (Expired) Exc…" at bounding box center [636, 324] width 113 height 22
select select ""pending""
select select ""PLACEHOLDER_1427118222253""
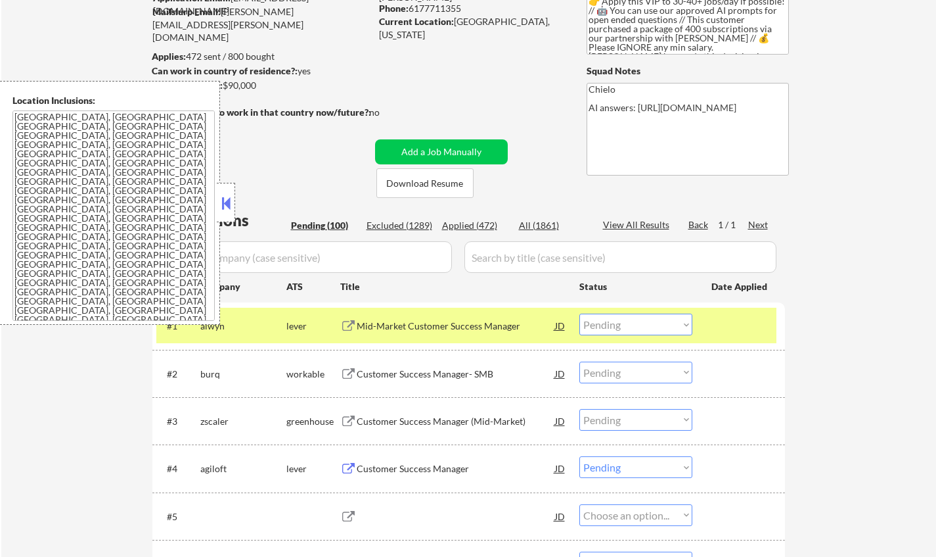
select select ""PLACEHOLDER_1427118222253""
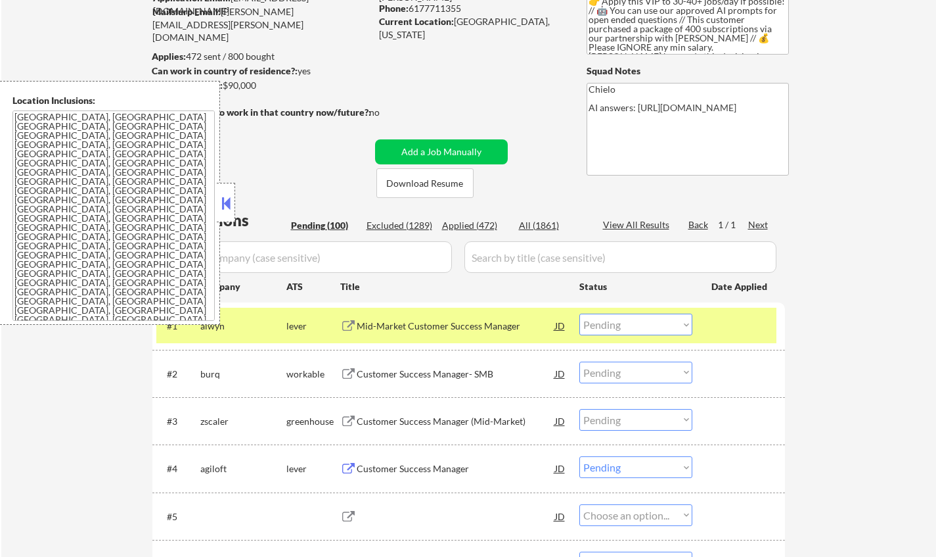
select select ""PLACEHOLDER_1427118222253""
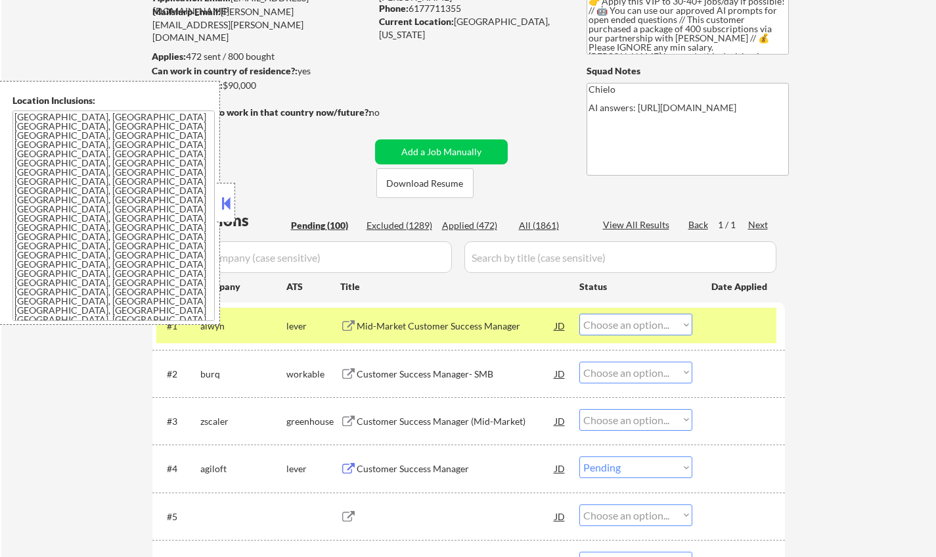
select select ""PLACEHOLDER_1427118222253""
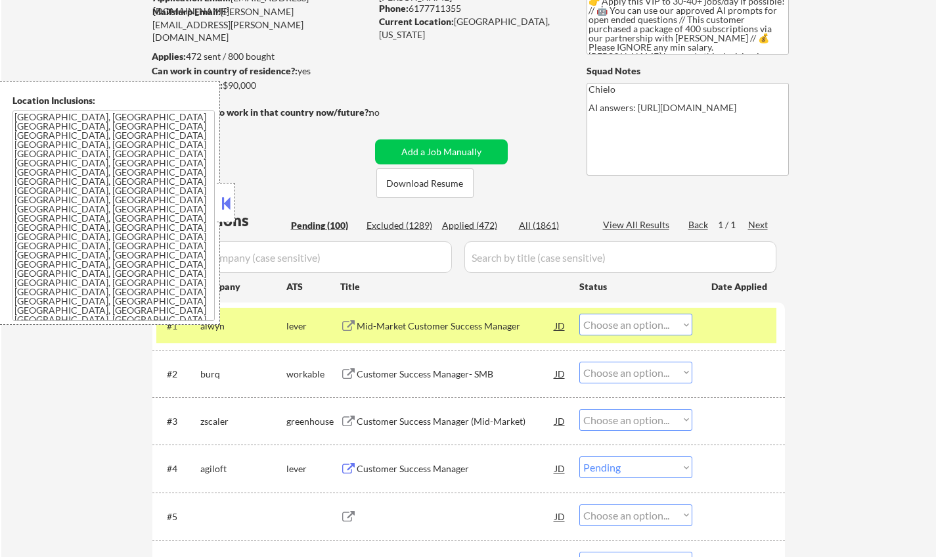
select select ""PLACEHOLDER_1427118222253""
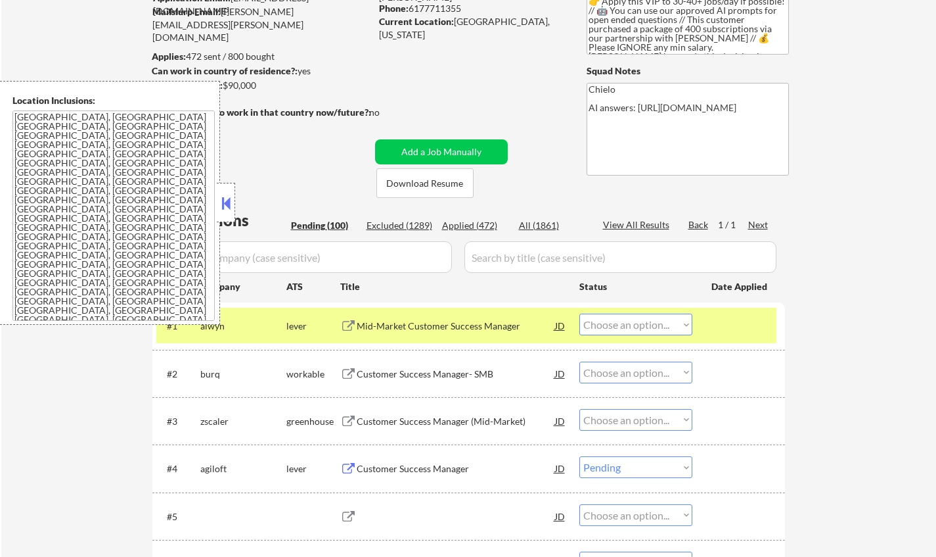
select select ""PLACEHOLDER_1427118222253""
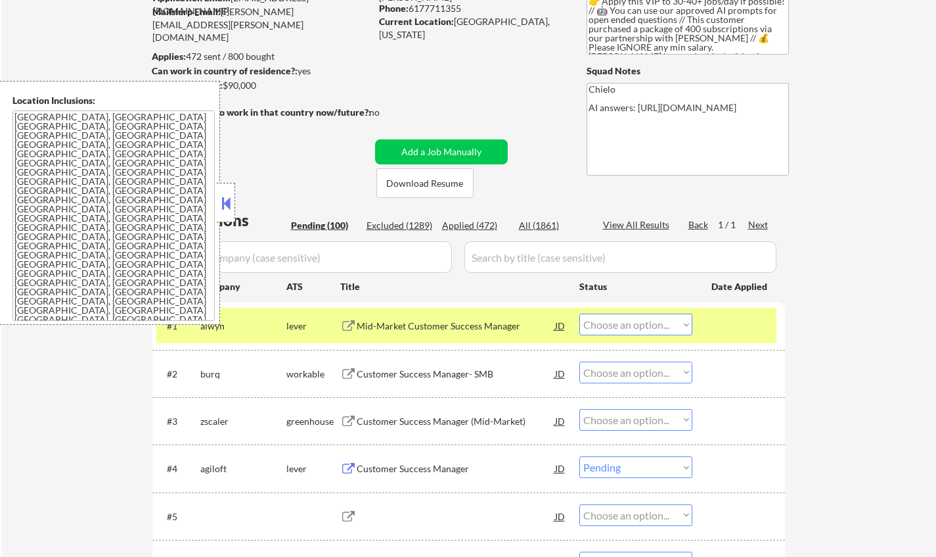
select select ""PLACEHOLDER_1427118222253""
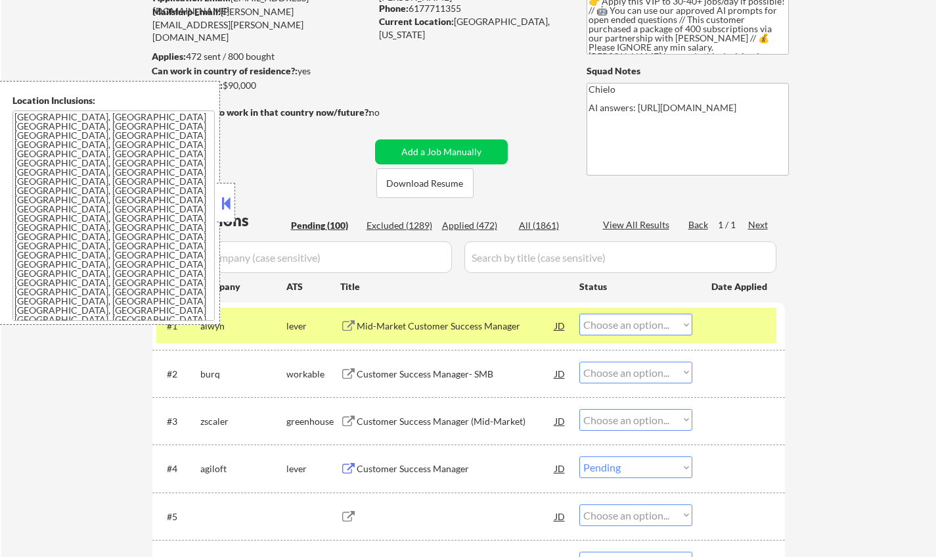
select select ""PLACEHOLDER_1427118222253""
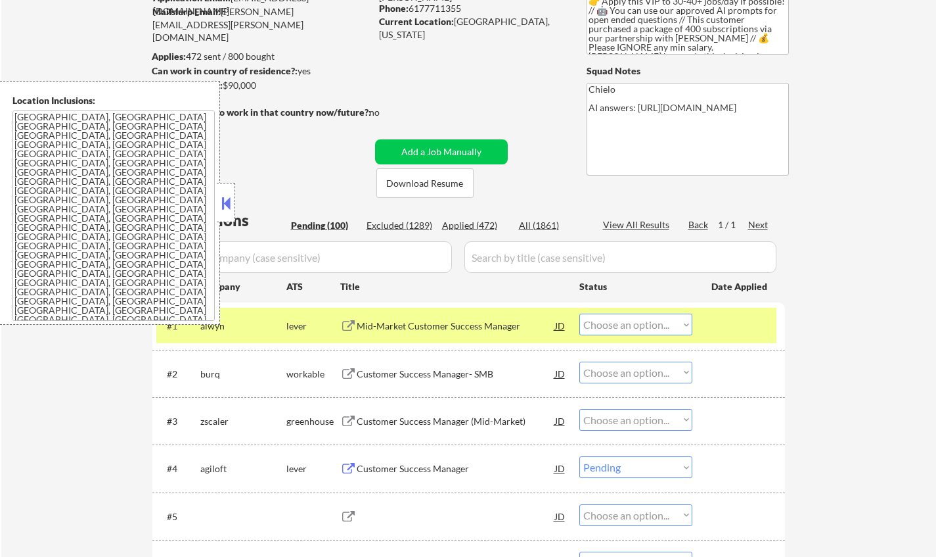
select select ""PLACEHOLDER_1427118222253""
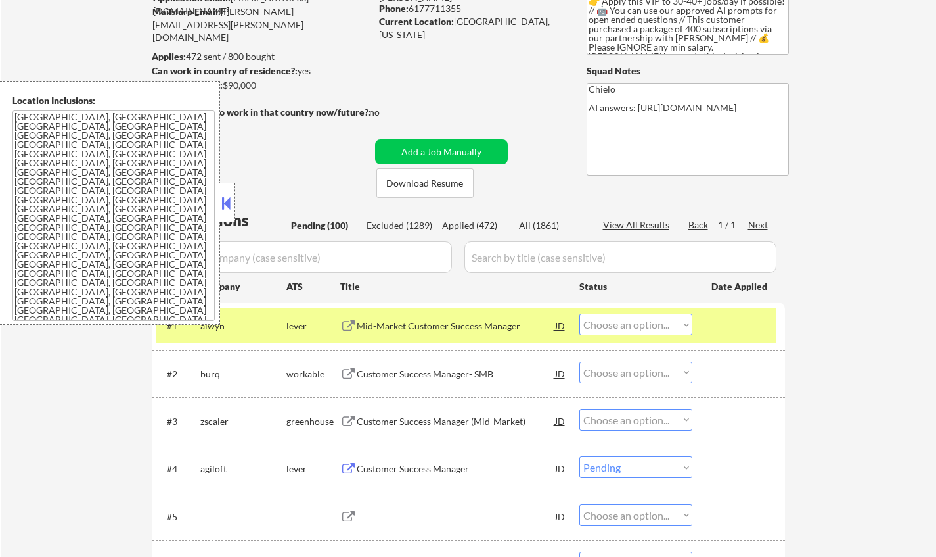
select select ""PLACEHOLDER_1427118222253""
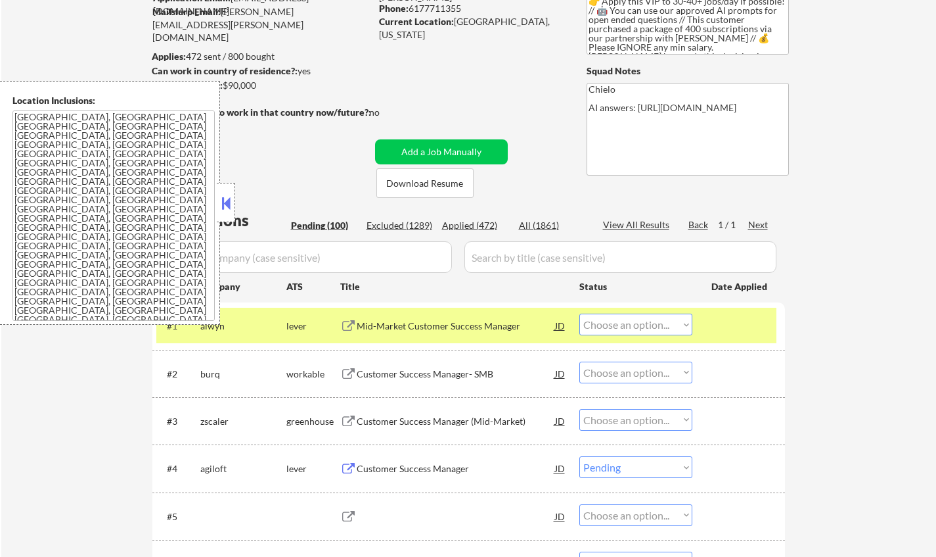
select select ""PLACEHOLDER_1427118222253""
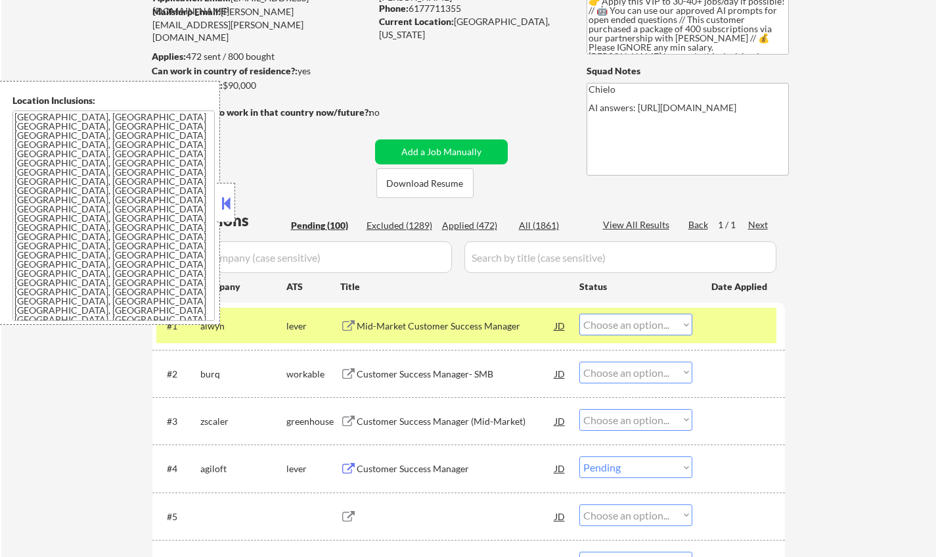
select select ""PLACEHOLDER_1427118222253""
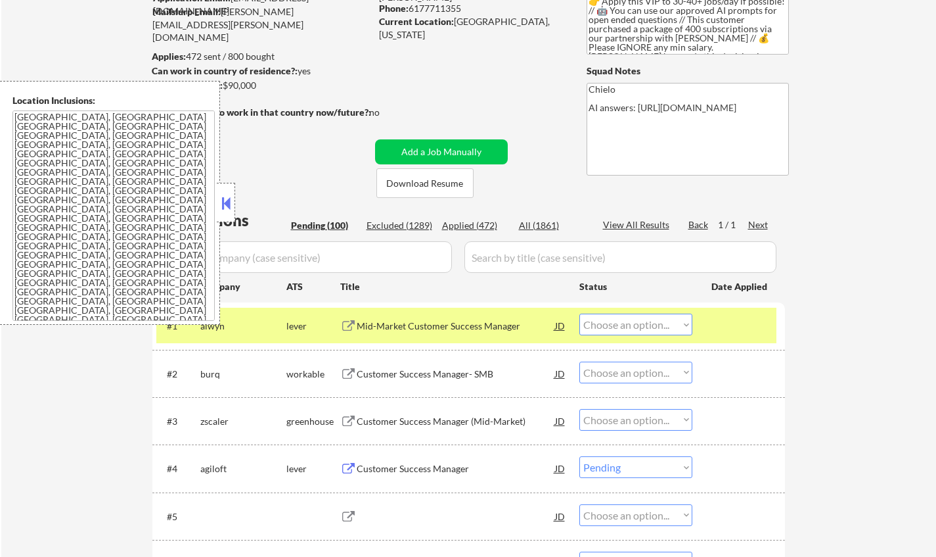
select select ""PLACEHOLDER_1427118222253""
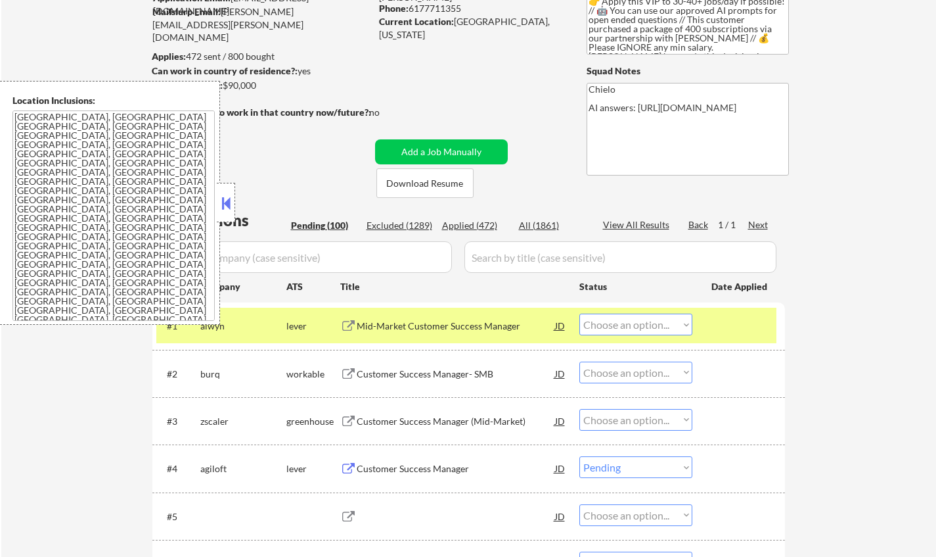
select select ""PLACEHOLDER_1427118222253""
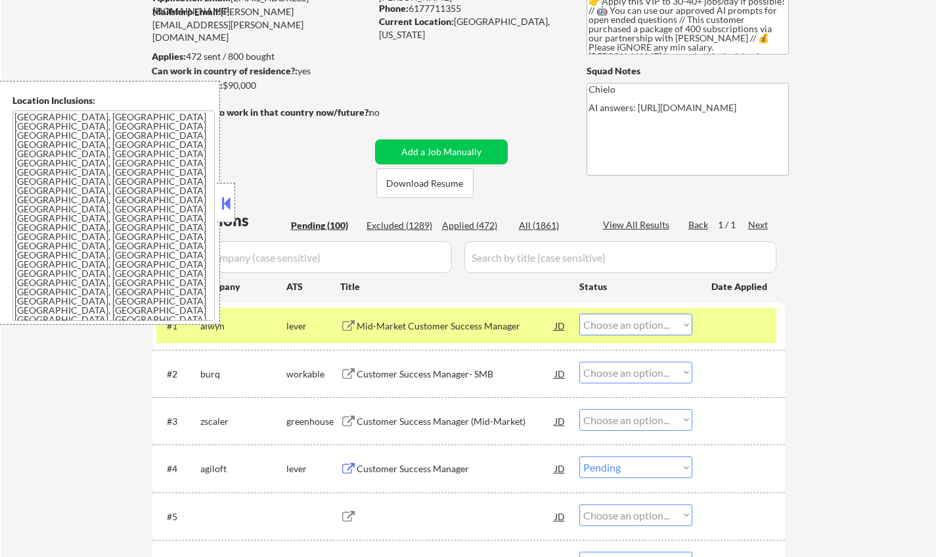
select select ""PLACEHOLDER_1427118222253""
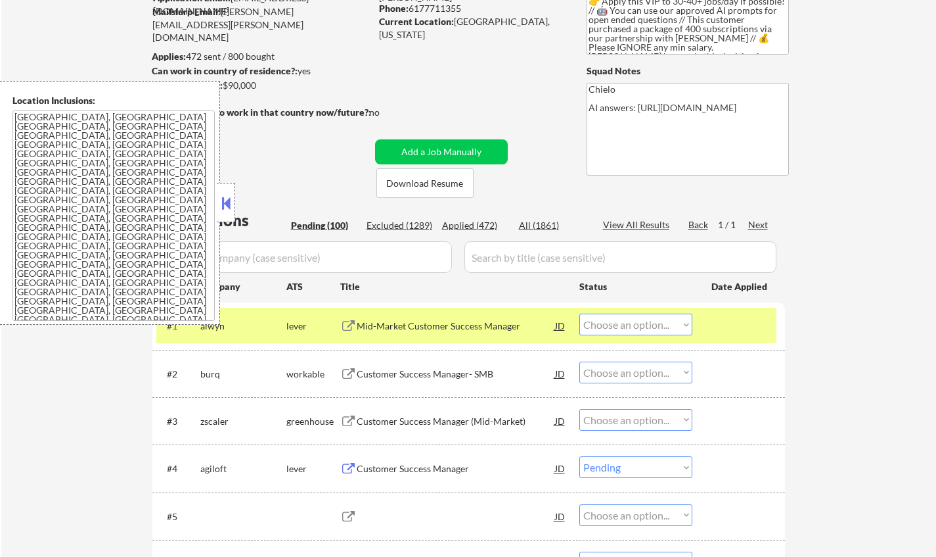
select select ""PLACEHOLDER_1427118222253""
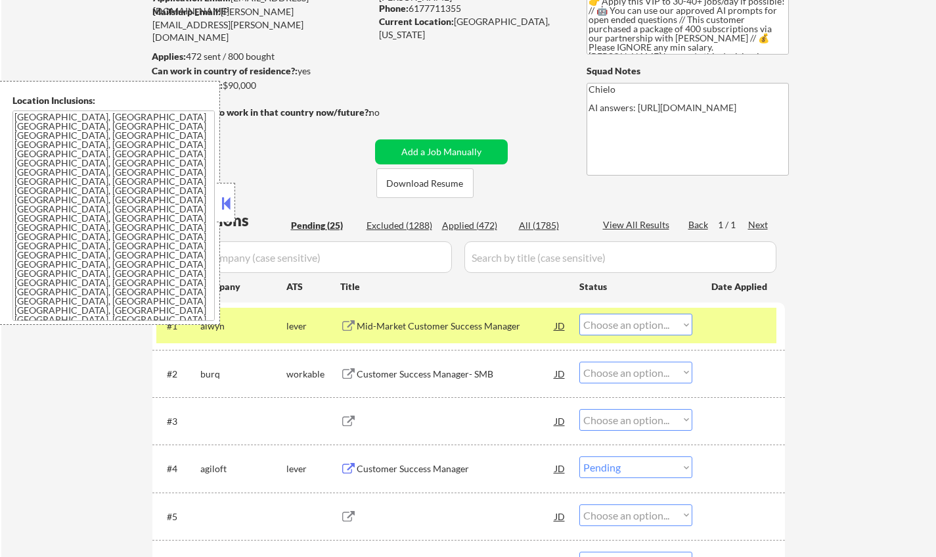
select select ""pending""
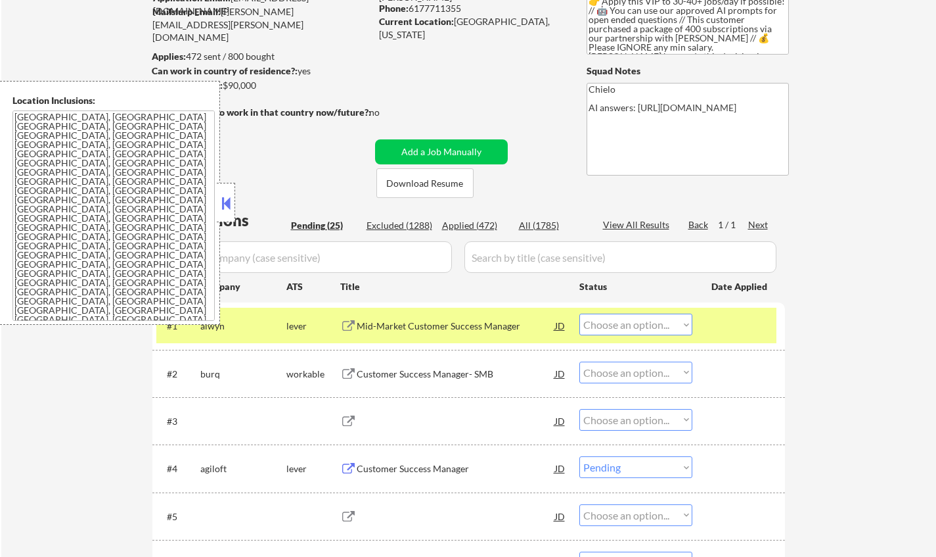
select select ""pending""
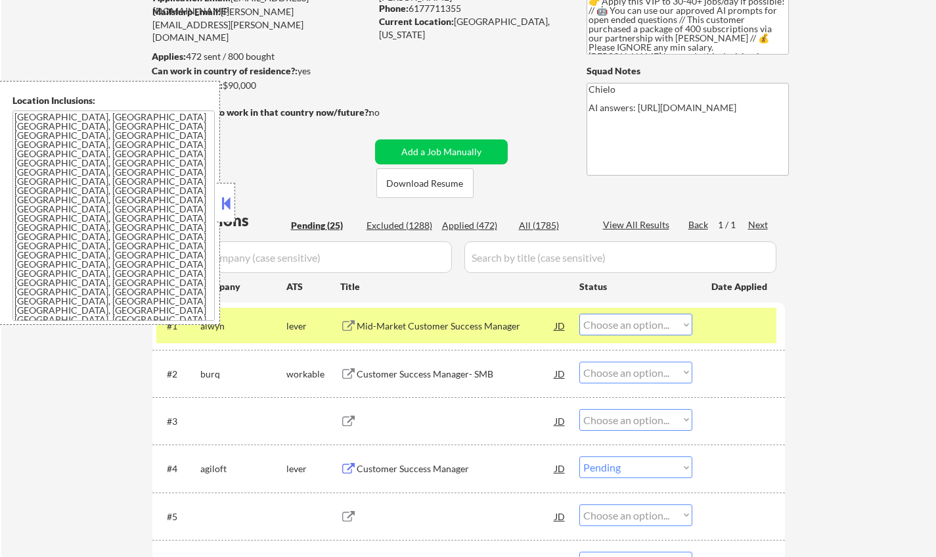
select select ""pending""
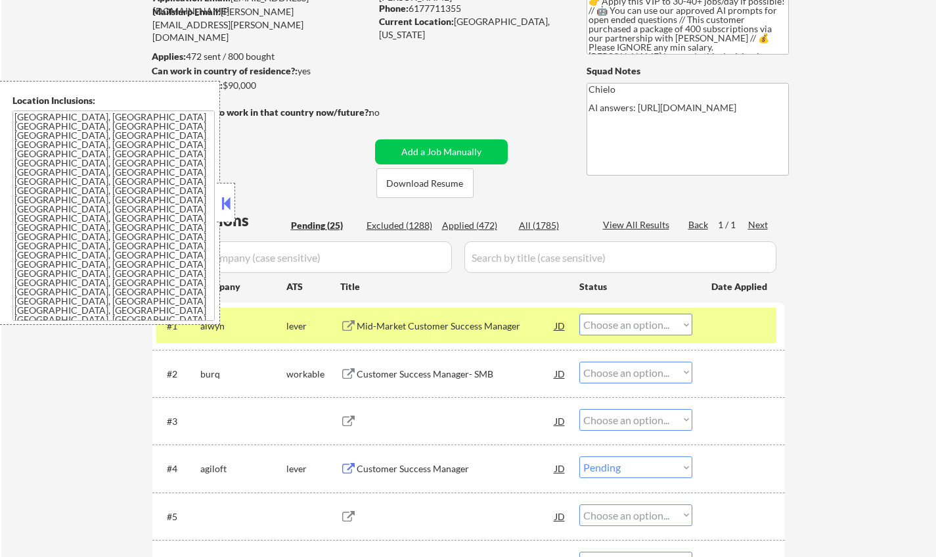
select select ""pending""
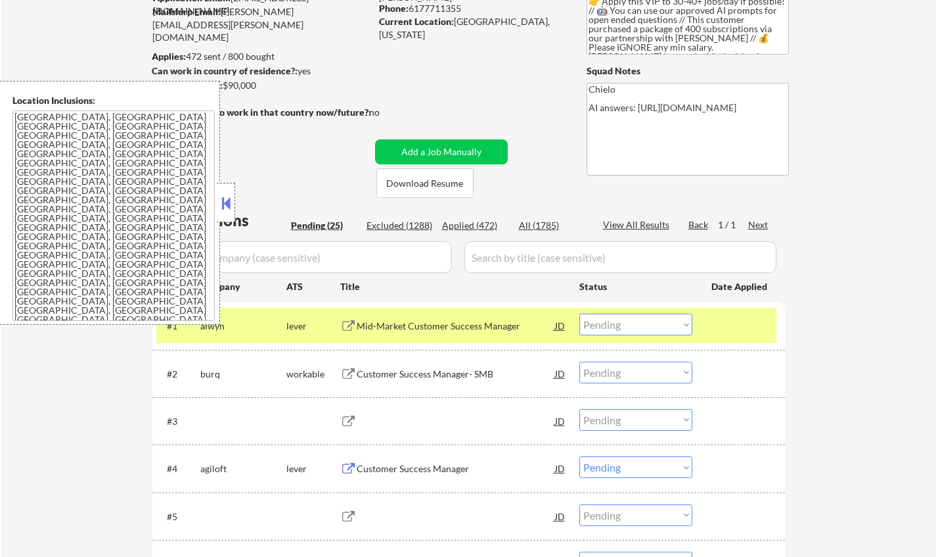
select select ""pending""
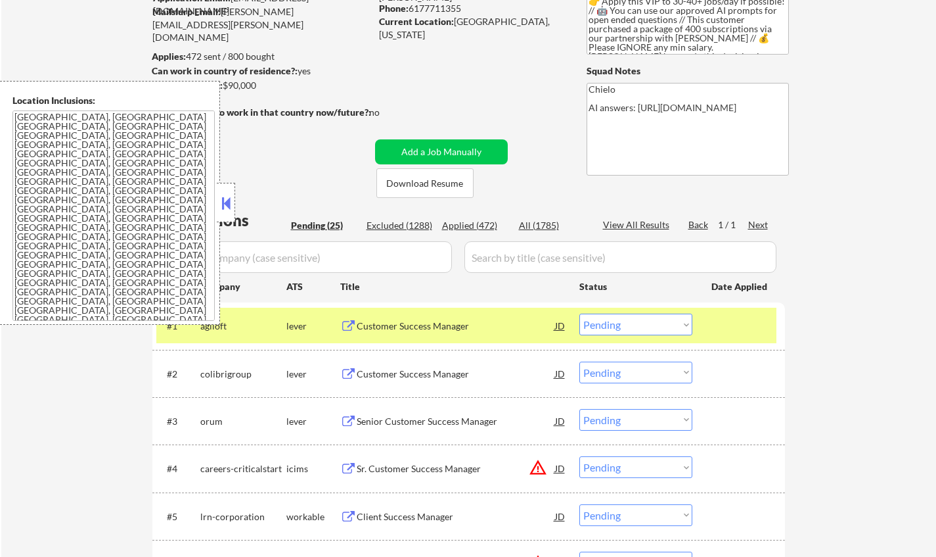
click at [225, 195] on button at bounding box center [226, 203] width 14 height 20
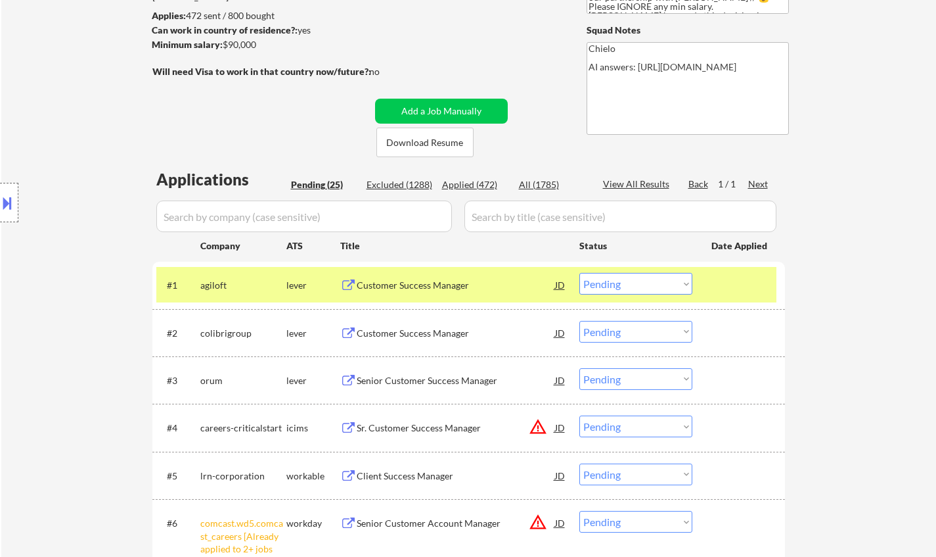
scroll to position [197, 0]
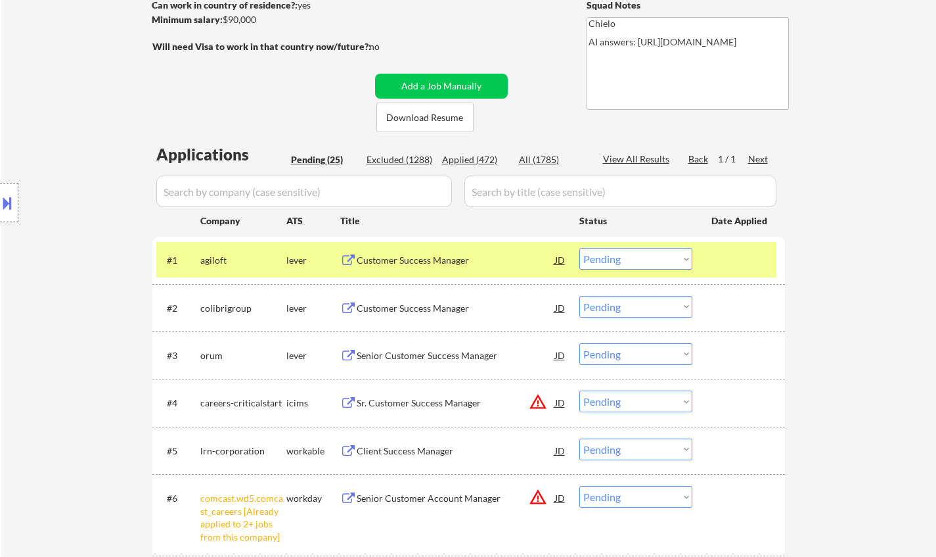
click at [407, 263] on div "Customer Success Manager" at bounding box center [456, 260] width 198 height 13
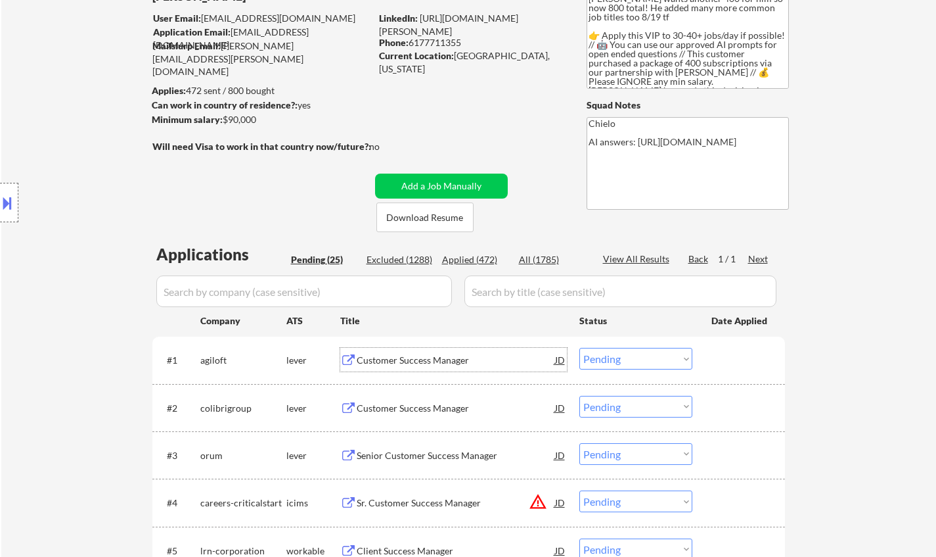
scroll to position [66, 0]
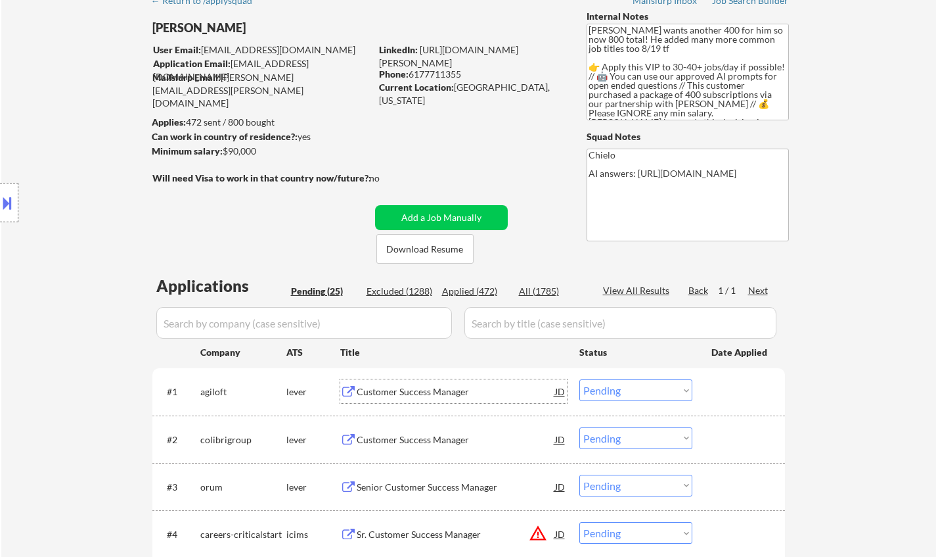
click at [660, 388] on select "Choose an option... Pending Applied Excluded (Questions) Excluded (Expired) Exc…" at bounding box center [636, 390] width 113 height 22
click at [580, 379] on select "Choose an option... Pending Applied Excluded (Questions) Excluded (Expired) Exc…" at bounding box center [636, 390] width 113 height 22
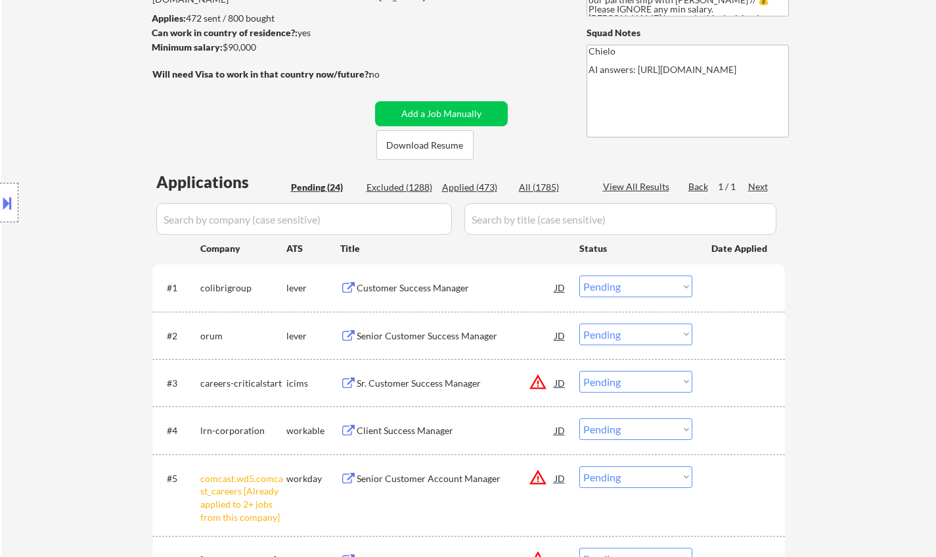
scroll to position [329, 0]
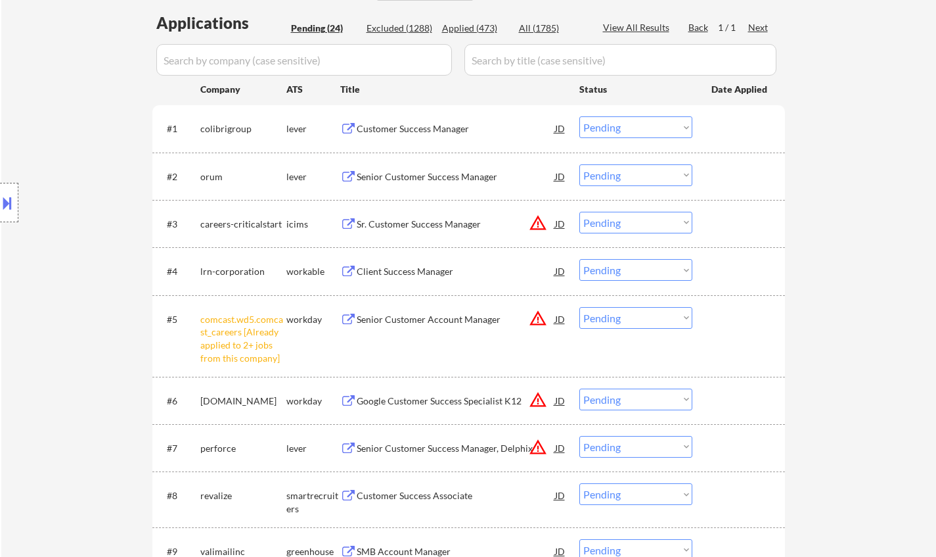
click at [428, 124] on div "Customer Success Manager" at bounding box center [456, 128] width 198 height 13
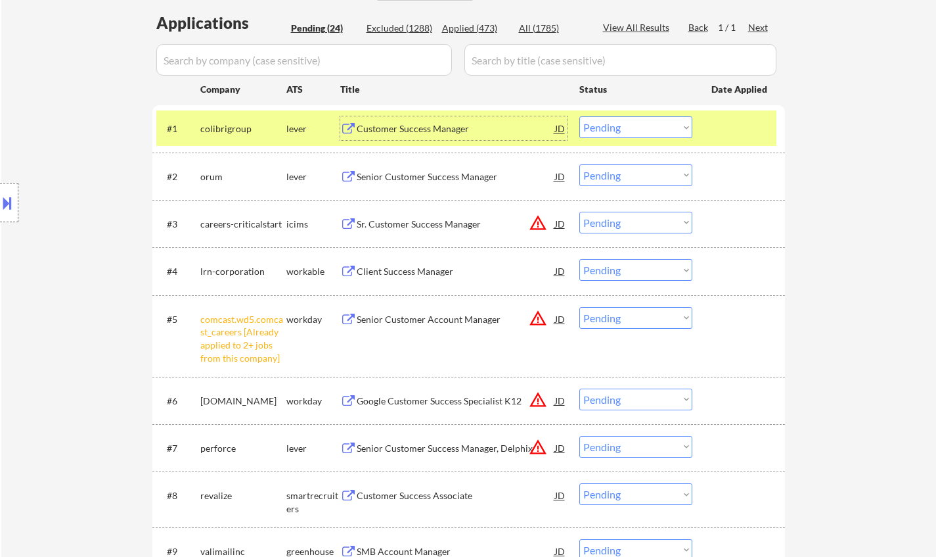
click at [626, 125] on select "Choose an option... Pending Applied Excluded (Questions) Excluded (Expired) Exc…" at bounding box center [636, 127] width 113 height 22
click at [580, 116] on select "Choose an option... Pending Applied Excluded (Questions) Excluded (Expired) Exc…" at bounding box center [636, 127] width 113 height 22
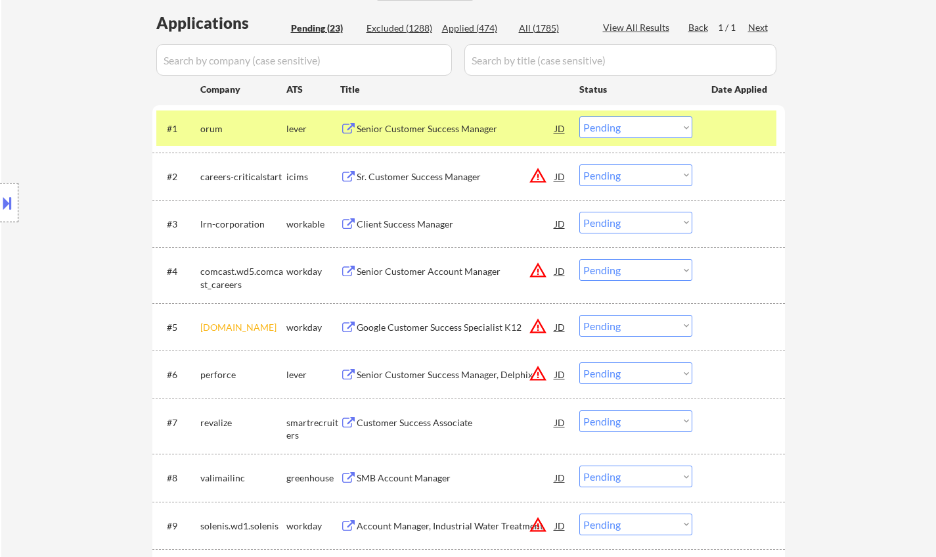
click at [404, 125] on div "Senior Customer Success Manager" at bounding box center [456, 128] width 198 height 13
